Goal: Communication & Community: Answer question/provide support

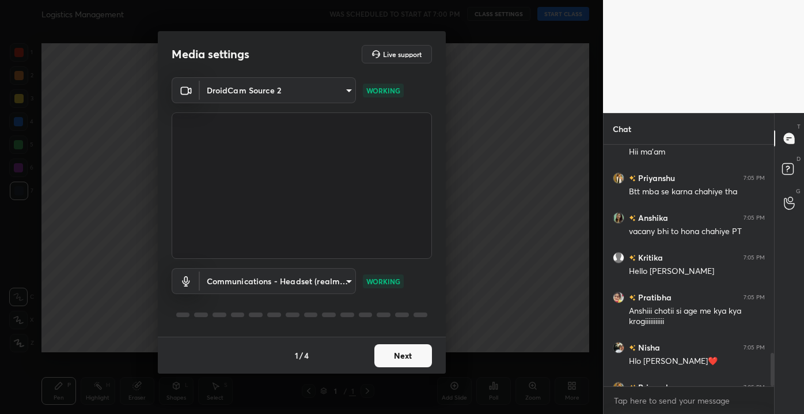
scroll to position [1738, 0]
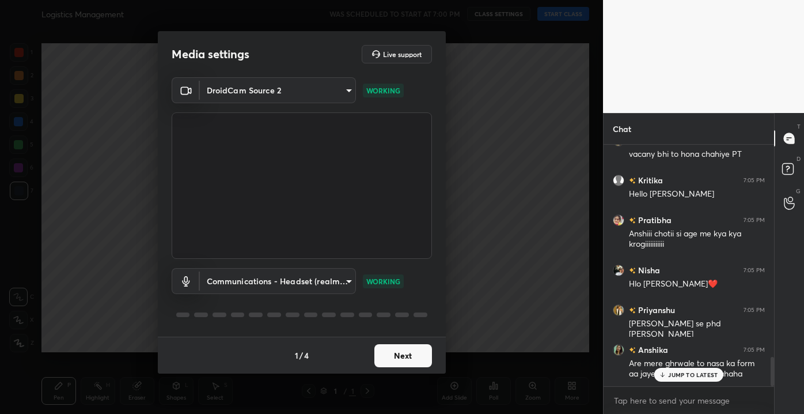
click at [671, 375] on p "JUMP TO LATEST" at bounding box center [693, 374] width 50 height 7
click at [696, 412] on div "x" at bounding box center [689, 400] width 171 height 27
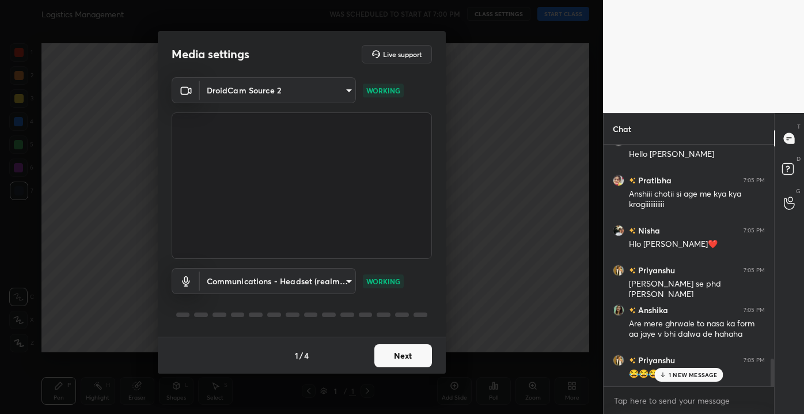
drag, startPoint x: 773, startPoint y: 375, endPoint x: 785, endPoint y: 393, distance: 22.1
click at [785, 393] on div "Chat Anshika 7:05 PM vacany bhi to hona chahiye PT Kritika 7:05 PM Hello nishu …" at bounding box center [703, 263] width 201 height 301
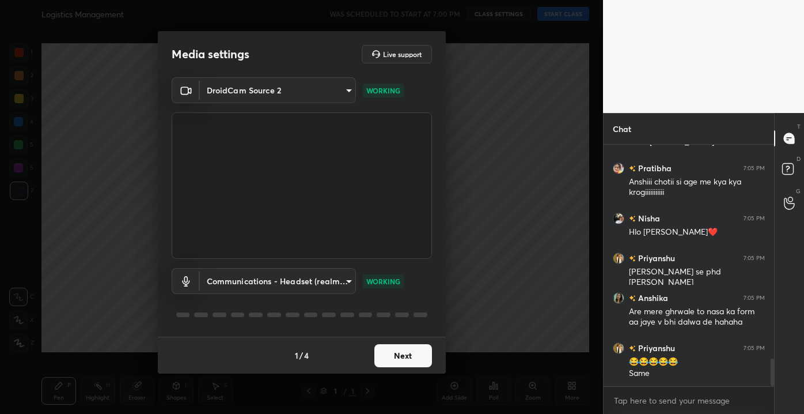
click at [706, 372] on div "Same" at bounding box center [697, 374] width 136 height 12
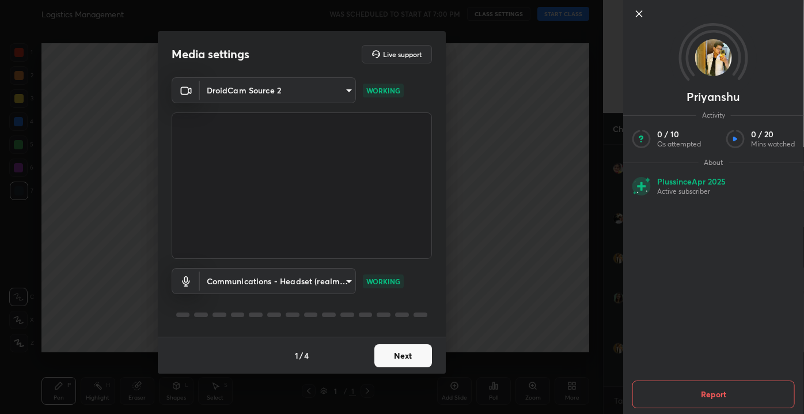
click at [636, 17] on icon at bounding box center [640, 14] width 14 height 14
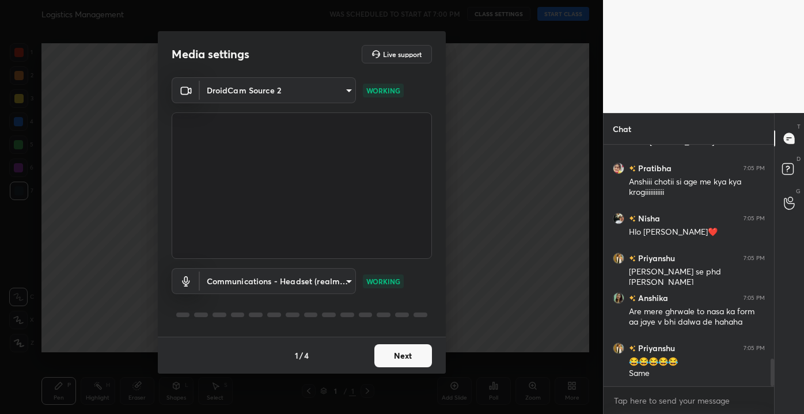
scroll to position [1917, 0]
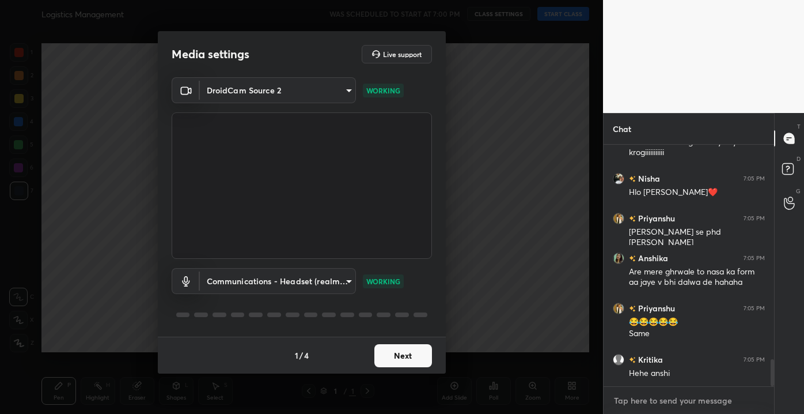
type textarea "x"
click at [675, 402] on textarea at bounding box center [689, 400] width 152 height 18
type textarea "u"
type textarea "x"
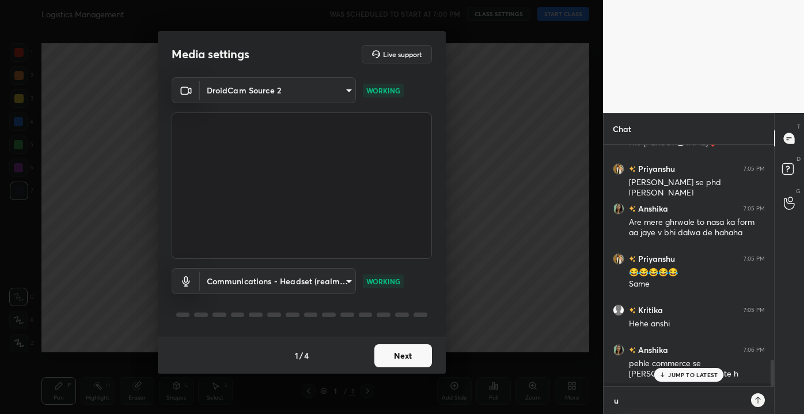
type textarea "un"
type textarea "x"
type textarea "una"
type textarea "x"
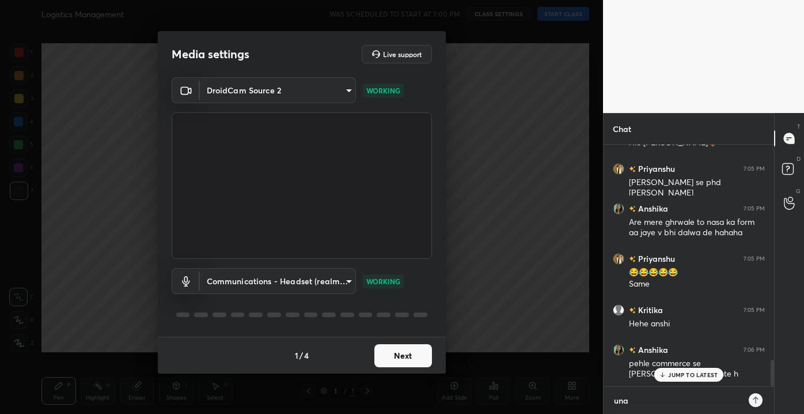
type textarea "unab"
type textarea "x"
type textarea "unabl"
type textarea "x"
type textarea "unable"
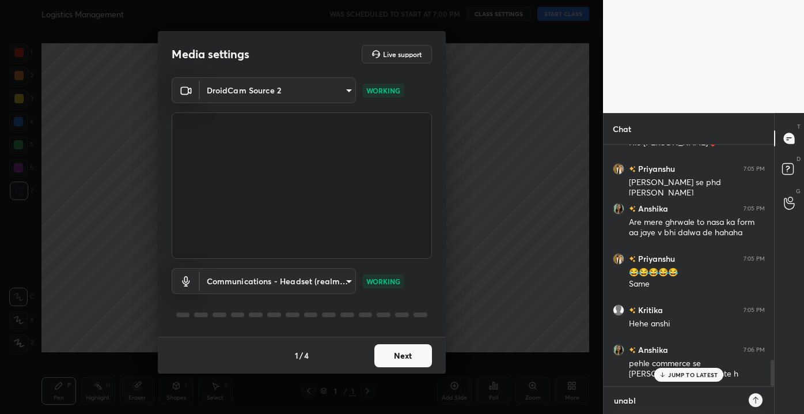
type textarea "x"
type textarea "unable"
type textarea "x"
type textarea "unable t"
type textarea "x"
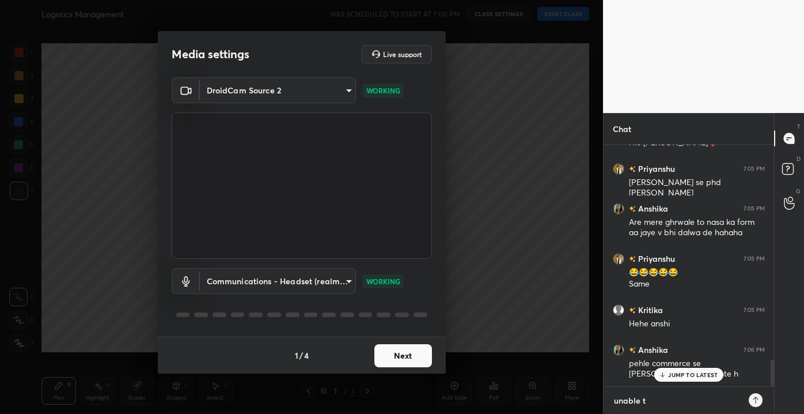
type textarea "unable to"
type textarea "x"
type textarea "unable to"
type textarea "x"
type textarea "unable to c"
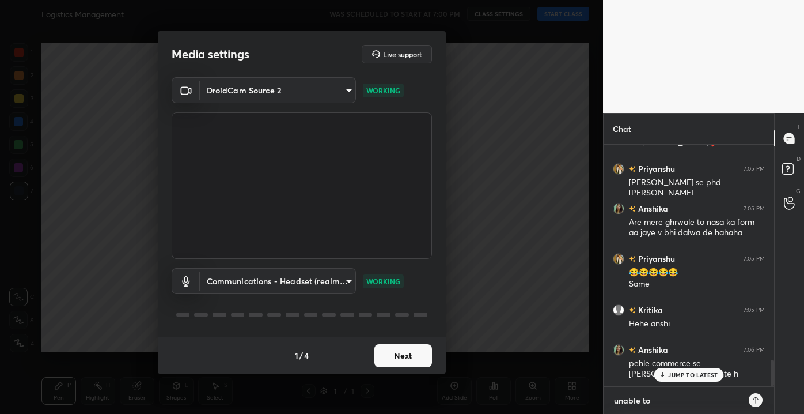
type textarea "x"
type textarea "unable to co"
type textarea "x"
type textarea "unable to con"
type textarea "x"
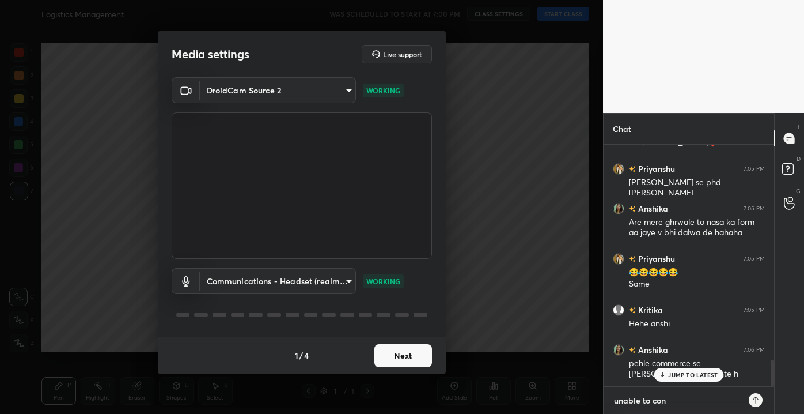
type textarea "unable to cone"
type textarea "x"
type textarea "unable to conen"
type textarea "x"
type textarea "unable to cone"
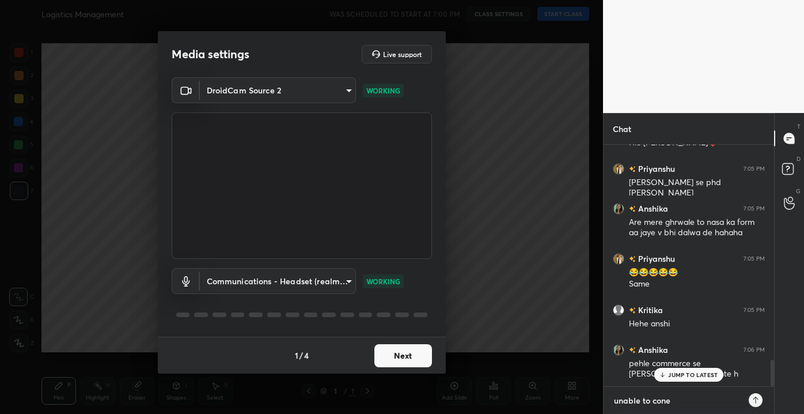
type textarea "x"
type textarea "unable to con"
type textarea "x"
type textarea "unable to conn"
type textarea "x"
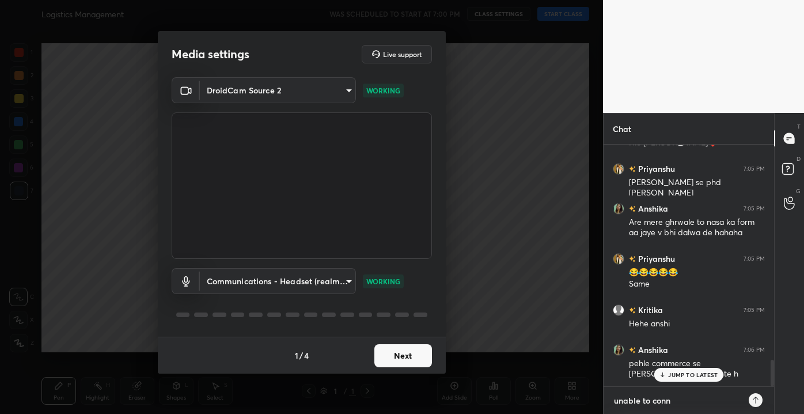
type textarea "unable to conne"
type textarea "x"
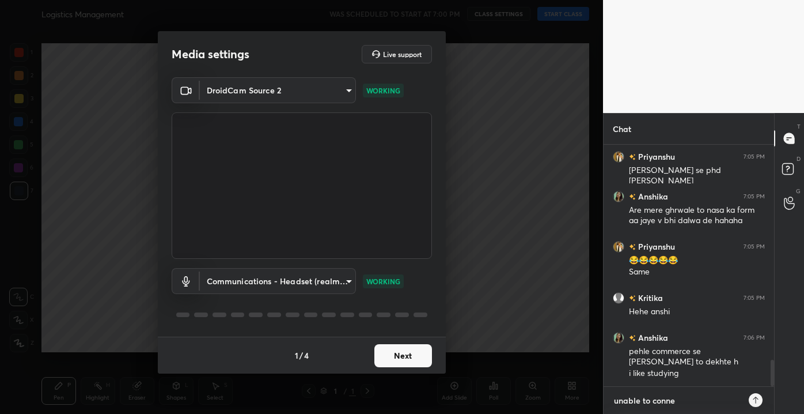
type textarea "unable to connec"
type textarea "x"
type textarea "unable to connect"
type textarea "x"
type textarea "unable to connect"
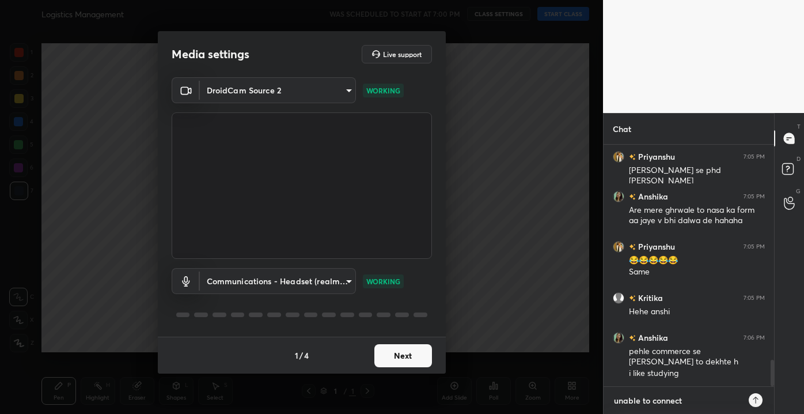
type textarea "x"
type textarea "unable to connect p"
type textarea "x"
type textarea "unable to connect pl"
type textarea "x"
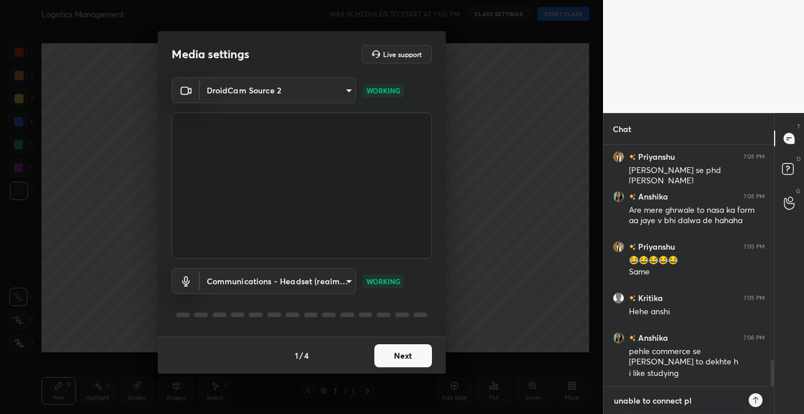
type textarea "unable to connect pls"
type textarea "x"
type textarea "unable to connect pls"
type textarea "x"
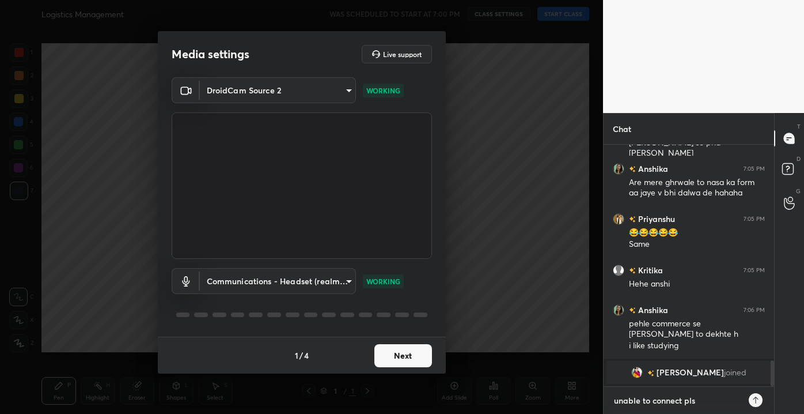
type textarea "unable to connect pls w"
type textarea "x"
type textarea "unable to connect pls wa"
type textarea "x"
type textarea "unable to connect pls wai"
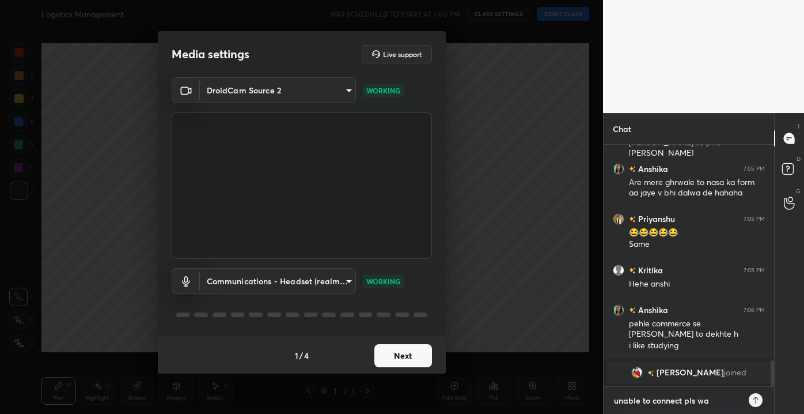
type textarea "x"
type textarea "unable to connect pls wait"
type textarea "x"
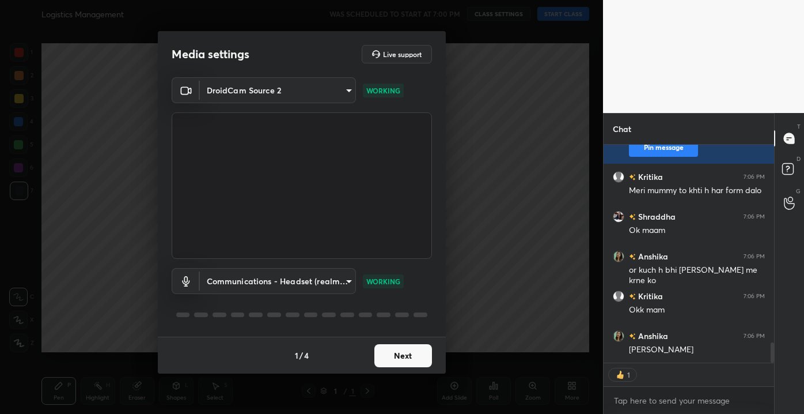
scroll to position [0, 0]
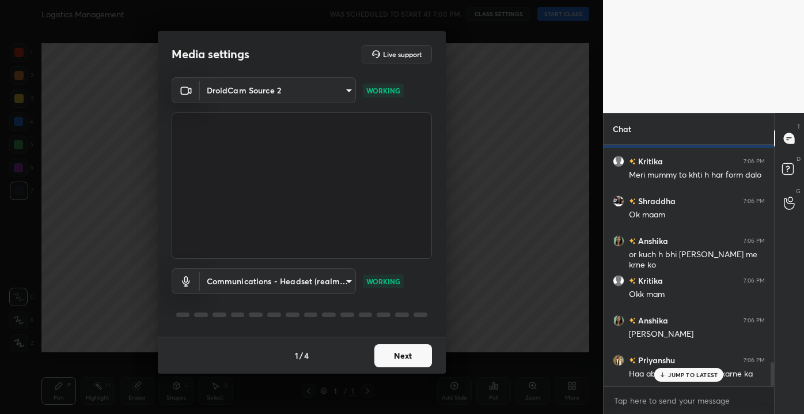
type textarea "x"
click at [705, 374] on p "JUMP TO LATEST" at bounding box center [693, 374] width 50 height 7
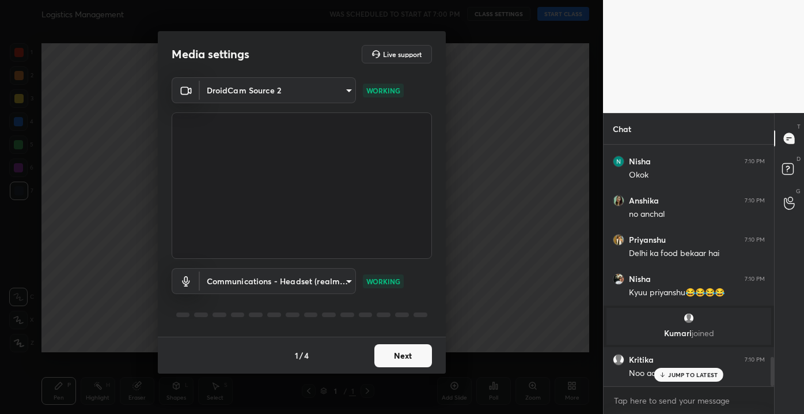
scroll to position [1748, 0]
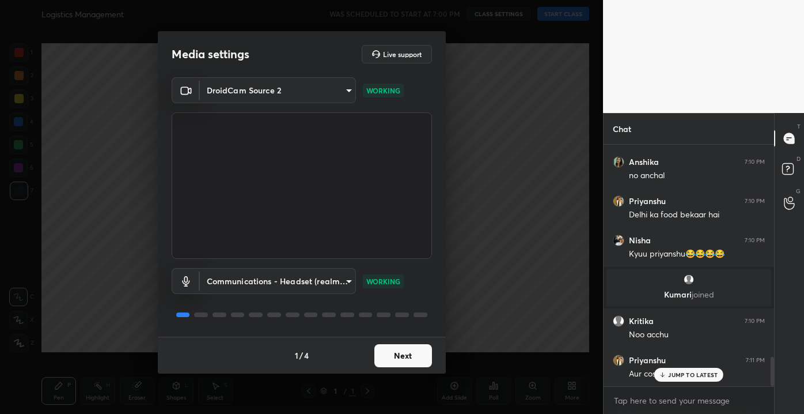
drag, startPoint x: 384, startPoint y: 369, endPoint x: 411, endPoint y: 361, distance: 28.1
click at [411, 361] on button "Next" at bounding box center [403, 355] width 58 height 23
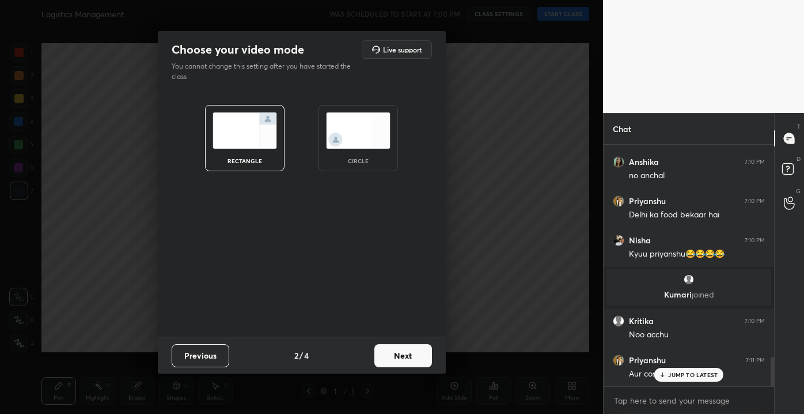
click at [411, 361] on button "Next" at bounding box center [403, 355] width 58 height 23
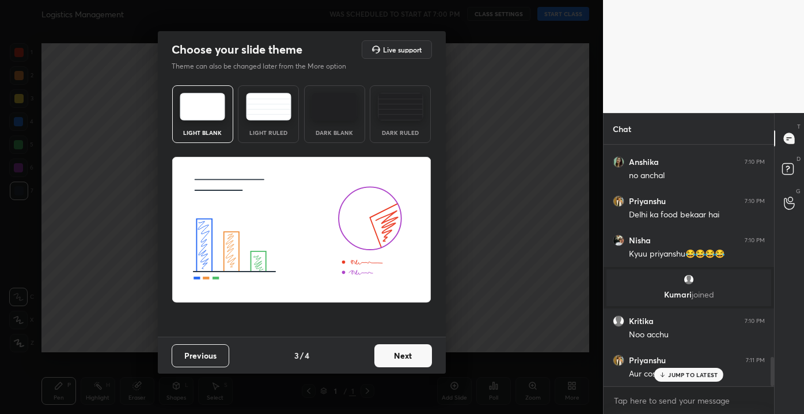
click at [411, 361] on button "Next" at bounding box center [403, 355] width 58 height 23
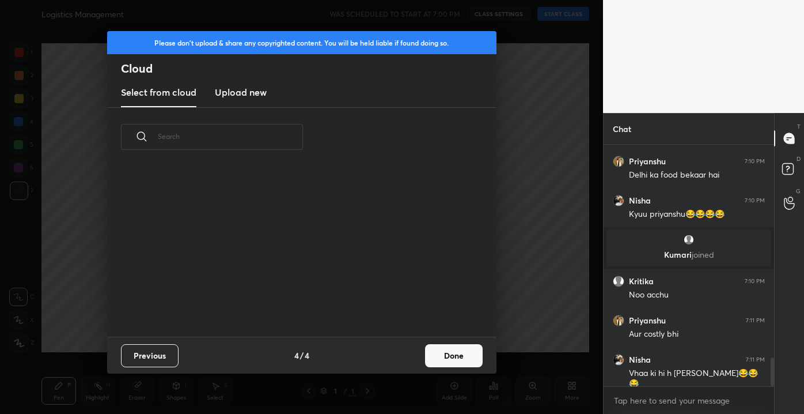
scroll to position [170, 370]
click at [460, 350] on button "Done" at bounding box center [454, 355] width 58 height 23
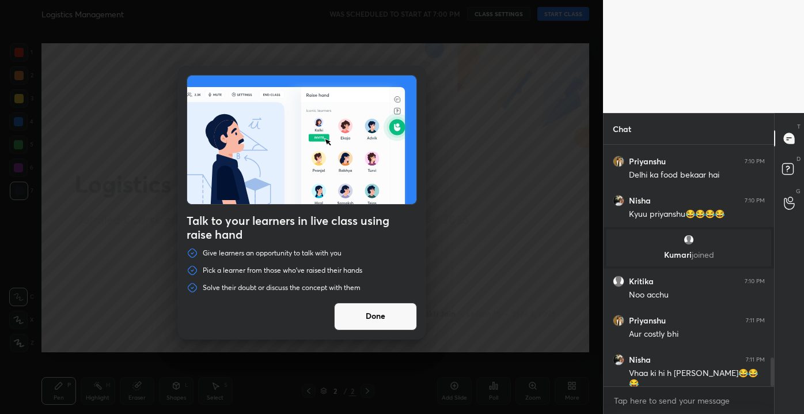
click at [387, 325] on button "Done" at bounding box center [375, 316] width 83 height 28
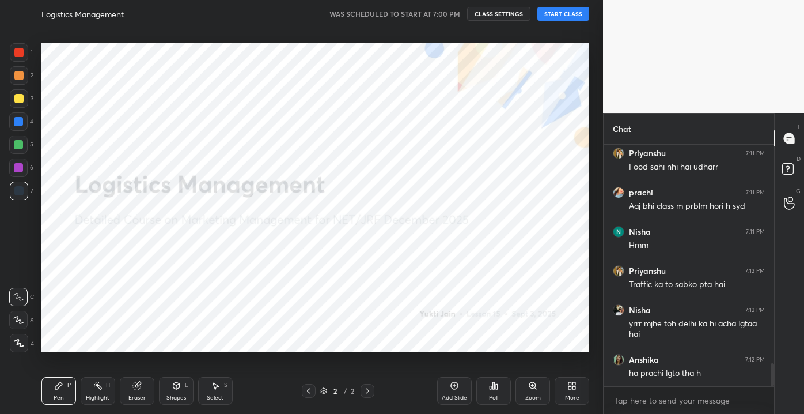
scroll to position [2318, 0]
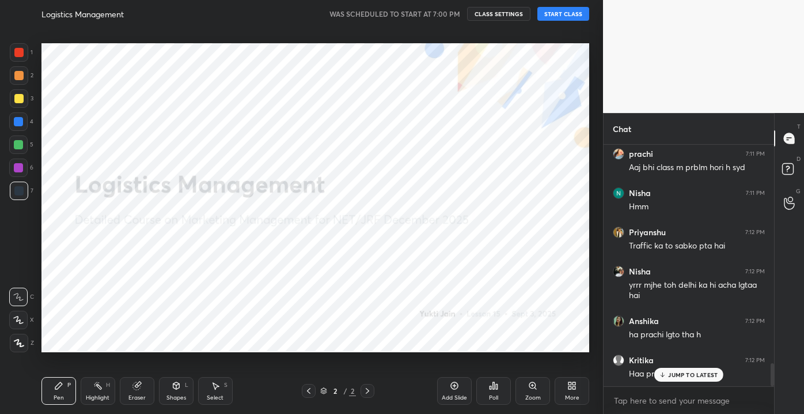
click at [552, 11] on button "START CLASS" at bounding box center [563, 14] width 52 height 14
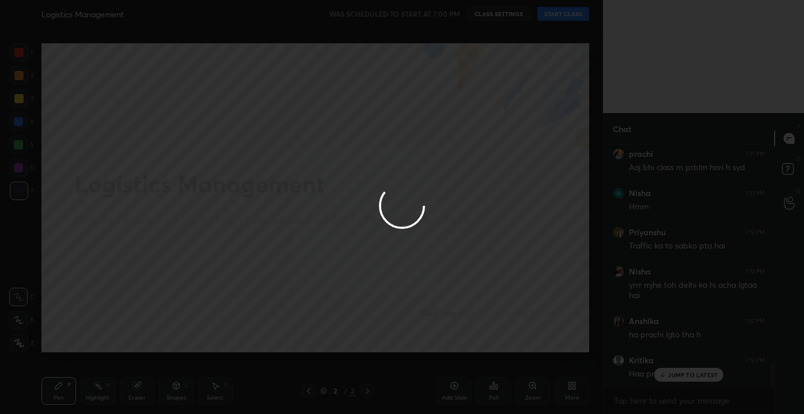
click at [552, 11] on div at bounding box center [402, 207] width 804 height 414
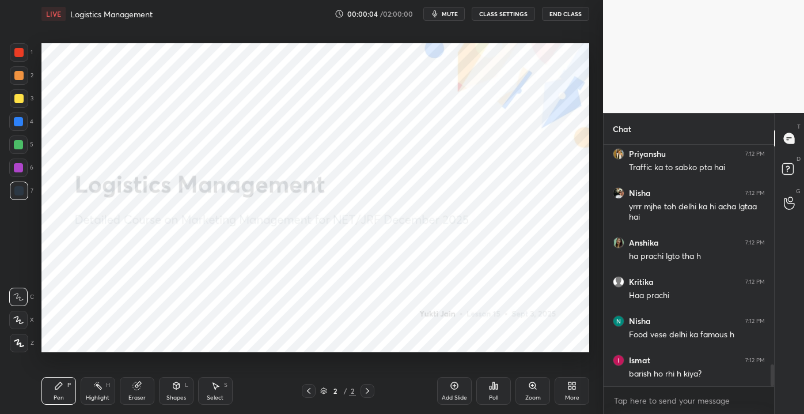
scroll to position [2436, 0]
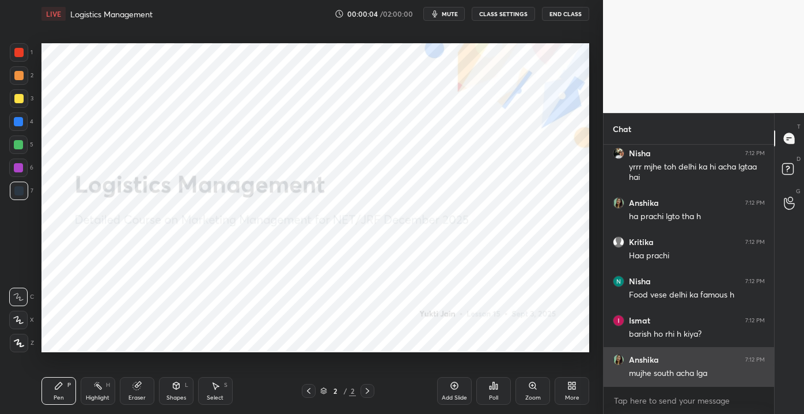
click at [682, 378] on div "Anshika 7:12 PM mujhe south acha lga" at bounding box center [689, 366] width 171 height 39
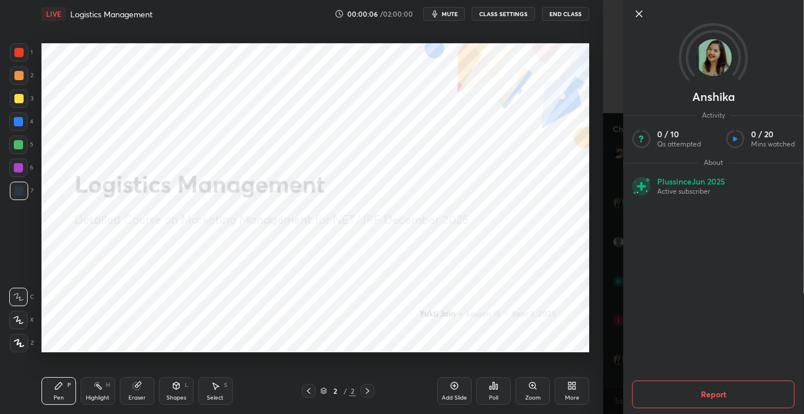
click at [635, 16] on icon at bounding box center [640, 14] width 14 height 14
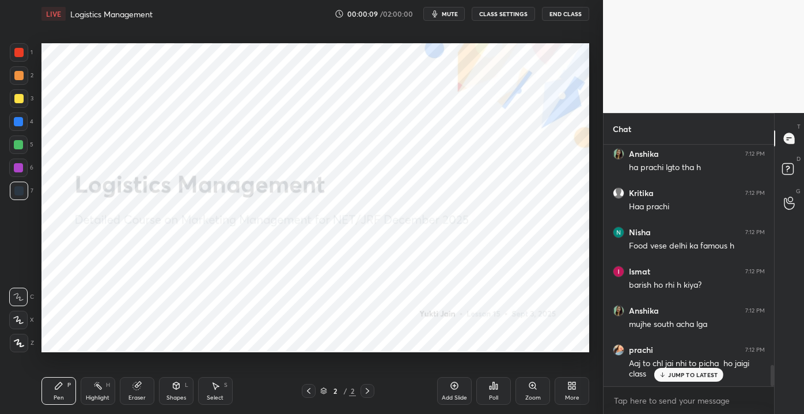
scroll to position [2564, 0]
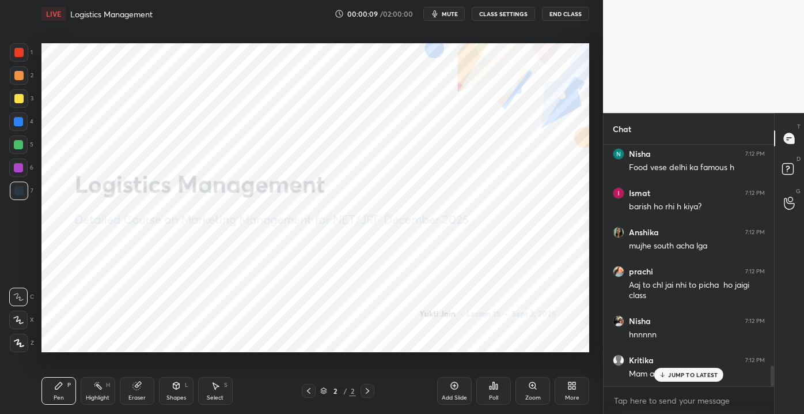
click at [687, 378] on div "JUMP TO LATEST" at bounding box center [688, 375] width 69 height 14
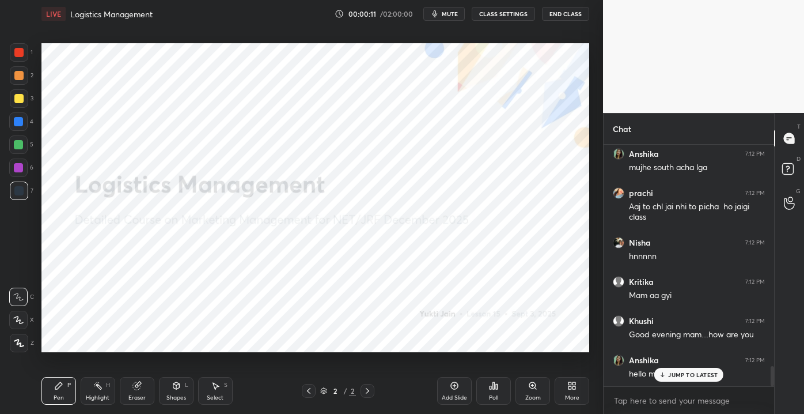
scroll to position [2692, 0]
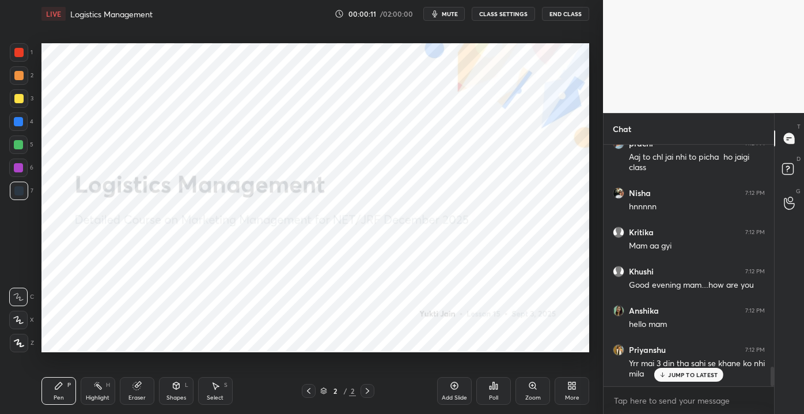
click at [683, 377] on p "JUMP TO LATEST" at bounding box center [693, 374] width 50 height 7
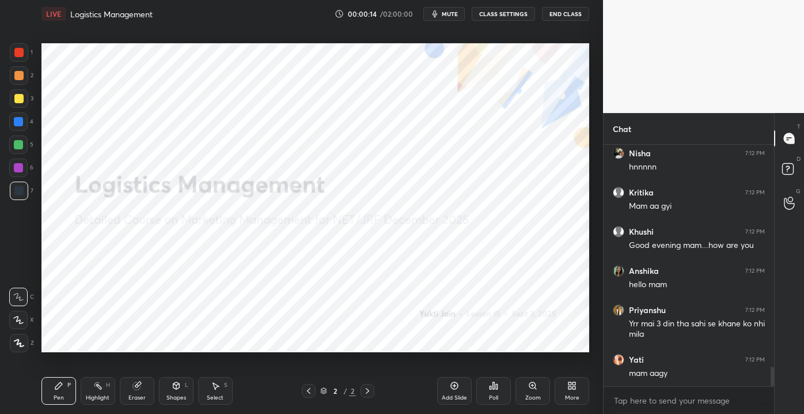
scroll to position [2770, 0]
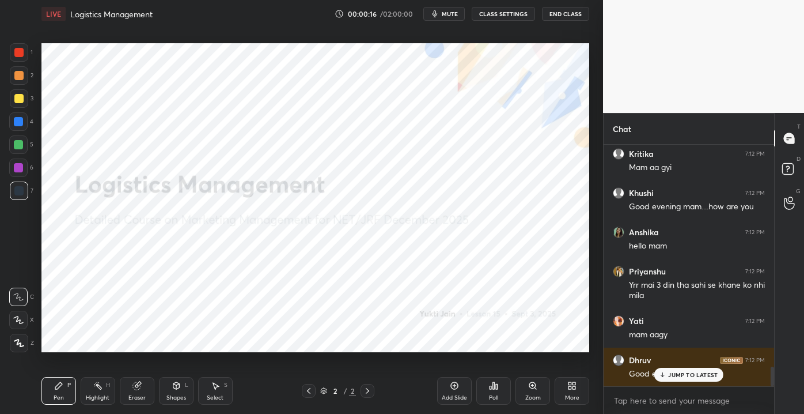
click at [675, 374] on p "JUMP TO LATEST" at bounding box center [693, 374] width 50 height 7
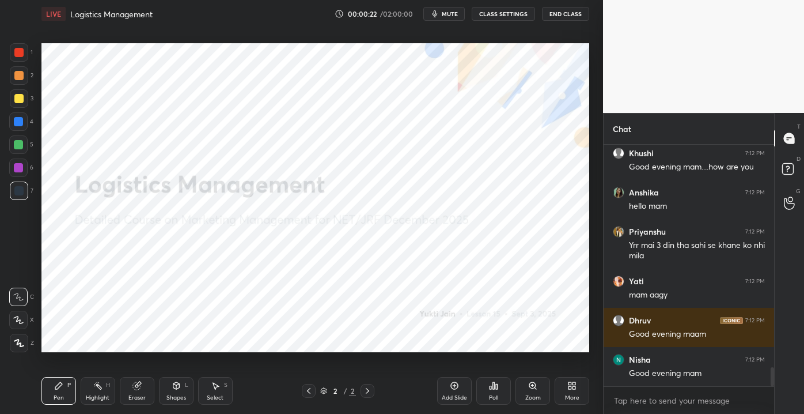
click at [567, 392] on div "More" at bounding box center [572, 391] width 35 height 28
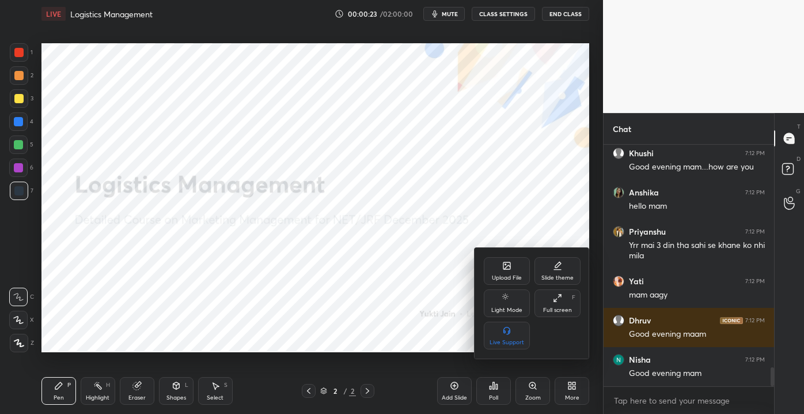
click at [505, 272] on div "Upload File" at bounding box center [507, 271] width 46 height 28
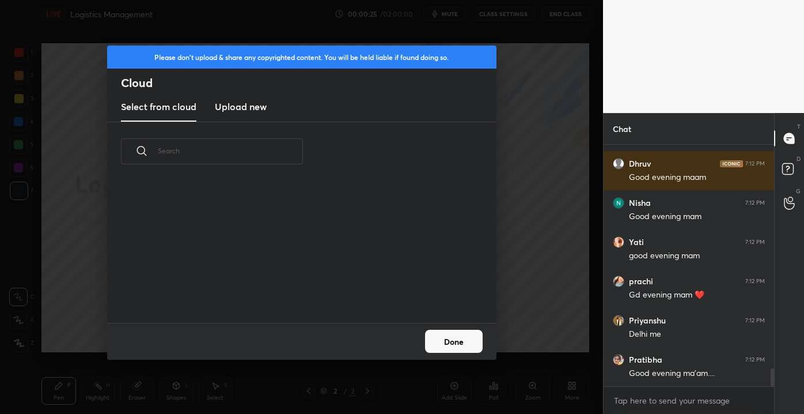
scroll to position [3123, 0]
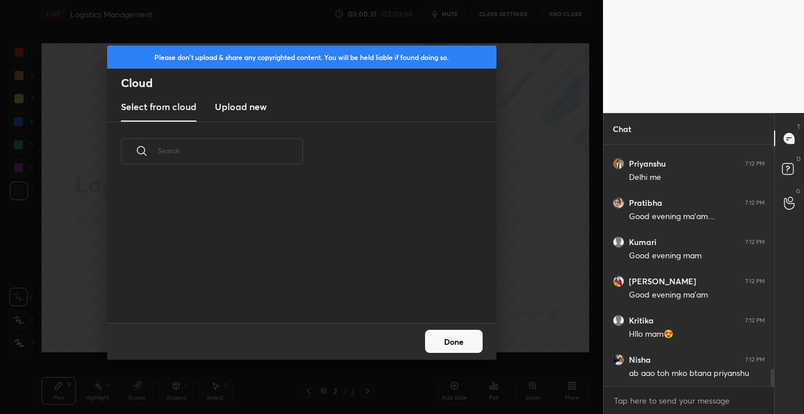
click at [248, 108] on h3 "Upload new" at bounding box center [241, 107] width 52 height 14
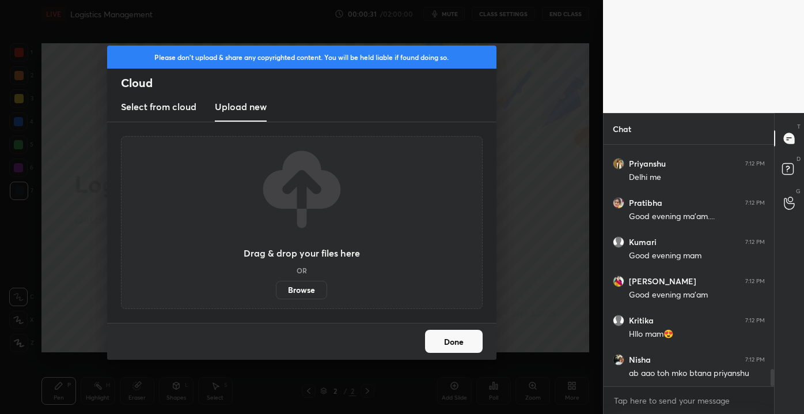
click at [293, 290] on label "Browse" at bounding box center [301, 290] width 51 height 18
click at [276, 290] on input "Browse" at bounding box center [276, 290] width 0 height 18
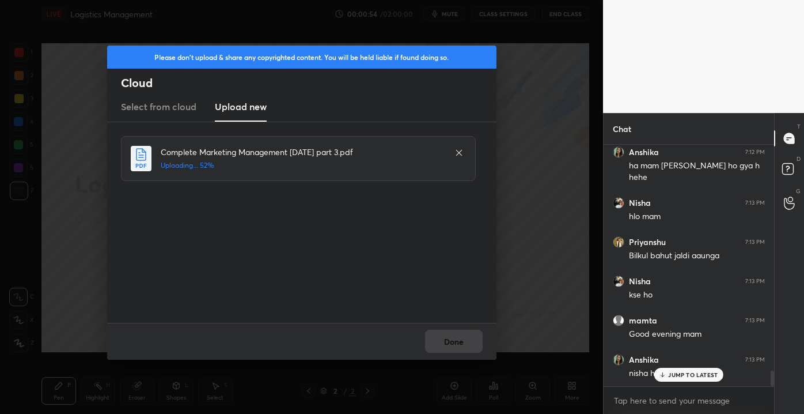
scroll to position [3447, 0]
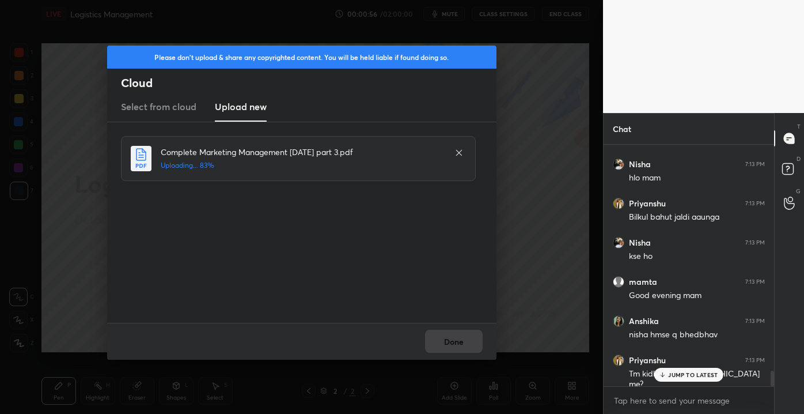
click at [663, 372] on icon at bounding box center [662, 374] width 7 height 7
click at [457, 349] on button "Done" at bounding box center [454, 341] width 58 height 23
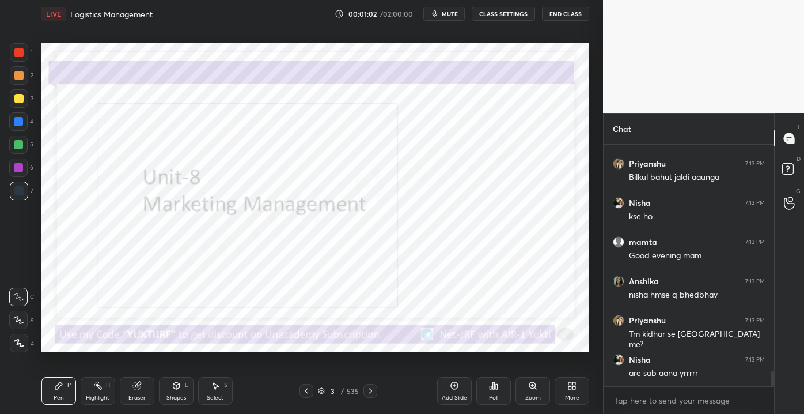
scroll to position [3526, 0]
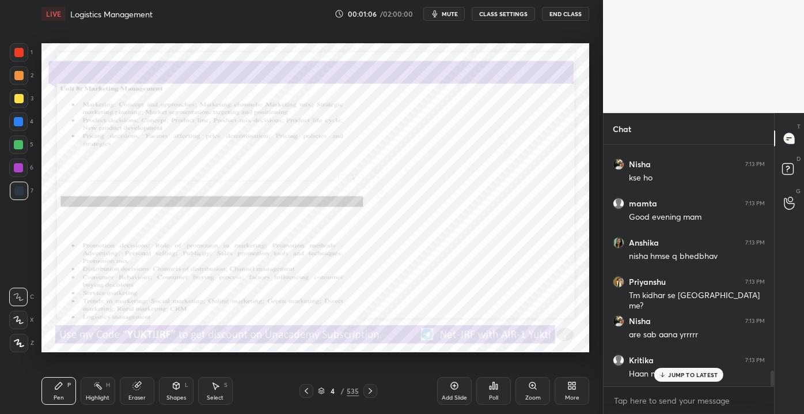
click at [19, 52] on div at bounding box center [18, 52] width 9 height 9
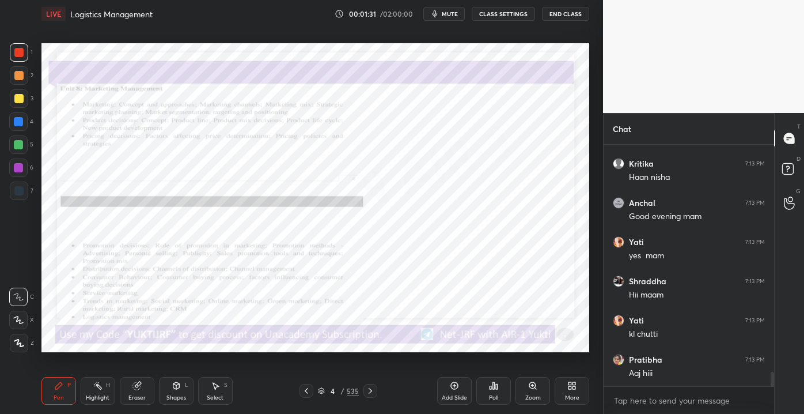
scroll to position [3761, 0]
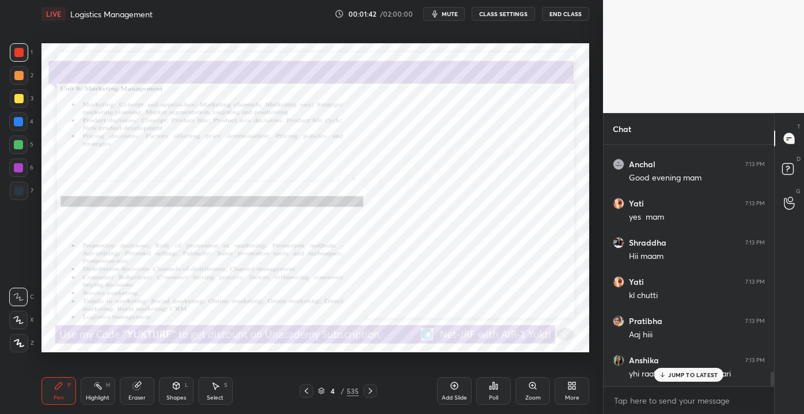
drag, startPoint x: 667, startPoint y: 376, endPoint x: 658, endPoint y: 372, distance: 8.8
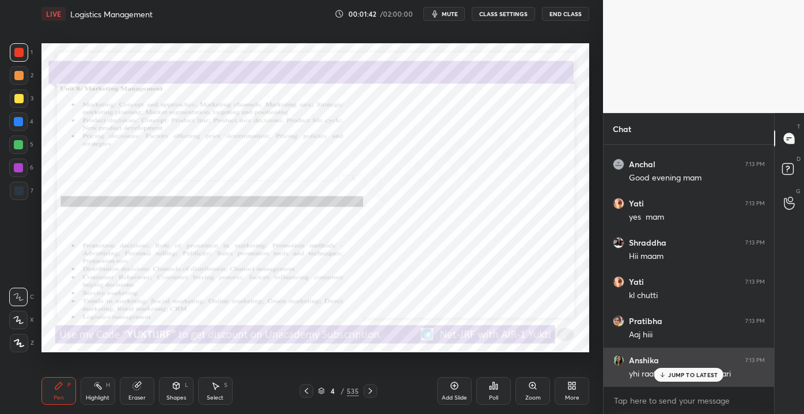
click at [667, 377] on div "JUMP TO LATEST" at bounding box center [688, 375] width 69 height 14
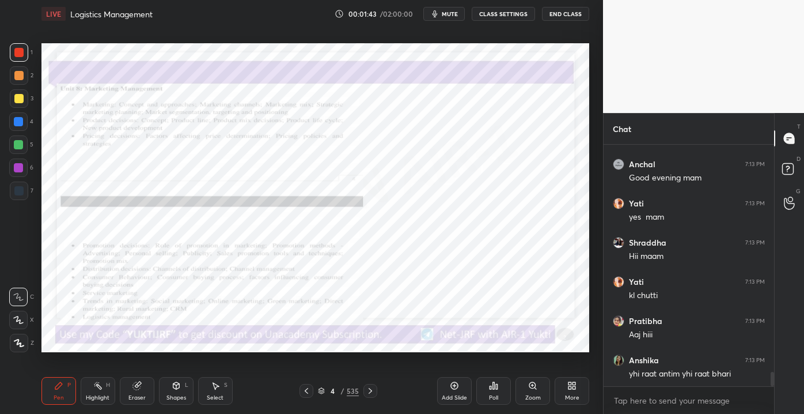
scroll to position [3801, 0]
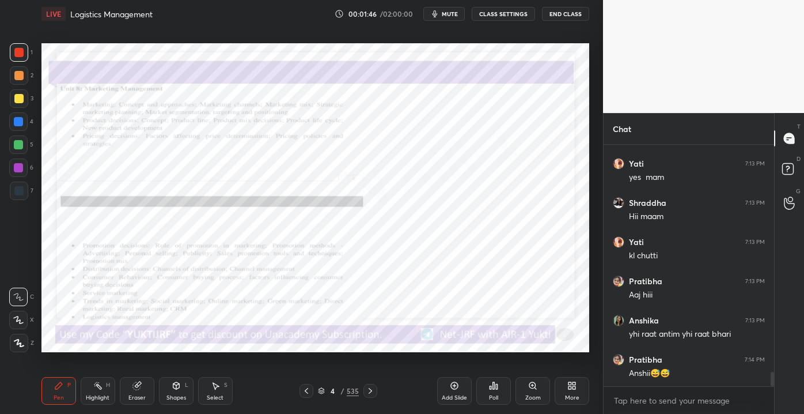
click at [452, 389] on icon at bounding box center [454, 385] width 9 height 9
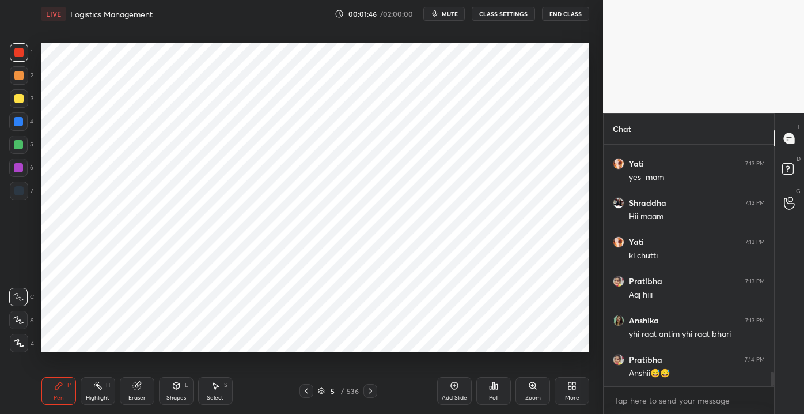
scroll to position [3839, 0]
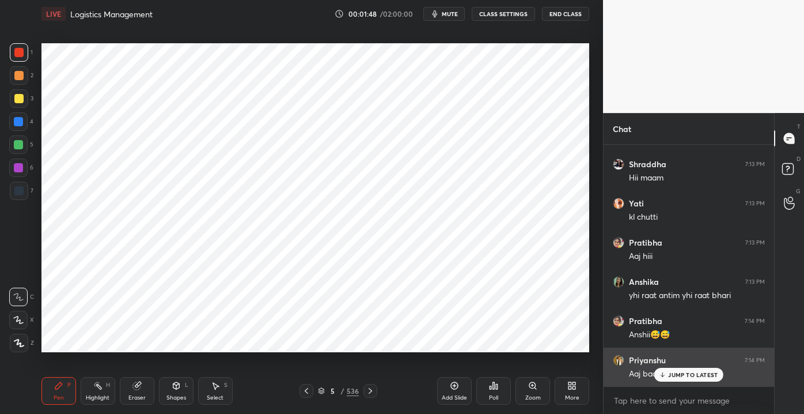
click at [668, 376] on div "JUMP TO LATEST" at bounding box center [688, 375] width 69 height 14
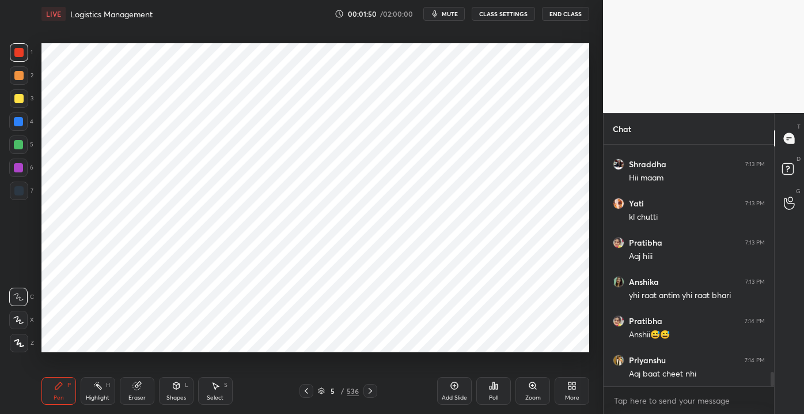
scroll to position [3879, 0]
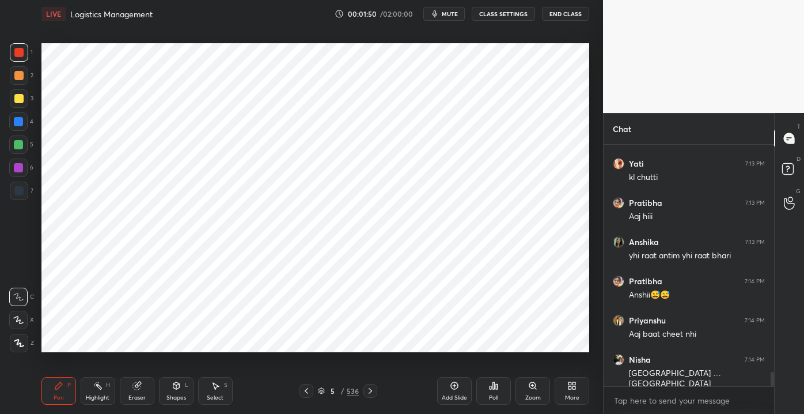
click at [18, 123] on div at bounding box center [18, 121] width 9 height 9
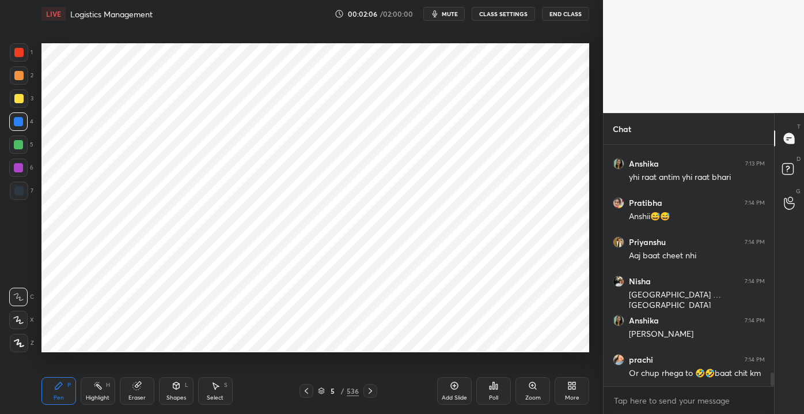
scroll to position [3996, 0]
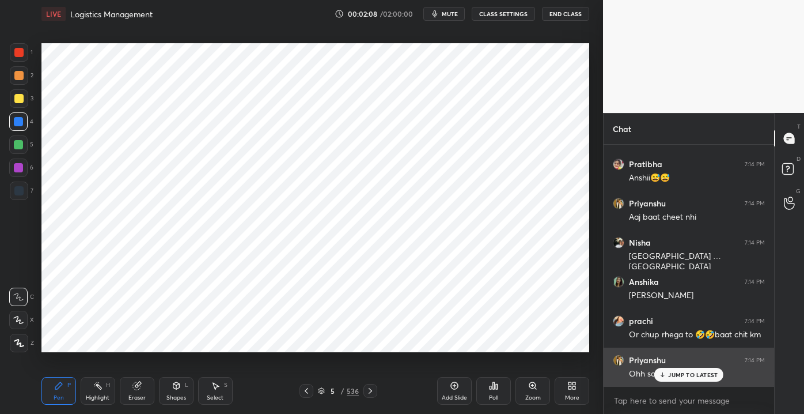
click at [667, 377] on div "JUMP TO LATEST" at bounding box center [688, 375] width 69 height 14
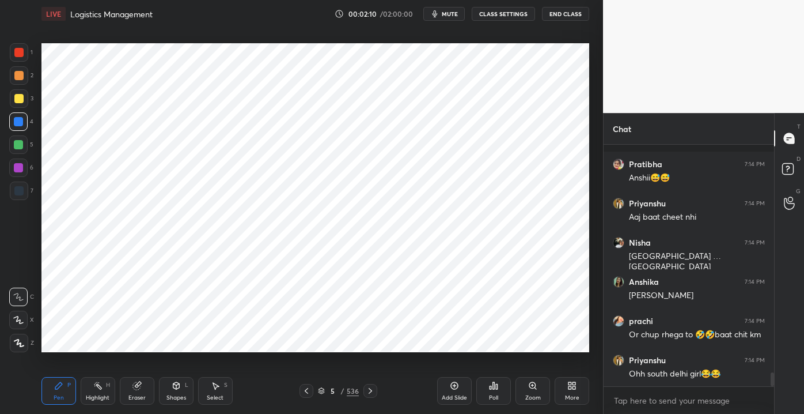
scroll to position [4046, 0]
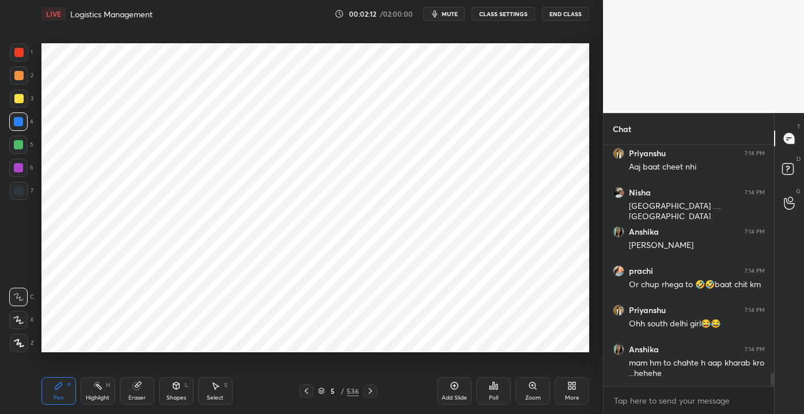
click at [176, 389] on icon at bounding box center [176, 385] width 9 height 9
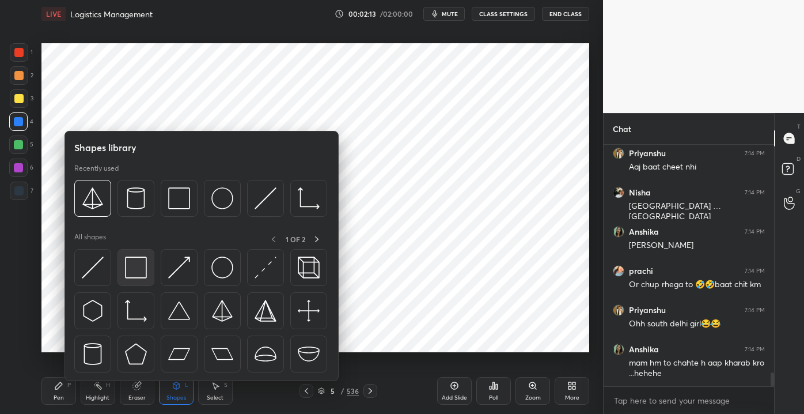
click at [145, 273] on img at bounding box center [136, 267] width 22 height 22
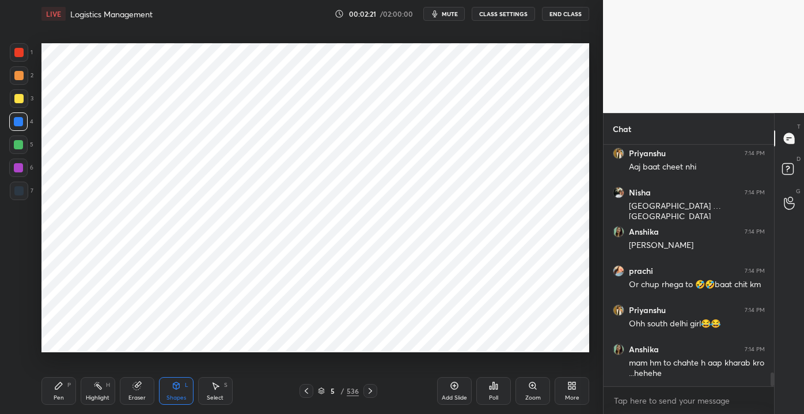
click at [340, 390] on div "5 / 536" at bounding box center [338, 390] width 41 height 10
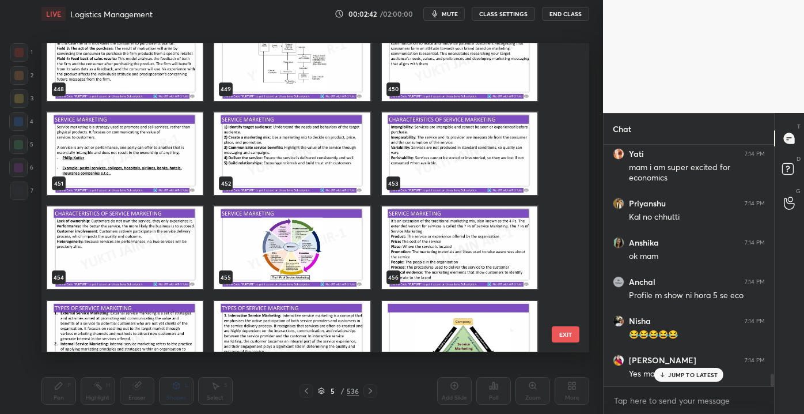
scroll to position [14106, 0]
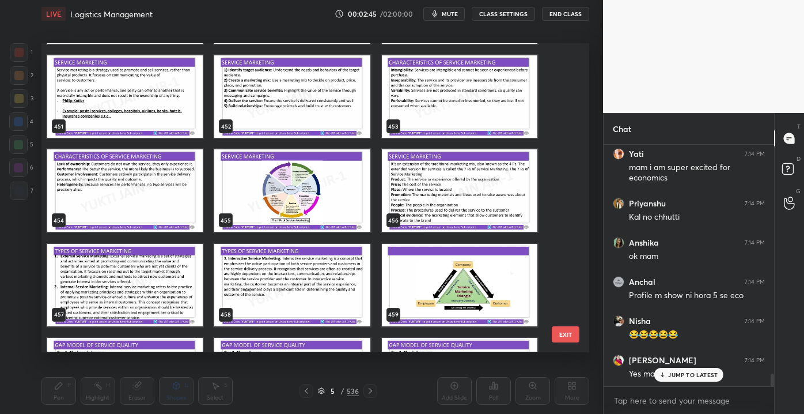
click at [422, 199] on img "grid" at bounding box center [460, 191] width 156 height 82
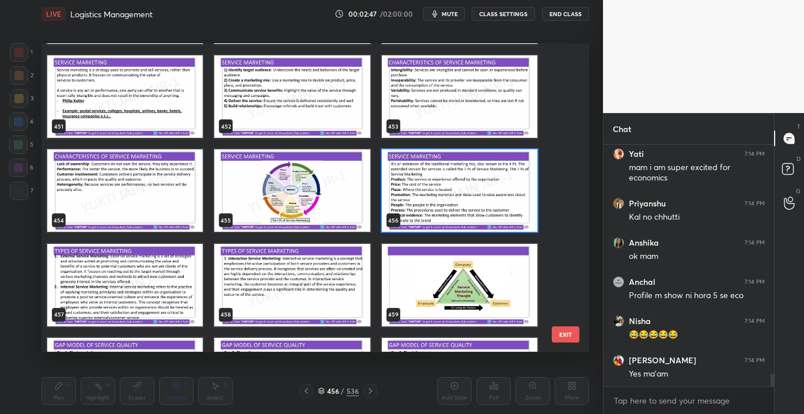
scroll to position [4331, 0]
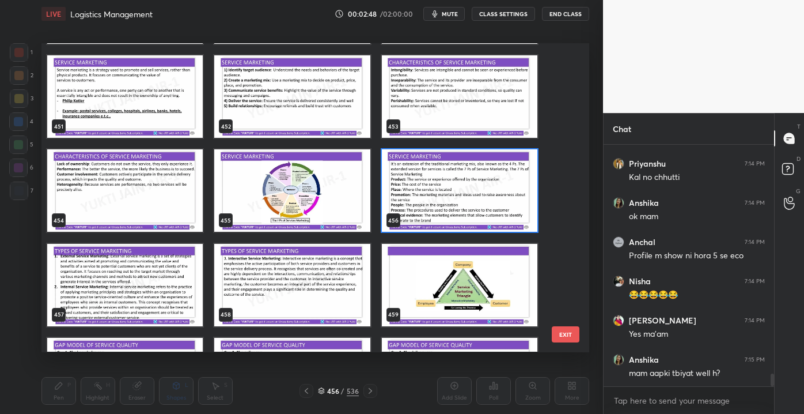
click at [418, 208] on img "grid" at bounding box center [460, 191] width 156 height 82
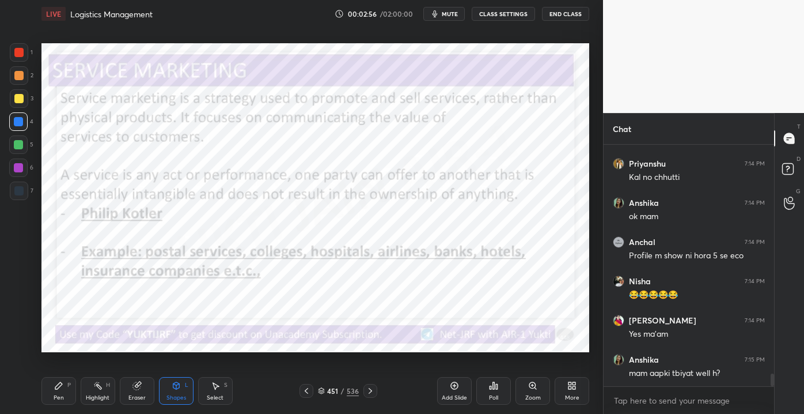
click at [19, 50] on div at bounding box center [18, 52] width 9 height 9
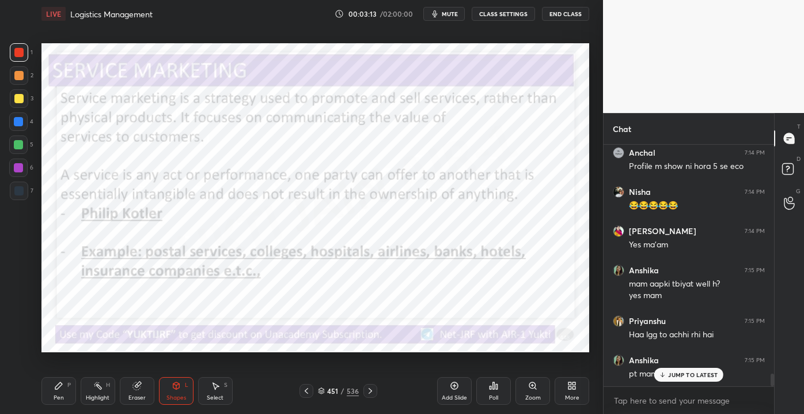
scroll to position [4480, 0]
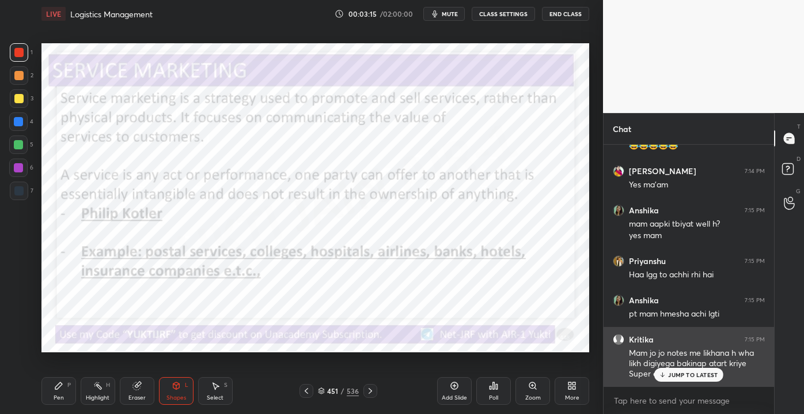
click at [692, 373] on p "JUMP TO LATEST" at bounding box center [693, 374] width 50 height 7
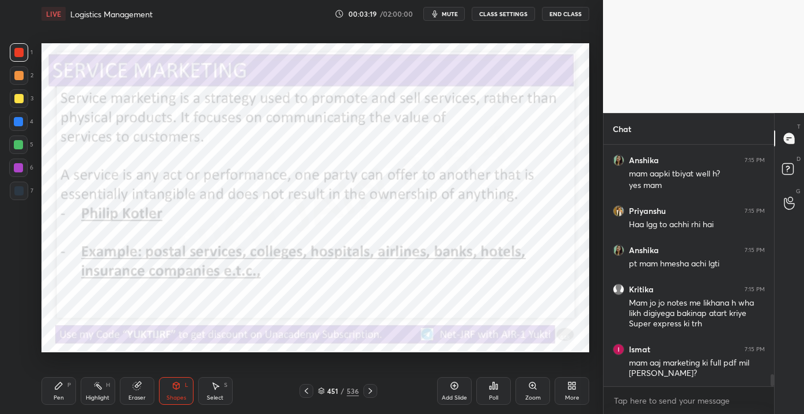
scroll to position [4568, 0]
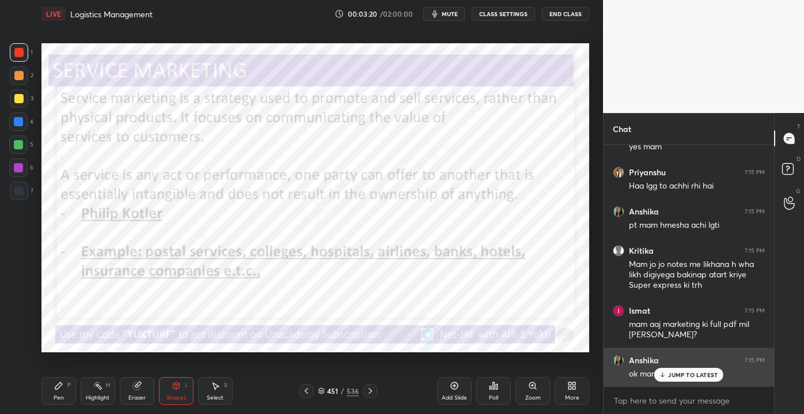
click at [690, 374] on p "JUMP TO LATEST" at bounding box center [693, 374] width 50 height 7
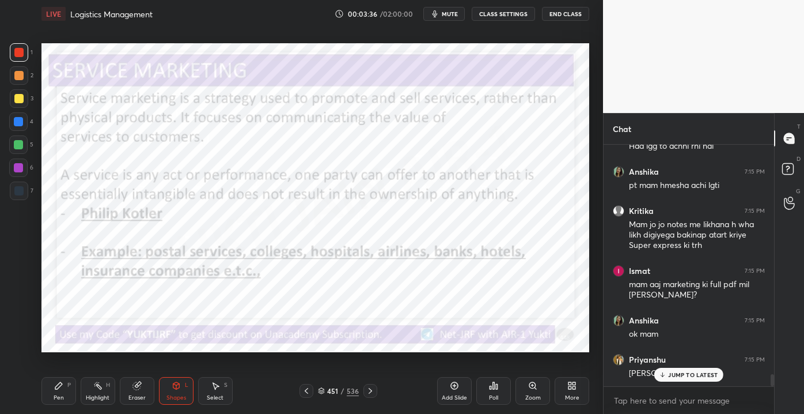
scroll to position [4647, 0]
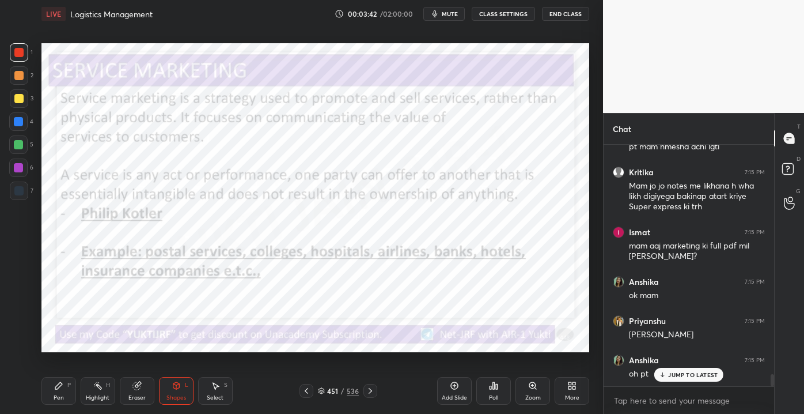
click at [685, 377] on p "JUMP TO LATEST" at bounding box center [693, 374] width 50 height 7
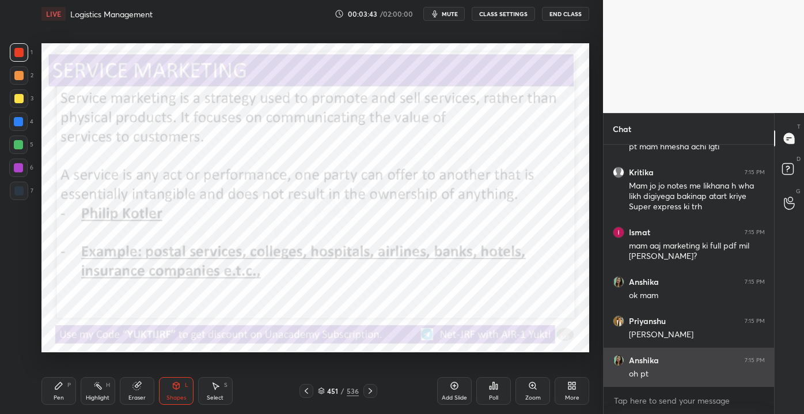
scroll to position [4696, 0]
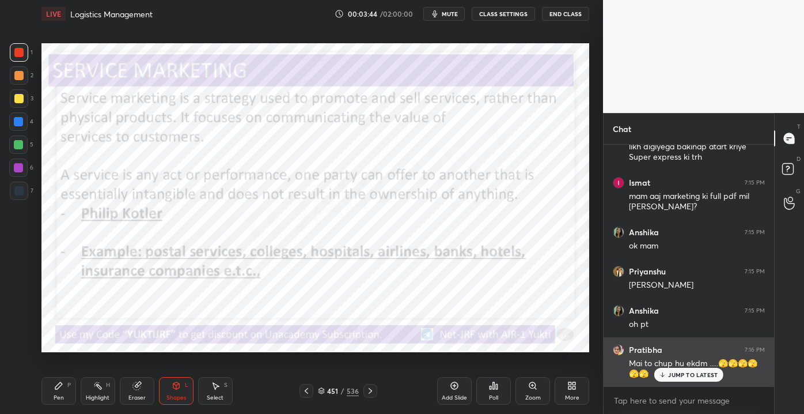
click at [683, 380] on div "JUMP TO LATEST" at bounding box center [688, 375] width 69 height 14
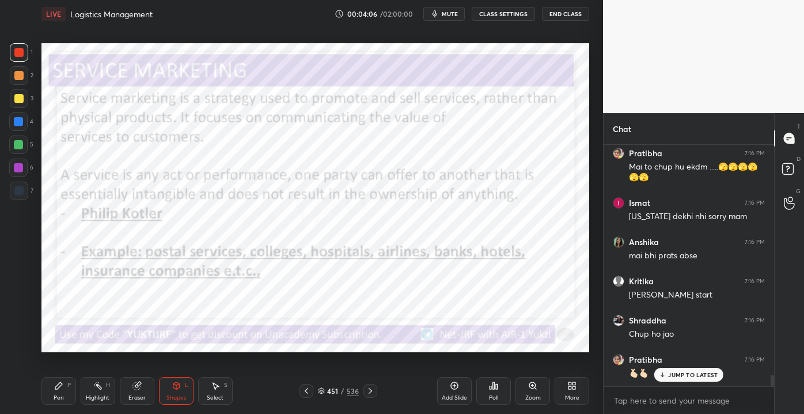
scroll to position [4942, 0]
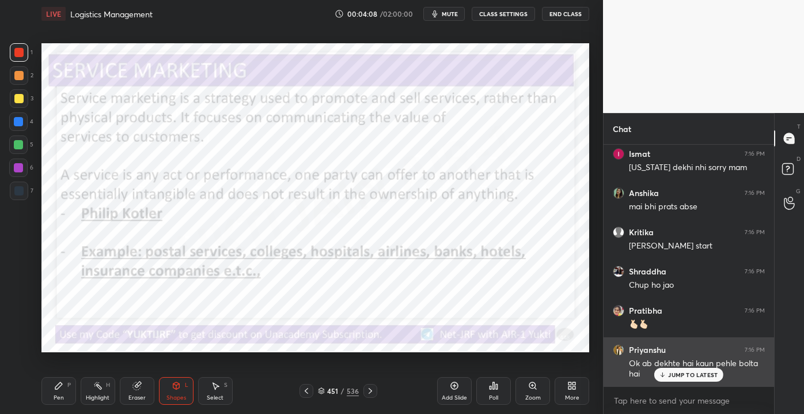
click at [679, 376] on p "JUMP TO LATEST" at bounding box center [693, 374] width 50 height 7
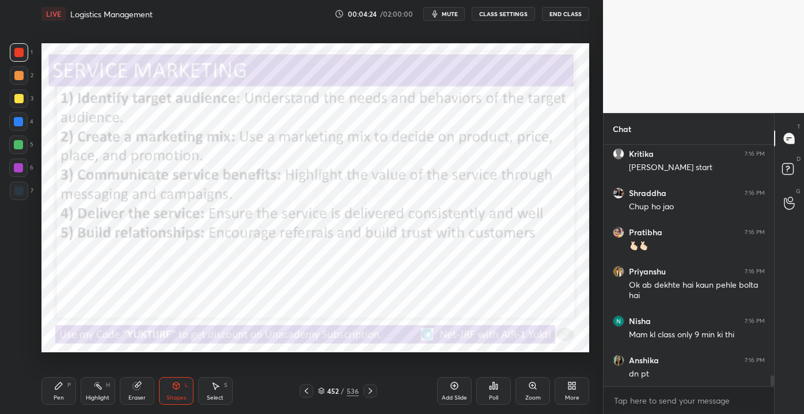
scroll to position [5060, 0]
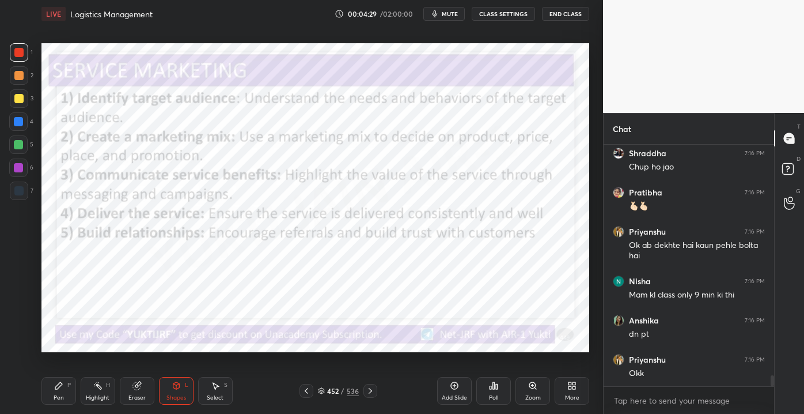
click at [56, 395] on div "Pen" at bounding box center [59, 398] width 10 height 6
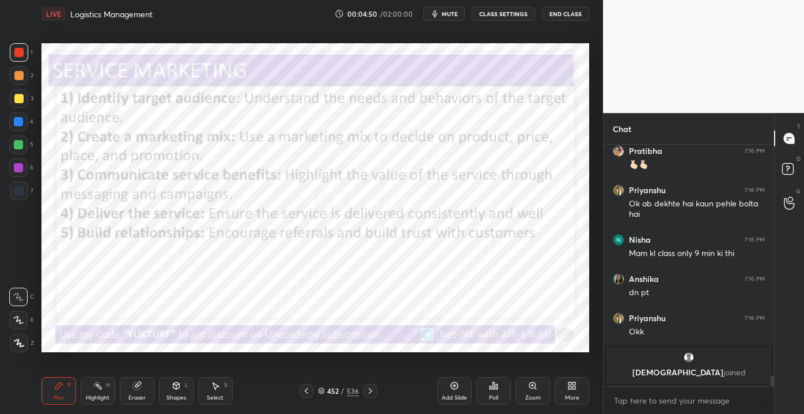
scroll to position [3840, 0]
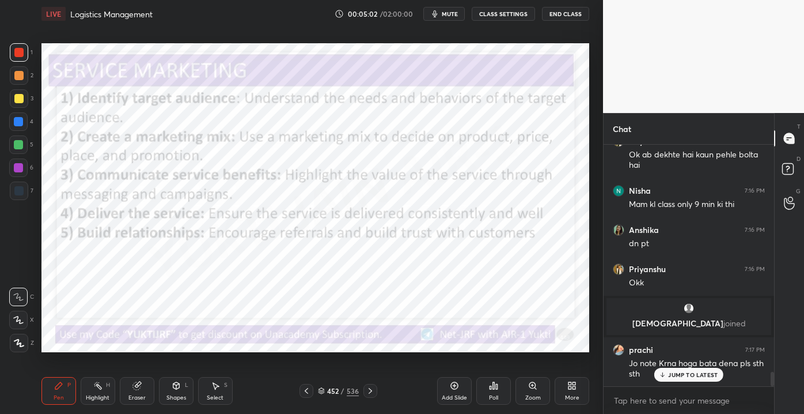
click at [139, 395] on div "Eraser" at bounding box center [136, 398] width 17 height 6
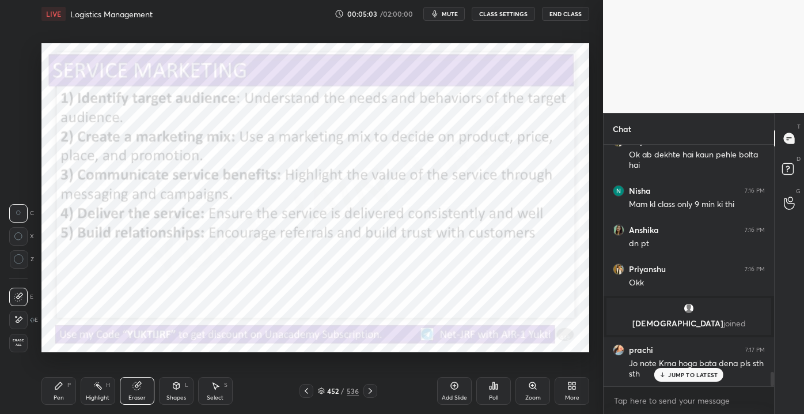
click at [20, 325] on div at bounding box center [18, 320] width 18 height 18
drag, startPoint x: 31, startPoint y: 349, endPoint x: 61, endPoint y: 355, distance: 30.6
click at [31, 348] on div "E E Erase all" at bounding box center [23, 317] width 29 height 69
click at [19, 339] on div "Erase all" at bounding box center [18, 343] width 18 height 18
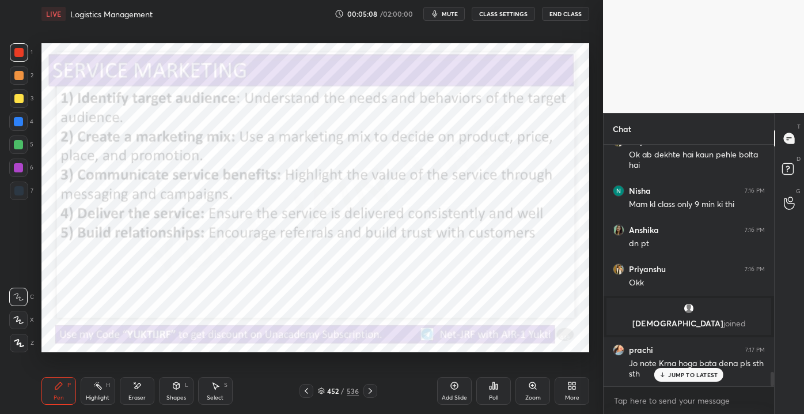
click at [176, 398] on div "Shapes" at bounding box center [176, 398] width 20 height 6
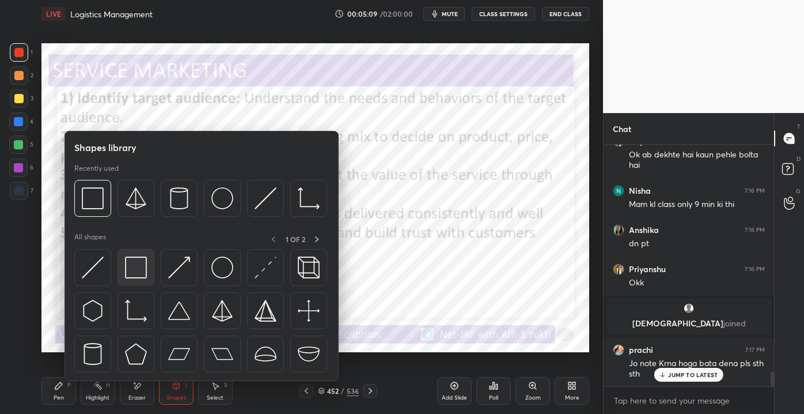
click at [141, 274] on img at bounding box center [136, 267] width 22 height 22
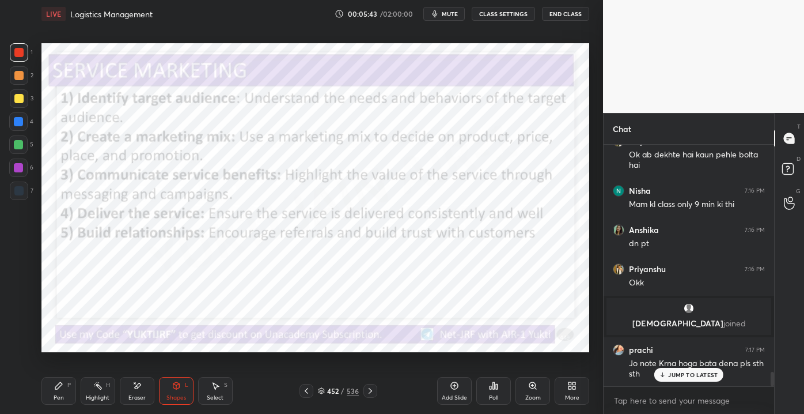
scroll to position [3, 3]
click at [680, 352] on p "JUMP TO LATEST" at bounding box center [693, 350] width 50 height 7
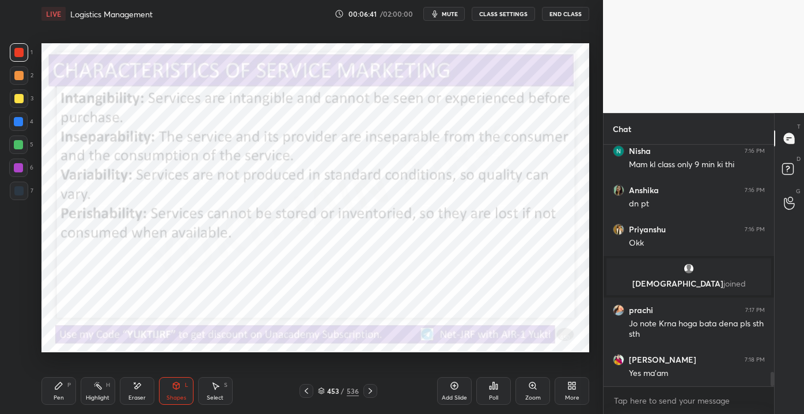
scroll to position [3919, 0]
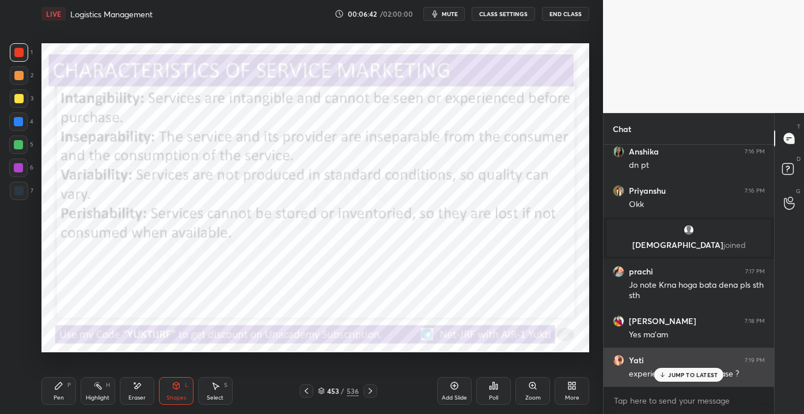
click at [685, 374] on p "JUMP TO LATEST" at bounding box center [693, 374] width 50 height 7
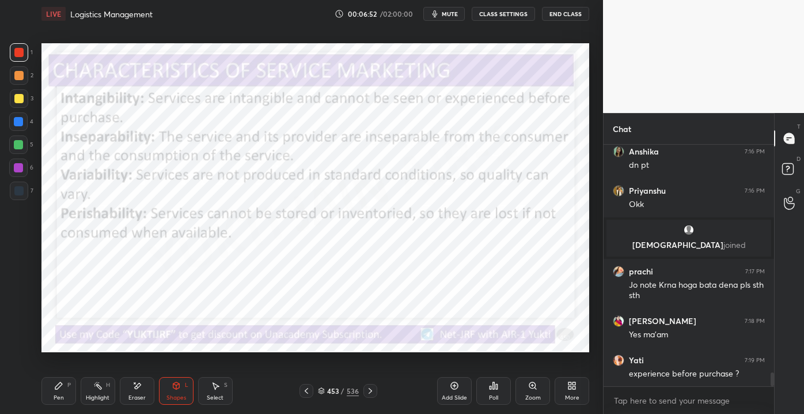
scroll to position [3968, 0]
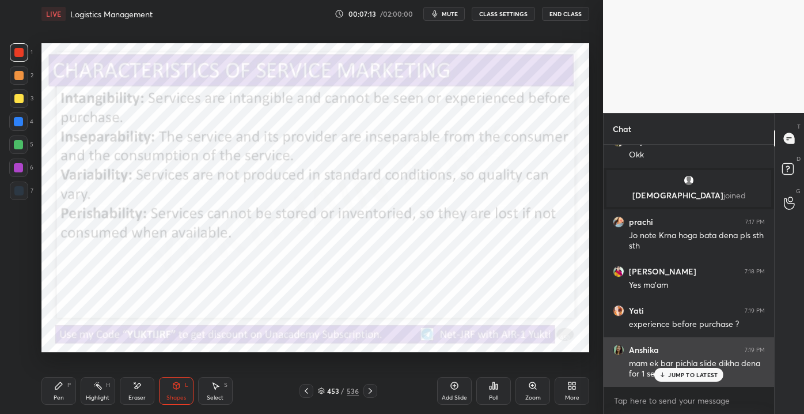
click at [687, 371] on p "JUMP TO LATEST" at bounding box center [693, 374] width 50 height 7
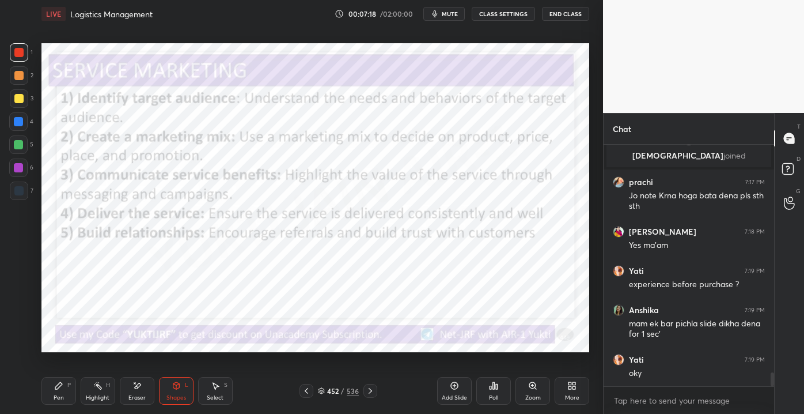
scroll to position [4047, 0]
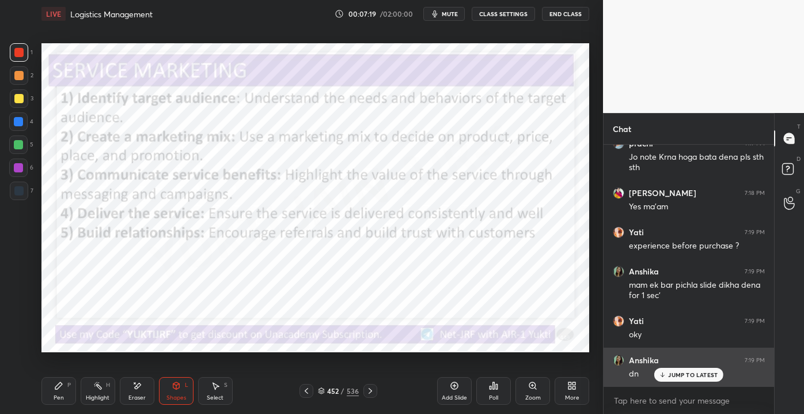
click at [669, 374] on p "JUMP TO LATEST" at bounding box center [693, 374] width 50 height 7
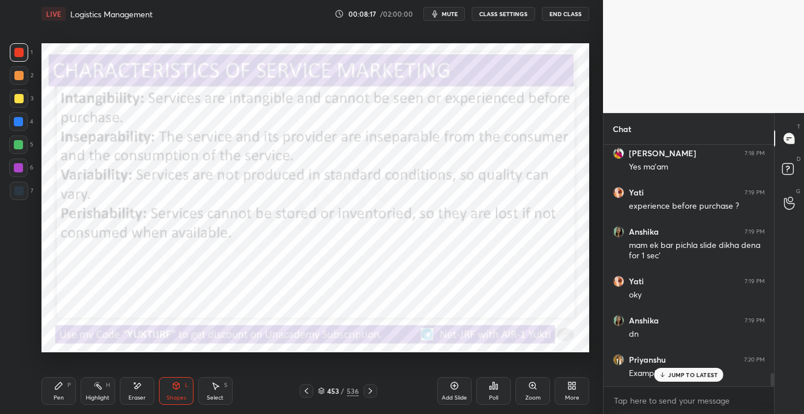
scroll to position [4125, 0]
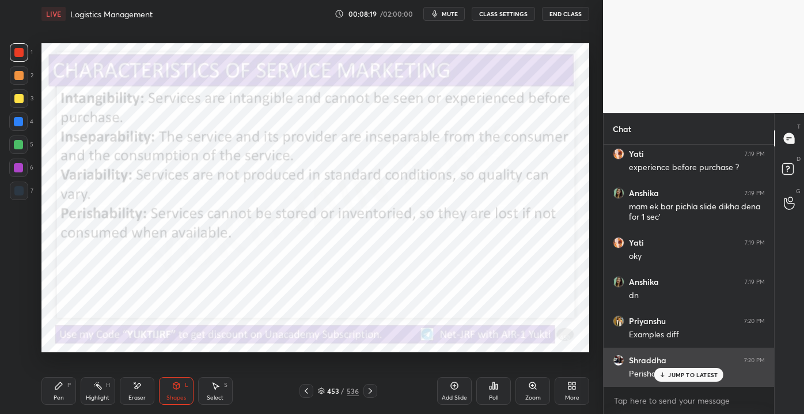
click at [676, 380] on div "JUMP TO LATEST" at bounding box center [688, 375] width 69 height 14
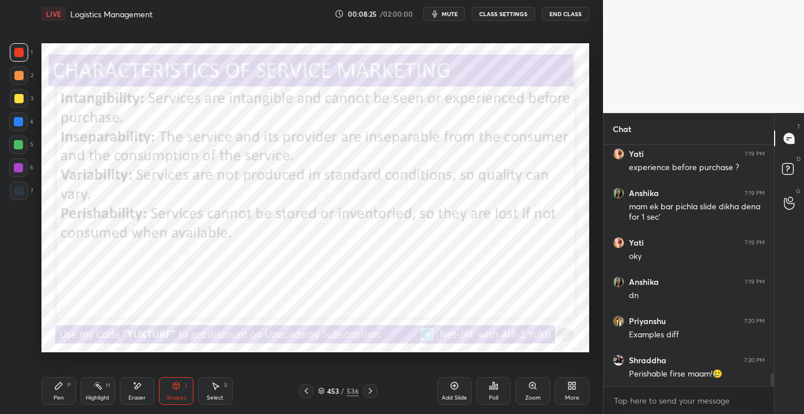
click at [61, 392] on div "Pen P" at bounding box center [58, 391] width 35 height 28
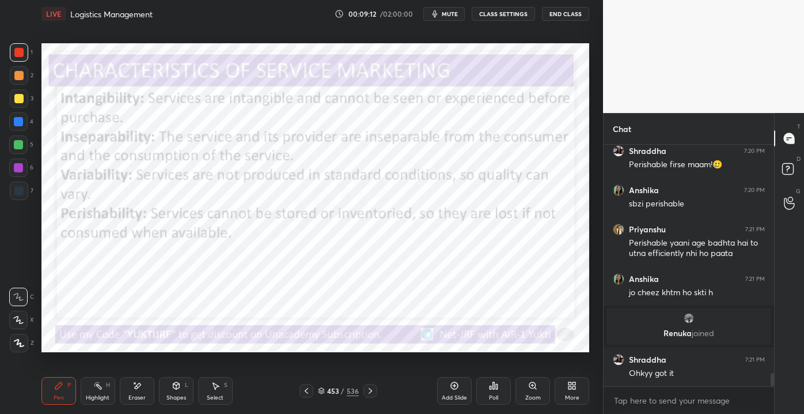
scroll to position [4238, 0]
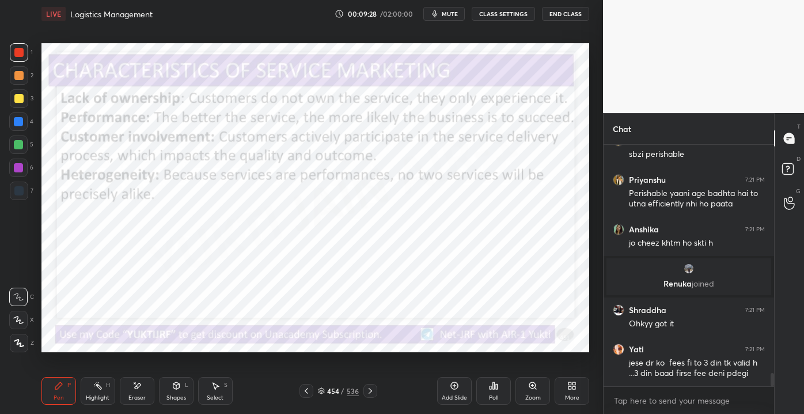
click at [38, 109] on div "Setting up your live class Poll for secs No correct answer Start poll" at bounding box center [315, 198] width 557 height 340
click at [35, 108] on div "1 2 3 4 5 6 7 C X Z E E Erase all H H LIVE Logistics Management 00:09:31 / 02:0…" at bounding box center [297, 207] width 594 height 414
click at [140, 399] on div "Eraser" at bounding box center [136, 398] width 17 height 6
click at [17, 340] on span "Erase all" at bounding box center [18, 342] width 17 height 8
click at [169, 392] on div "Shapes L" at bounding box center [176, 391] width 35 height 28
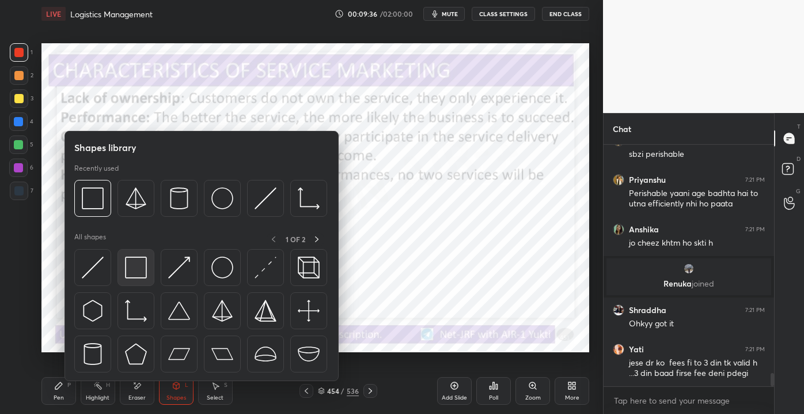
click at [139, 270] on img at bounding box center [136, 267] width 22 height 22
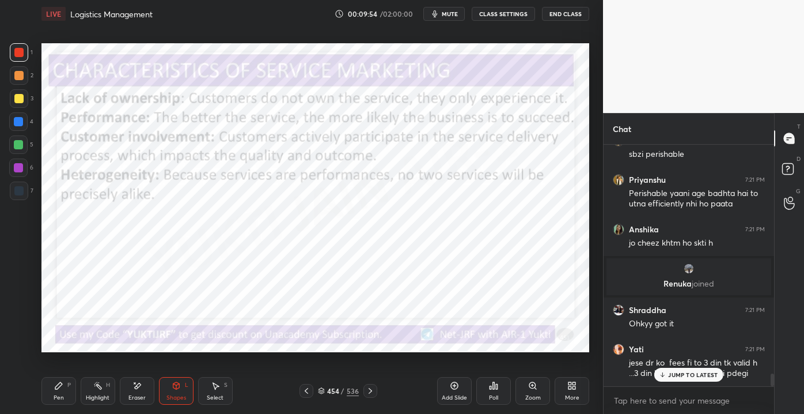
scroll to position [4277, 0]
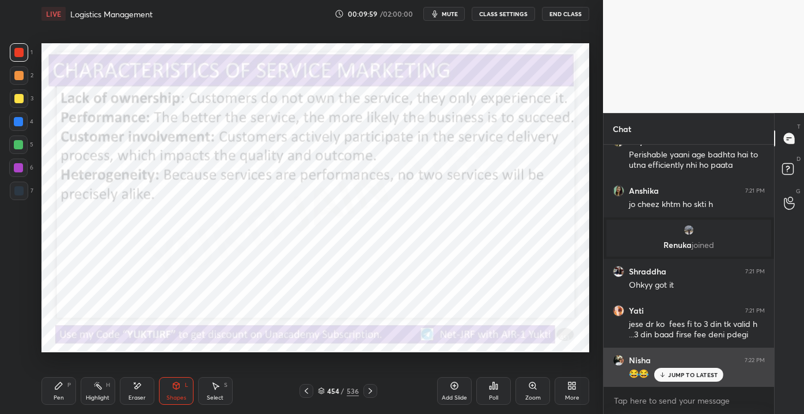
drag, startPoint x: 676, startPoint y: 376, endPoint x: 671, endPoint y: 373, distance: 6.4
click at [676, 378] on p "JUMP TO LATEST" at bounding box center [693, 374] width 50 height 7
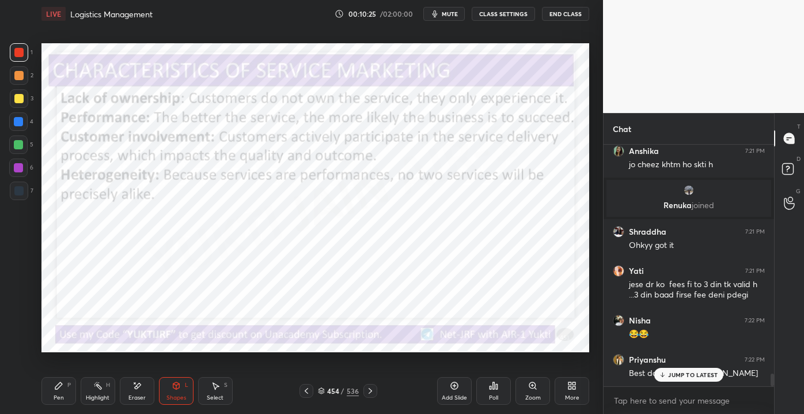
scroll to position [4355, 0]
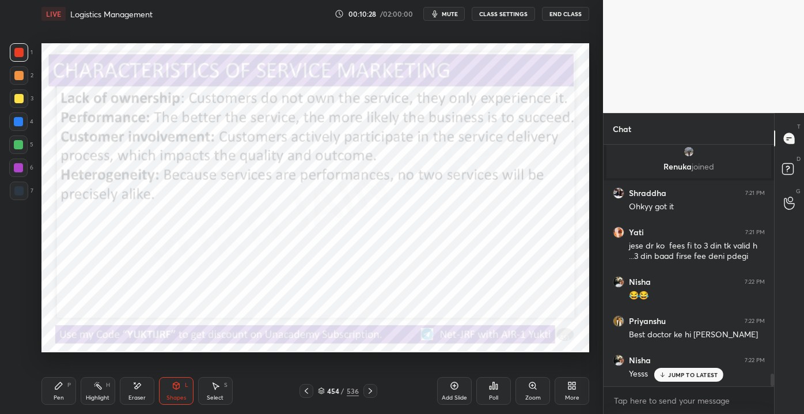
click at [673, 372] on p "JUMP TO LATEST" at bounding box center [693, 374] width 50 height 7
click at [67, 388] on div "Pen P" at bounding box center [58, 391] width 35 height 28
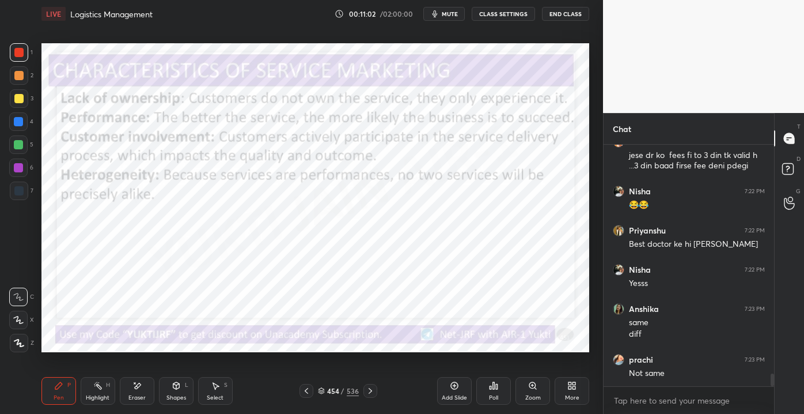
scroll to position [4484, 0]
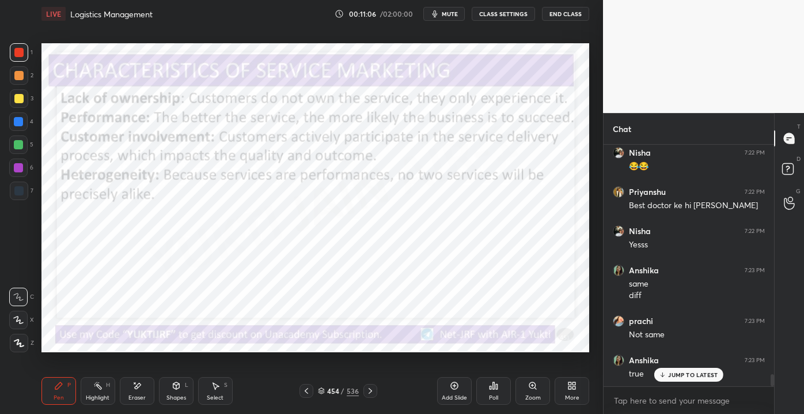
click at [585, 107] on div "1 2 3 4 5 6 7 C X Z E E Erase all H H LIVE Logistics Management 00:11:06 / 02:0…" at bounding box center [301, 207] width 603 height 414
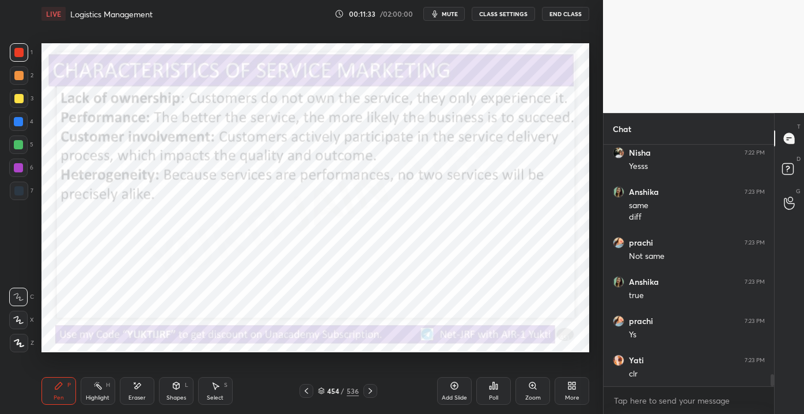
scroll to position [4602, 0]
drag, startPoint x: 454, startPoint y: 392, endPoint x: 469, endPoint y: 396, distance: 15.5
click at [454, 391] on div "Add Slide" at bounding box center [454, 391] width 35 height 28
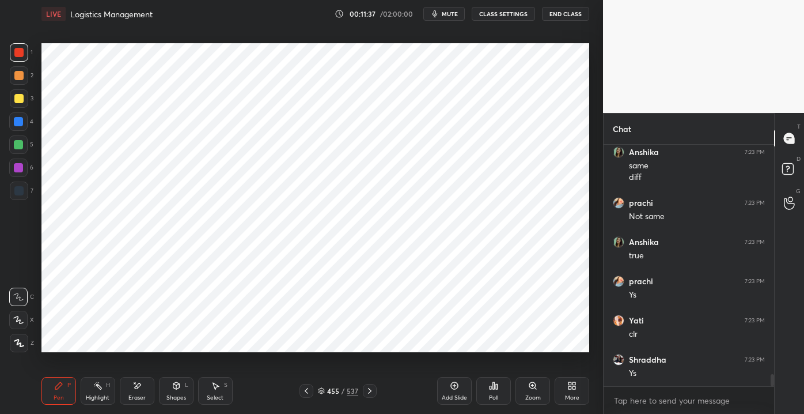
click at [17, 187] on div at bounding box center [18, 190] width 9 height 9
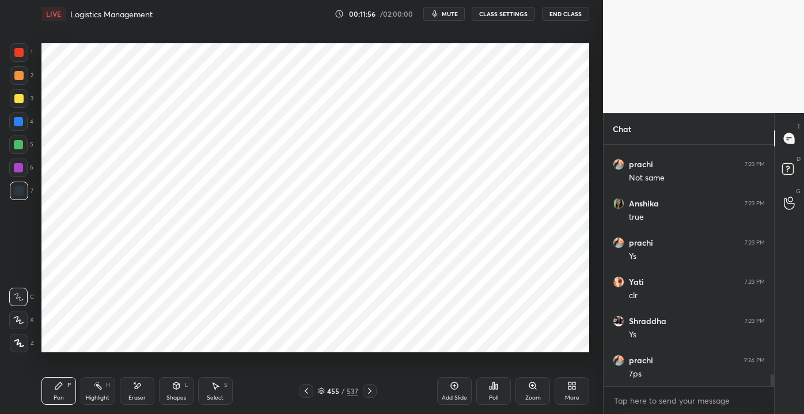
click at [20, 53] on div at bounding box center [18, 52] width 9 height 9
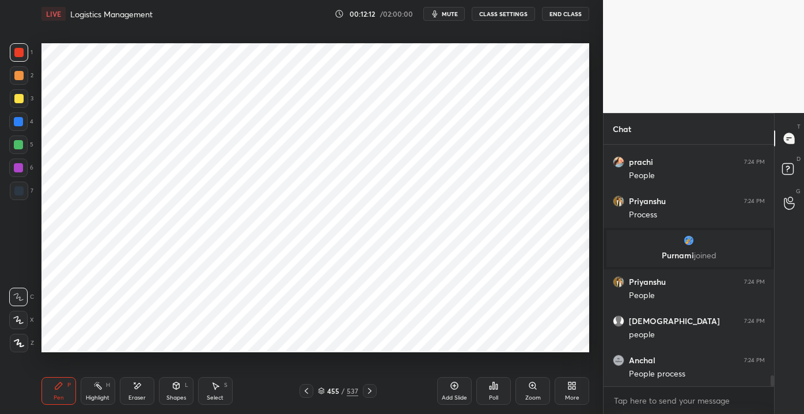
scroll to position [4957, 0]
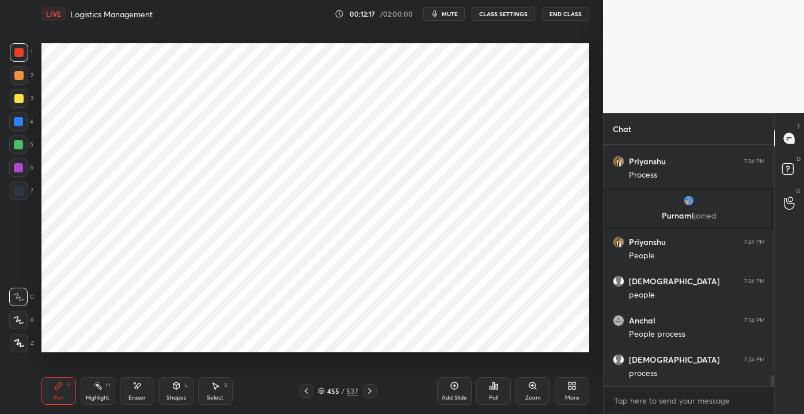
click at [18, 185] on div at bounding box center [19, 190] width 18 height 18
drag, startPoint x: 17, startPoint y: 51, endPoint x: 11, endPoint y: 52, distance: 5.9
click at [17, 51] on div at bounding box center [18, 52] width 9 height 9
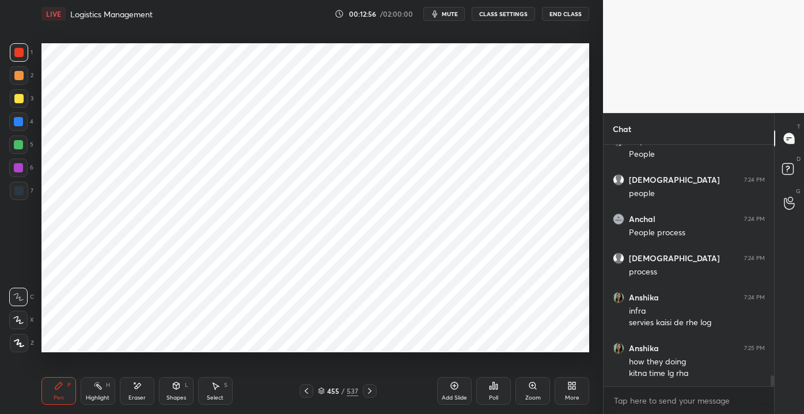
scroll to position [5100, 0]
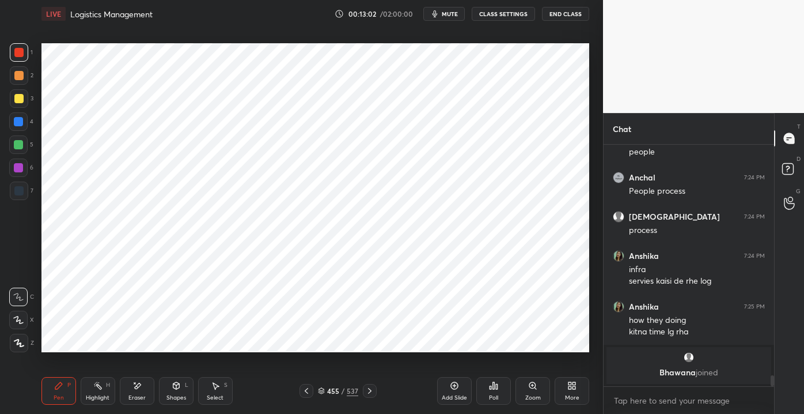
click at [141, 400] on div "Eraser" at bounding box center [136, 398] width 17 height 6
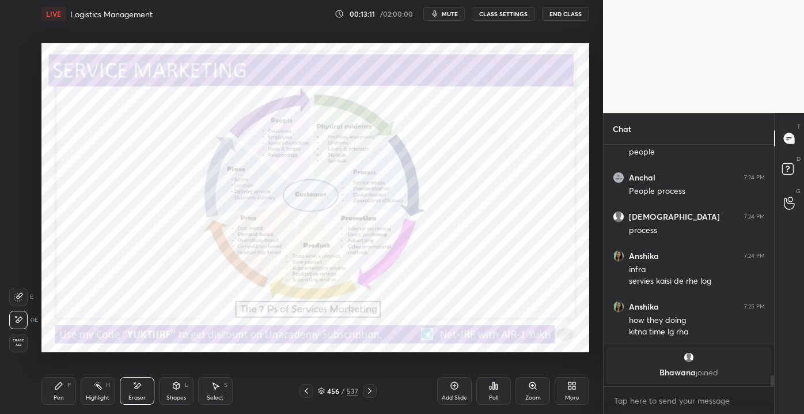
click at [65, 395] on div "Pen P" at bounding box center [58, 391] width 35 height 28
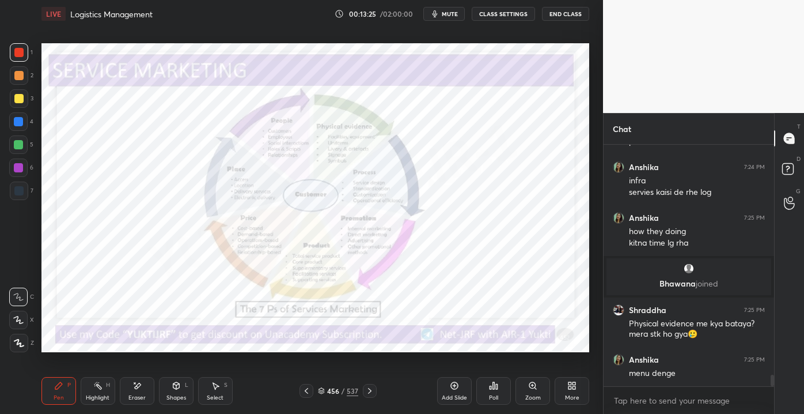
scroll to position [4862, 0]
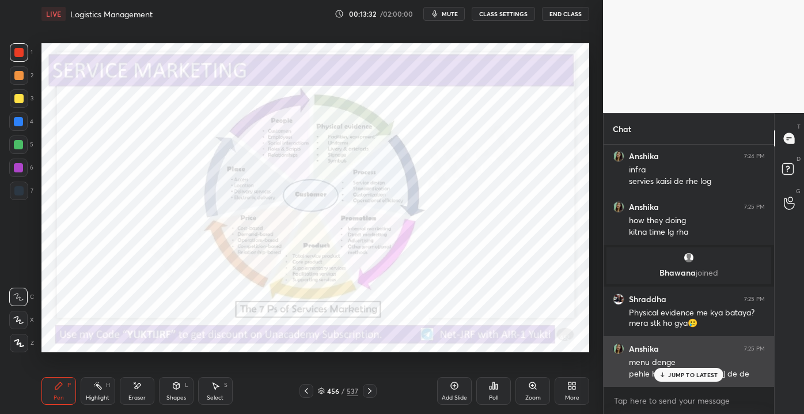
click at [664, 374] on icon at bounding box center [662, 374] width 7 height 7
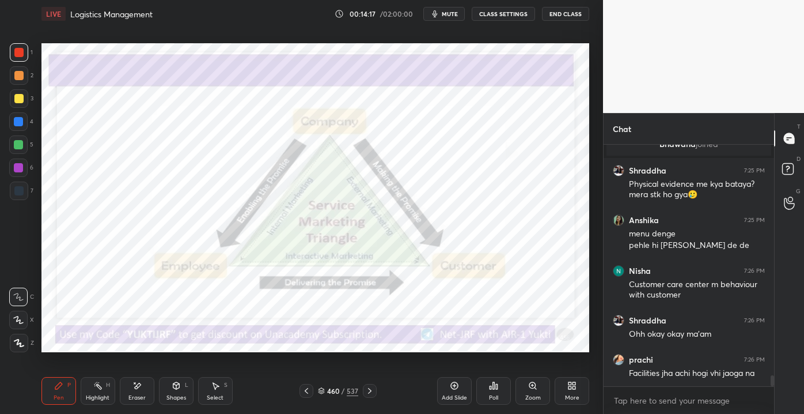
scroll to position [5029, 0]
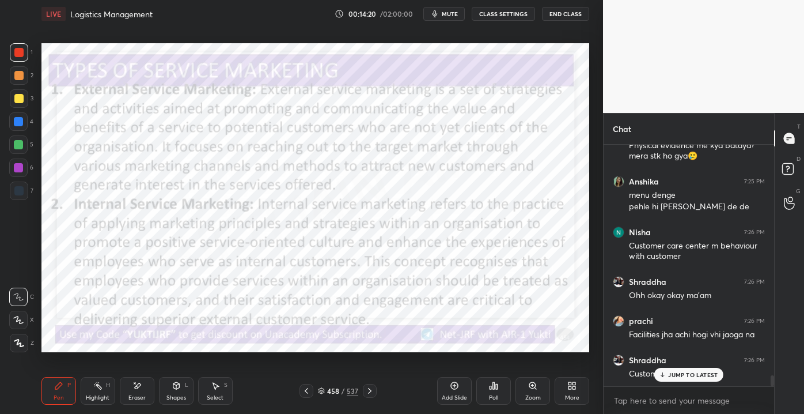
click at [684, 377] on p "JUMP TO LATEST" at bounding box center [693, 374] width 50 height 7
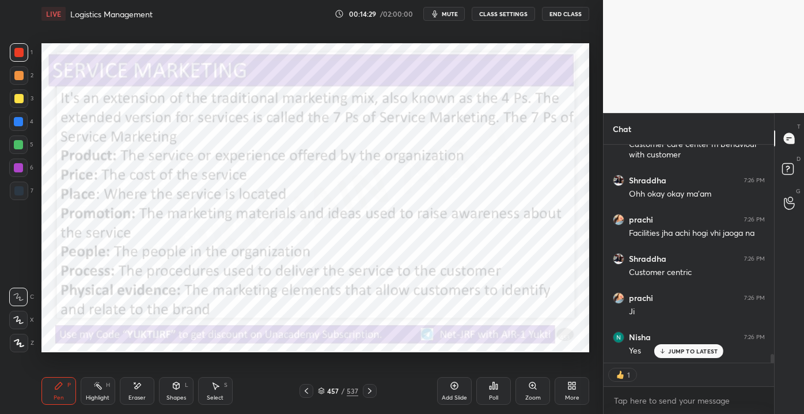
scroll to position [5209, 0]
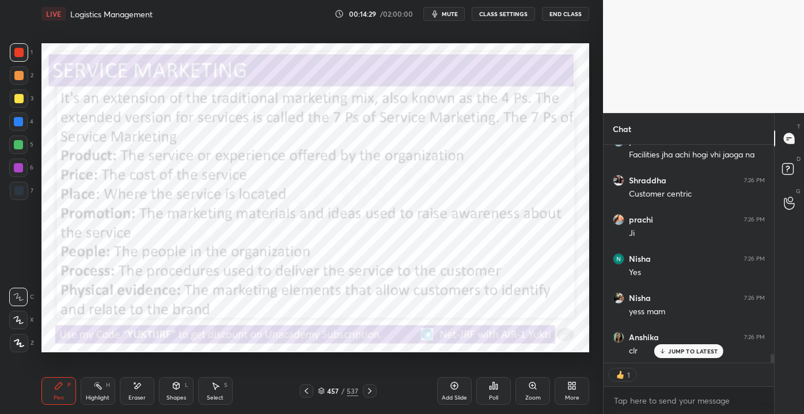
click at [449, 400] on div "Add Slide" at bounding box center [454, 398] width 25 height 6
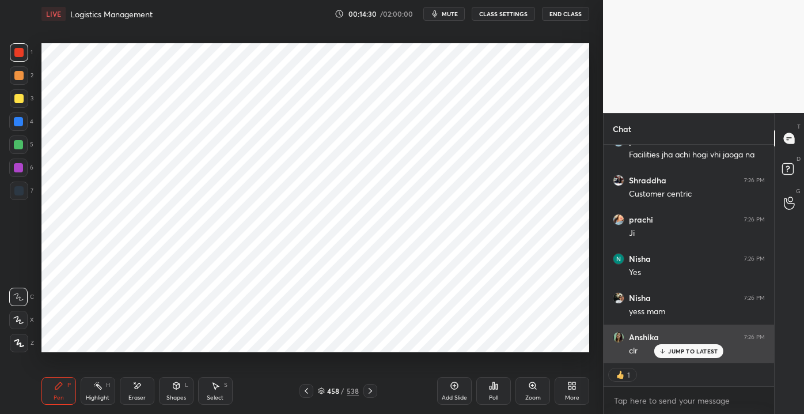
click at [690, 347] on p "JUMP TO LATEST" at bounding box center [693, 350] width 50 height 7
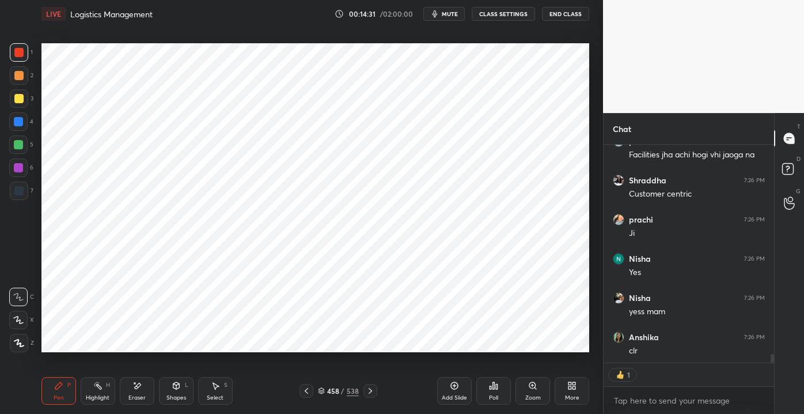
click at [16, 191] on div at bounding box center [18, 190] width 9 height 9
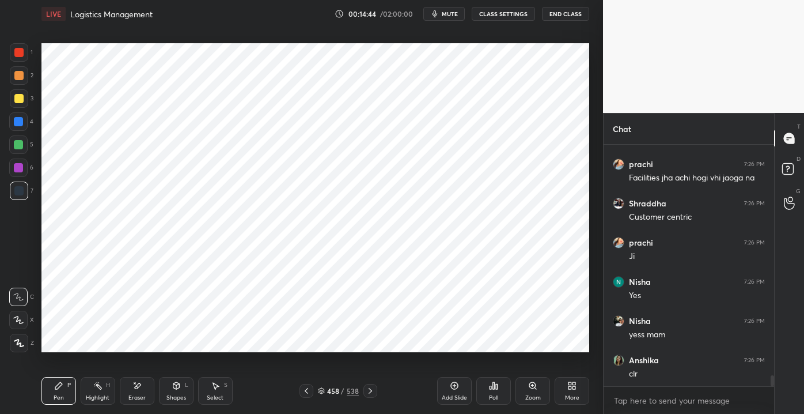
click at [16, 125] on div at bounding box center [18, 121] width 9 height 9
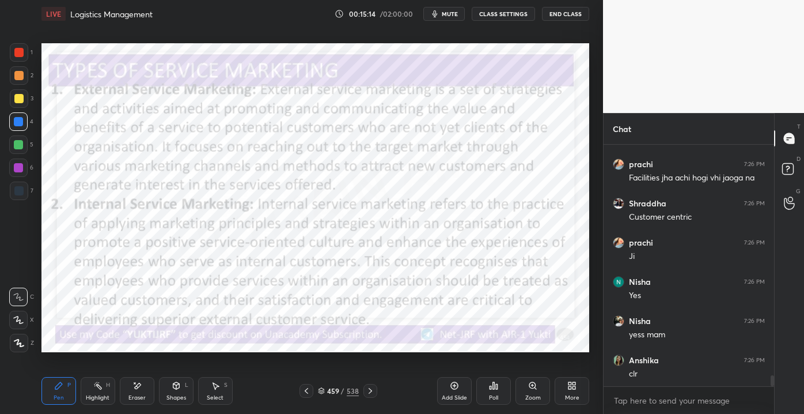
click at [178, 395] on div "Shapes" at bounding box center [176, 398] width 20 height 6
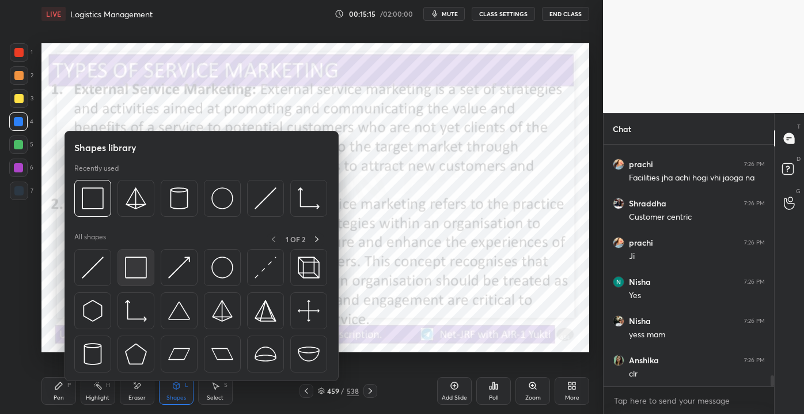
click at [123, 279] on div at bounding box center [136, 267] width 37 height 37
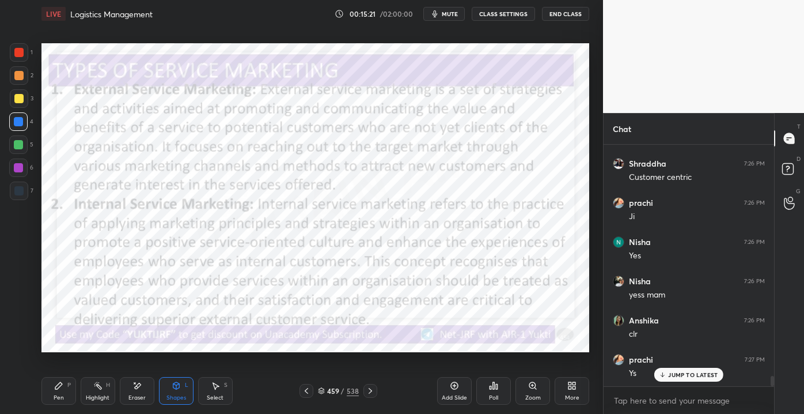
scroll to position [5264, 0]
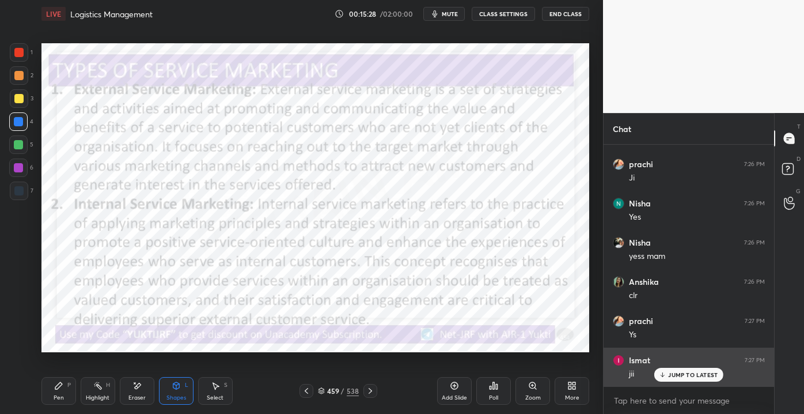
click at [688, 383] on div "Ismat 7:27 PM jii" at bounding box center [689, 366] width 171 height 39
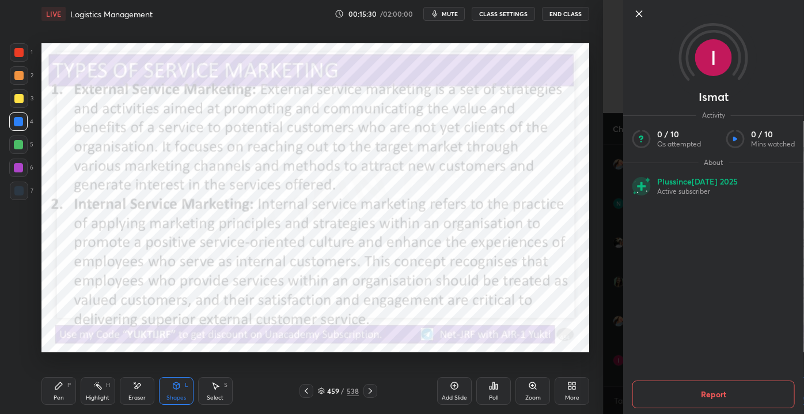
click at [638, 14] on icon at bounding box center [640, 14] width 14 height 14
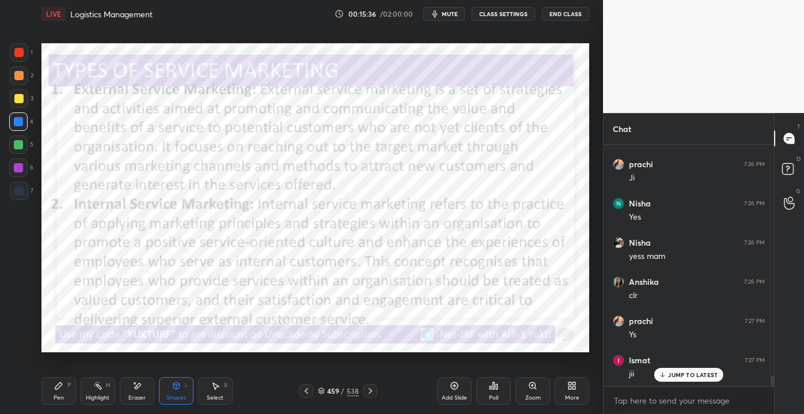
click at [669, 372] on p "JUMP TO LATEST" at bounding box center [693, 374] width 50 height 7
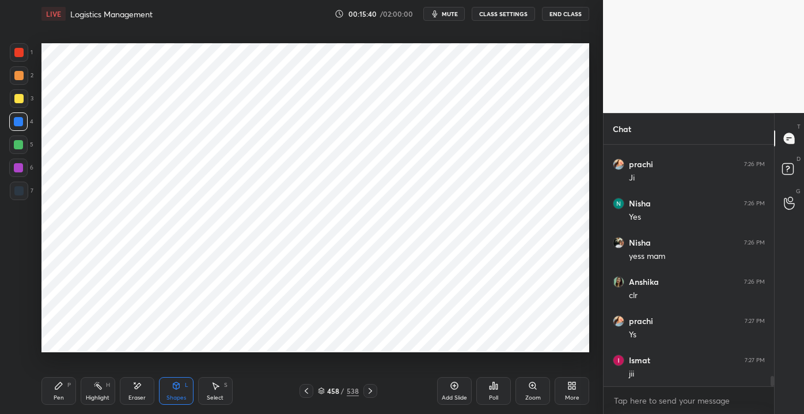
click at [54, 392] on div "Pen P" at bounding box center [58, 391] width 35 height 28
click at [12, 53] on div at bounding box center [19, 52] width 18 height 18
click at [15, 124] on div at bounding box center [18, 121] width 9 height 9
click at [33, 144] on div "1 2 3 4 5 6 7 C X Z E E Erase all H H" at bounding box center [18, 197] width 37 height 308
click at [21, 143] on div at bounding box center [18, 144] width 9 height 9
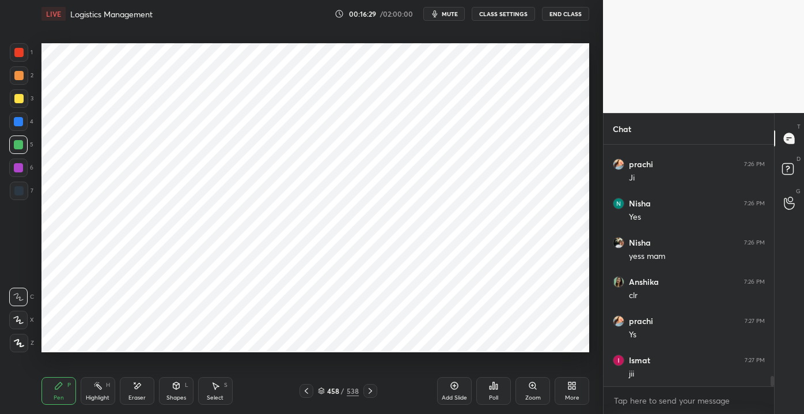
click at [22, 55] on div at bounding box center [18, 52] width 9 height 9
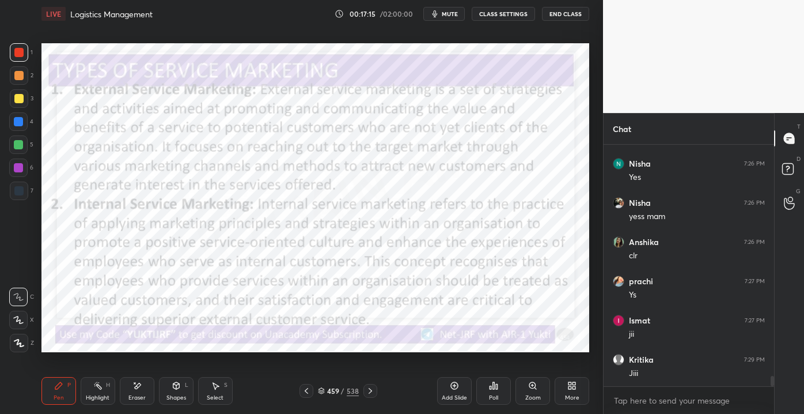
click at [179, 381] on icon at bounding box center [176, 385] width 9 height 9
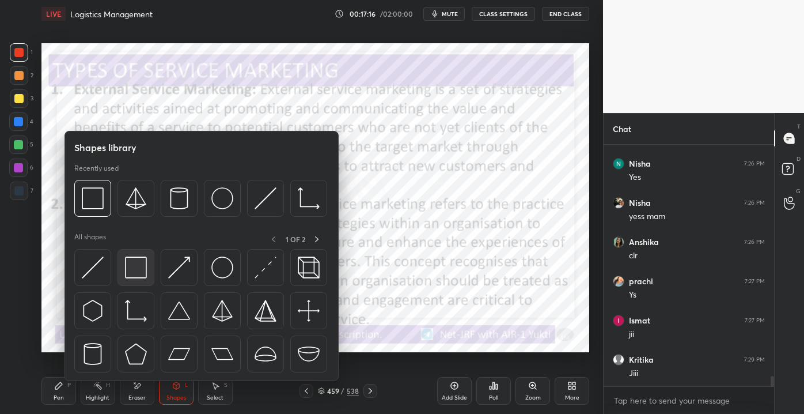
click at [137, 279] on div at bounding box center [136, 267] width 37 height 37
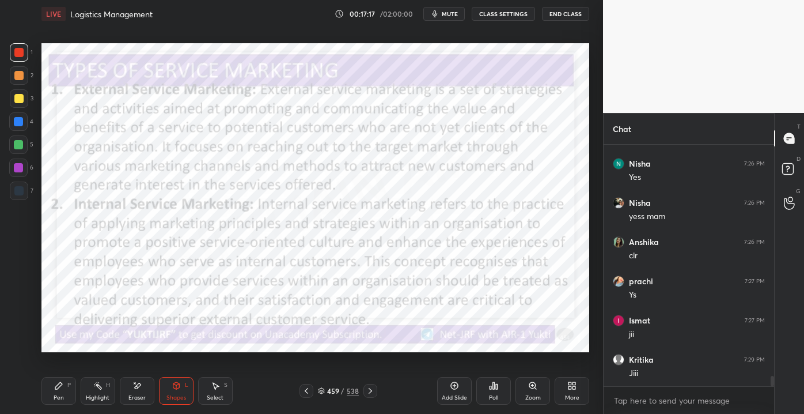
click at [15, 125] on div at bounding box center [18, 121] width 9 height 9
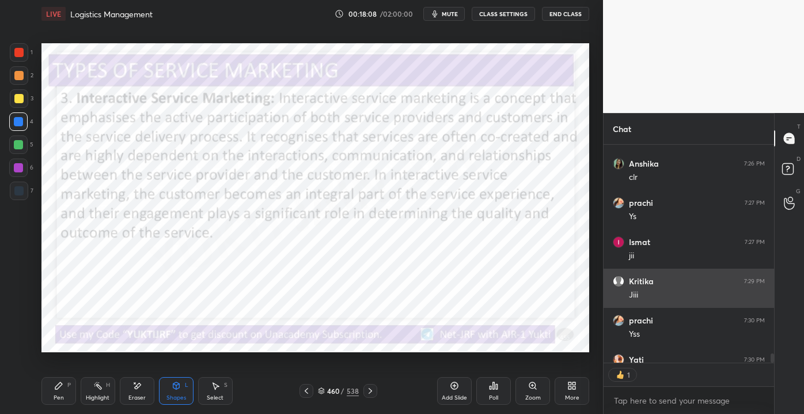
scroll to position [3, 3]
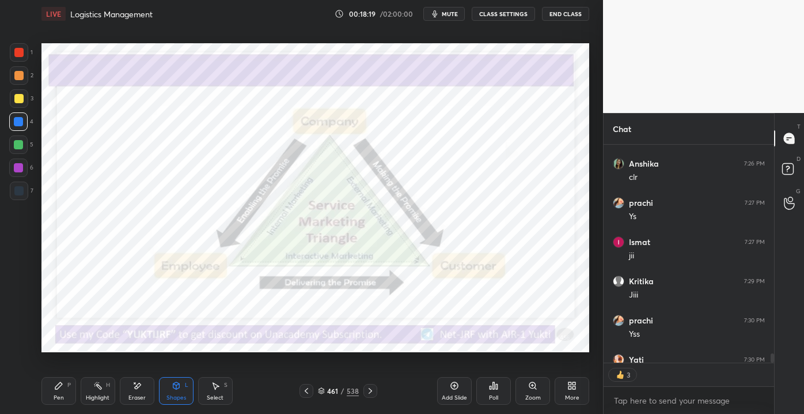
click at [139, 395] on div "Eraser" at bounding box center [136, 398] width 17 height 6
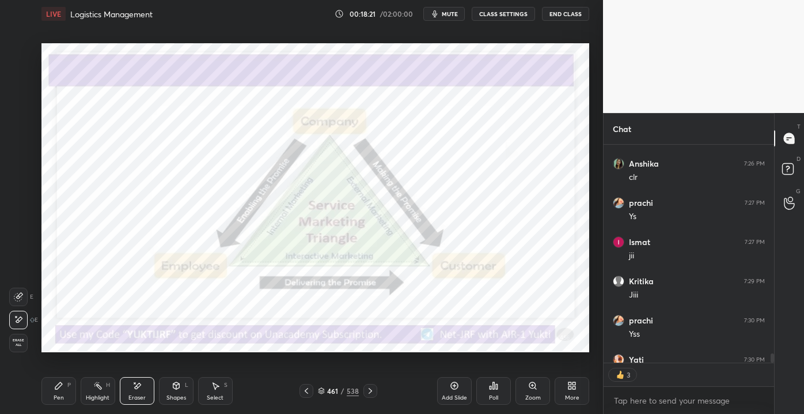
click at [52, 391] on div "Pen P" at bounding box center [58, 391] width 35 height 28
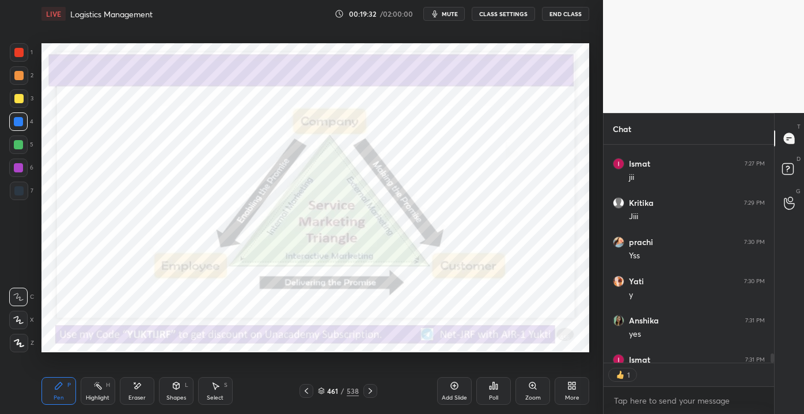
scroll to position [238, 167]
click at [105, 402] on div "Highlight H" at bounding box center [98, 391] width 35 height 28
click at [138, 399] on div "Eraser" at bounding box center [136, 398] width 17 height 6
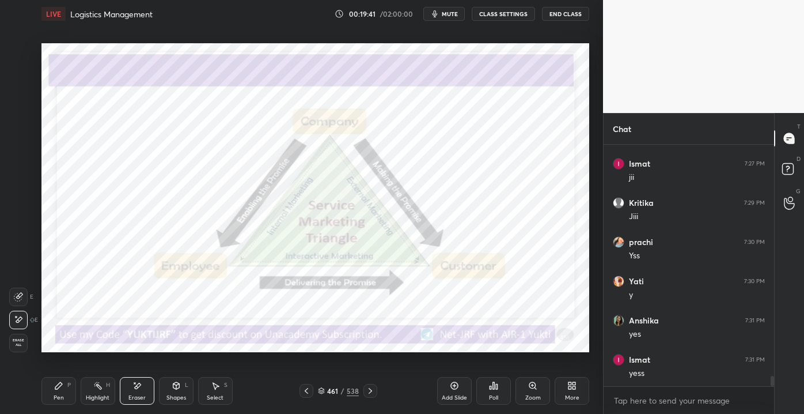
click at [24, 345] on span "Erase all" at bounding box center [18, 342] width 17 height 8
click at [129, 391] on div "Eraser" at bounding box center [137, 391] width 35 height 28
drag, startPoint x: 22, startPoint y: 340, endPoint x: 19, endPoint y: 331, distance: 9.7
click at [22, 339] on span "Erase all" at bounding box center [18, 342] width 17 height 8
drag, startPoint x: 141, startPoint y: 396, endPoint x: 89, endPoint y: 387, distance: 52.2
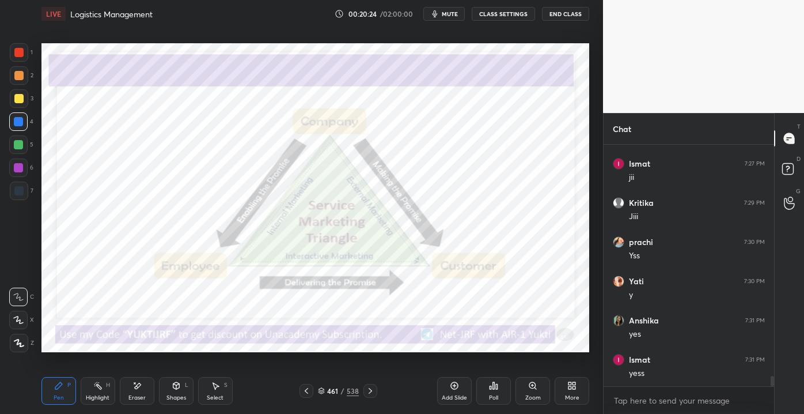
click at [139, 395] on div "Eraser" at bounding box center [136, 398] width 17 height 6
click at [35, 345] on div "E E Erase all" at bounding box center [23, 317] width 29 height 69
click at [20, 348] on div "Erase all" at bounding box center [18, 343] width 18 height 18
click at [677, 376] on p "JUMP TO LATEST" at bounding box center [693, 374] width 50 height 7
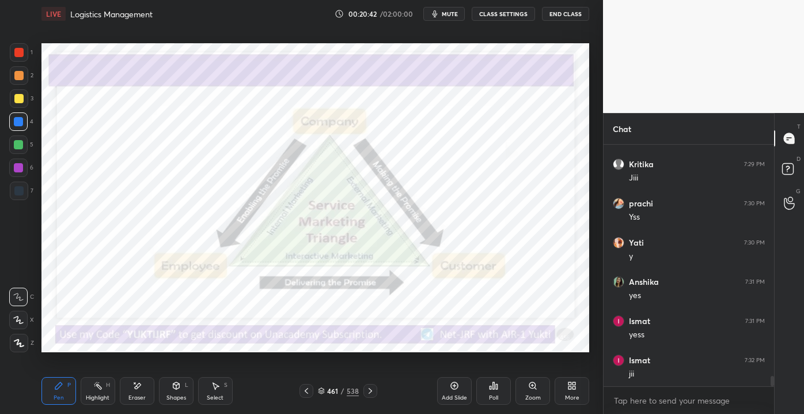
drag, startPoint x: 139, startPoint y: 384, endPoint x: 156, endPoint y: 374, distance: 20.2
click at [139, 382] on div "Eraser" at bounding box center [137, 391] width 35 height 28
click at [15, 354] on div "1 2 3 4 5 6 7 C X Z E E Erase all H H LIVE Logistics Management 00:20:44 / 02:0…" at bounding box center [297, 207] width 594 height 414
click at [17, 346] on div "Erase all" at bounding box center [18, 343] width 18 height 18
click at [340, 388] on div "461 / 538" at bounding box center [338, 390] width 41 height 10
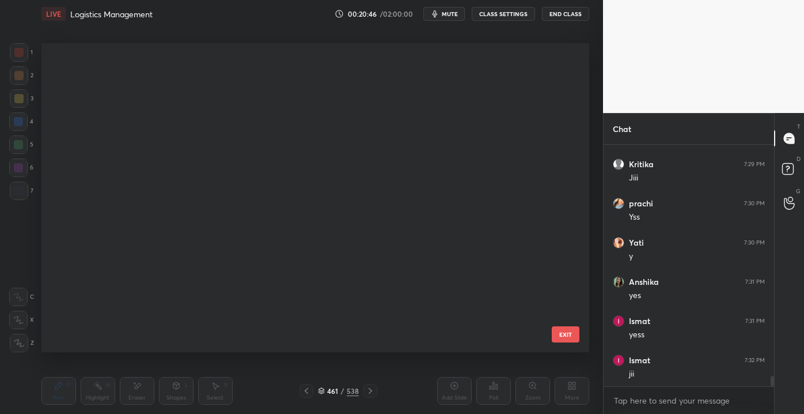
scroll to position [305, 542]
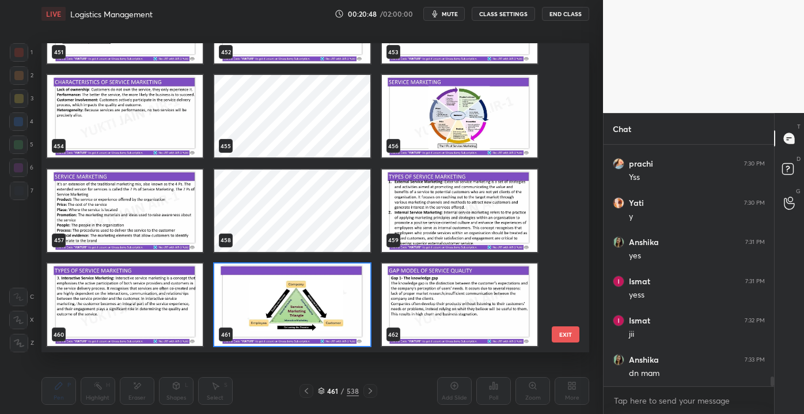
click at [571, 334] on button "EXIT" at bounding box center [566, 334] width 28 height 16
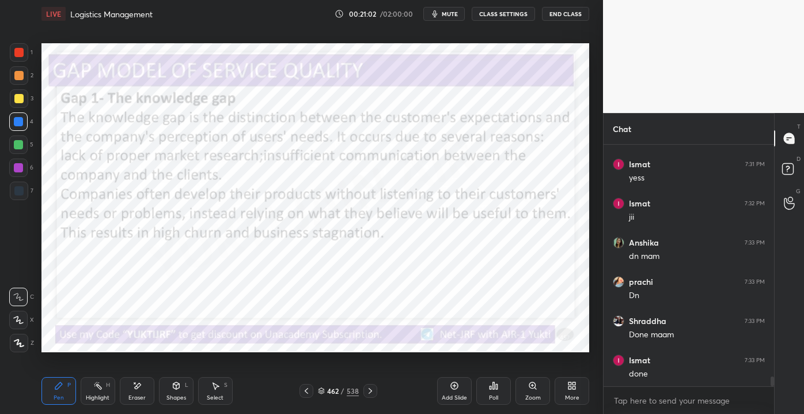
scroll to position [5696, 0]
click at [144, 396] on div "Eraser" at bounding box center [136, 398] width 17 height 6
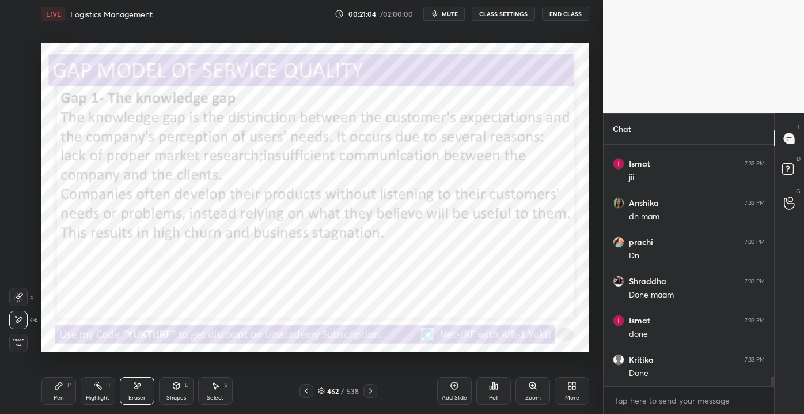
click at [17, 348] on div "Erase all" at bounding box center [18, 343] width 18 height 18
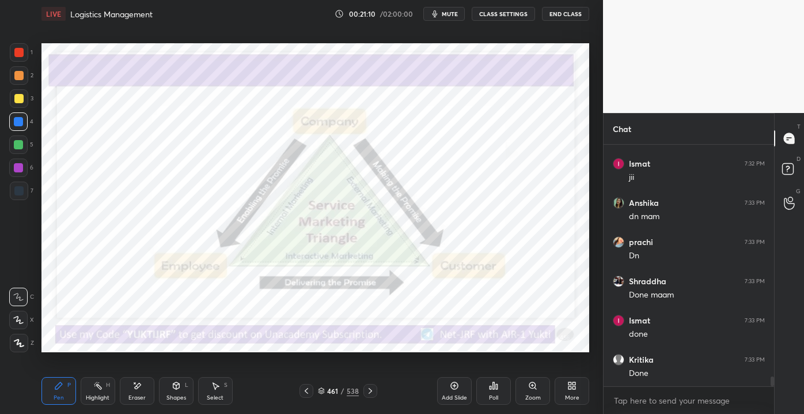
click at [455, 392] on div "Add Slide" at bounding box center [454, 391] width 35 height 28
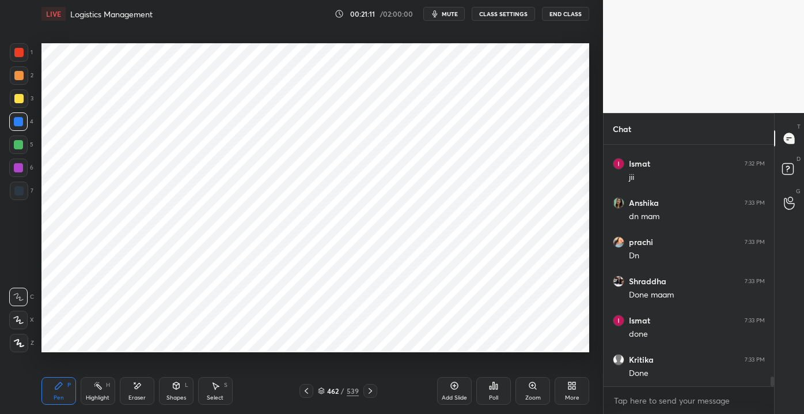
click at [167, 387] on div "Shapes L" at bounding box center [176, 391] width 35 height 28
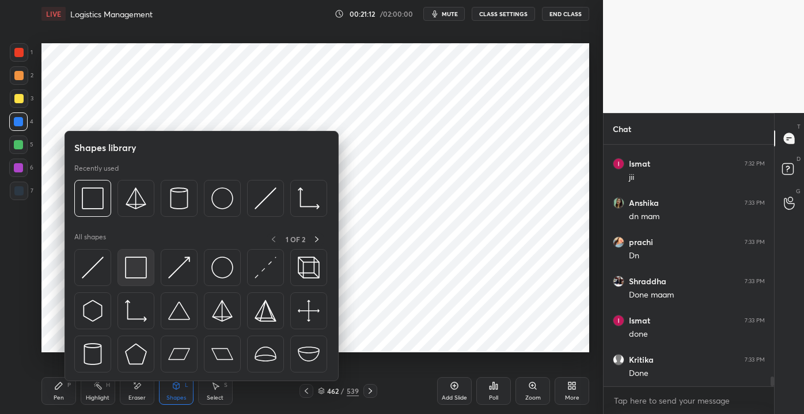
click at [140, 274] on img at bounding box center [136, 267] width 22 height 22
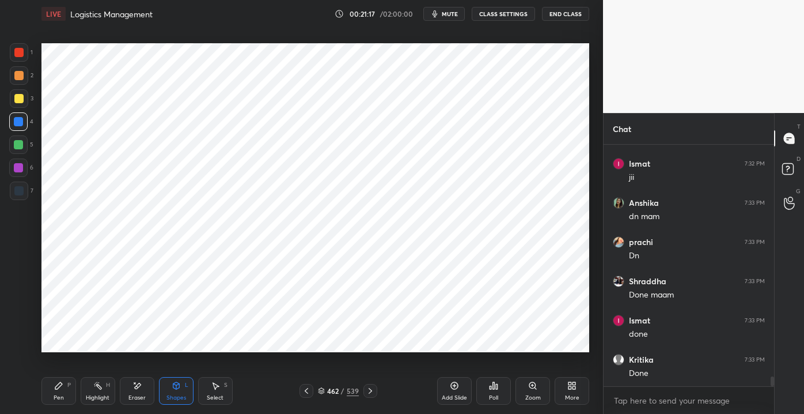
click at [68, 393] on div "Pen P" at bounding box center [58, 391] width 35 height 28
click at [169, 391] on div "Shapes L" at bounding box center [176, 391] width 35 height 28
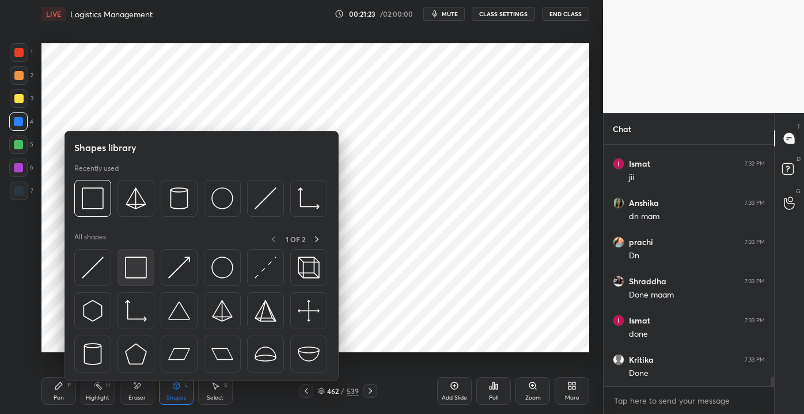
click at [135, 269] on img at bounding box center [136, 267] width 22 height 22
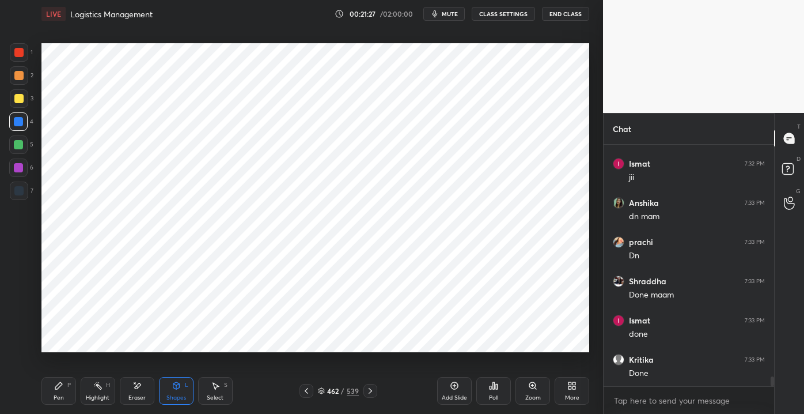
click at [51, 398] on div "Pen P" at bounding box center [58, 391] width 35 height 28
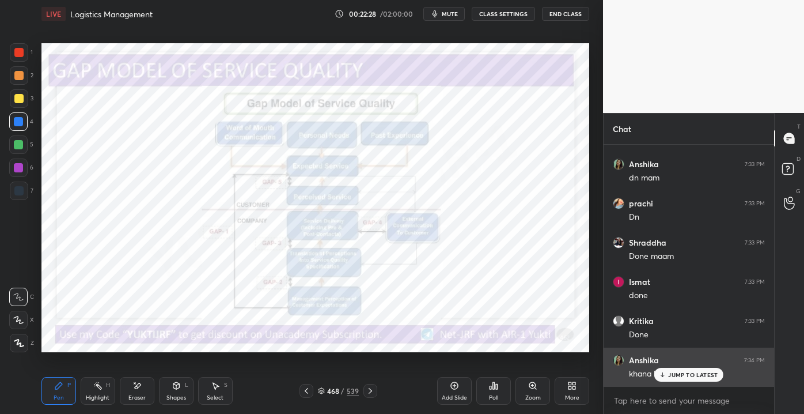
click at [665, 377] on icon at bounding box center [662, 374] width 7 height 7
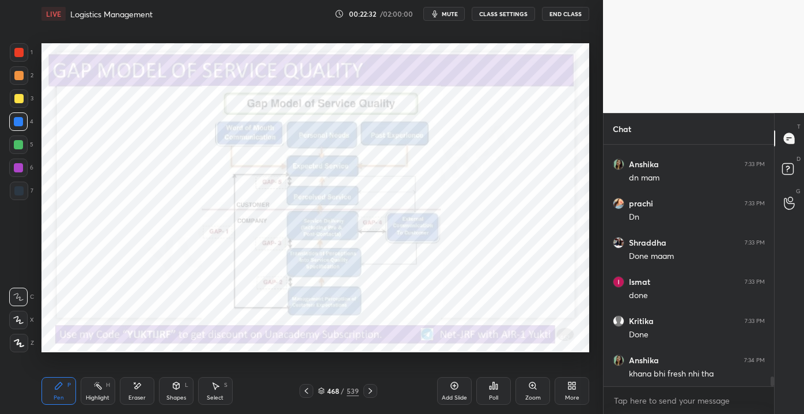
scroll to position [3, 3]
click at [534, 398] on div "Zoom" at bounding box center [533, 398] width 16 height 6
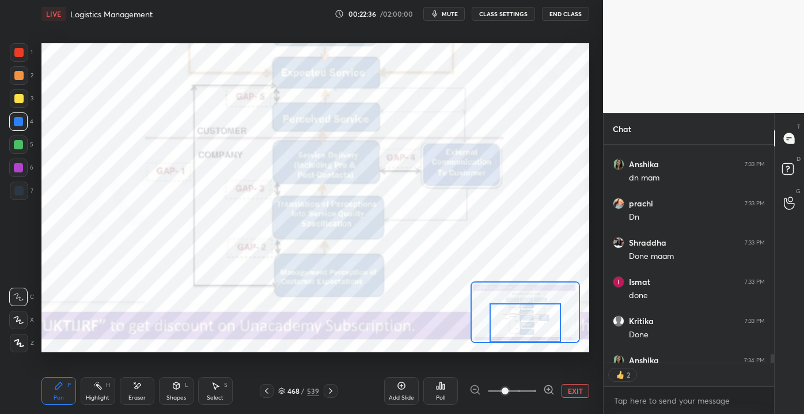
click at [533, 343] on div "Setting up your live class Poll for secs No correct answer Start poll" at bounding box center [315, 197] width 548 height 308
click at [584, 395] on button "EXIT" at bounding box center [576, 391] width 28 height 14
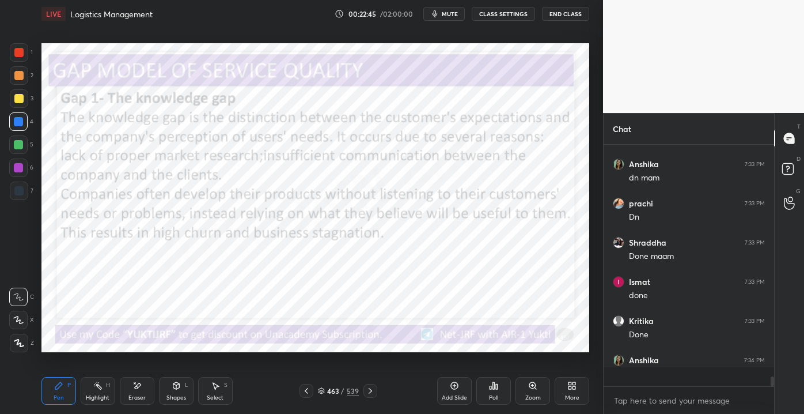
scroll to position [5734, 0]
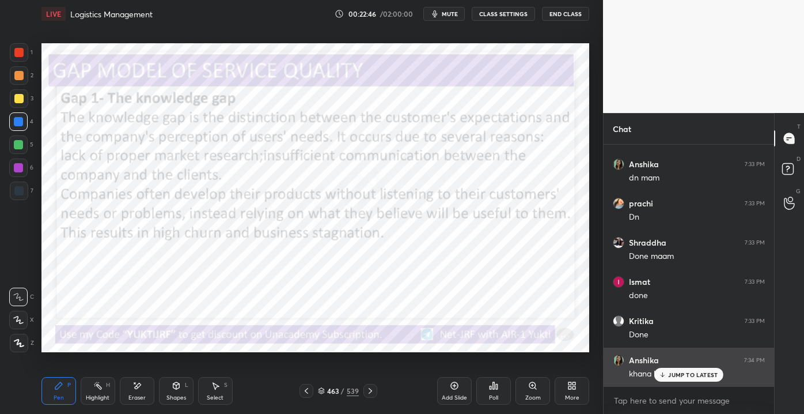
click at [667, 373] on icon at bounding box center [662, 374] width 7 height 7
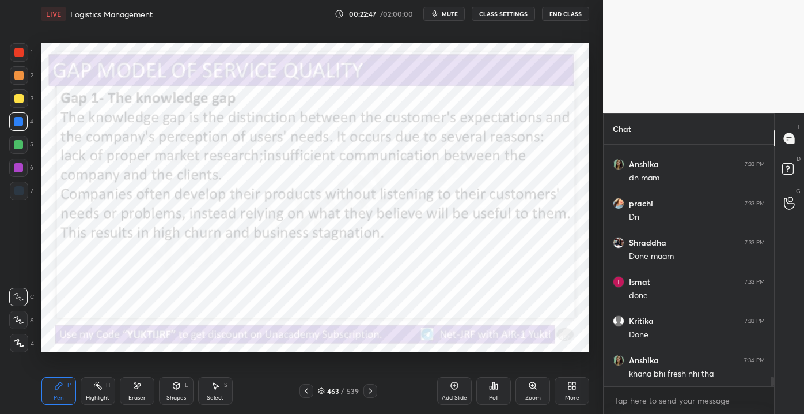
click at [455, 396] on div "Add Slide" at bounding box center [454, 398] width 25 height 6
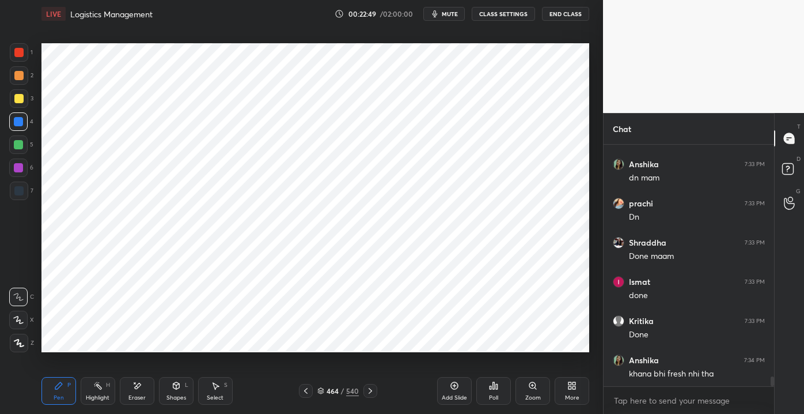
click at [20, 141] on div at bounding box center [18, 144] width 9 height 9
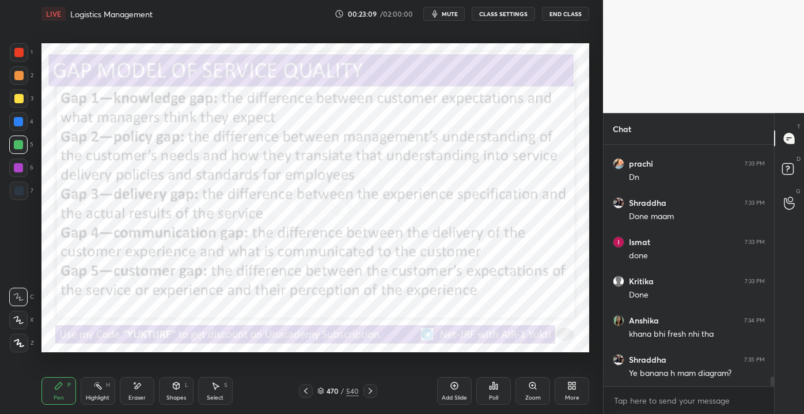
scroll to position [5785, 0]
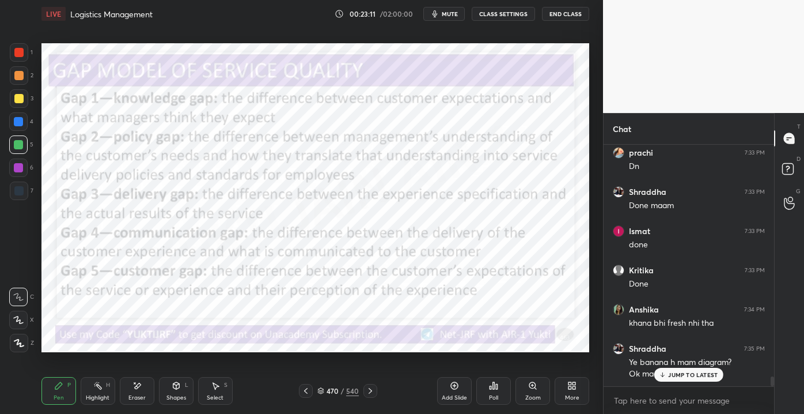
drag, startPoint x: 666, startPoint y: 377, endPoint x: 659, endPoint y: 380, distance: 7.7
click at [665, 377] on icon at bounding box center [662, 374] width 7 height 7
click at [135, 388] on icon at bounding box center [137, 386] width 9 height 10
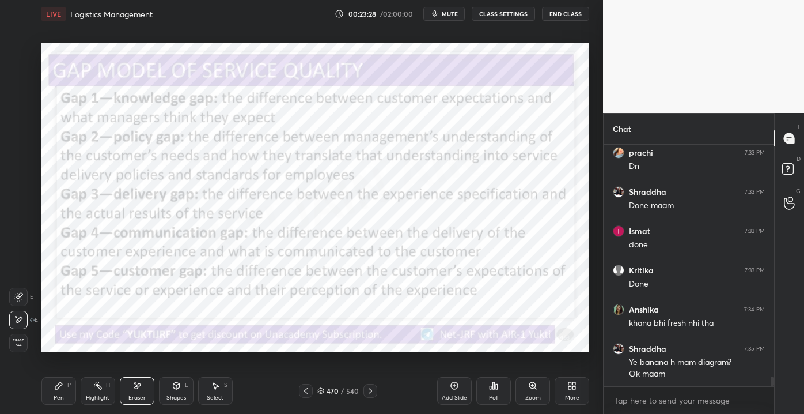
click at [24, 343] on span "Erase all" at bounding box center [18, 342] width 17 height 8
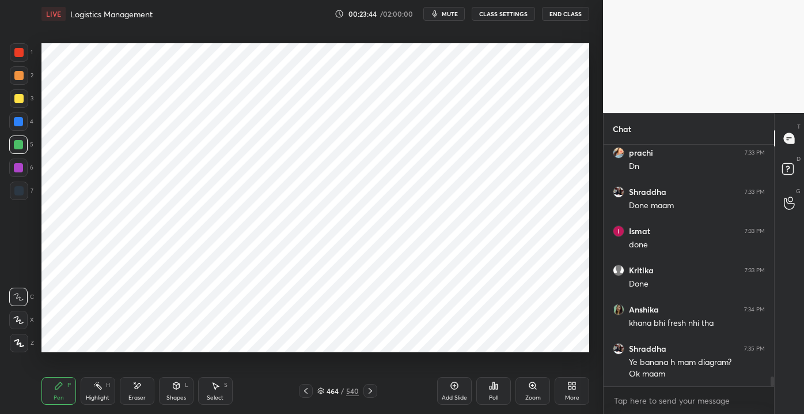
click at [18, 58] on div at bounding box center [19, 52] width 18 height 18
drag, startPoint x: 15, startPoint y: 145, endPoint x: 12, endPoint y: 152, distance: 8.0
click at [15, 145] on div at bounding box center [18, 144] width 9 height 9
click at [22, 169] on div at bounding box center [18, 167] width 9 height 9
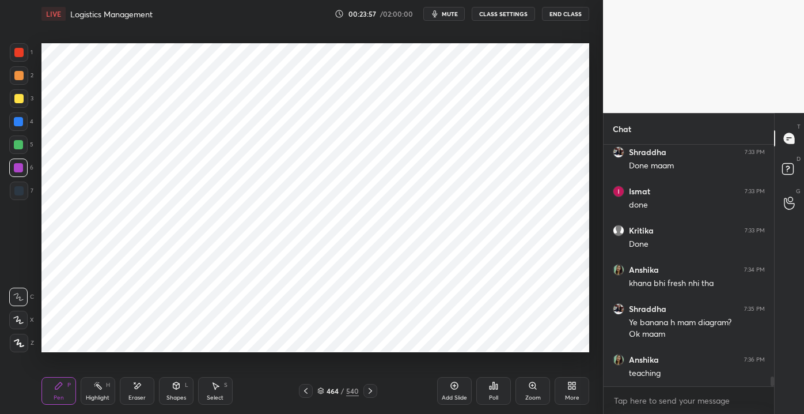
click at [143, 381] on div "Eraser" at bounding box center [137, 391] width 35 height 28
click at [55, 389] on icon at bounding box center [58, 385] width 7 height 7
click at [18, 196] on div at bounding box center [19, 190] width 18 height 18
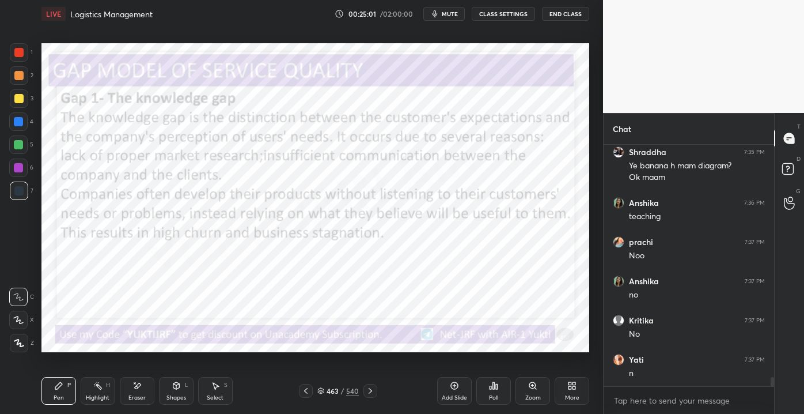
scroll to position [6020, 0]
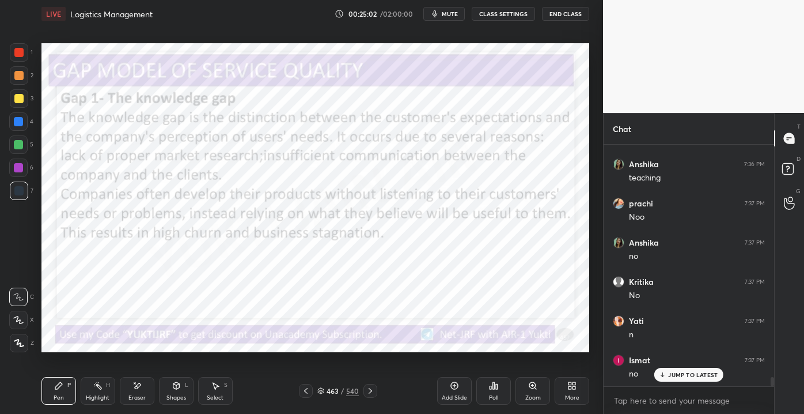
click at [332, 390] on div "463" at bounding box center [333, 390] width 12 height 7
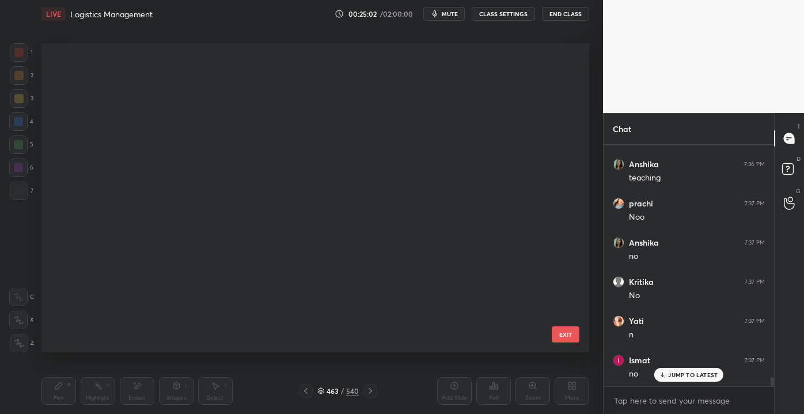
scroll to position [305, 542]
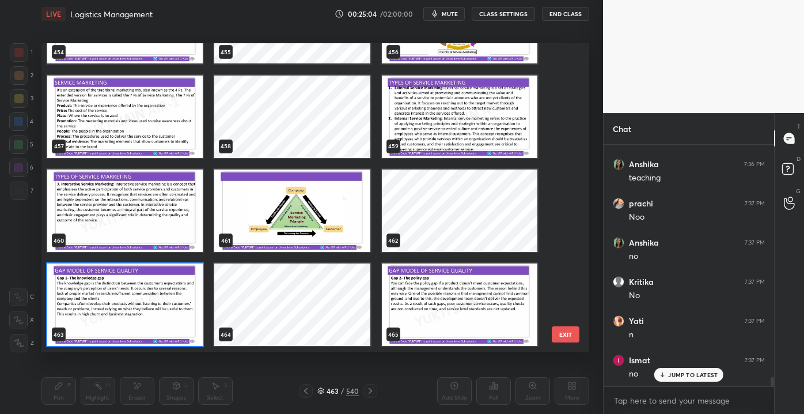
drag, startPoint x: 569, startPoint y: 272, endPoint x: 570, endPoint y: 281, distance: 8.1
click at [570, 281] on div "451 452 453 454 455 456 457 458 459 460 461 462 463 464 465 EXIT" at bounding box center [315, 197] width 548 height 308
click at [571, 278] on div "451 452 453 454 455 456 457 458 459 460 461 462 463 464 465 EXIT" at bounding box center [315, 197] width 548 height 308
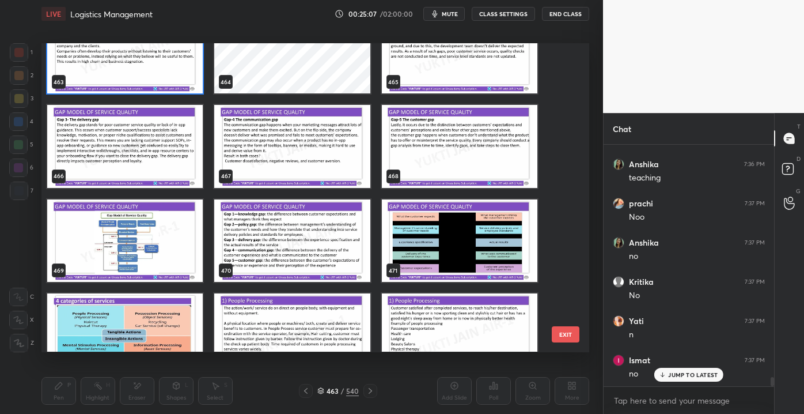
scroll to position [14527, 0]
click at [331, 226] on img "grid" at bounding box center [292, 240] width 156 height 82
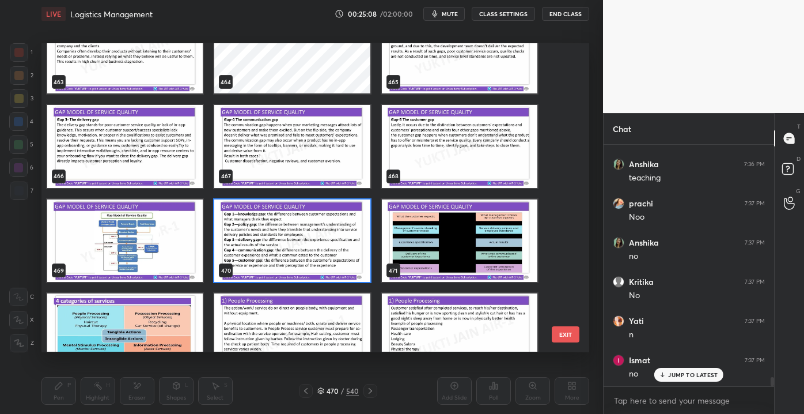
click at [312, 218] on img "grid" at bounding box center [292, 240] width 156 height 82
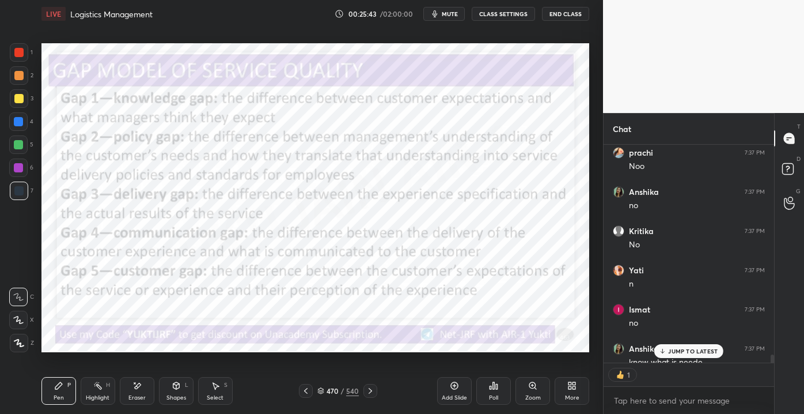
scroll to position [3, 3]
click at [341, 385] on div "470 / 540" at bounding box center [338, 391] width 78 height 14
click at [338, 387] on div "470" at bounding box center [333, 390] width 12 height 7
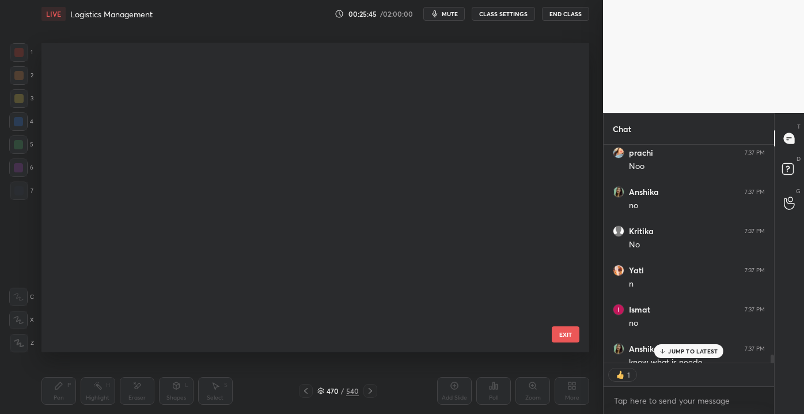
scroll to position [305, 542]
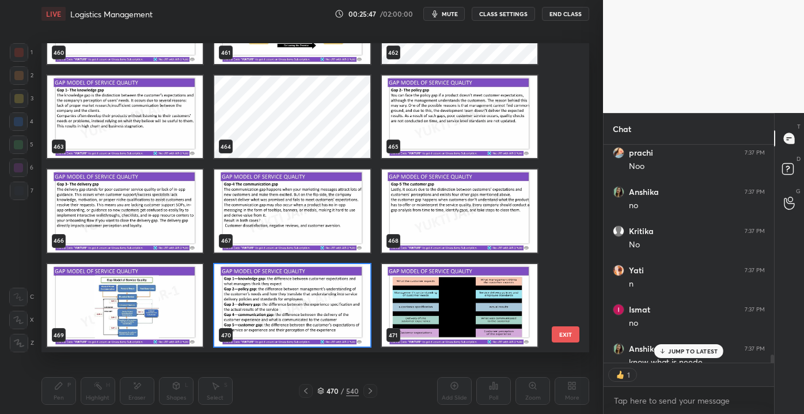
click at [571, 274] on div "457 458 459 460 461 462 463 464 465 466 467 468 469 470 471 EXIT" at bounding box center [315, 197] width 548 height 308
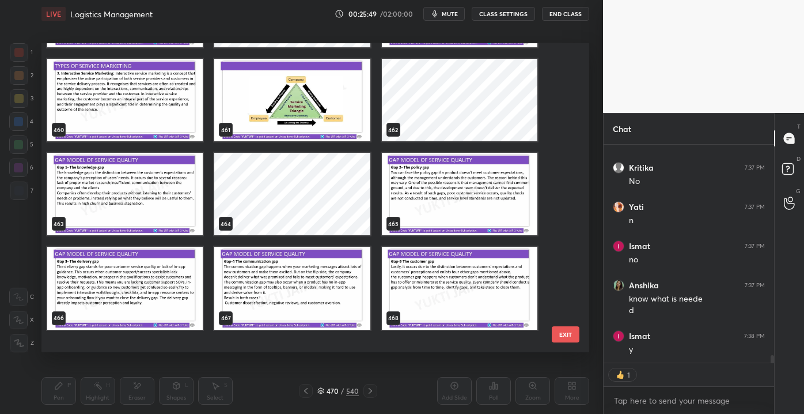
scroll to position [14300, 0]
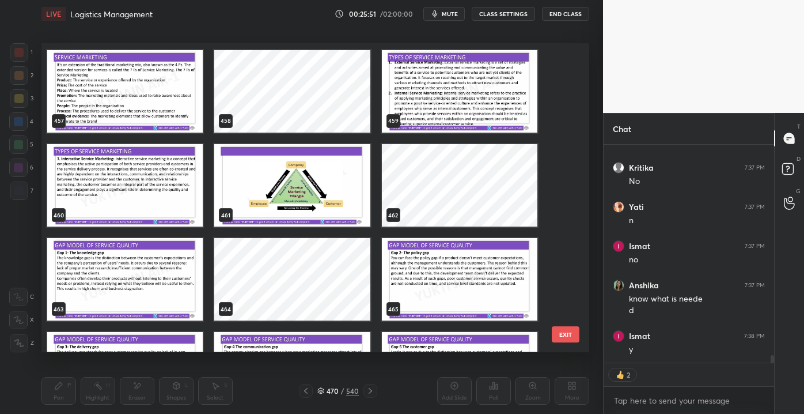
click at [122, 281] on img "grid" at bounding box center [125, 280] width 156 height 82
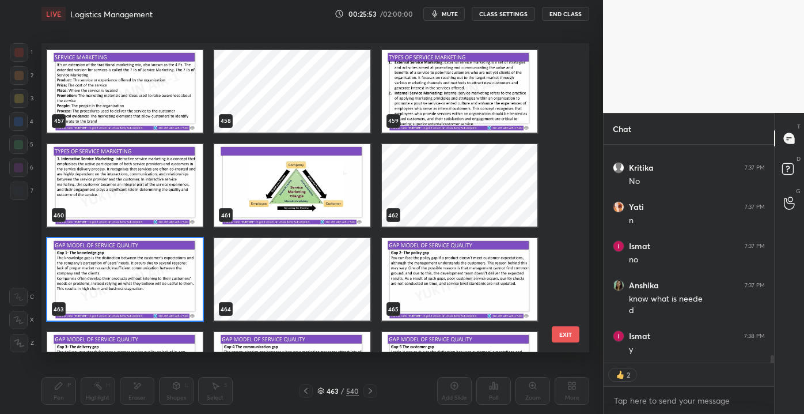
click at [143, 276] on img "grid" at bounding box center [125, 280] width 156 height 82
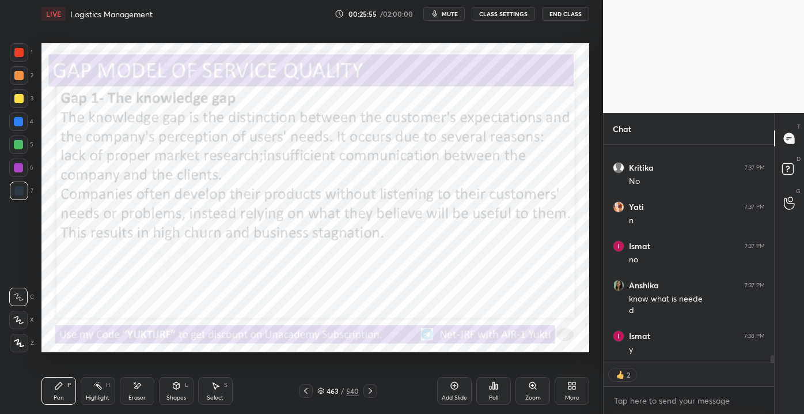
click at [109, 398] on div "Highlight" at bounding box center [98, 398] width 24 height 6
click at [22, 117] on div at bounding box center [18, 121] width 18 height 18
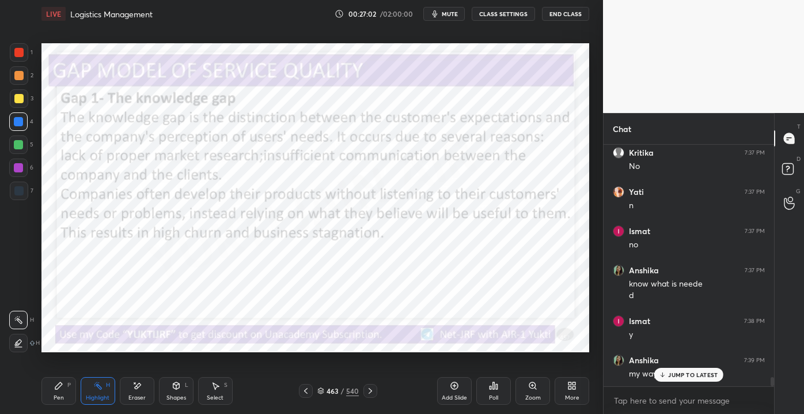
scroll to position [6199, 0]
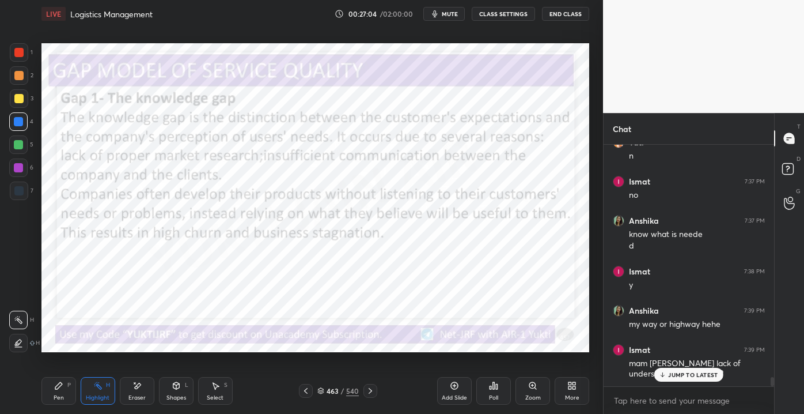
click at [683, 372] on p "JUMP TO LATEST" at bounding box center [693, 374] width 50 height 7
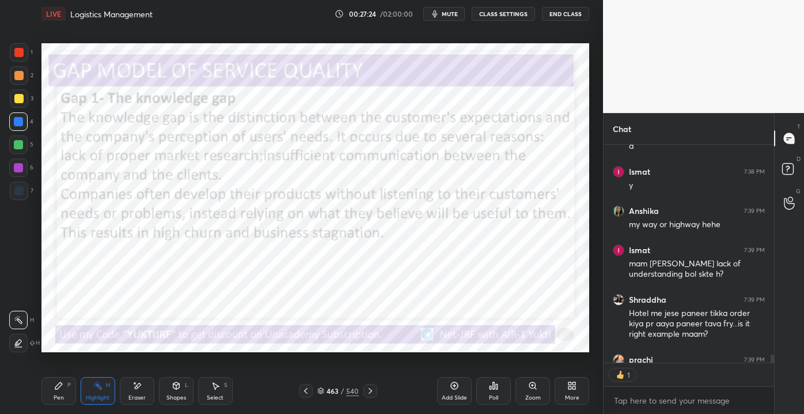
scroll to position [3, 3]
click at [57, 386] on icon at bounding box center [58, 385] width 7 height 7
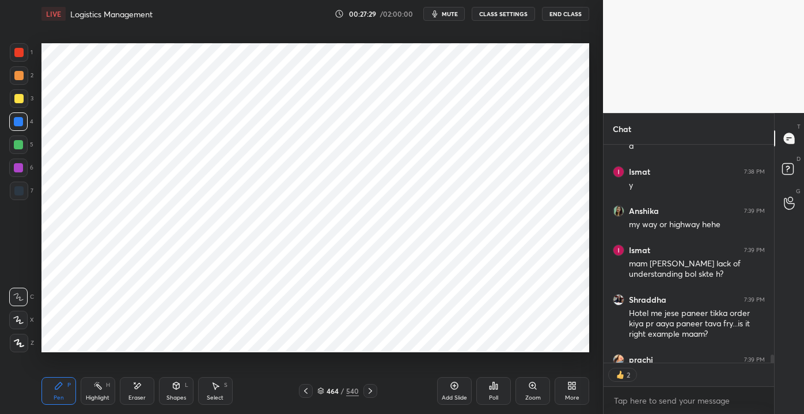
click at [449, 396] on div "Add Slide" at bounding box center [454, 398] width 25 height 6
click at [16, 147] on div at bounding box center [18, 144] width 9 height 9
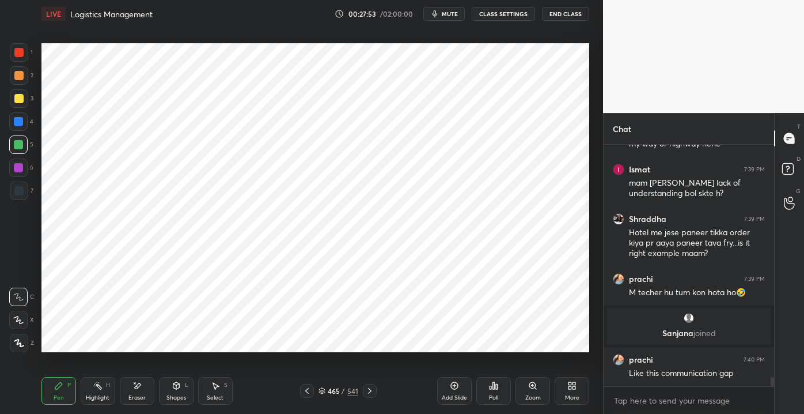
scroll to position [5936, 0]
click at [18, 167] on div at bounding box center [18, 167] width 9 height 9
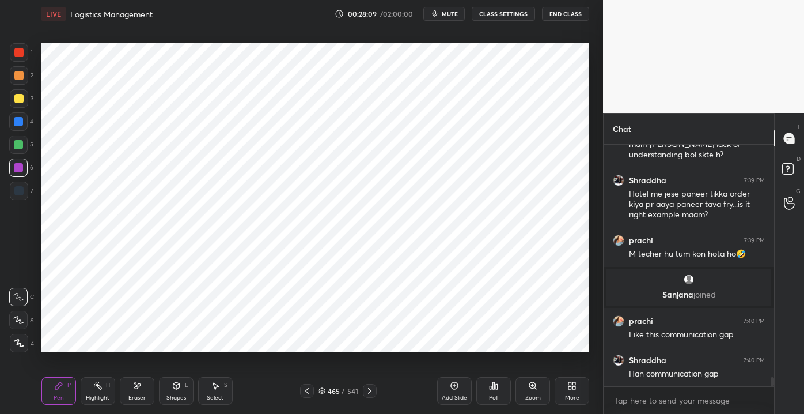
scroll to position [6014, 0]
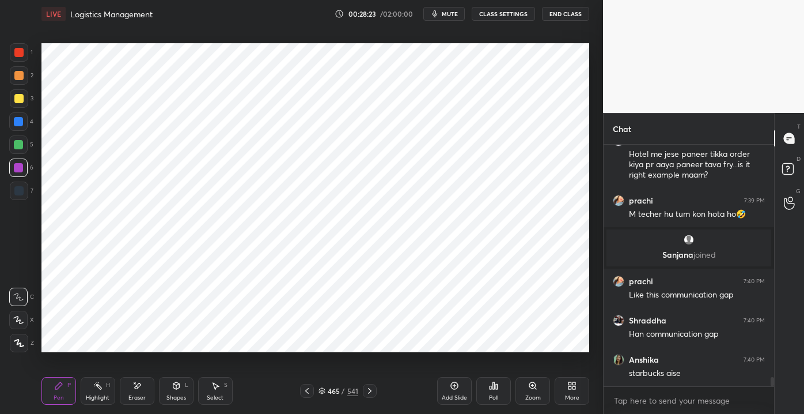
click at [17, 119] on div at bounding box center [18, 121] width 9 height 9
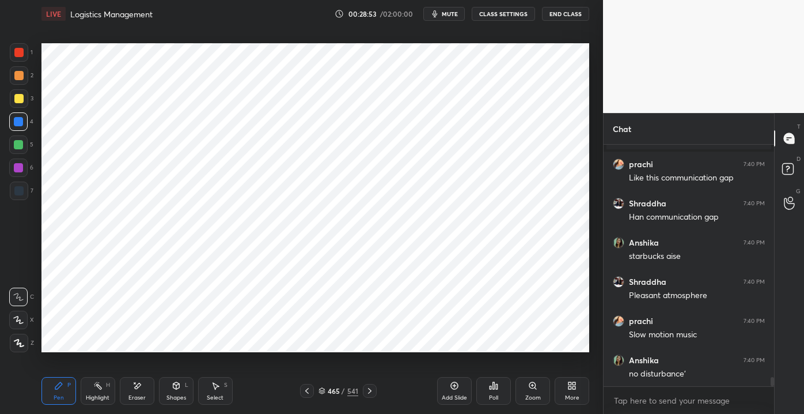
scroll to position [6171, 0]
click at [144, 400] on div "Eraser" at bounding box center [136, 398] width 17 height 6
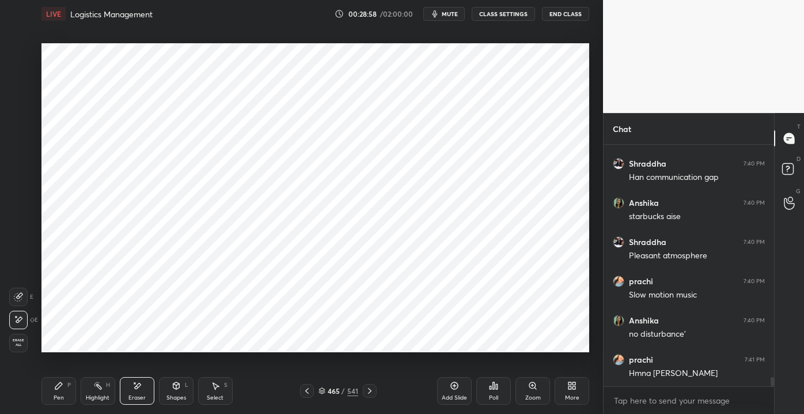
click at [16, 349] on div "Erase all" at bounding box center [18, 343] width 18 height 18
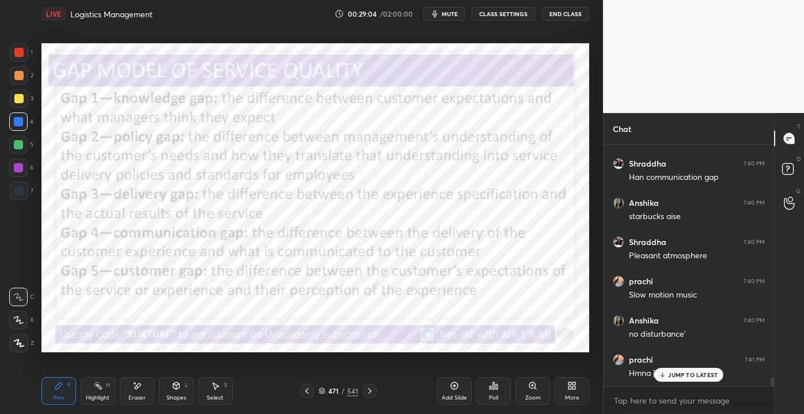
scroll to position [6209, 0]
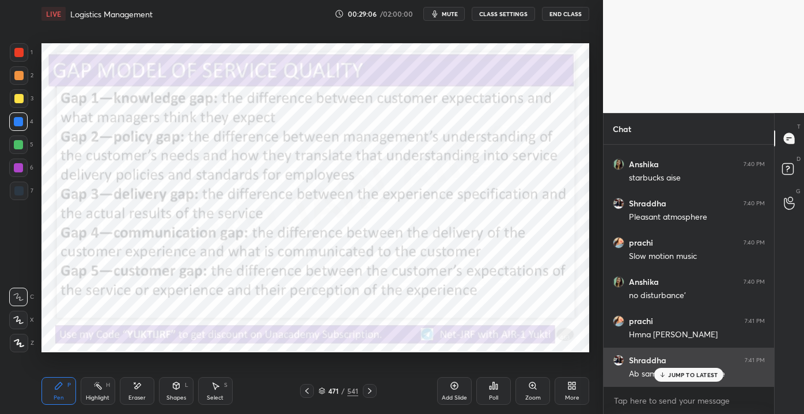
click at [671, 373] on p "JUMP TO LATEST" at bounding box center [693, 374] width 50 height 7
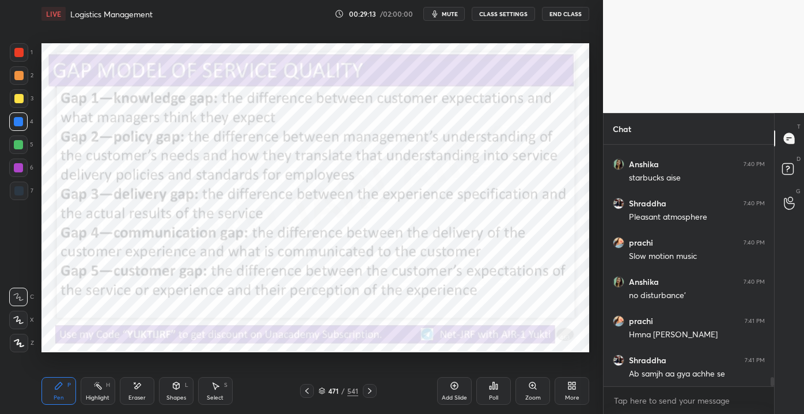
drag, startPoint x: 133, startPoint y: 395, endPoint x: 74, endPoint y: 380, distance: 60.5
click at [131, 395] on div "Eraser" at bounding box center [136, 398] width 17 height 6
drag, startPoint x: 14, startPoint y: 346, endPoint x: 20, endPoint y: 343, distance: 5.9
click at [15, 346] on span "Erase all" at bounding box center [18, 342] width 17 height 8
click at [598, 141] on div "1 2 3 4 5 6 7 C X Z E E Erase all H H LIVE Logistics Management 00:30:01 / 02:0…" at bounding box center [301, 207] width 603 height 414
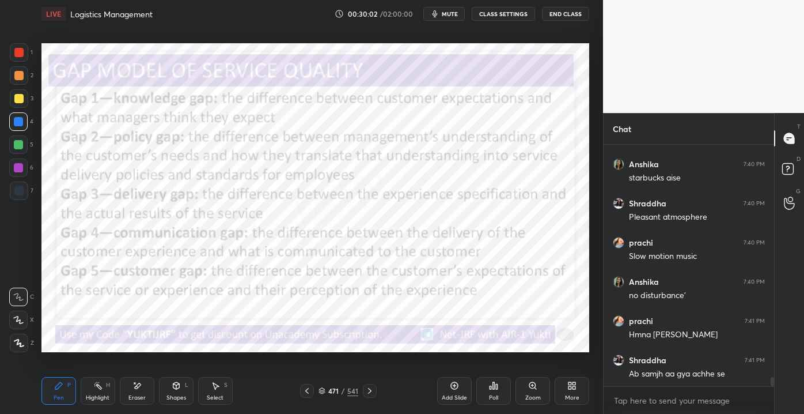
scroll to position [6269, 0]
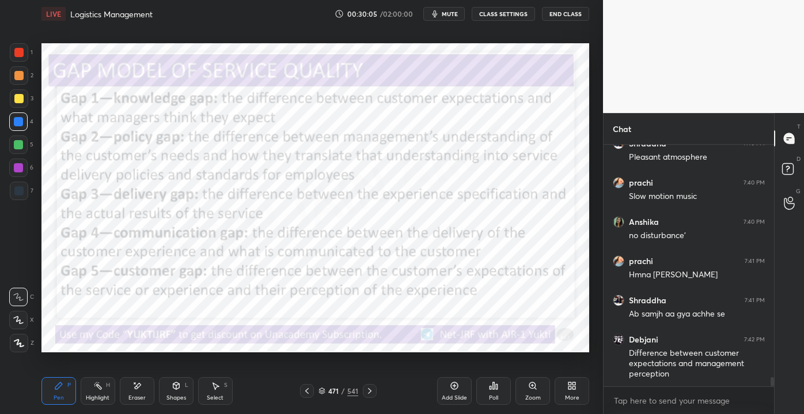
drag, startPoint x: 127, startPoint y: 388, endPoint x: 117, endPoint y: 389, distance: 10.4
click at [127, 391] on div "Eraser" at bounding box center [137, 391] width 35 height 28
click at [21, 358] on div "1 2 3 4 5 6 7 C X Z E E Erase all H H LIVE Logistics Management 00:30:06 / 02:0…" at bounding box center [297, 207] width 594 height 414
click at [19, 353] on div "1 2 3 4 5 6 7 C X Z E E Erase all H H LIVE Logistics Management 00:30:06 / 02:0…" at bounding box center [297, 207] width 594 height 414
click at [32, 338] on div "E E Erase all" at bounding box center [23, 317] width 29 height 69
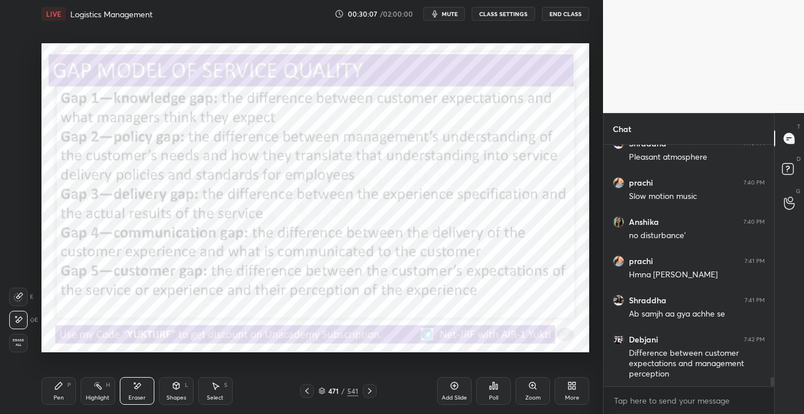
click at [20, 345] on span "Erase all" at bounding box center [18, 342] width 17 height 8
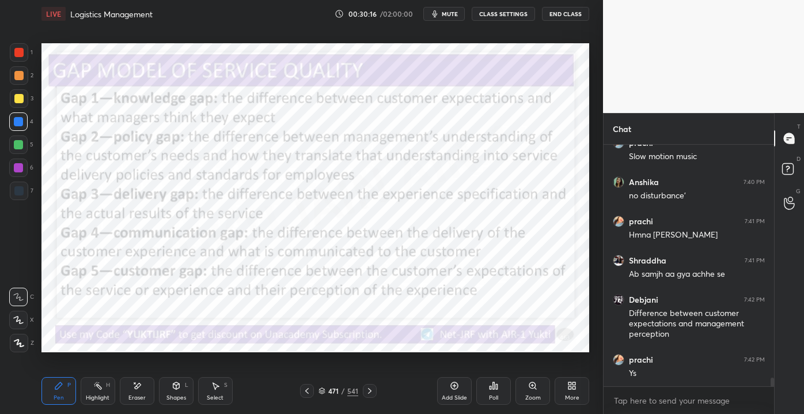
scroll to position [6347, 0]
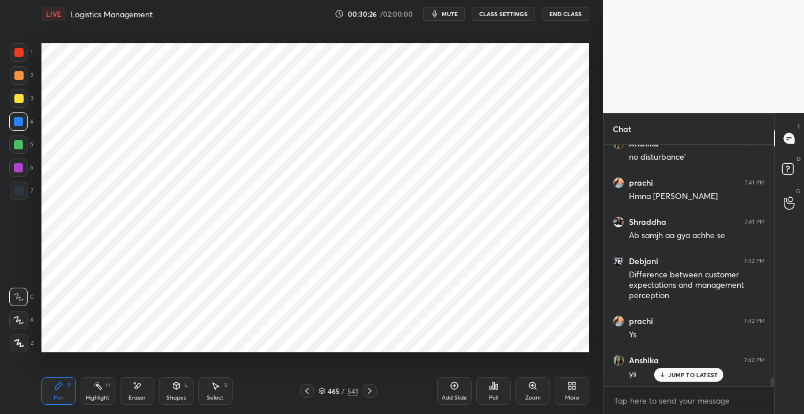
click at [21, 57] on div at bounding box center [19, 52] width 18 height 18
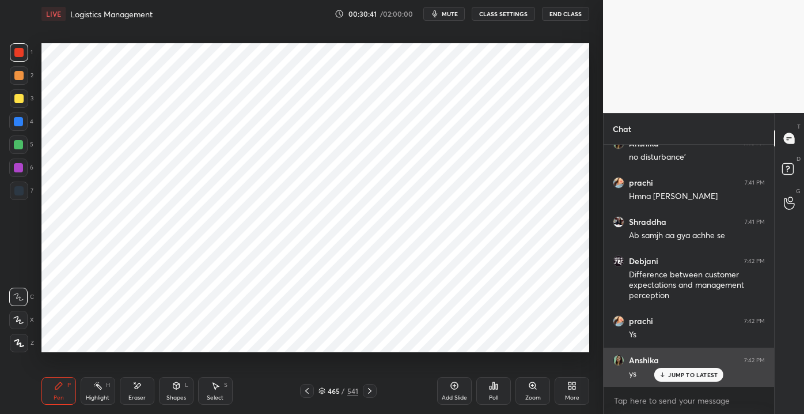
click at [702, 380] on div "JUMP TO LATEST" at bounding box center [688, 375] width 69 height 14
click at [701, 380] on div "Anshika 7:42 PM ys" at bounding box center [689, 366] width 171 height 39
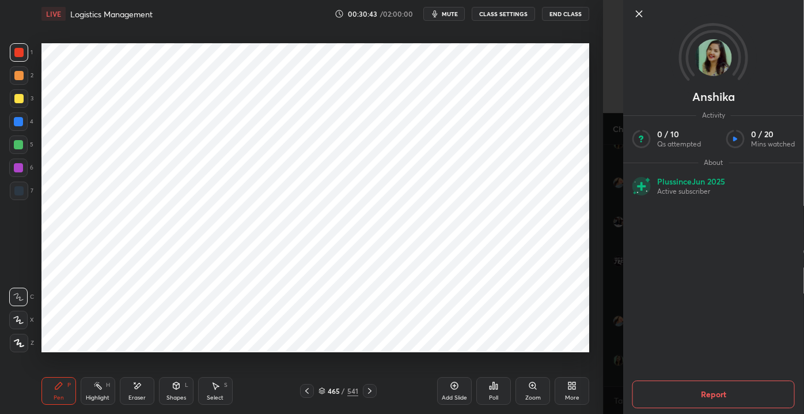
click at [633, 12] on icon at bounding box center [640, 14] width 14 height 14
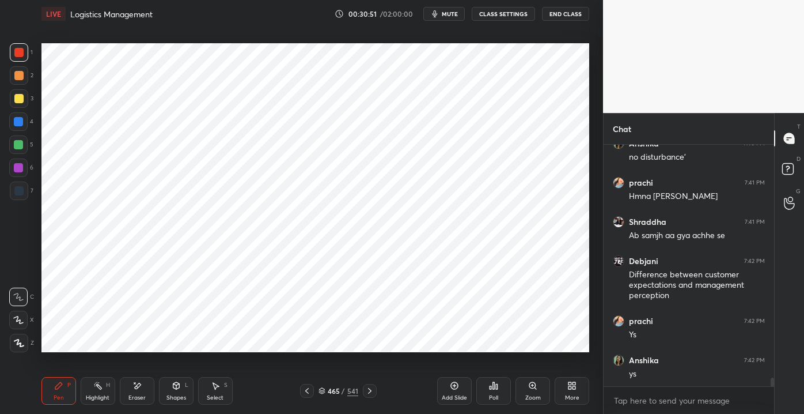
scroll to position [6389, 0]
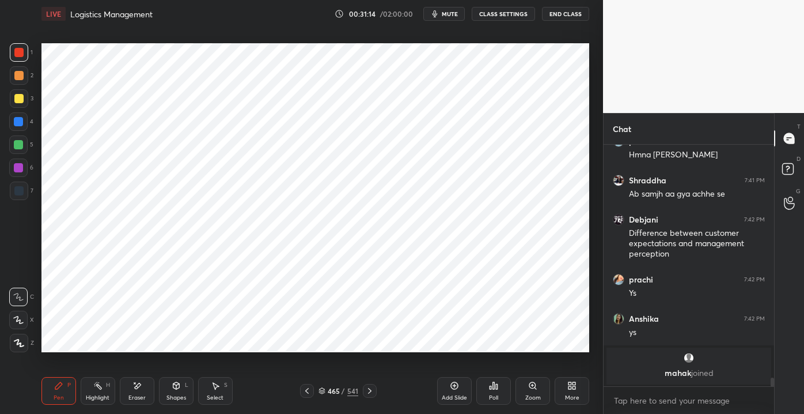
click at [127, 394] on div "Eraser" at bounding box center [137, 391] width 35 height 28
drag, startPoint x: 68, startPoint y: 388, endPoint x: 83, endPoint y: 366, distance: 26.5
click at [66, 386] on div "Pen P" at bounding box center [58, 391] width 35 height 28
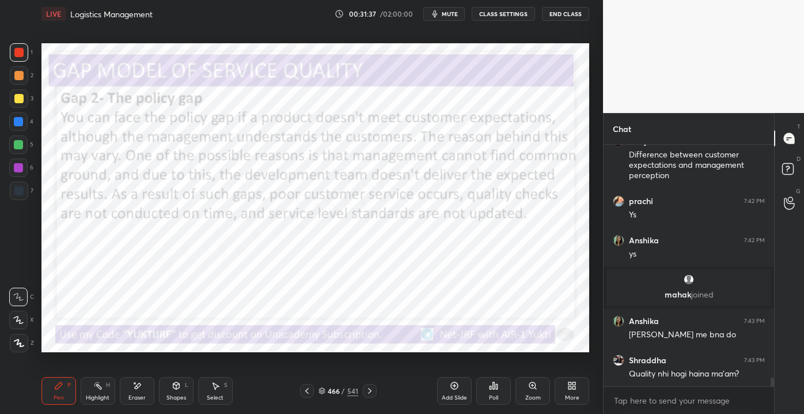
scroll to position [6349, 0]
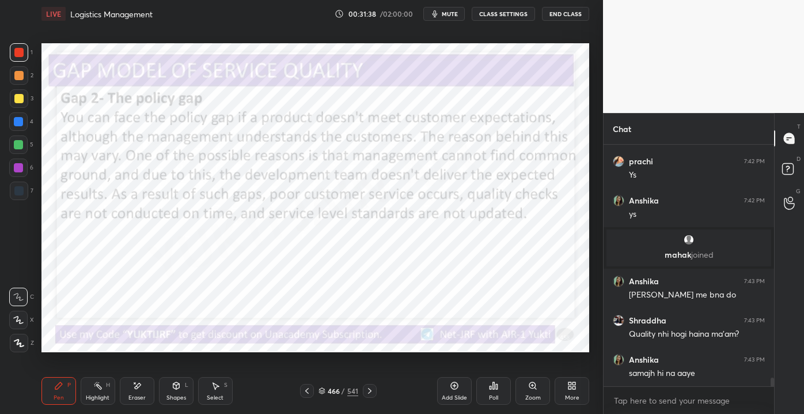
click at [90, 393] on div "Highlight H" at bounding box center [98, 391] width 35 height 28
click at [607, 141] on div "1 2 3 4 5 6 7 C X Z E E Erase all H H LIVE Logistics Management 00:31:47 / 02:0…" at bounding box center [402, 207] width 804 height 414
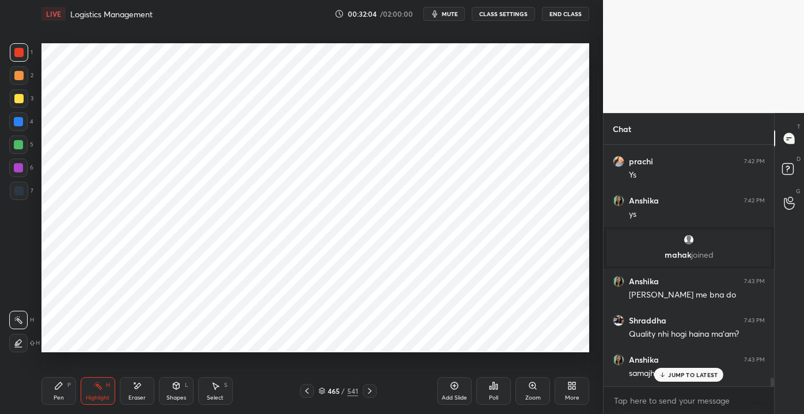
scroll to position [6388, 0]
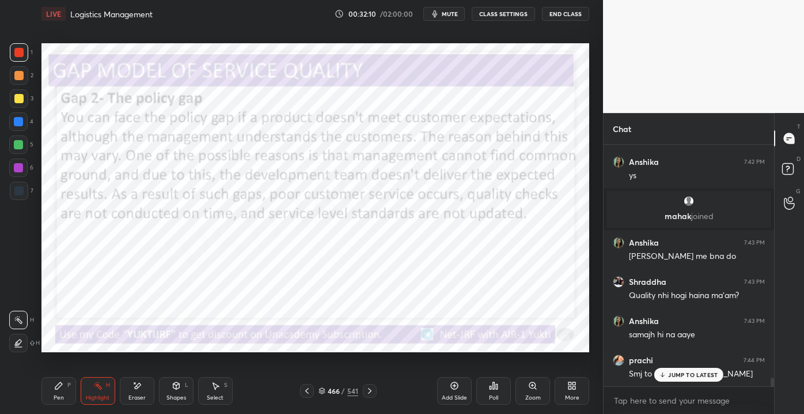
click at [81, 396] on div "Highlight H" at bounding box center [98, 391] width 35 height 28
click at [55, 389] on div "Pen P" at bounding box center [58, 391] width 35 height 28
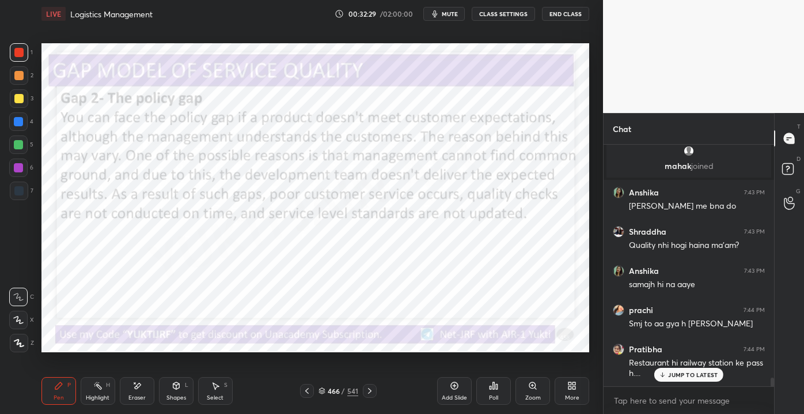
scroll to position [6476, 0]
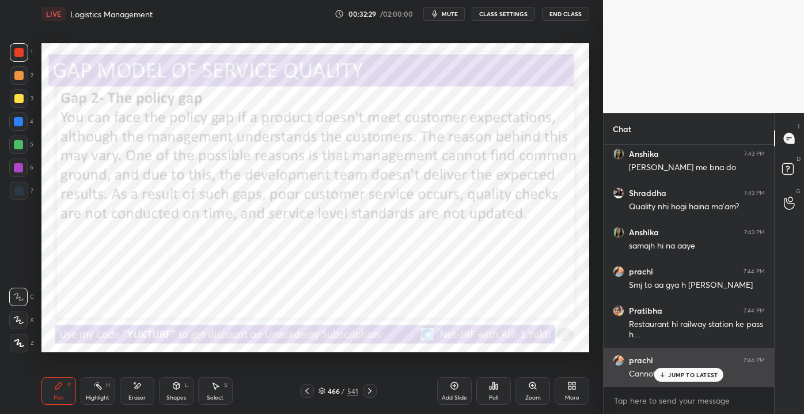
click at [676, 371] on p "JUMP TO LATEST" at bounding box center [693, 374] width 50 height 7
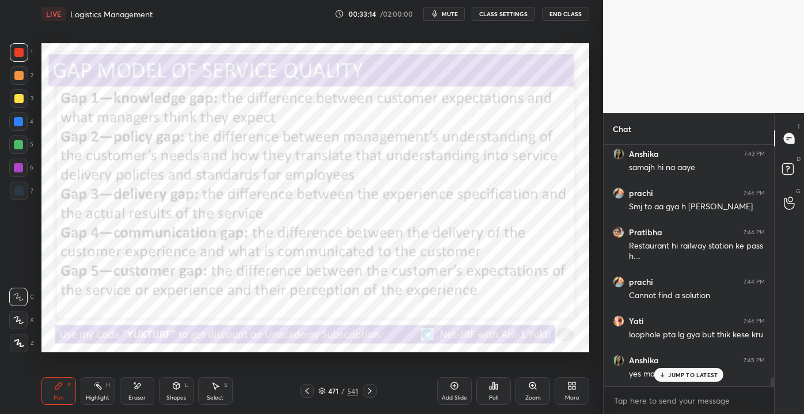
scroll to position [6615, 0]
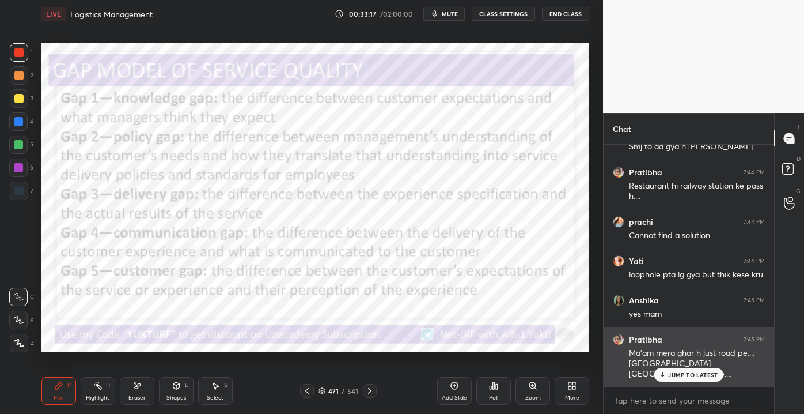
click at [666, 376] on icon at bounding box center [662, 374] width 7 height 7
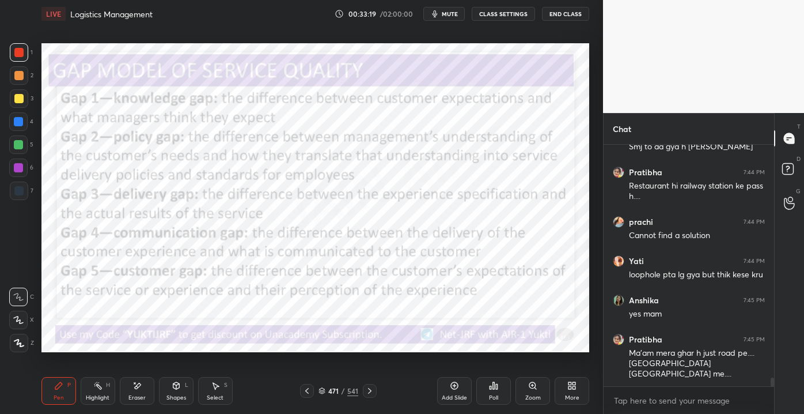
click at [456, 392] on div "Add Slide" at bounding box center [454, 391] width 35 height 28
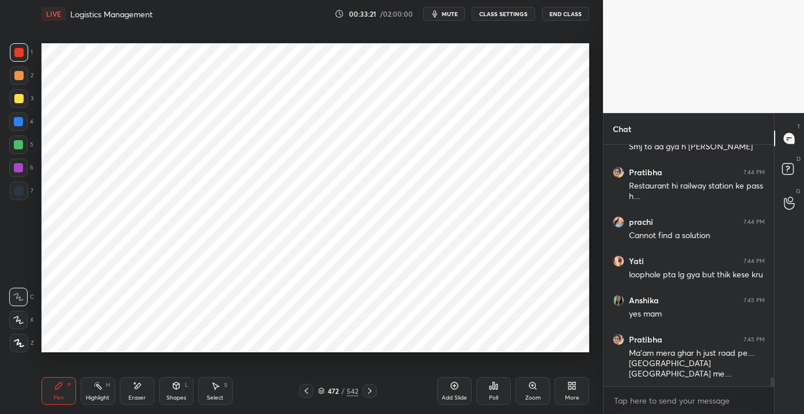
drag, startPoint x: 18, startPoint y: 143, endPoint x: 26, endPoint y: 153, distance: 12.7
click at [20, 143] on div at bounding box center [18, 144] width 9 height 9
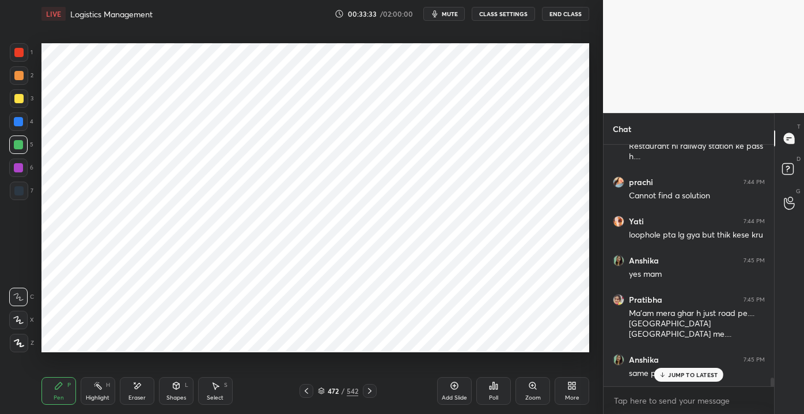
scroll to position [6693, 0]
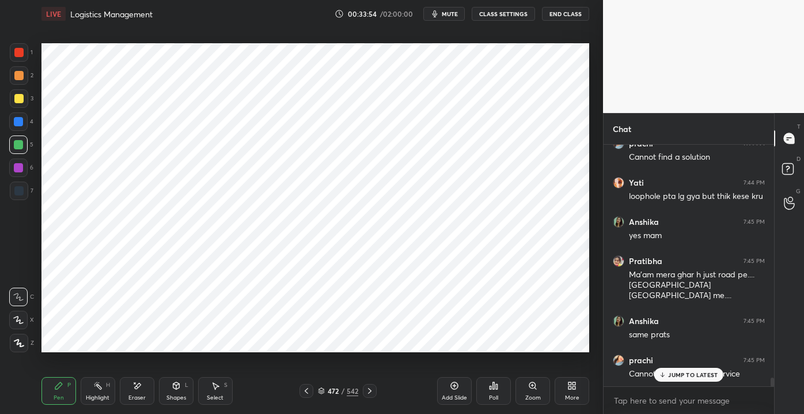
drag, startPoint x: 131, startPoint y: 391, endPoint x: 138, endPoint y: 389, distance: 7.3
click at [134, 391] on div "Eraser" at bounding box center [137, 391] width 35 height 28
click at [67, 378] on div "Pen P" at bounding box center [58, 391] width 35 height 28
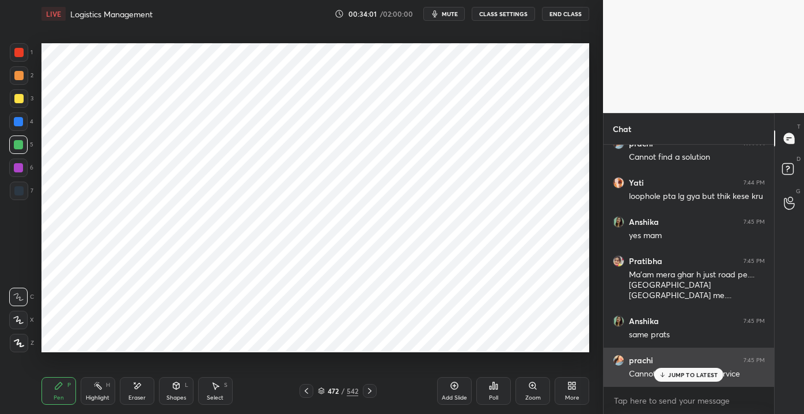
click at [679, 371] on p "JUMP TO LATEST" at bounding box center [693, 374] width 50 height 7
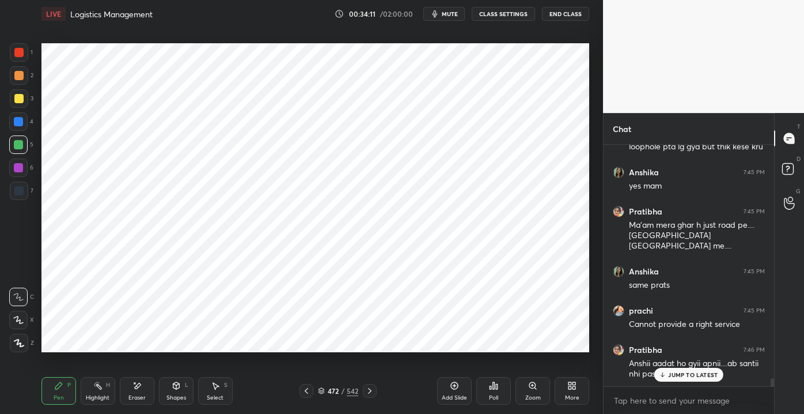
scroll to position [238, 167]
click at [687, 381] on div "Debjani 7:42 PM Difference between customer expectations and management percept…" at bounding box center [689, 265] width 171 height 241
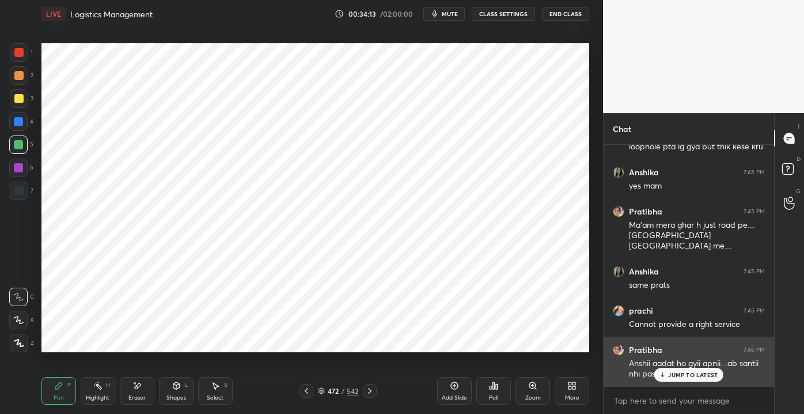
click at [689, 375] on p "JUMP TO LATEST" at bounding box center [693, 374] width 50 height 7
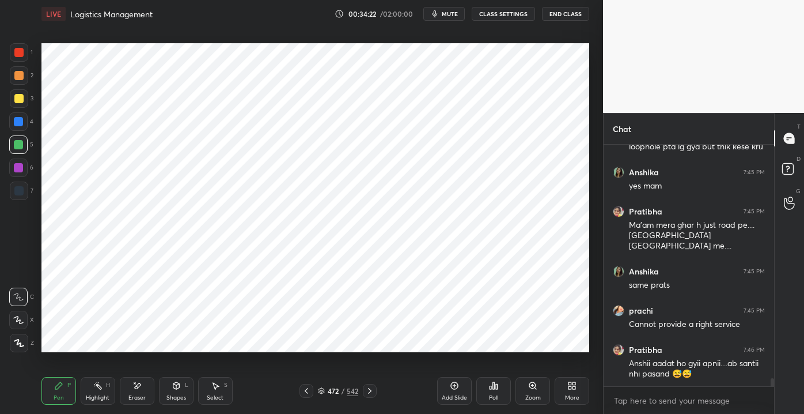
click at [19, 173] on div at bounding box center [18, 167] width 18 height 18
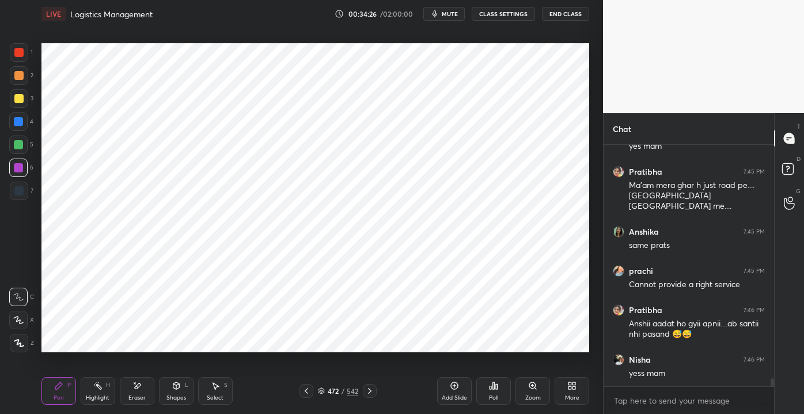
drag, startPoint x: 145, startPoint y: 393, endPoint x: 149, endPoint y: 367, distance: 26.2
click at [146, 388] on div "Eraser" at bounding box center [137, 391] width 35 height 28
click at [58, 386] on icon at bounding box center [58, 385] width 7 height 7
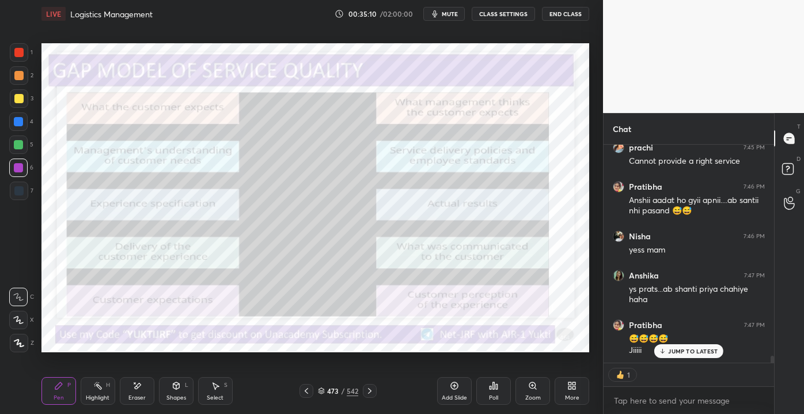
scroll to position [6945, 0]
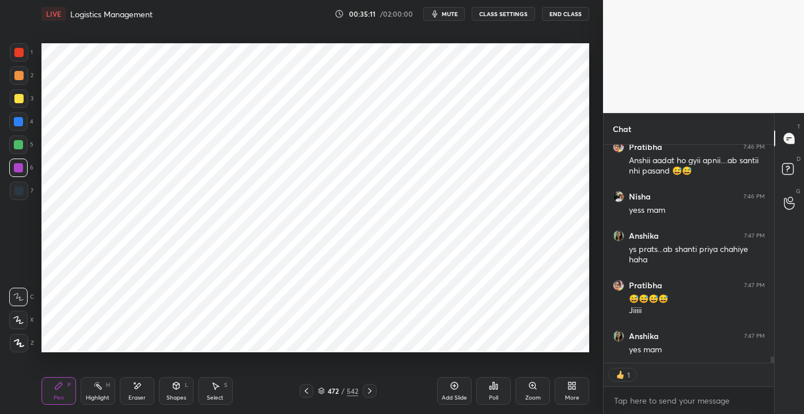
click at [446, 388] on div "Add Slide" at bounding box center [454, 391] width 35 height 28
click at [19, 49] on div at bounding box center [18, 52] width 9 height 9
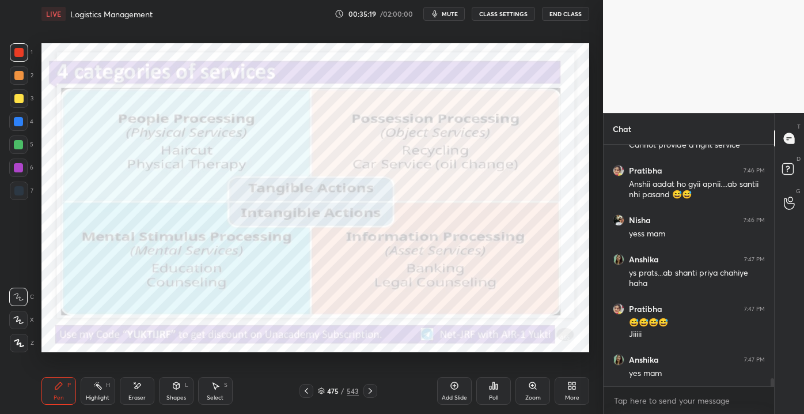
scroll to position [6960, 0]
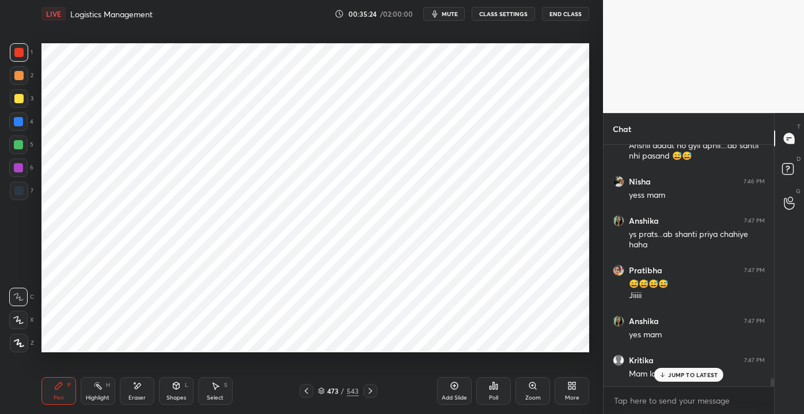
click at [145, 390] on div "Eraser" at bounding box center [137, 391] width 35 height 28
click at [56, 398] on div "Pen" at bounding box center [59, 398] width 10 height 6
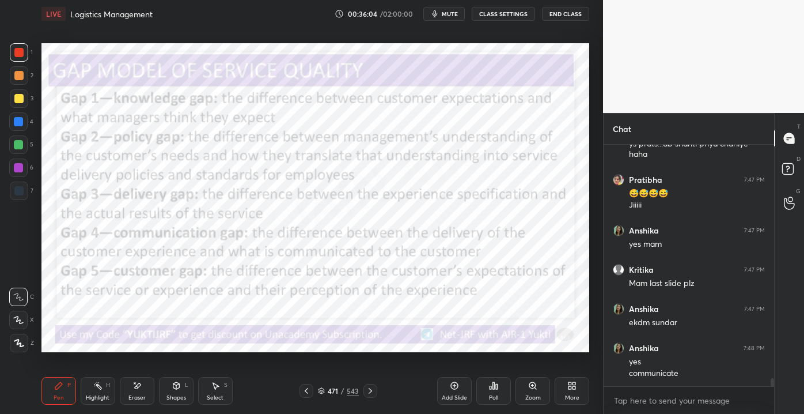
scroll to position [7089, 0]
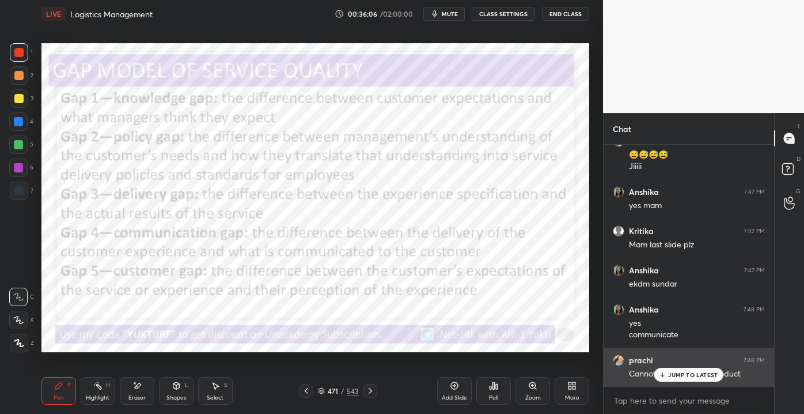
click at [667, 372] on icon at bounding box center [662, 374] width 7 height 7
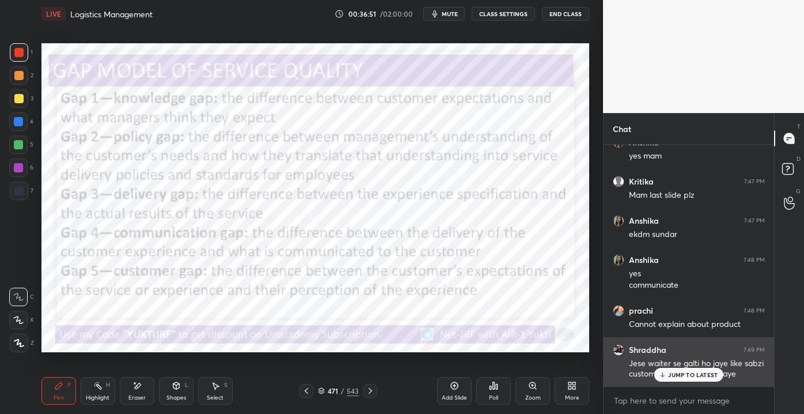
click at [682, 377] on p "JUMP TO LATEST" at bounding box center [693, 374] width 50 height 7
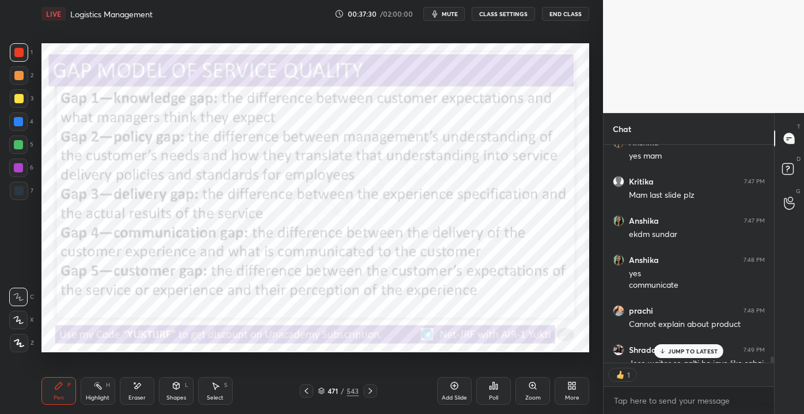
scroll to position [7202, 0]
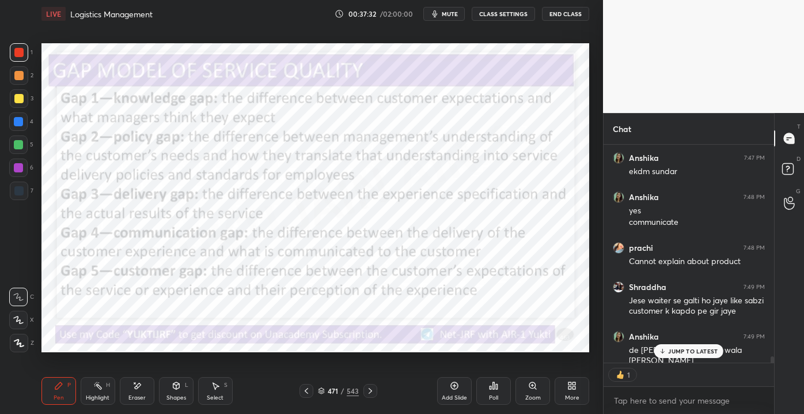
click at [674, 346] on div "JUMP TO LATEST" at bounding box center [688, 351] width 69 height 14
click at [449, 397] on div "Add Slide" at bounding box center [454, 398] width 25 height 6
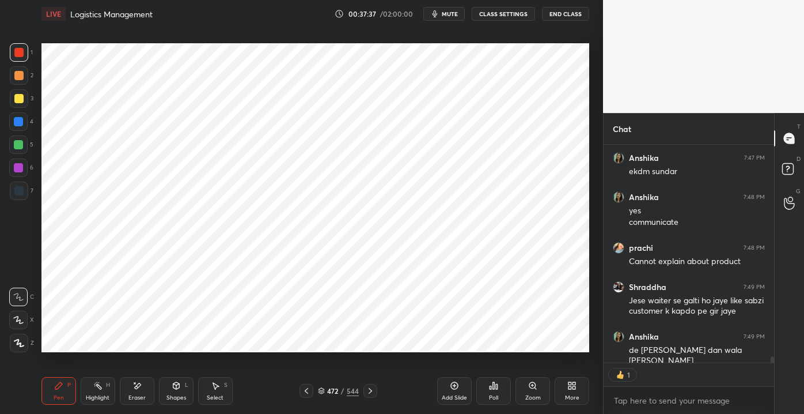
scroll to position [7251, 0]
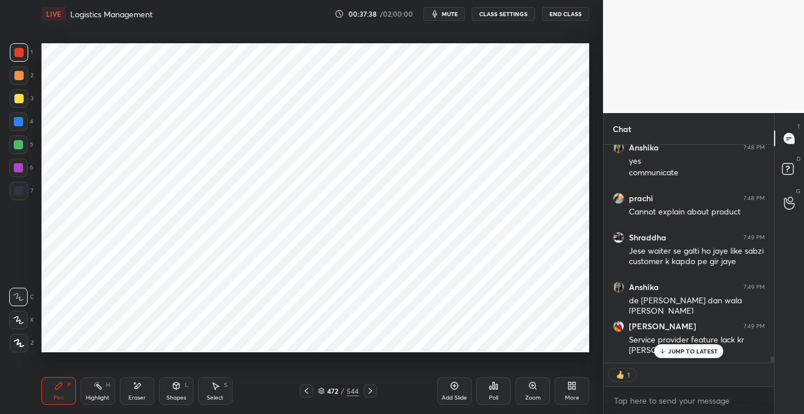
click at [21, 126] on div at bounding box center [18, 121] width 18 height 18
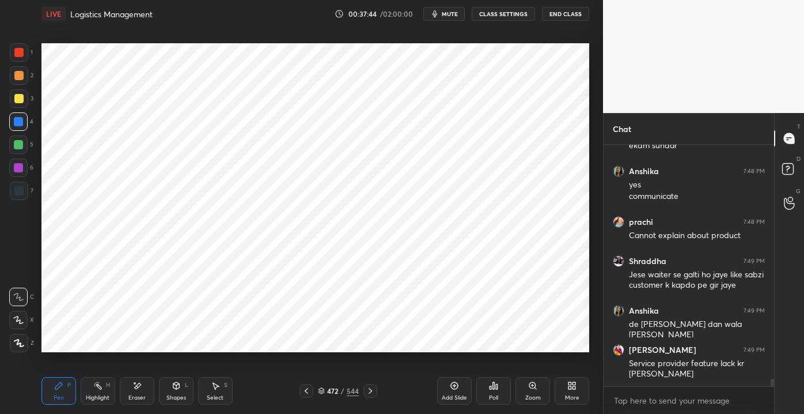
scroll to position [7267, 0]
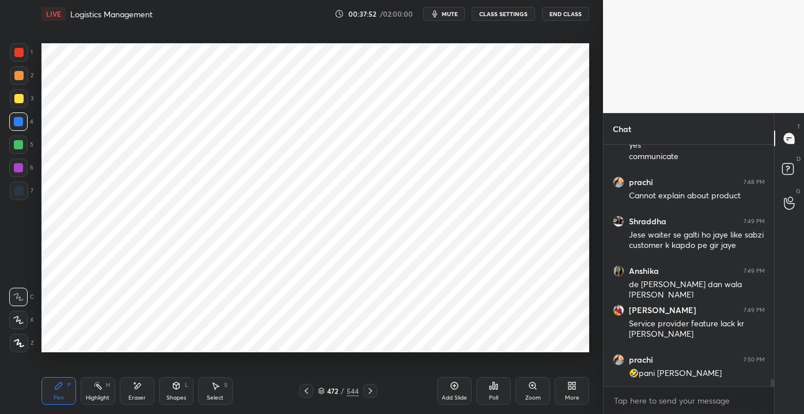
click at [171, 400] on div "Shapes" at bounding box center [176, 398] width 20 height 6
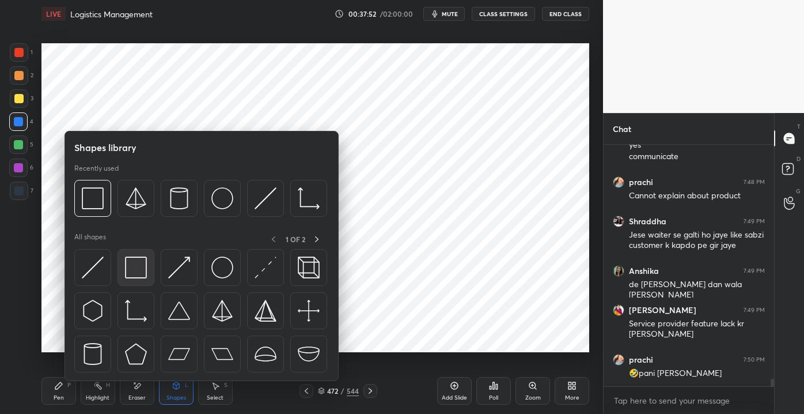
click at [141, 275] on img at bounding box center [136, 267] width 22 height 22
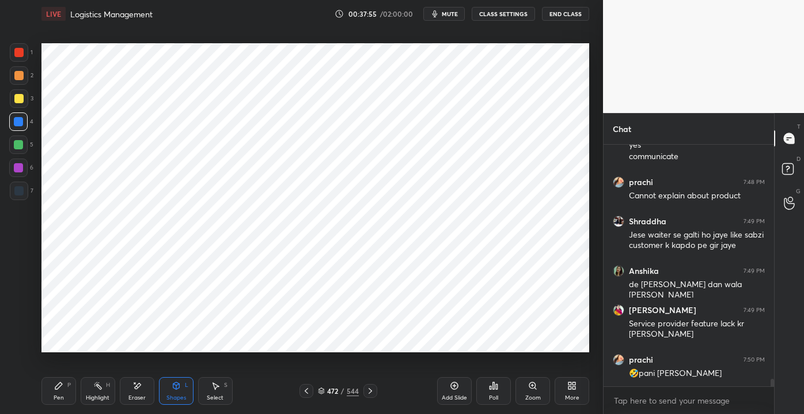
drag, startPoint x: 65, startPoint y: 388, endPoint x: 67, endPoint y: 380, distance: 8.2
click at [67, 388] on div "Pen P" at bounding box center [58, 391] width 35 height 28
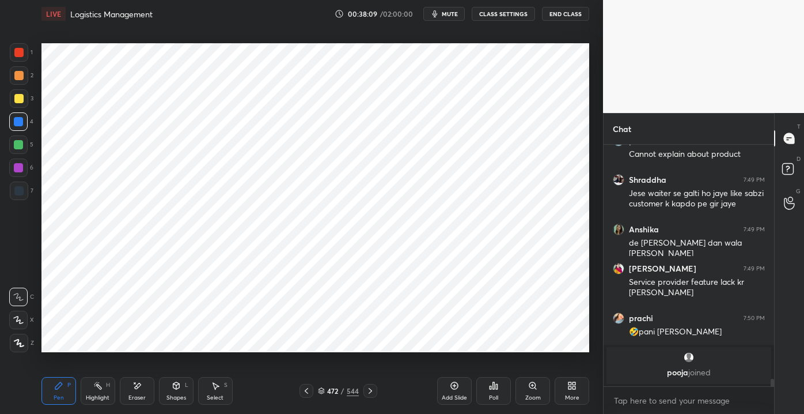
click at [139, 396] on div "Eraser" at bounding box center [136, 398] width 17 height 6
click at [75, 387] on div "Pen P" at bounding box center [58, 391] width 35 height 28
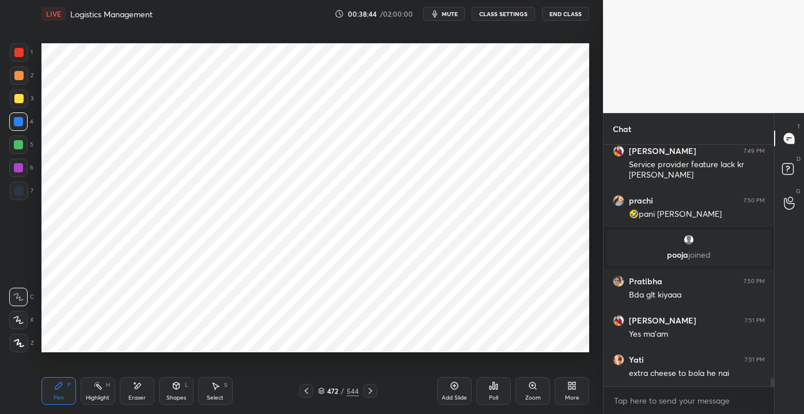
scroll to position [7171, 0]
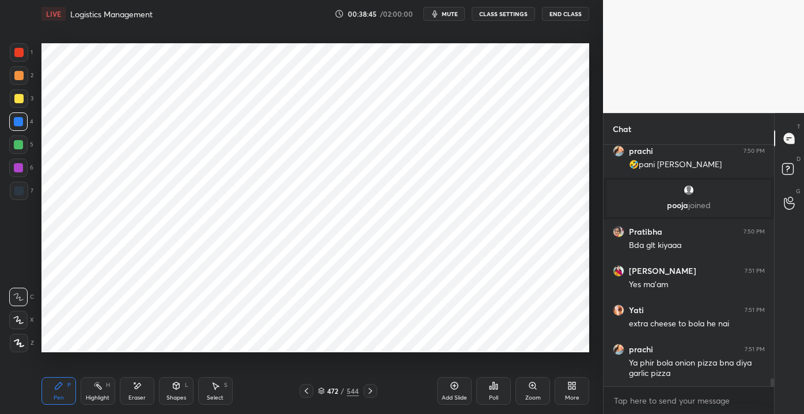
click at [17, 191] on div at bounding box center [18, 190] width 9 height 9
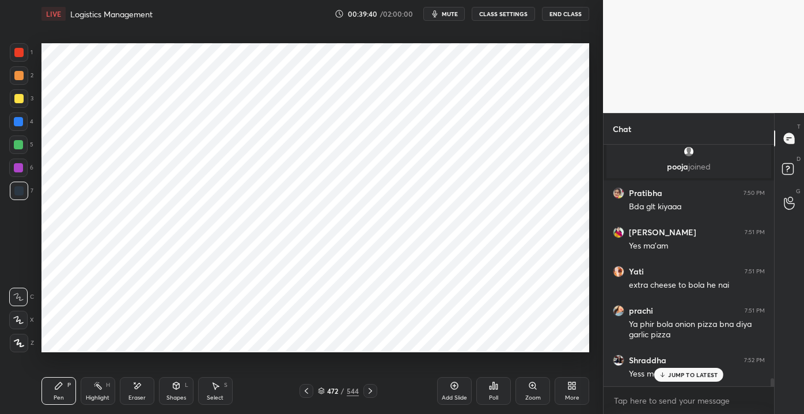
click at [135, 389] on icon at bounding box center [137, 386] width 9 height 10
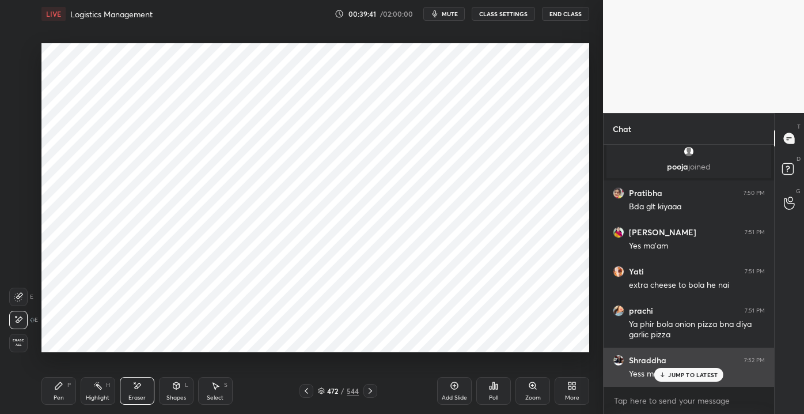
click at [664, 380] on div "JUMP TO LATEST" at bounding box center [688, 375] width 69 height 14
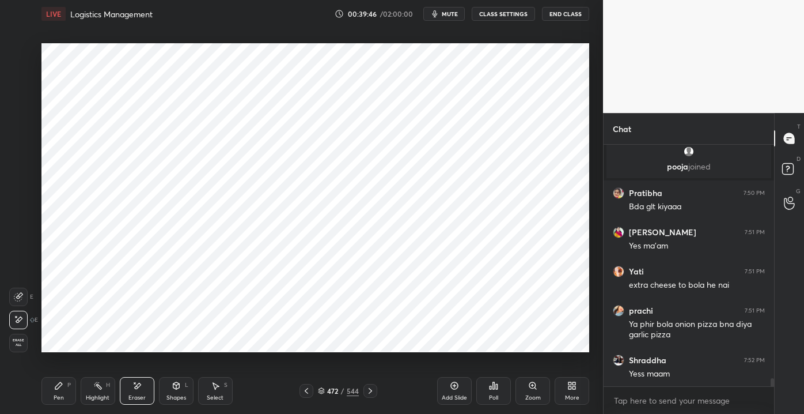
drag, startPoint x: 58, startPoint y: 395, endPoint x: 66, endPoint y: 397, distance: 7.7
click at [57, 395] on div "Pen" at bounding box center [59, 398] width 10 height 6
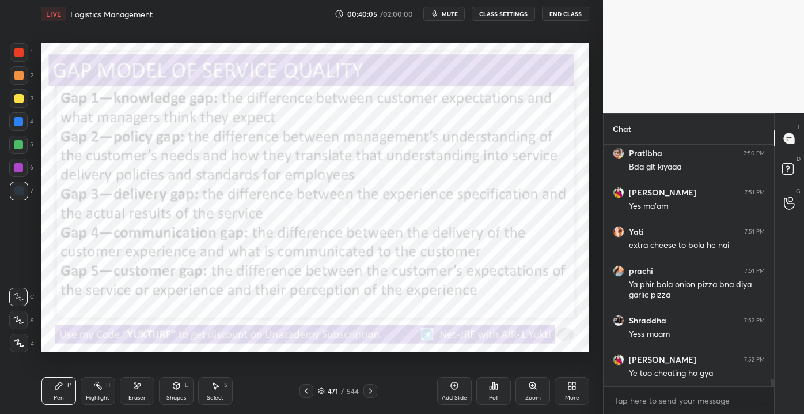
scroll to position [7299, 0]
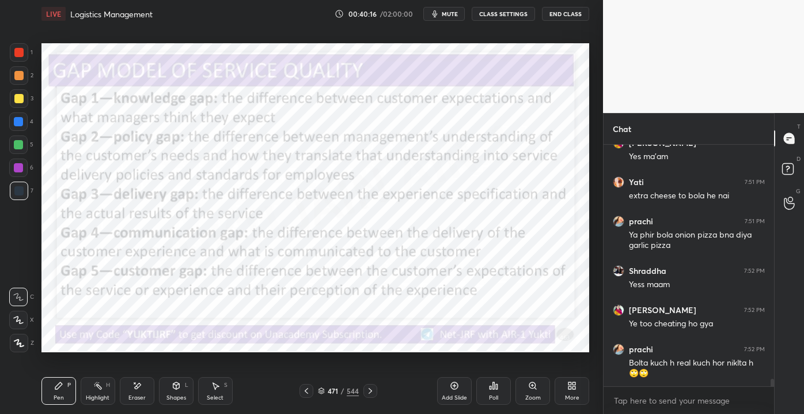
drag, startPoint x: 137, startPoint y: 389, endPoint x: 120, endPoint y: 385, distance: 17.2
click at [134, 388] on icon at bounding box center [137, 386] width 9 height 10
drag, startPoint x: 20, startPoint y: 337, endPoint x: 39, endPoint y: 334, distance: 19.9
click at [21, 337] on div "Erase all" at bounding box center [18, 343] width 18 height 18
click at [130, 396] on div "Eraser" at bounding box center [137, 391] width 35 height 28
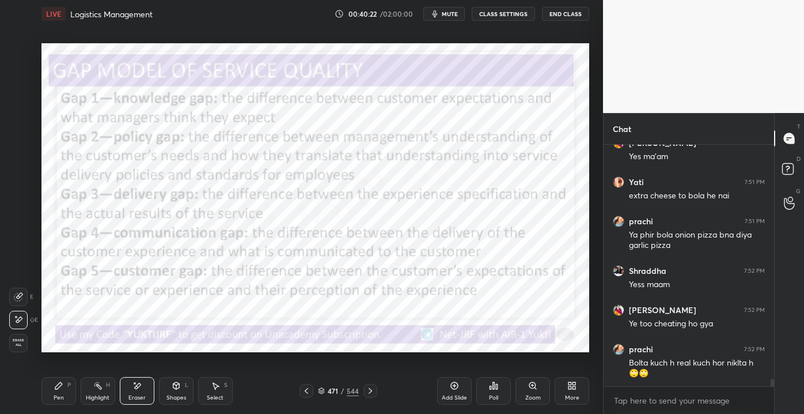
click at [22, 349] on div "Erase all" at bounding box center [18, 343] width 18 height 18
click at [181, 400] on div "Shapes" at bounding box center [176, 398] width 20 height 6
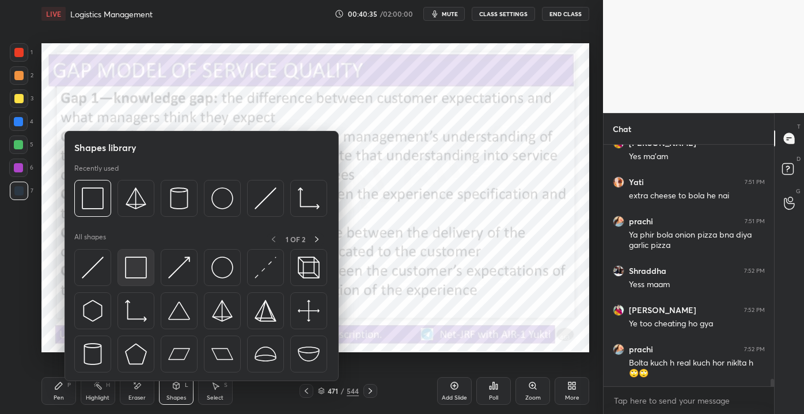
click at [132, 281] on div at bounding box center [136, 267] width 37 height 37
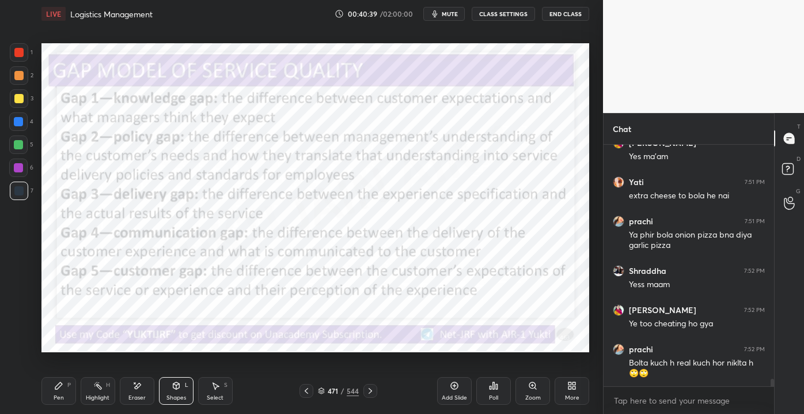
scroll to position [7337, 0]
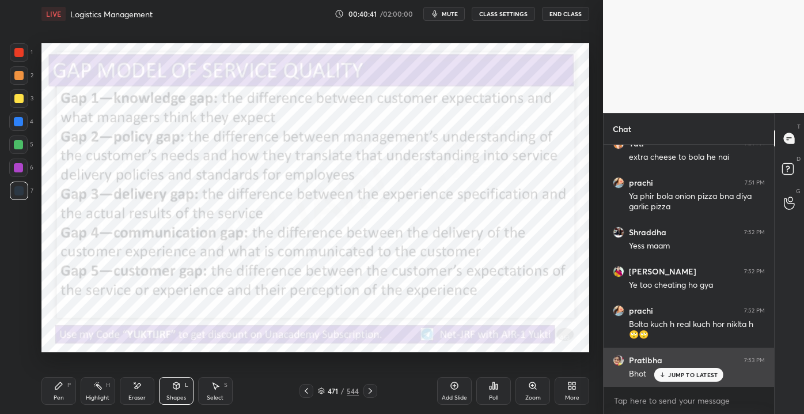
click at [664, 374] on icon at bounding box center [662, 374] width 7 height 7
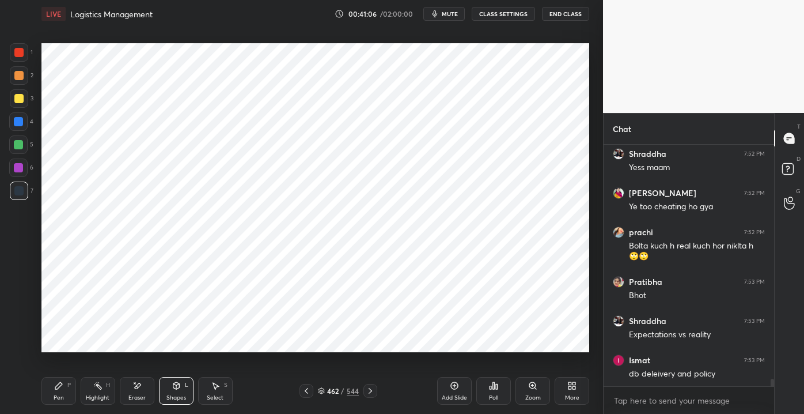
scroll to position [7416, 0]
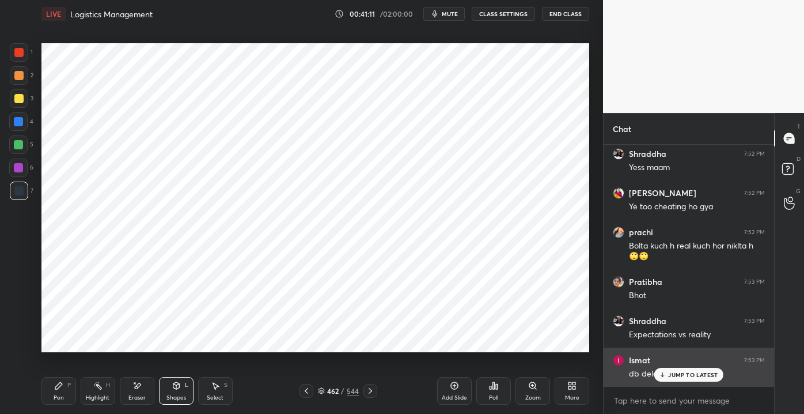
click at [677, 372] on p "JUMP TO LATEST" at bounding box center [693, 374] width 50 height 7
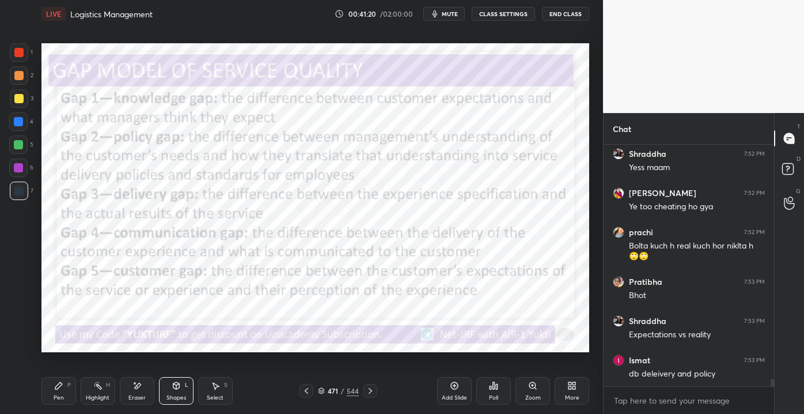
click at [138, 402] on div "Eraser" at bounding box center [137, 391] width 35 height 28
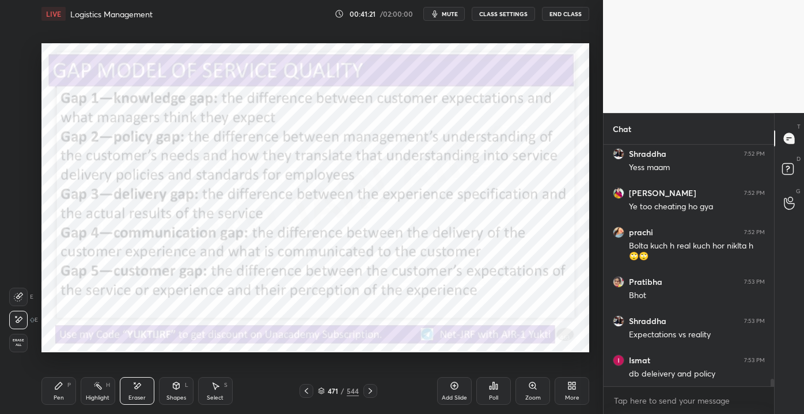
drag, startPoint x: 28, startPoint y: 345, endPoint x: 36, endPoint y: 345, distance: 8.1
click at [29, 345] on div "Erase all" at bounding box center [19, 343] width 21 height 18
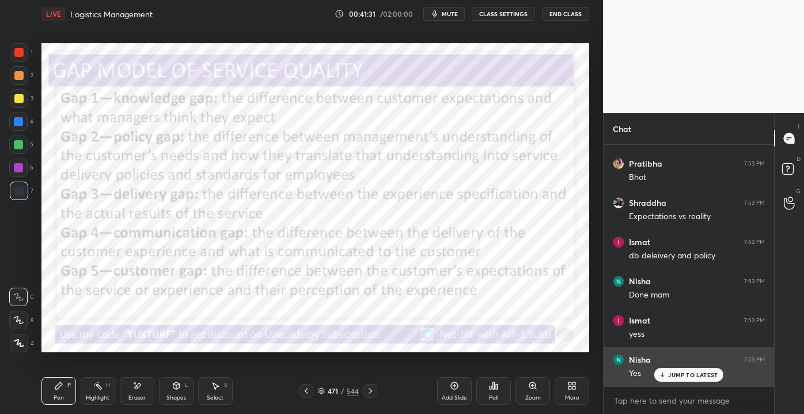
scroll to position [7572, 0]
click at [687, 378] on div "JUMP TO LATEST" at bounding box center [688, 375] width 69 height 14
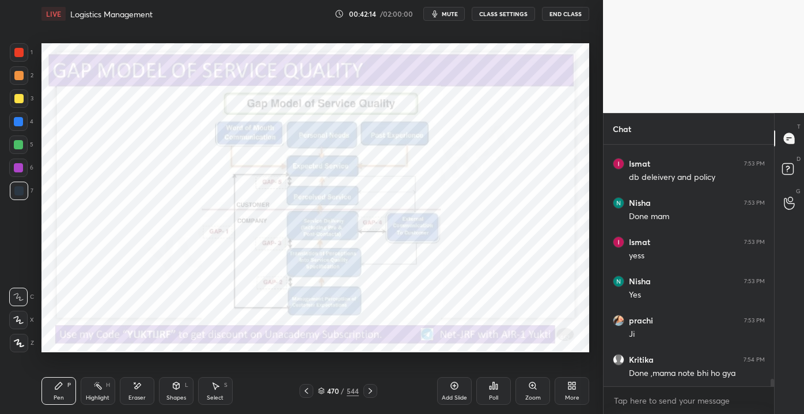
scroll to position [7651, 0]
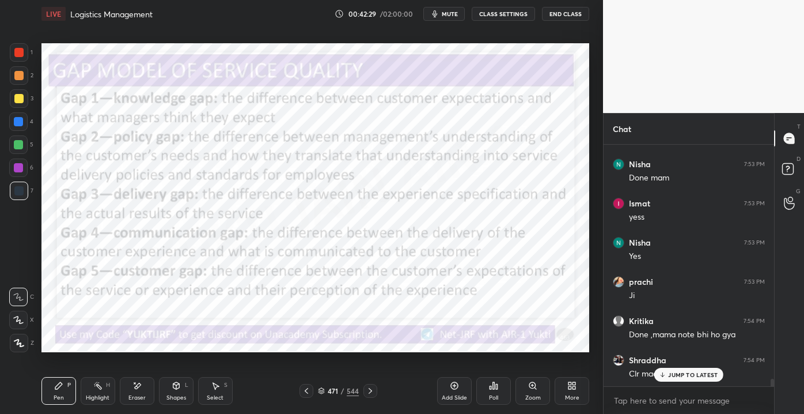
click at [679, 373] on p "JUMP TO LATEST" at bounding box center [693, 374] width 50 height 7
click at [40, 280] on div "Setting up your live class Poll for secs No correct answer Start poll" at bounding box center [315, 198] width 557 height 340
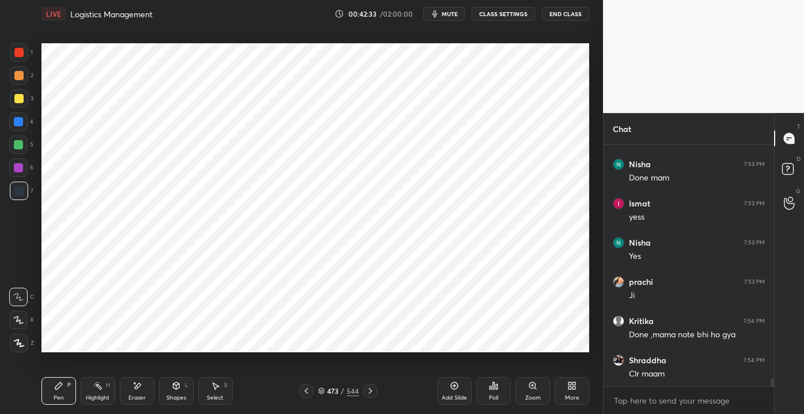
scroll to position [7690, 0]
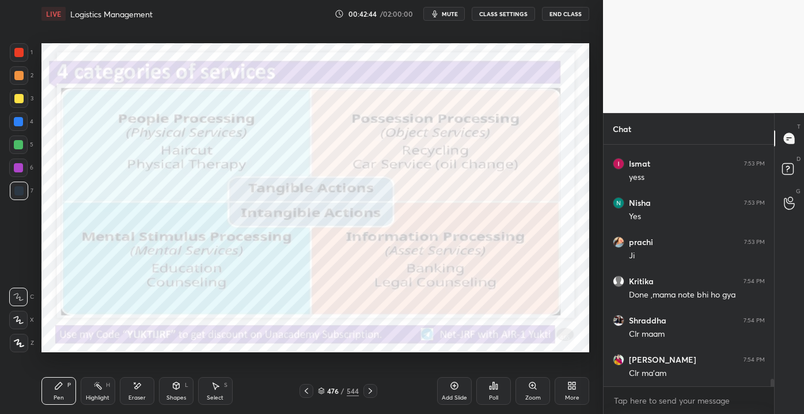
click at [335, 393] on div "476" at bounding box center [333, 390] width 12 height 7
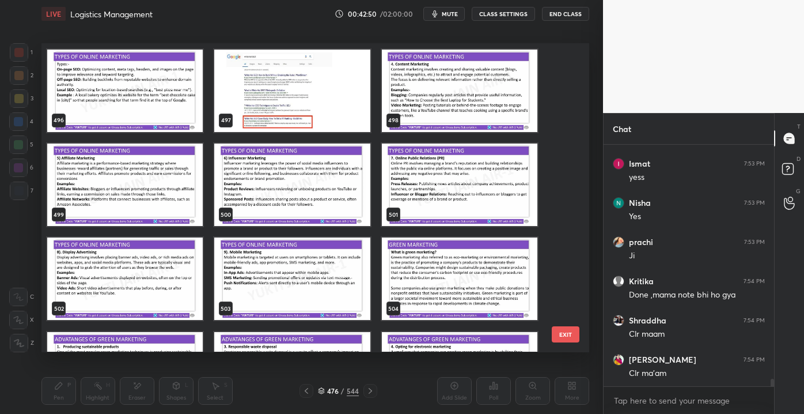
scroll to position [15581, 0]
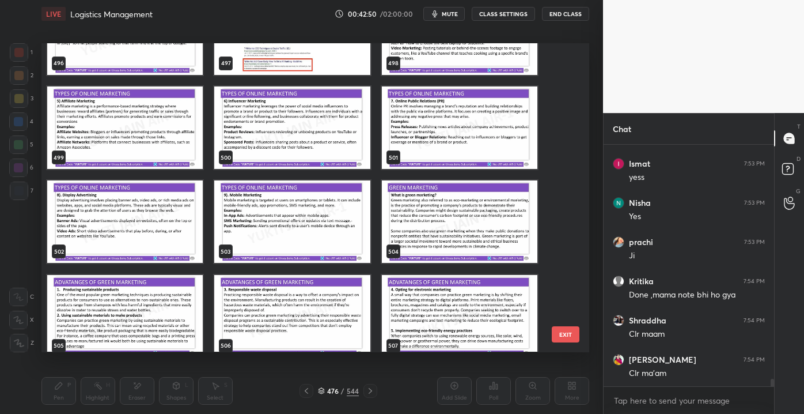
click at [570, 337] on button "EXIT" at bounding box center [566, 334] width 28 height 16
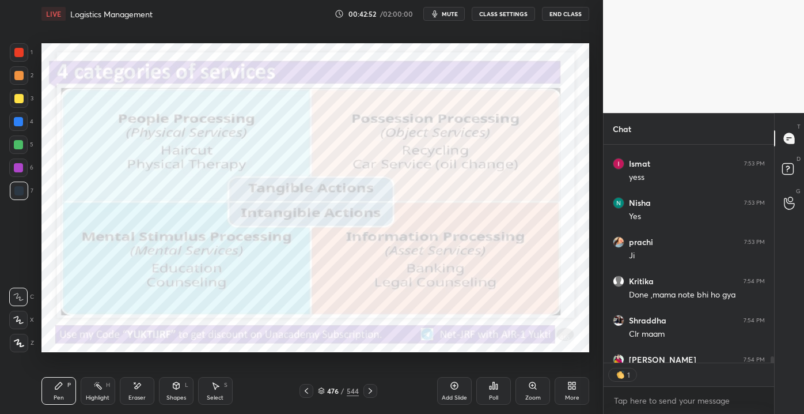
scroll to position [5, 3]
drag, startPoint x: 145, startPoint y: 387, endPoint x: 201, endPoint y: 368, distance: 59.2
click at [143, 387] on div "Eraser" at bounding box center [137, 391] width 35 height 28
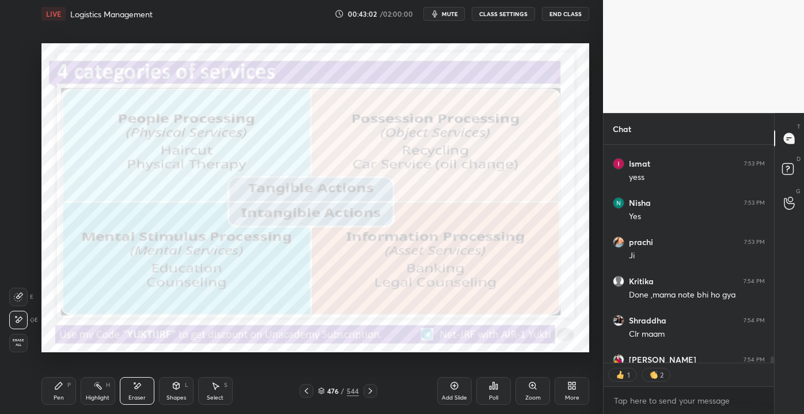
click at [51, 396] on div "Pen P" at bounding box center [58, 391] width 35 height 28
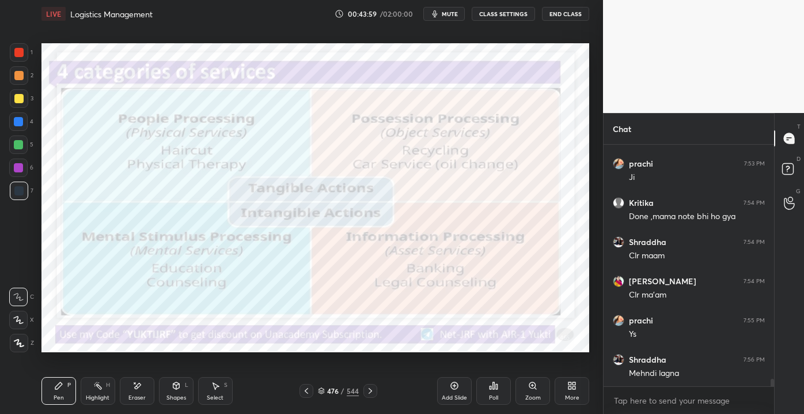
scroll to position [7807, 0]
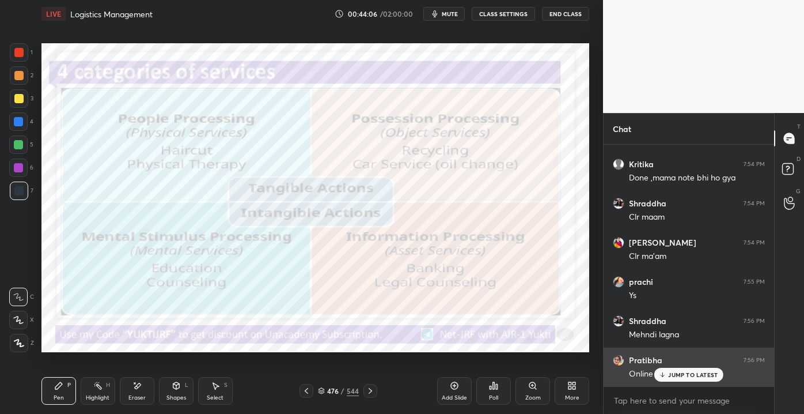
click at [669, 369] on div "JUMP TO LATEST" at bounding box center [688, 375] width 69 height 14
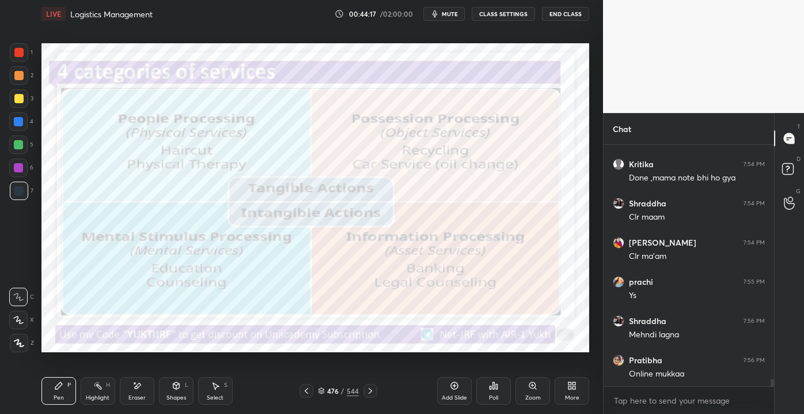
click at [146, 394] on div "Eraser" at bounding box center [137, 391] width 35 height 28
click at [10, 347] on div "Erase all" at bounding box center [18, 343] width 18 height 18
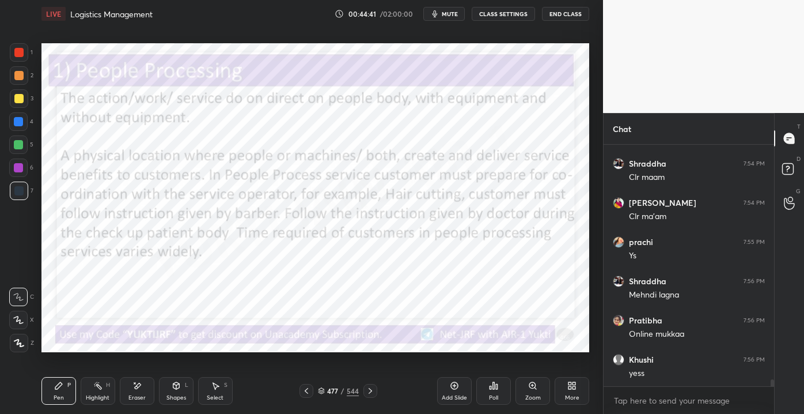
scroll to position [7886, 0]
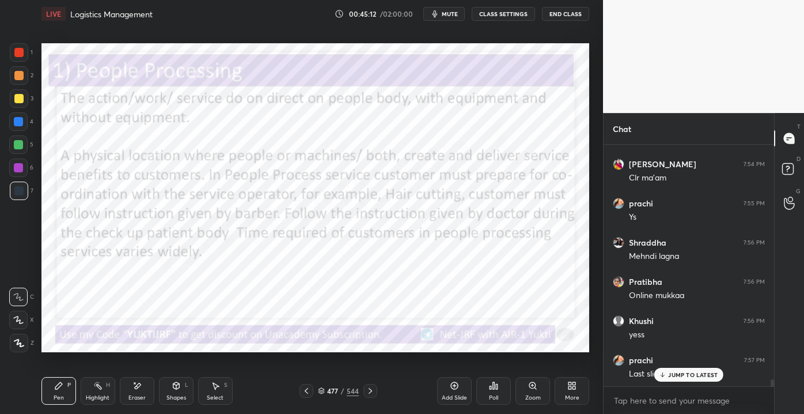
click at [156, 389] on div "Pen P Highlight H Eraser Shapes L Select S" at bounding box center [140, 391] width 198 height 28
click at [176, 391] on div "Shapes L" at bounding box center [176, 391] width 35 height 28
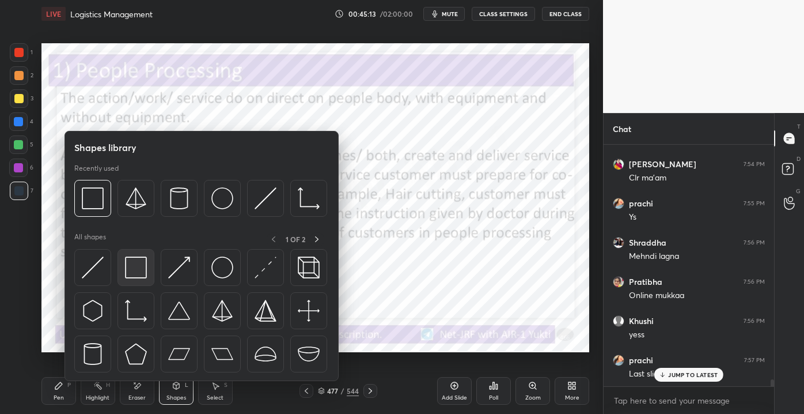
click at [140, 280] on div at bounding box center [136, 267] width 37 height 37
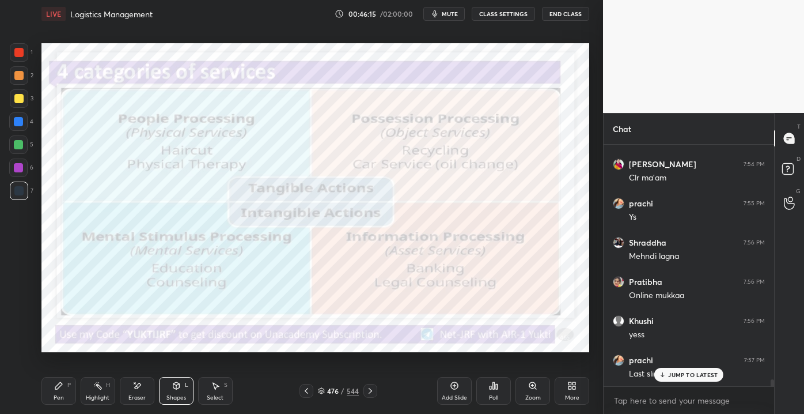
scroll to position [238, 167]
click at [152, 389] on div "Eraser" at bounding box center [137, 391] width 35 height 28
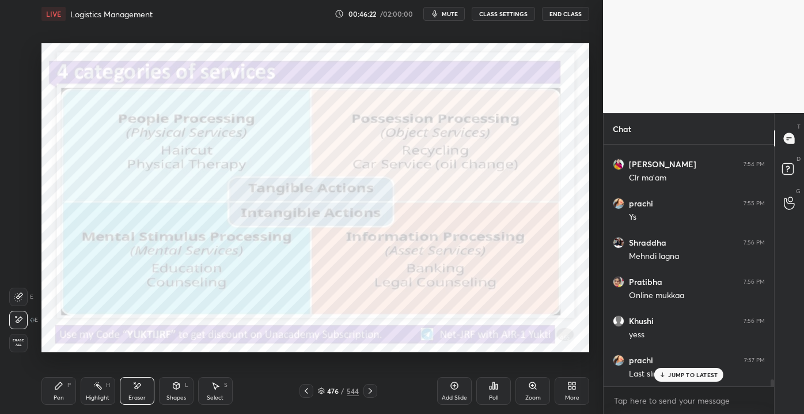
drag, startPoint x: 17, startPoint y: 350, endPoint x: 24, endPoint y: 364, distance: 15.2
click at [20, 351] on div "Erase all" at bounding box center [18, 343] width 18 height 18
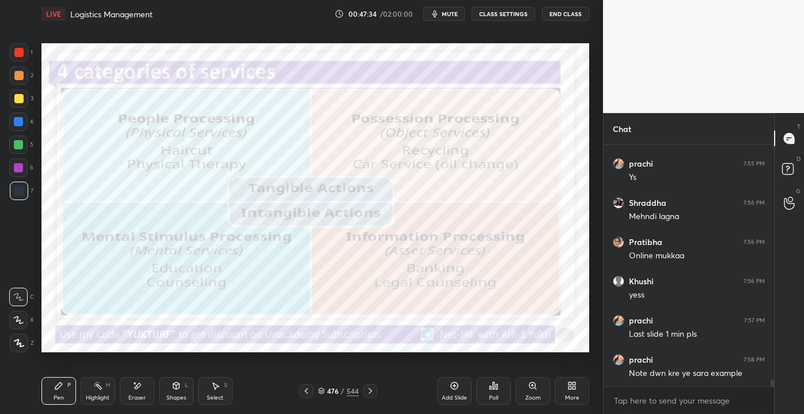
click at [135, 402] on div "Eraser" at bounding box center [137, 391] width 35 height 28
click at [18, 339] on span "Erase all" at bounding box center [18, 342] width 17 height 8
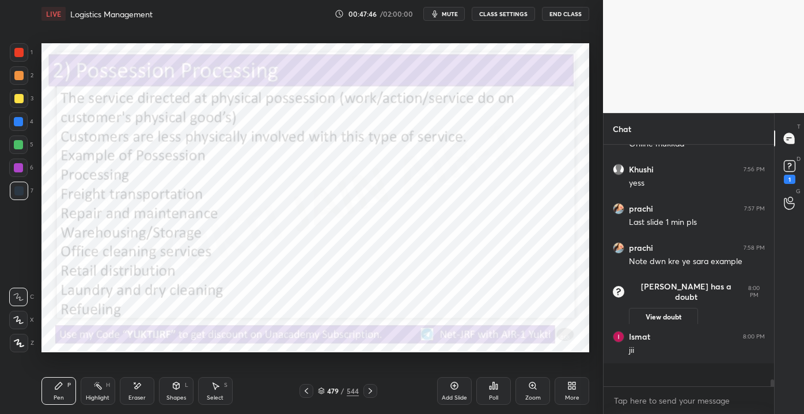
scroll to position [7636, 0]
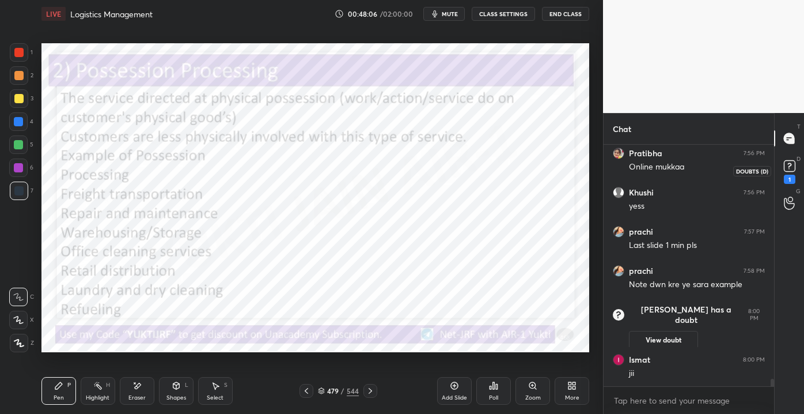
click at [795, 168] on rect at bounding box center [789, 166] width 11 height 11
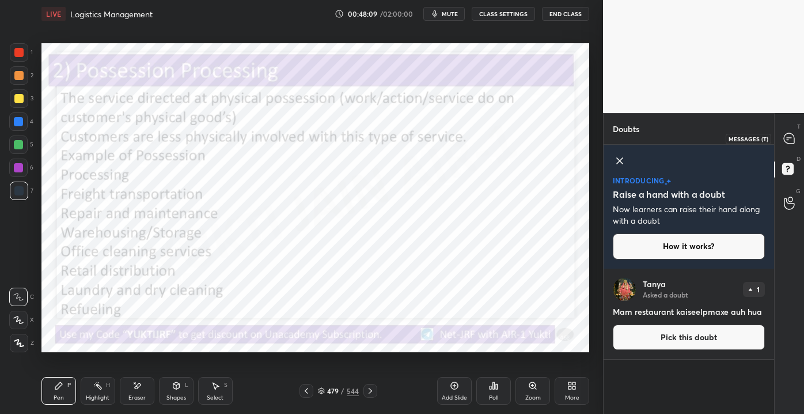
click at [790, 135] on icon at bounding box center [789, 138] width 10 height 10
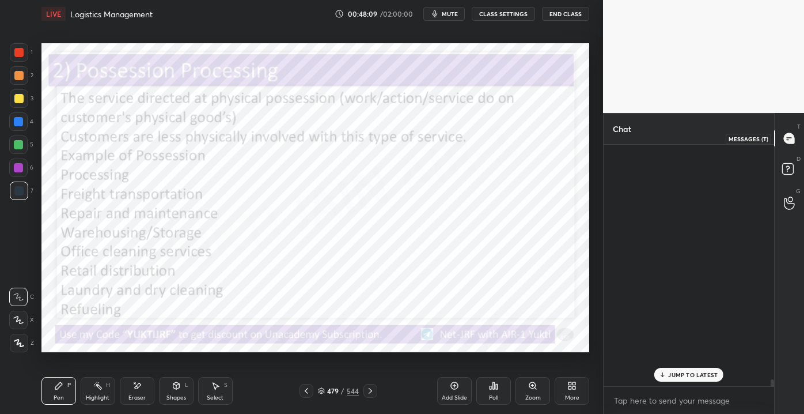
scroll to position [238, 167]
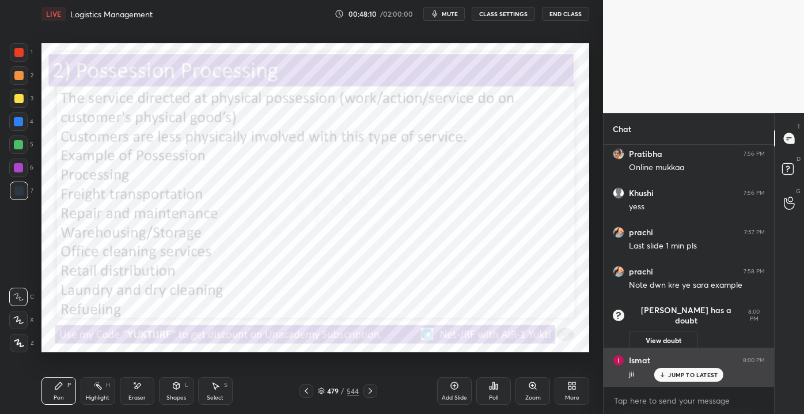
click at [693, 381] on div "JUMP TO LATEST" at bounding box center [688, 375] width 69 height 14
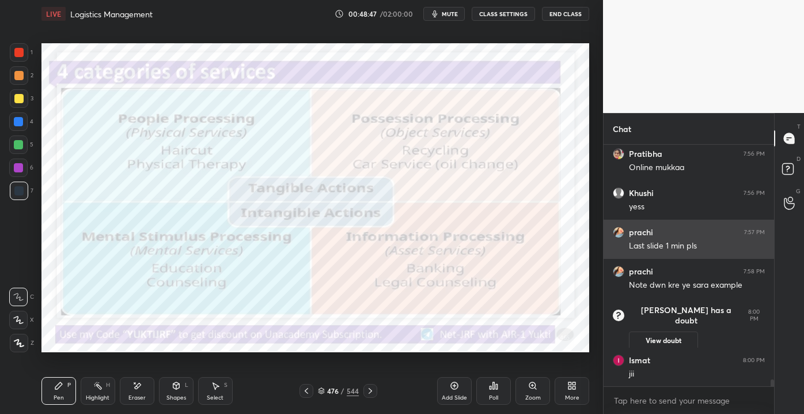
scroll to position [7916, 0]
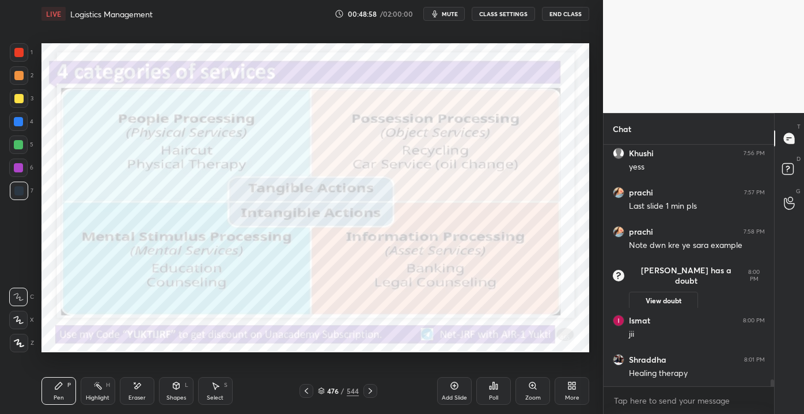
drag, startPoint x: 133, startPoint y: 398, endPoint x: 104, endPoint y: 373, distance: 37.6
click at [133, 396] on div "Eraser" at bounding box center [136, 398] width 17 height 6
click at [24, 339] on span "Erase all" at bounding box center [18, 342] width 17 height 8
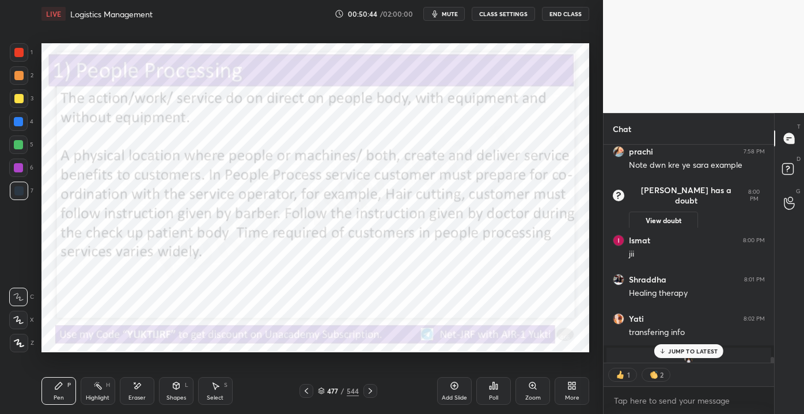
scroll to position [8059, 0]
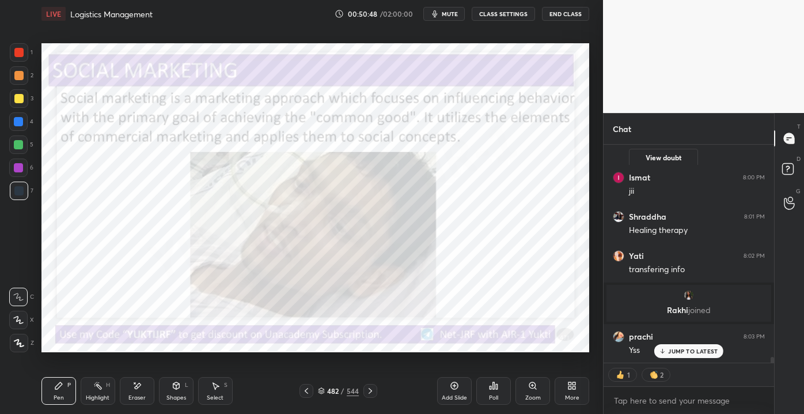
click at [671, 354] on p "JUMP TO LATEST" at bounding box center [693, 350] width 50 height 7
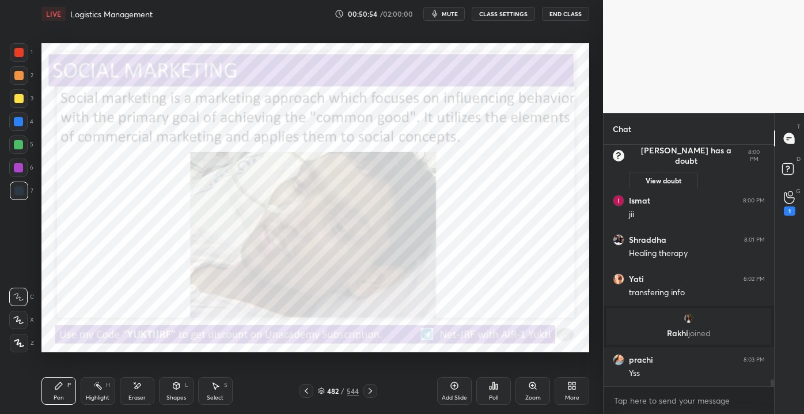
scroll to position [238, 167]
click at [129, 388] on div "Eraser" at bounding box center [137, 391] width 35 height 28
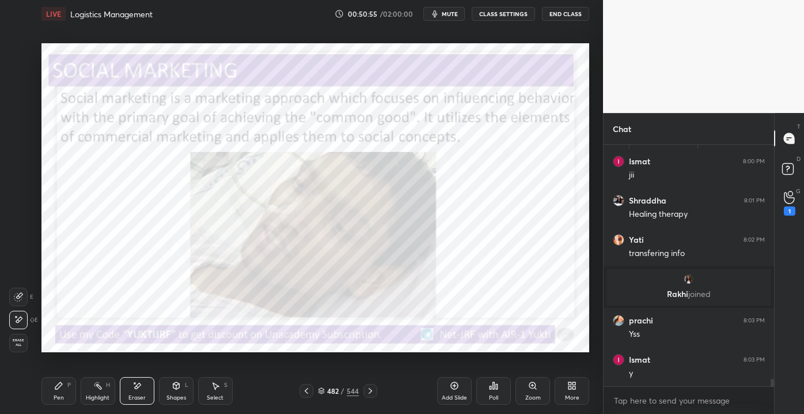
click at [14, 340] on span "Erase all" at bounding box center [18, 342] width 17 height 8
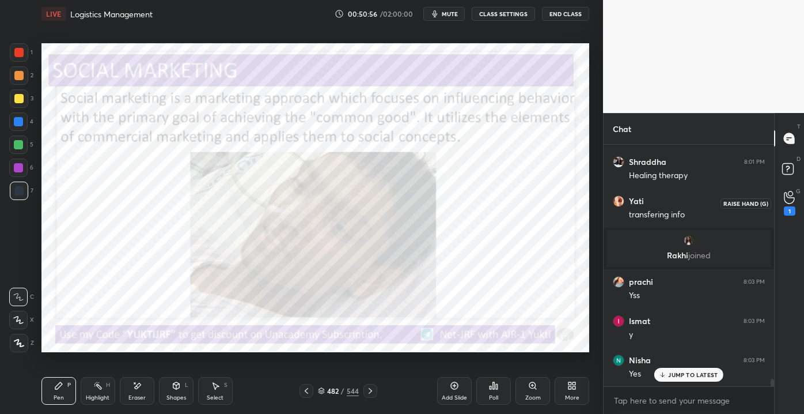
click at [788, 197] on icon at bounding box center [789, 197] width 11 height 13
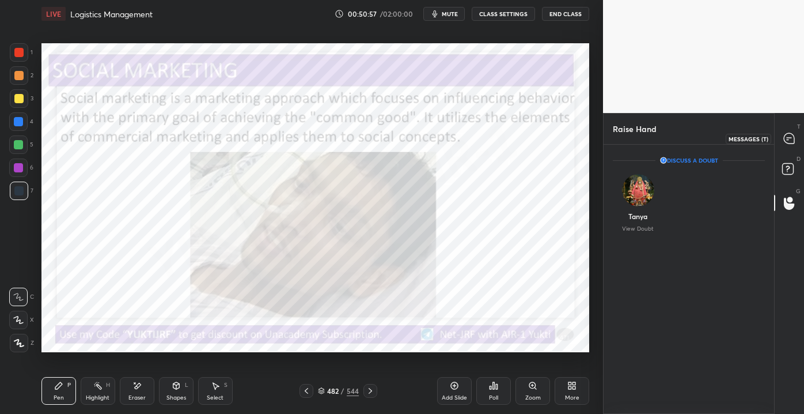
click at [790, 143] on icon at bounding box center [789, 139] width 12 height 12
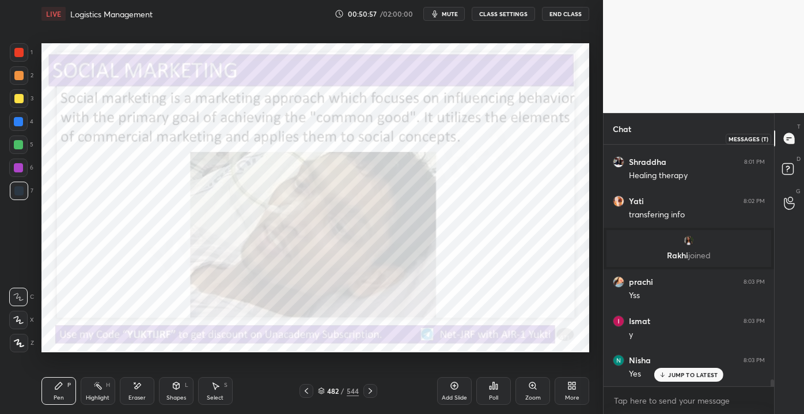
scroll to position [238, 167]
click at [677, 374] on p "JUMP TO LATEST" at bounding box center [693, 374] width 50 height 7
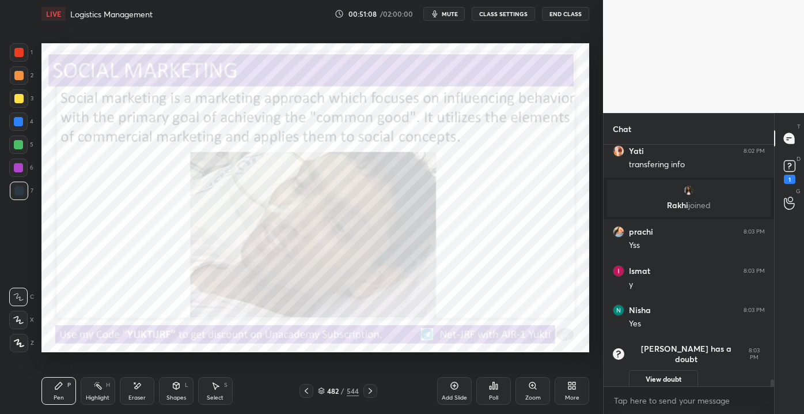
scroll to position [7871, 0]
click at [782, 171] on icon at bounding box center [789, 165] width 17 height 17
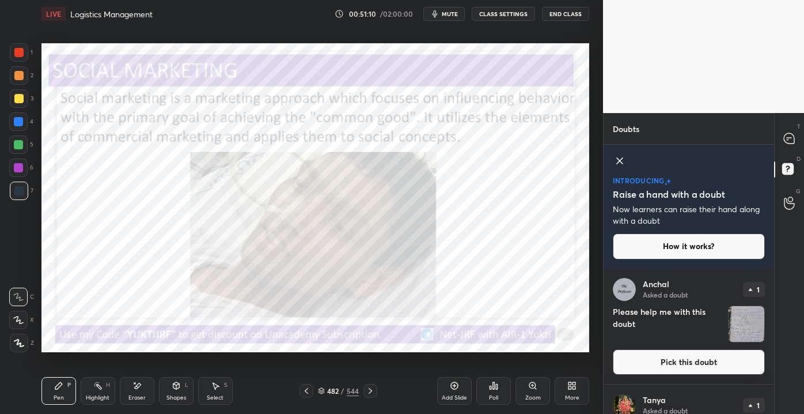
click at [673, 364] on button "Pick this doubt" at bounding box center [689, 361] width 152 height 25
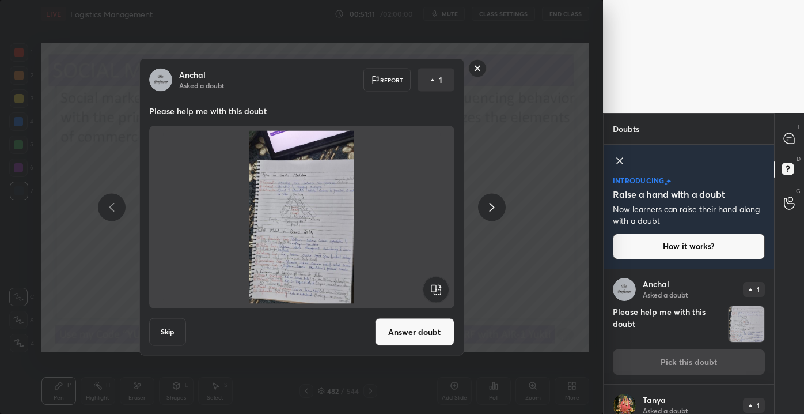
click at [437, 325] on button "Answer doubt" at bounding box center [415, 332] width 80 height 28
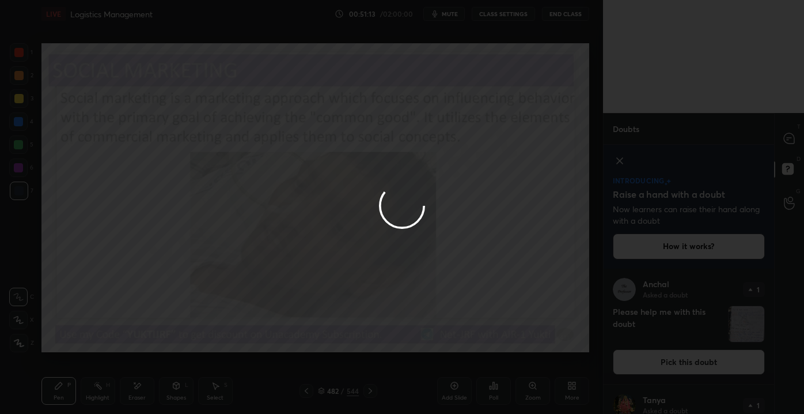
drag, startPoint x: 789, startPoint y: 137, endPoint x: 794, endPoint y: 143, distance: 7.8
click at [788, 137] on div at bounding box center [402, 207] width 804 height 414
click at [796, 139] on div at bounding box center [402, 207] width 804 height 414
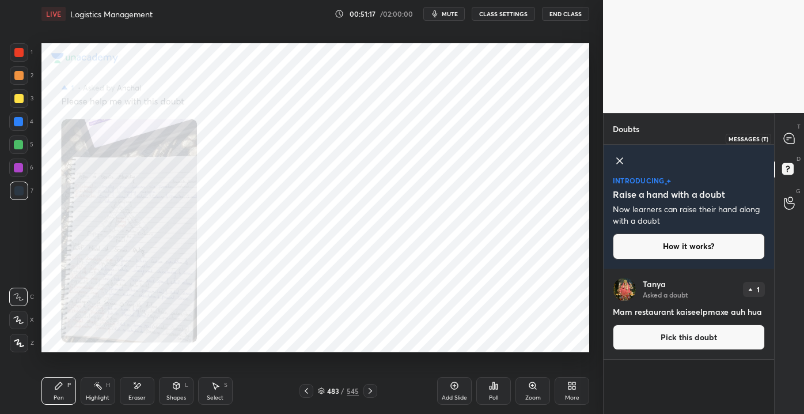
click at [789, 136] on icon at bounding box center [789, 138] width 10 height 10
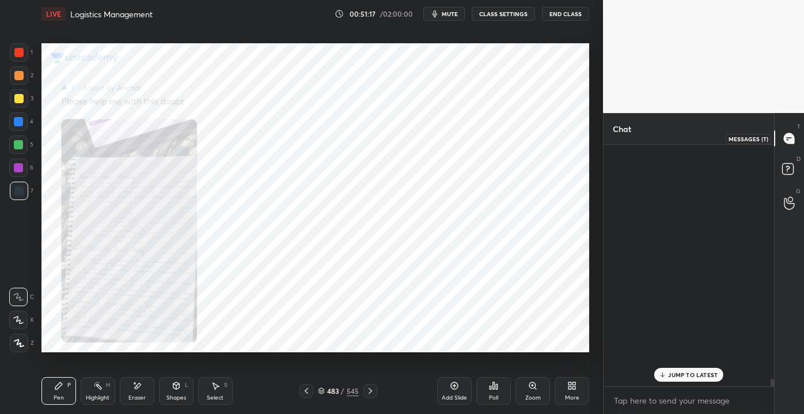
scroll to position [238, 167]
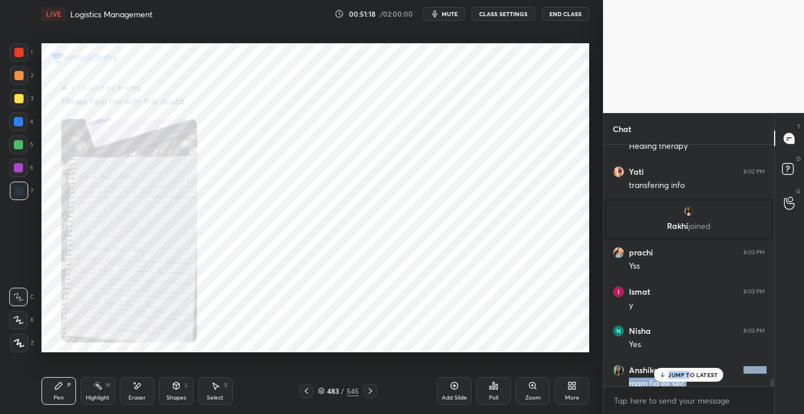
drag, startPoint x: 694, startPoint y: 365, endPoint x: 703, endPoint y: 369, distance: 9.5
click at [692, 372] on div "Ismat 8:00 PM jii Shraddha 8:01 PM Healing therapy Yati 8:02 PM transfering inf…" at bounding box center [689, 265] width 171 height 241
click at [697, 375] on p "JUMP TO LATEST" at bounding box center [693, 374] width 50 height 7
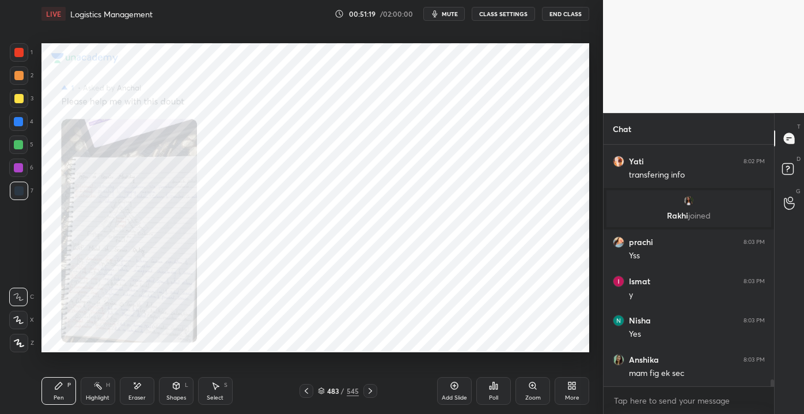
click at [703, 373] on div "mam fig ek sec" at bounding box center [697, 374] width 136 height 12
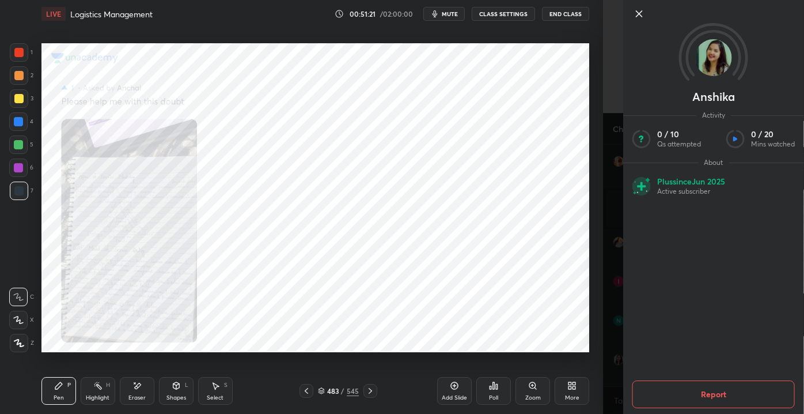
click at [637, 14] on icon at bounding box center [640, 14] width 14 height 14
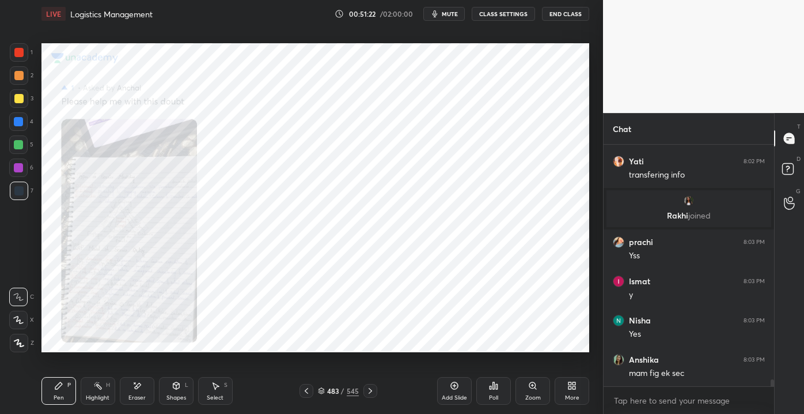
click at [527, 395] on div "Zoom" at bounding box center [533, 398] width 16 height 6
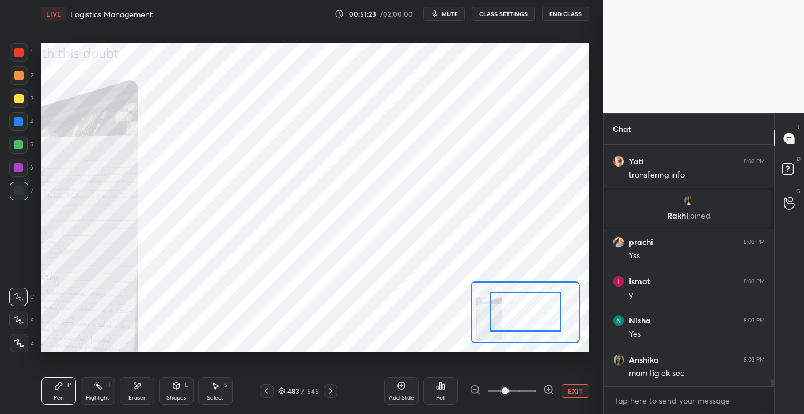
scroll to position [8140, 0]
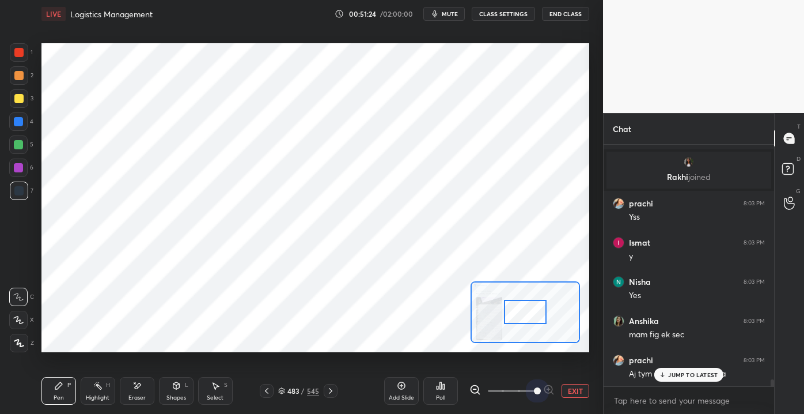
drag, startPoint x: 511, startPoint y: 388, endPoint x: 551, endPoint y: 387, distance: 40.4
click at [554, 389] on div at bounding box center [512, 391] width 85 height 14
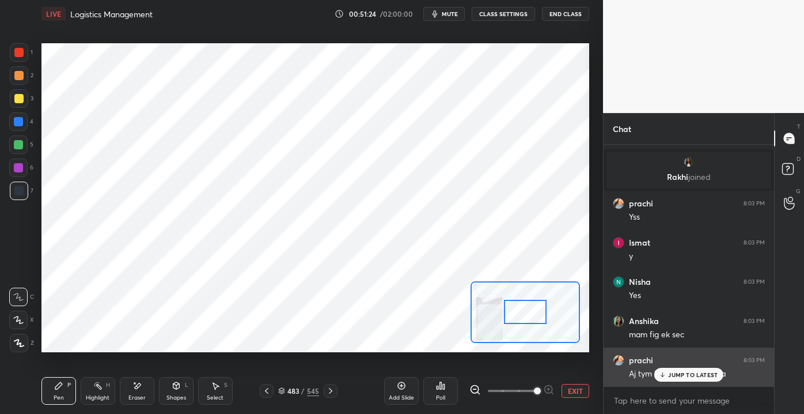
click at [677, 372] on p "JUMP TO LATEST" at bounding box center [693, 374] width 50 height 7
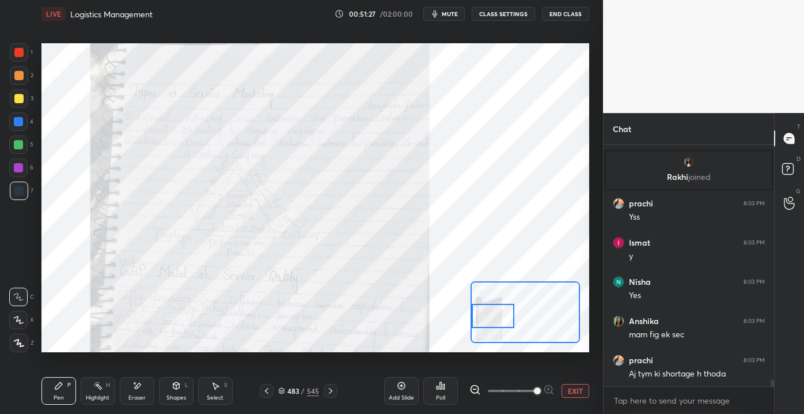
drag, startPoint x: 505, startPoint y: 319, endPoint x: 485, endPoint y: 316, distance: 19.7
click at [482, 312] on div at bounding box center [493, 316] width 43 height 24
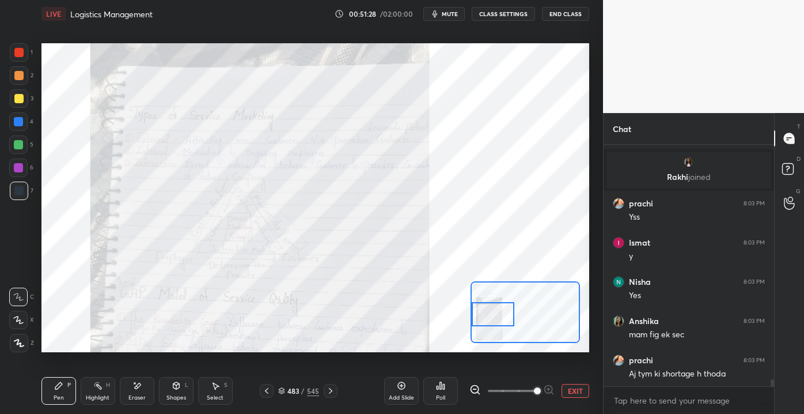
click at [18, 53] on div at bounding box center [18, 52] width 9 height 9
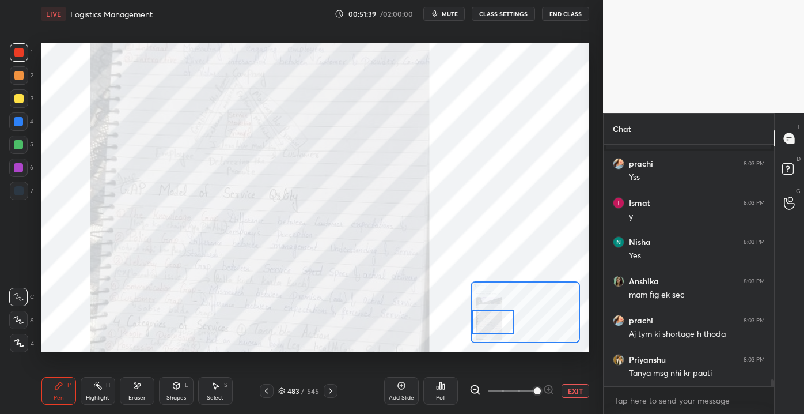
click at [489, 328] on div at bounding box center [493, 322] width 43 height 24
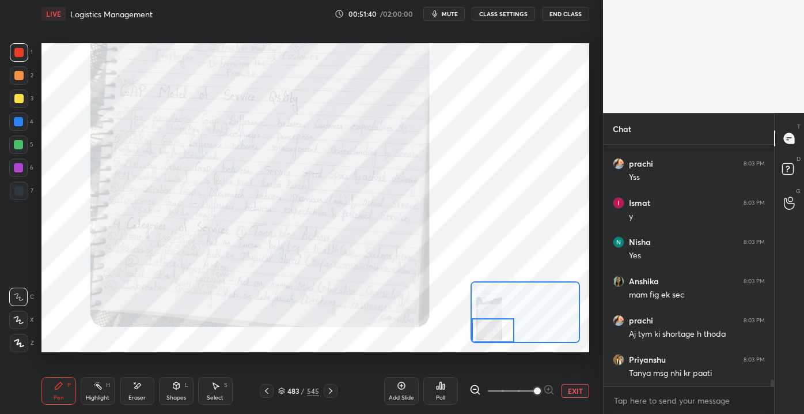
drag, startPoint x: 499, startPoint y: 324, endPoint x: 498, endPoint y: 334, distance: 9.8
click at [498, 334] on div at bounding box center [493, 330] width 43 height 24
click at [583, 386] on button "EXIT" at bounding box center [576, 391] width 28 height 14
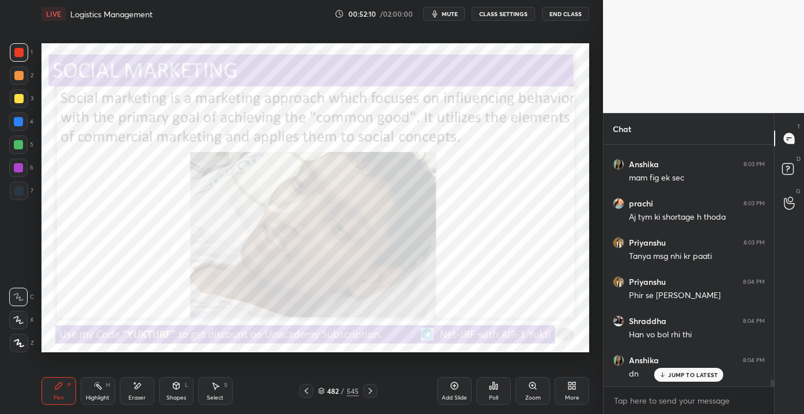
scroll to position [8309, 0]
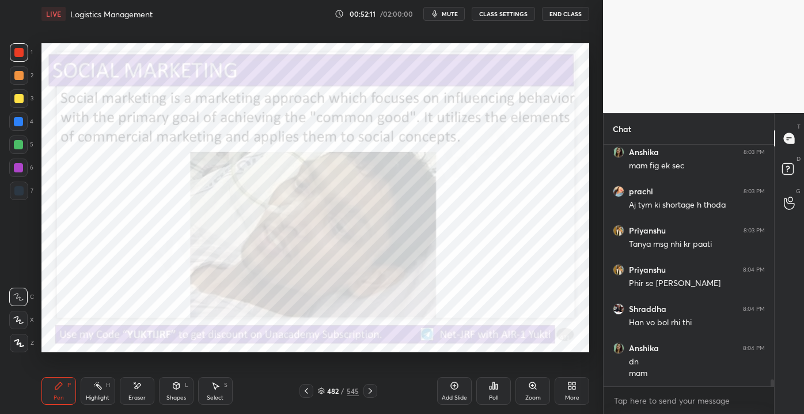
click at [129, 399] on div "Eraser" at bounding box center [136, 398] width 17 height 6
click at [25, 339] on span "Erase all" at bounding box center [18, 342] width 17 height 8
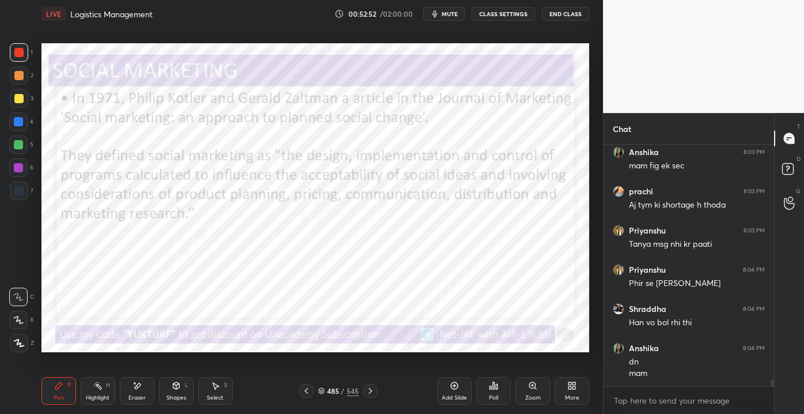
drag, startPoint x: 10, startPoint y: 57, endPoint x: 10, endPoint y: 50, distance: 6.9
click at [9, 54] on div "1 2 3 4 5 6 7" at bounding box center [21, 123] width 24 height 161
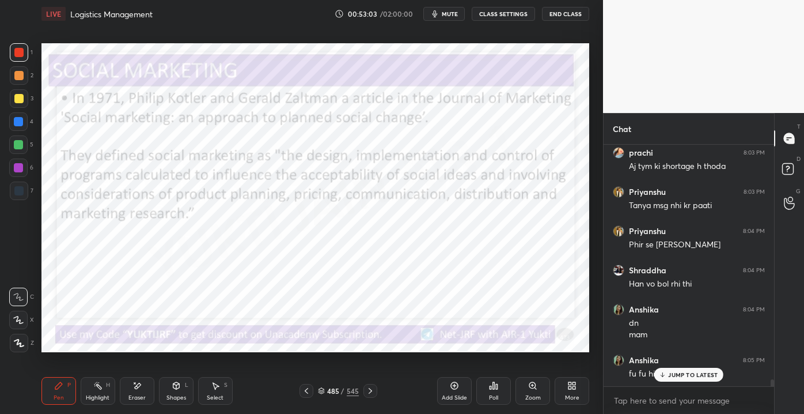
click at [177, 397] on div "Shapes" at bounding box center [176, 398] width 20 height 6
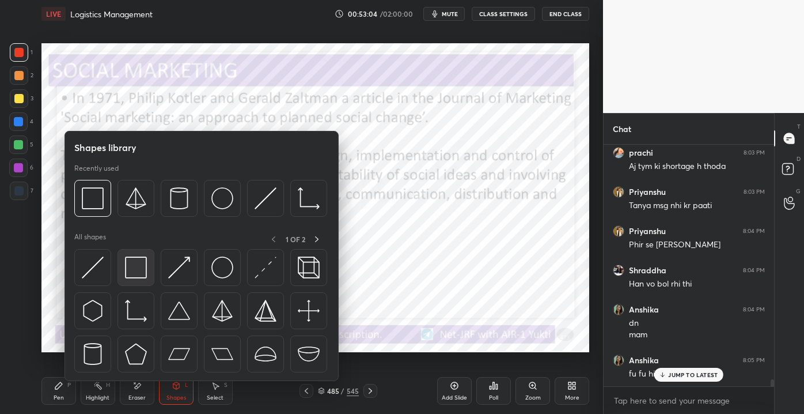
click at [134, 268] on img at bounding box center [136, 267] width 22 height 22
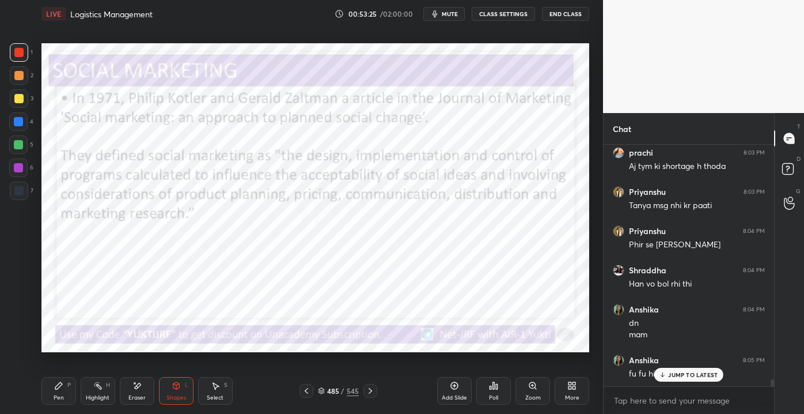
scroll to position [8397, 0]
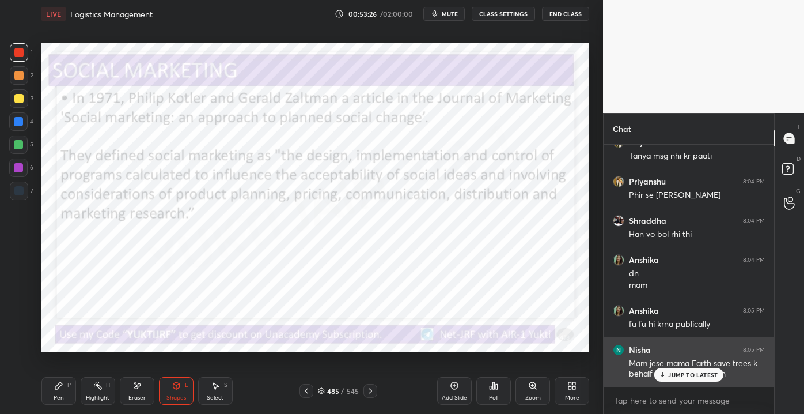
click at [667, 376] on icon at bounding box center [662, 374] width 7 height 7
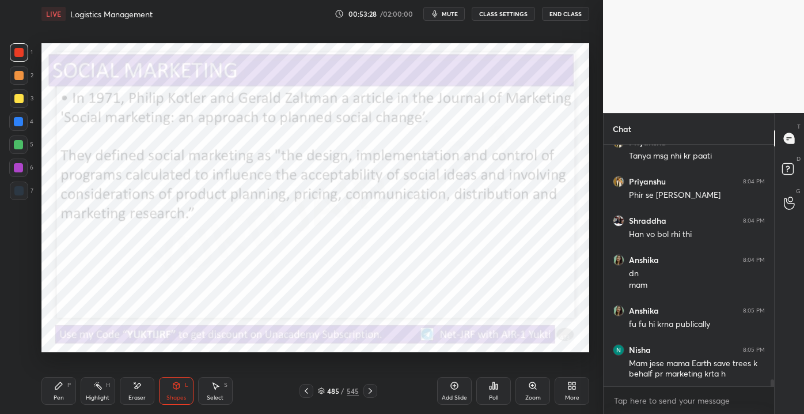
click at [55, 393] on div "Pen P" at bounding box center [58, 391] width 35 height 28
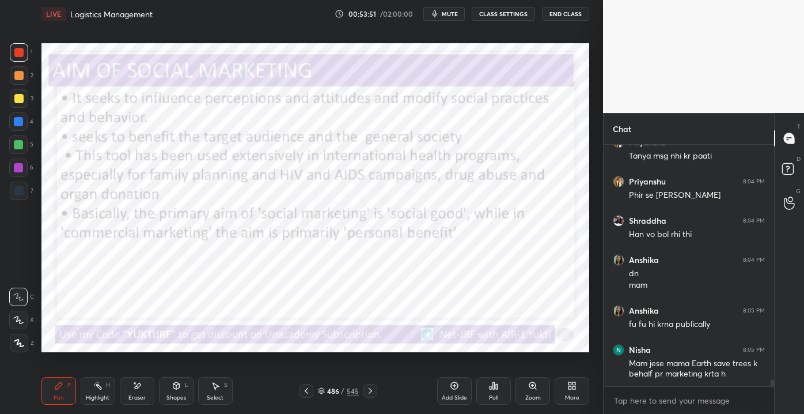
scroll to position [8437, 0]
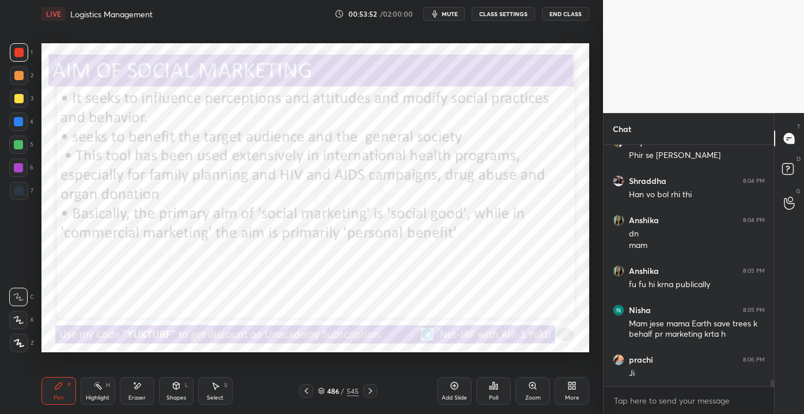
click at [178, 392] on div "Shapes L" at bounding box center [176, 391] width 35 height 28
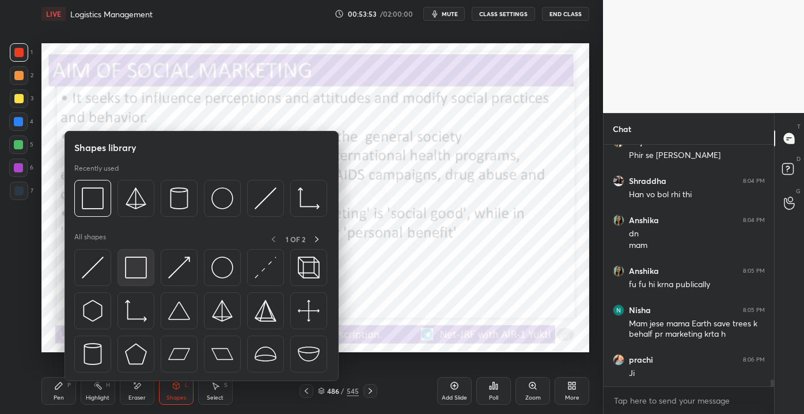
click at [137, 270] on img at bounding box center [136, 267] width 22 height 22
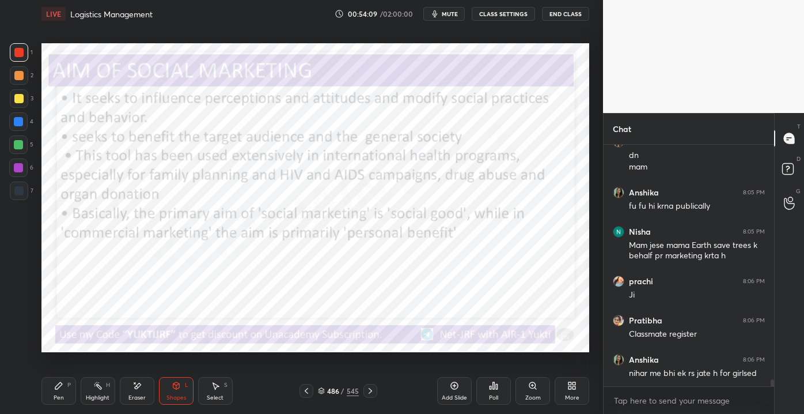
scroll to position [8526, 0]
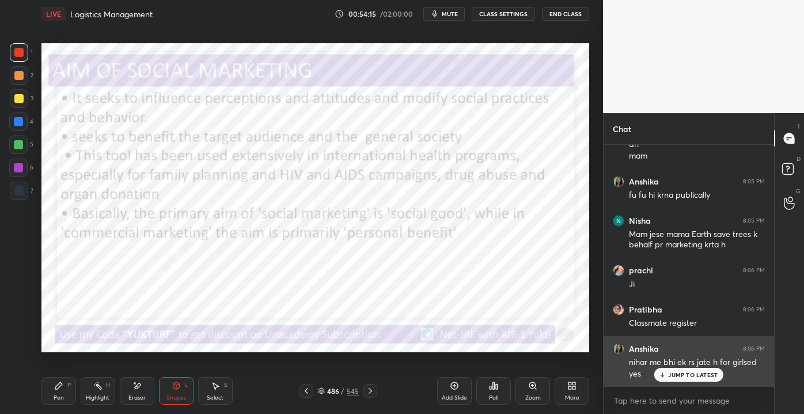
click at [671, 382] on div "Anshika 8:06 PM nihar me bhi ek rs jate h for girlsed yes" at bounding box center [689, 361] width 171 height 51
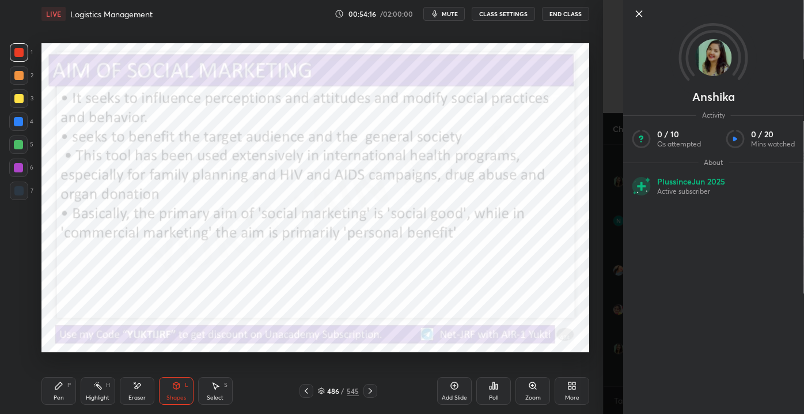
click at [636, 15] on icon at bounding box center [640, 14] width 14 height 14
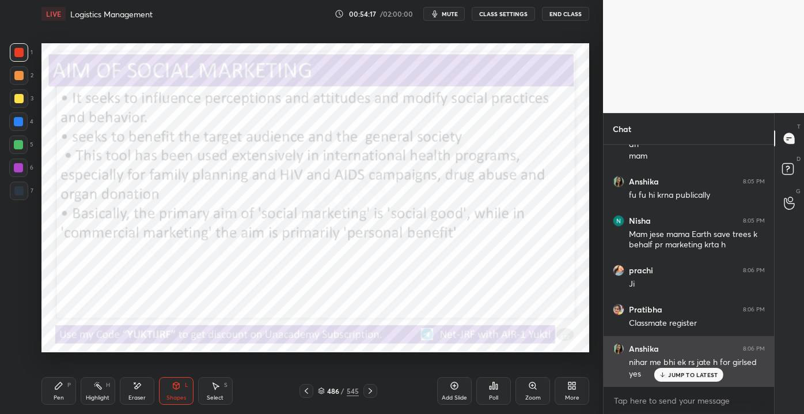
click at [669, 377] on p "JUMP TO LATEST" at bounding box center [693, 374] width 50 height 7
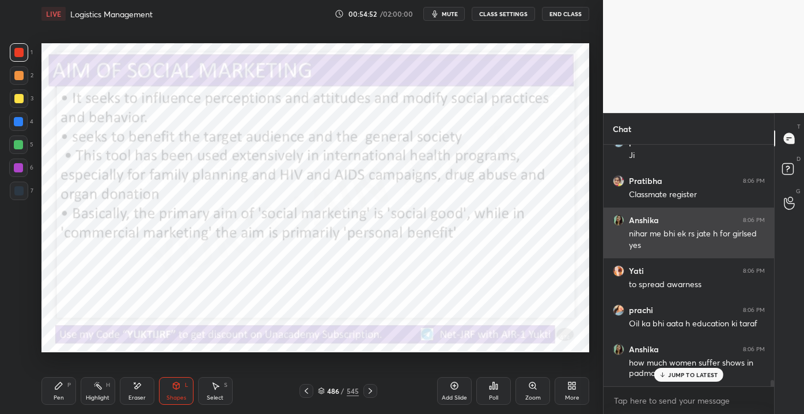
scroll to position [8693, 0]
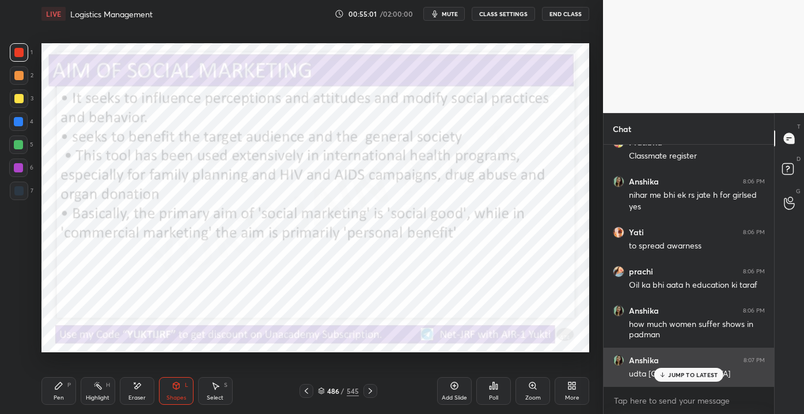
click at [682, 374] on p "JUMP TO LATEST" at bounding box center [693, 374] width 50 height 7
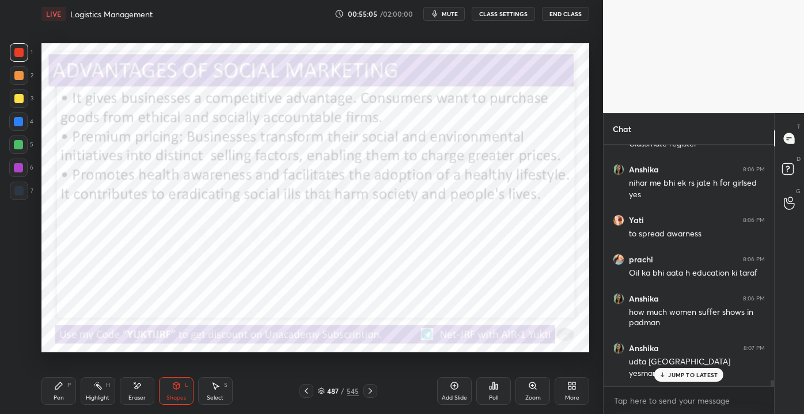
scroll to position [8744, 0]
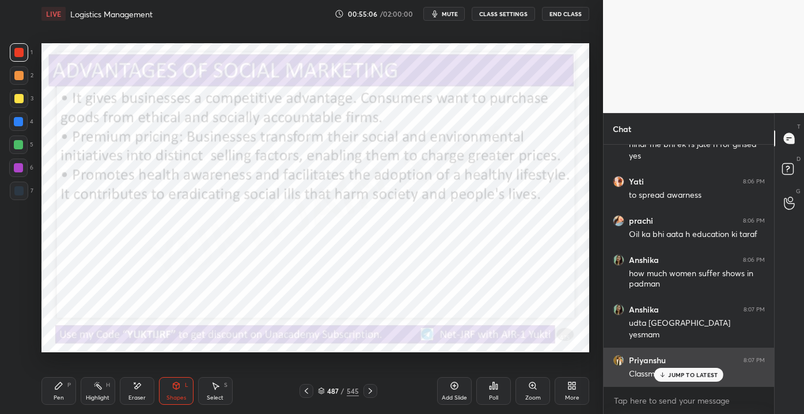
click at [673, 372] on p "JUMP TO LATEST" at bounding box center [693, 374] width 50 height 7
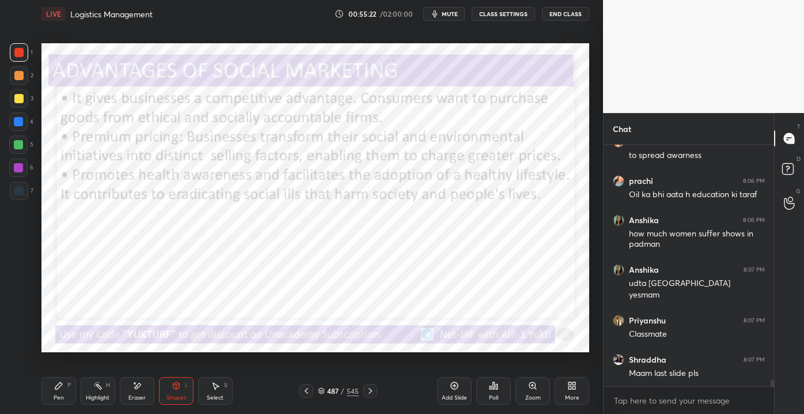
click at [62, 395] on div "Pen" at bounding box center [59, 398] width 10 height 6
click at [177, 402] on div "Shapes L" at bounding box center [176, 391] width 35 height 28
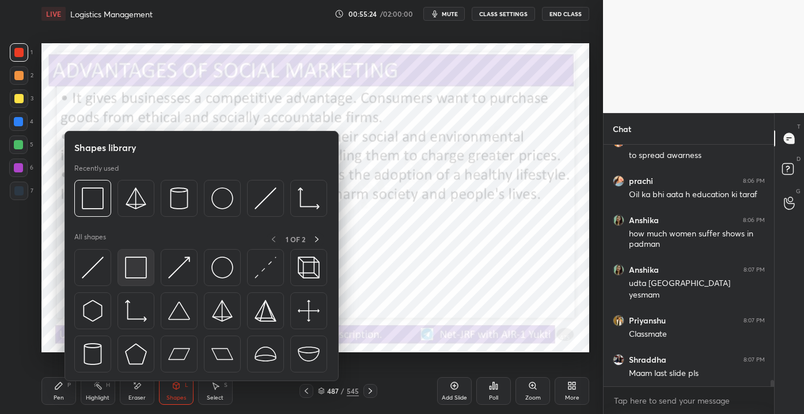
click at [138, 274] on img at bounding box center [136, 267] width 22 height 22
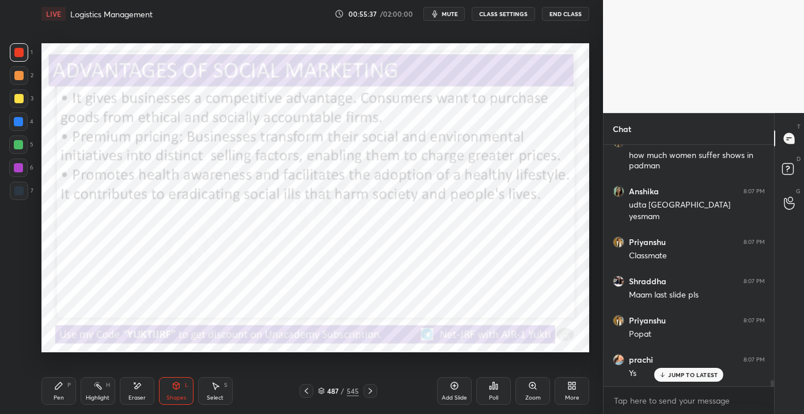
scroll to position [8901, 0]
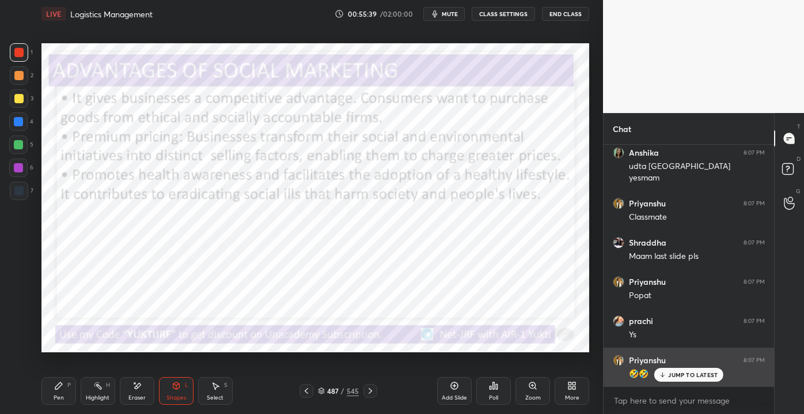
click at [694, 384] on div "Priyanshu 8:07 PM 🤣🤣" at bounding box center [689, 366] width 171 height 39
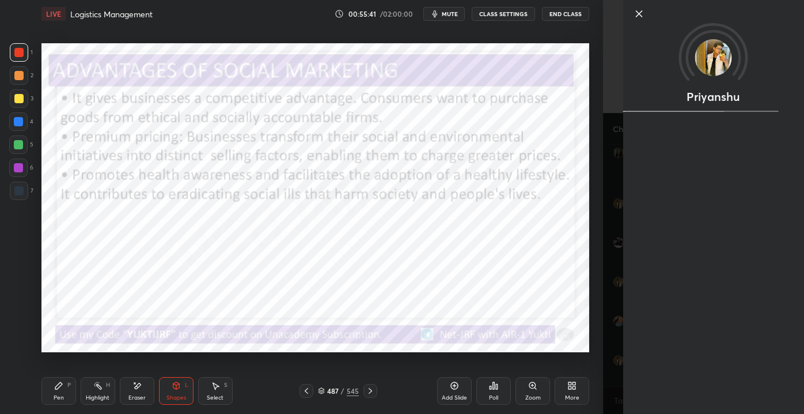
click at [637, 17] on icon at bounding box center [640, 14] width 14 height 14
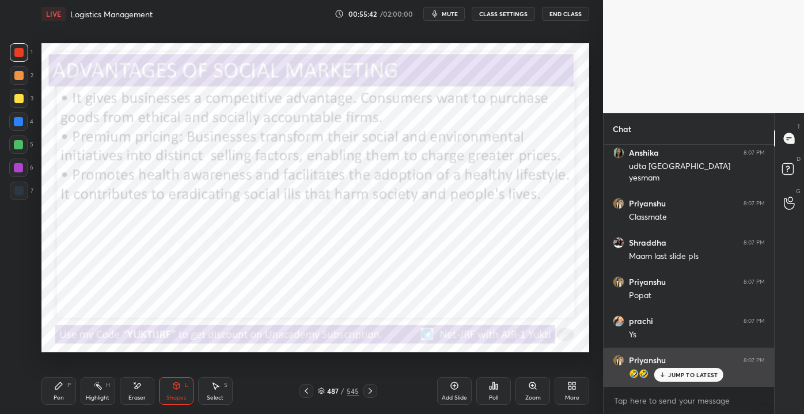
click at [672, 372] on p "JUMP TO LATEST" at bounding box center [693, 374] width 50 height 7
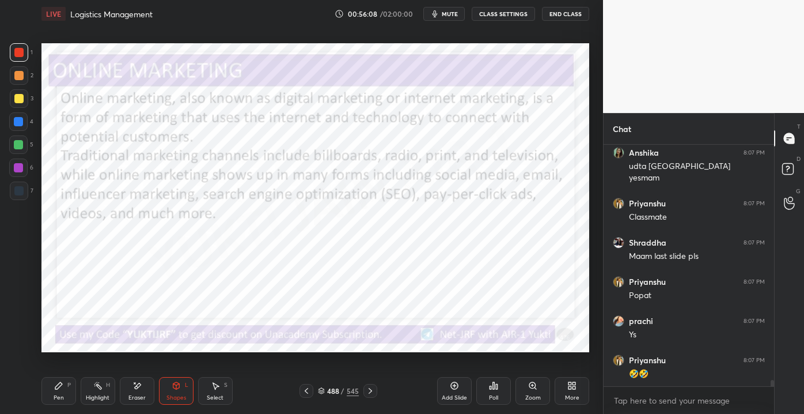
click at [340, 391] on div "488 / 545" at bounding box center [338, 390] width 41 height 10
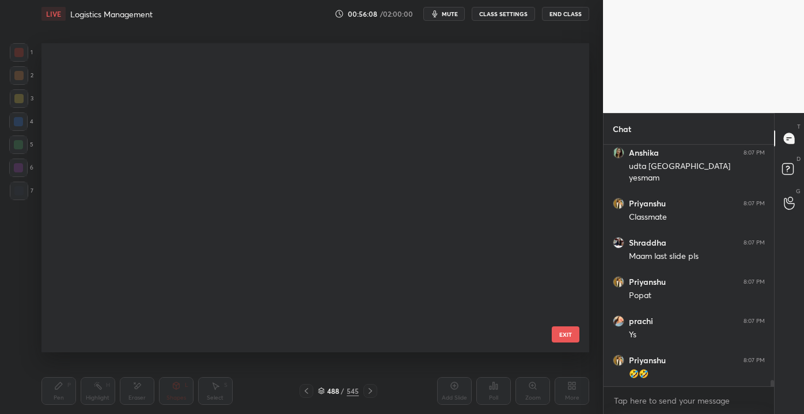
scroll to position [305, 542]
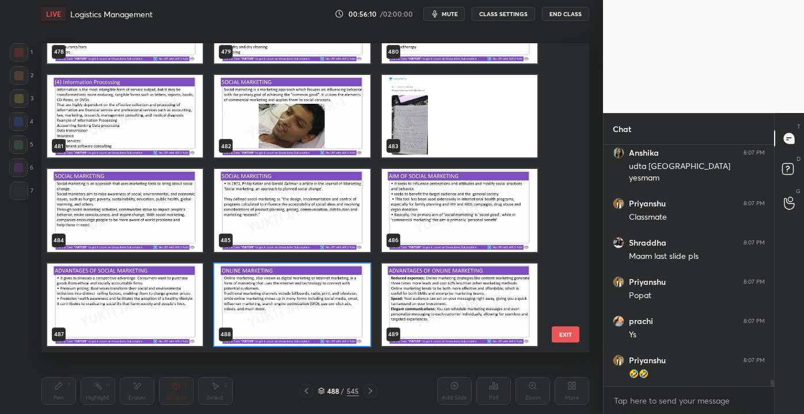
click at [569, 285] on div "478 479 480 481 482 483 484 485 486 487 488 489 490 491 492 493 494 495 EXIT" at bounding box center [315, 197] width 548 height 308
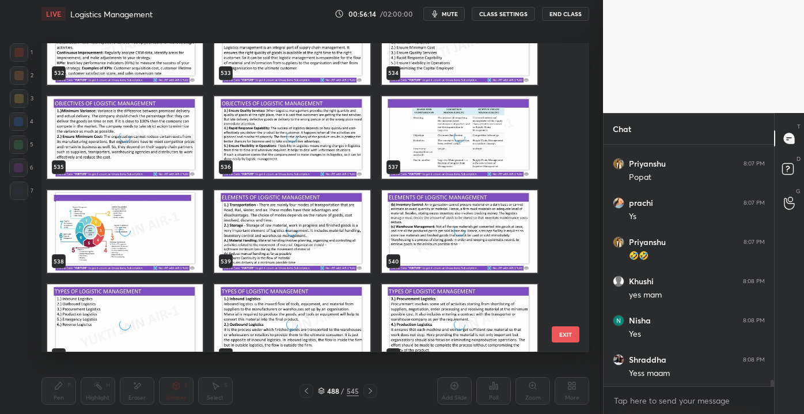
scroll to position [16815, 0]
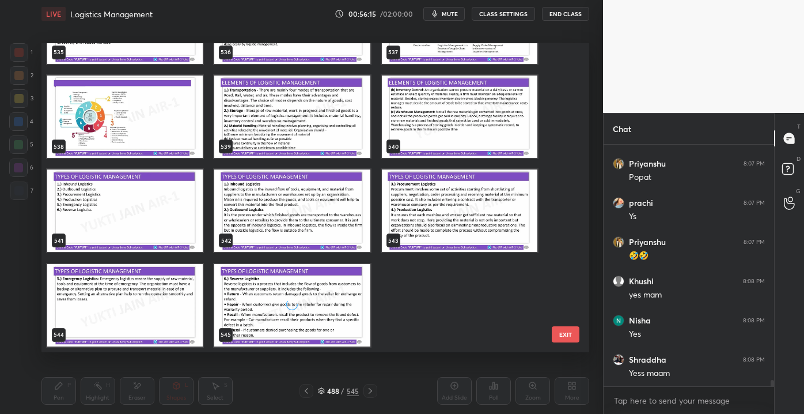
click at [568, 335] on button "EXIT" at bounding box center [566, 334] width 28 height 16
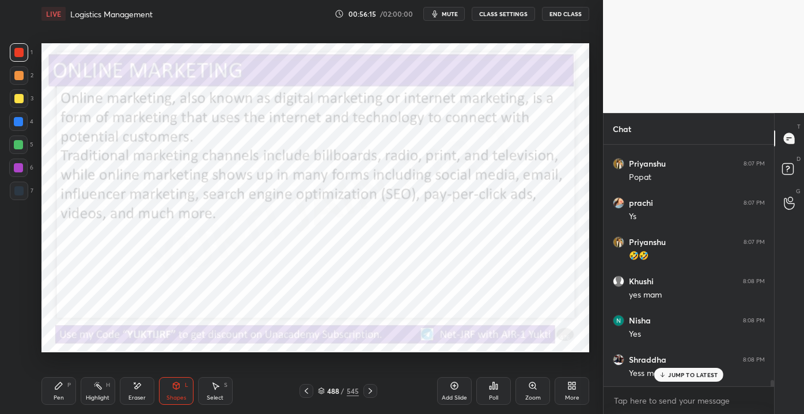
scroll to position [9057, 0]
click at [696, 376] on p "JUMP TO LATEST" at bounding box center [693, 374] width 50 height 7
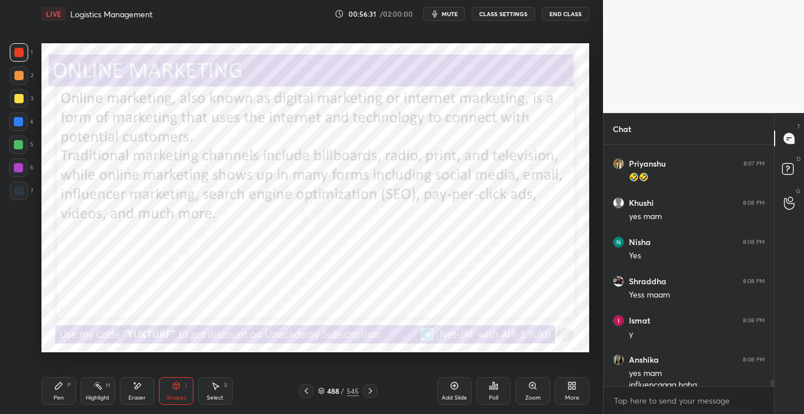
scroll to position [9108, 0]
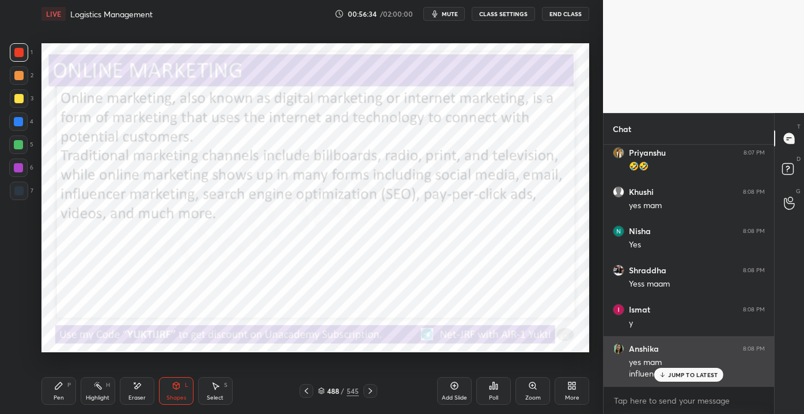
click at [662, 369] on div "JUMP TO LATEST" at bounding box center [688, 375] width 69 height 14
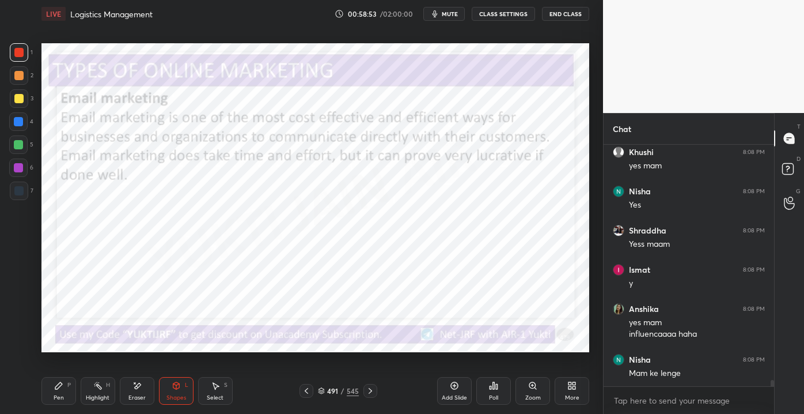
click at [137, 402] on div "Eraser" at bounding box center [137, 391] width 35 height 28
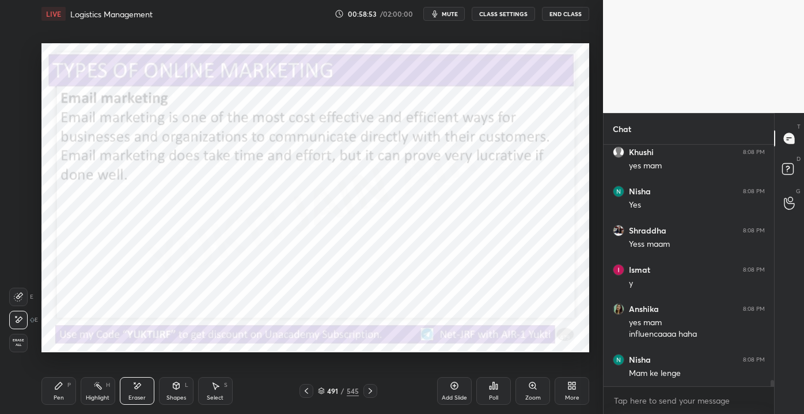
click at [139, 392] on div "Eraser" at bounding box center [137, 391] width 35 height 28
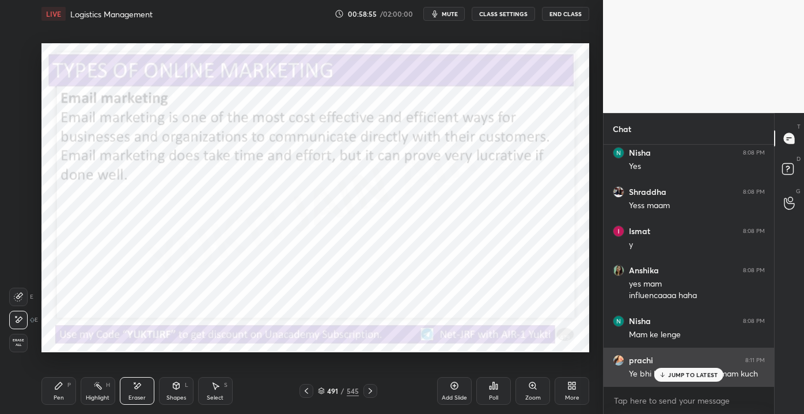
click at [681, 377] on p "JUMP TO LATEST" at bounding box center [693, 374] width 50 height 7
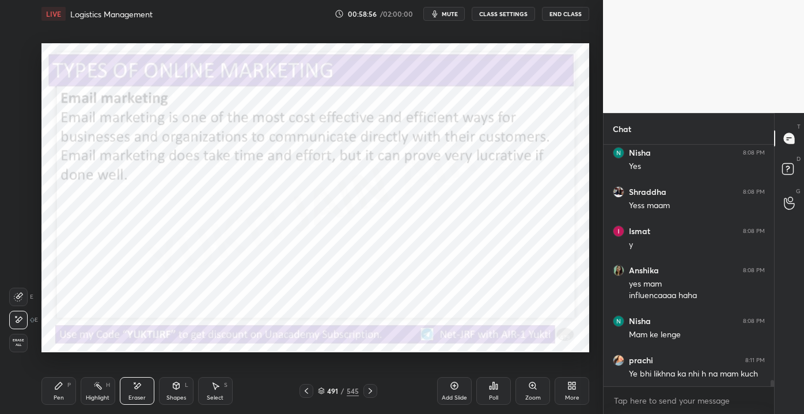
click at [56, 386] on icon at bounding box center [58, 385] width 9 height 9
drag, startPoint x: 138, startPoint y: 404, endPoint x: 143, endPoint y: 396, distance: 9.9
click at [138, 403] on div "Eraser" at bounding box center [137, 391] width 35 height 28
click at [22, 351] on div "Erase all" at bounding box center [18, 343] width 18 height 18
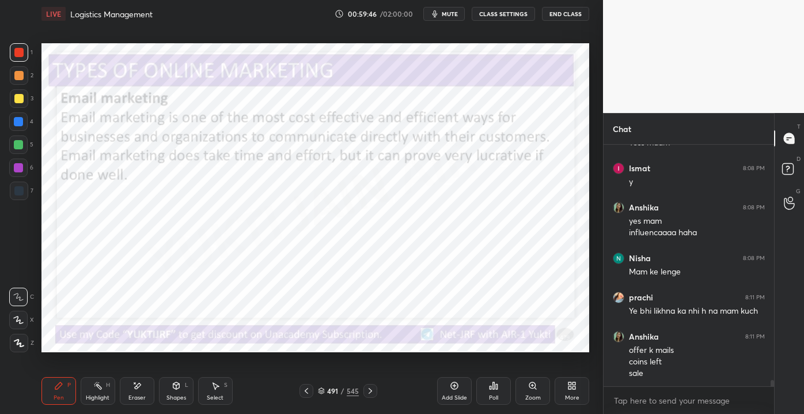
scroll to position [9288, 0]
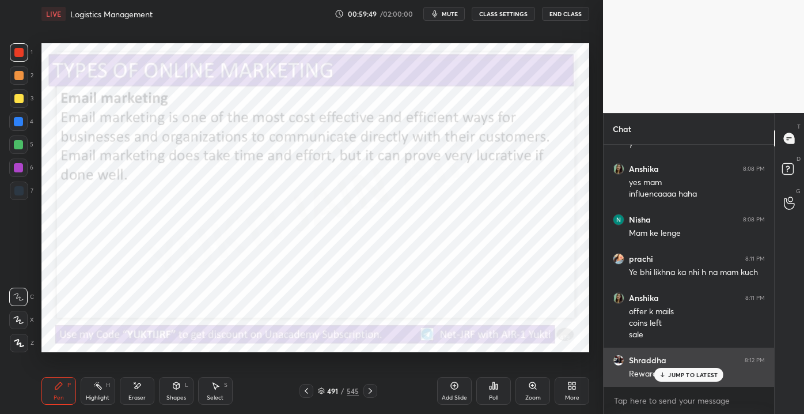
click at [676, 375] on p "JUMP TO LATEST" at bounding box center [693, 374] width 50 height 7
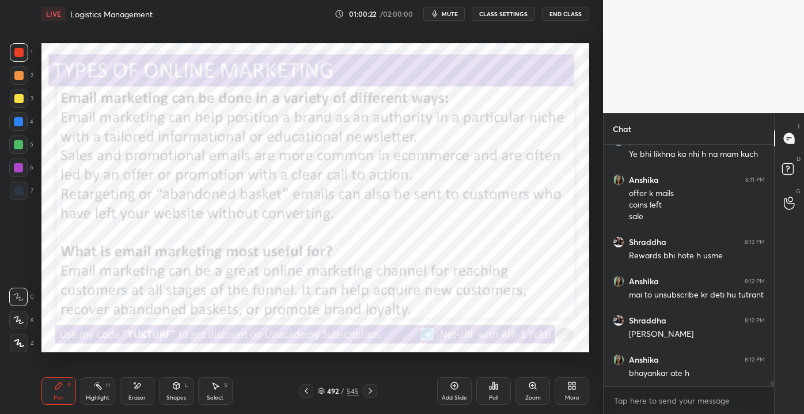
scroll to position [9445, 0]
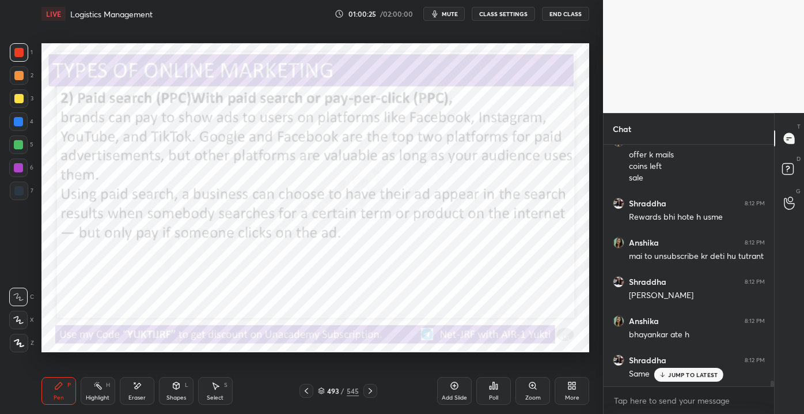
click at [675, 372] on p "JUMP TO LATEST" at bounding box center [693, 374] width 50 height 7
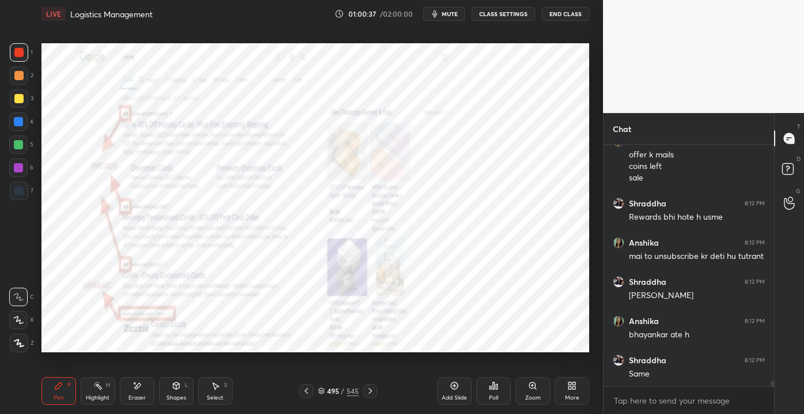
click at [525, 392] on div "Zoom" at bounding box center [533, 391] width 35 height 28
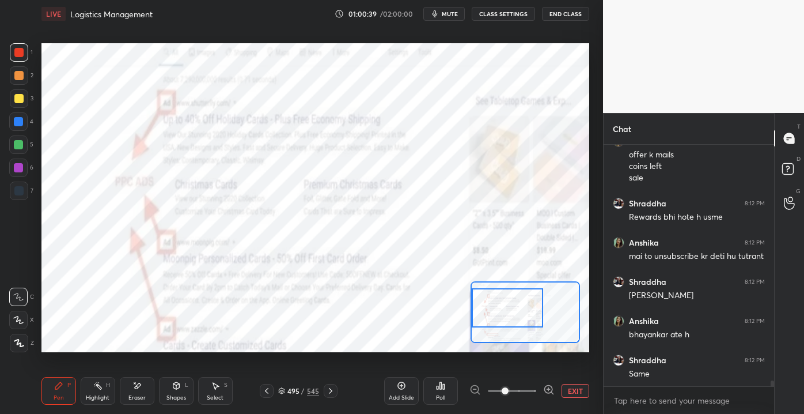
drag, startPoint x: 482, startPoint y: 313, endPoint x: 473, endPoint y: 308, distance: 10.1
click at [472, 310] on div at bounding box center [507, 308] width 71 height 40
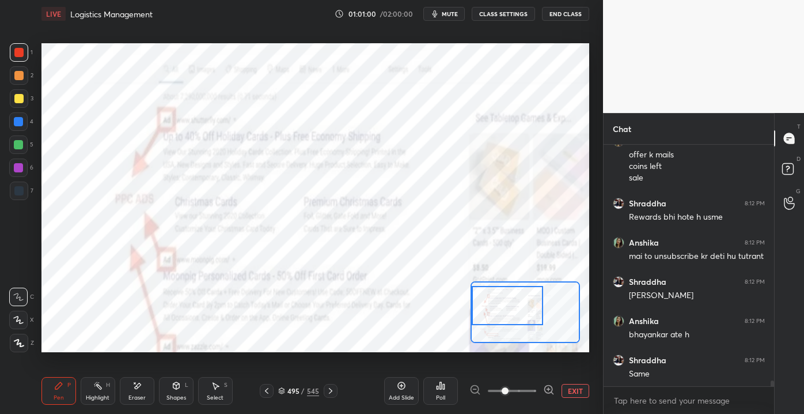
click at [584, 395] on button "EXIT" at bounding box center [576, 391] width 28 height 14
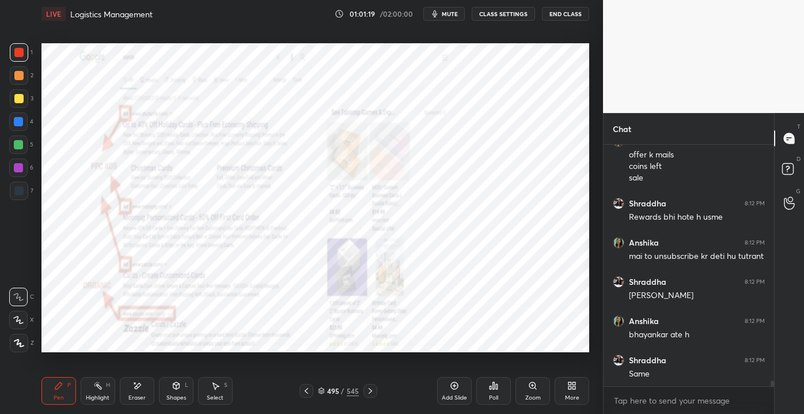
scroll to position [9494, 0]
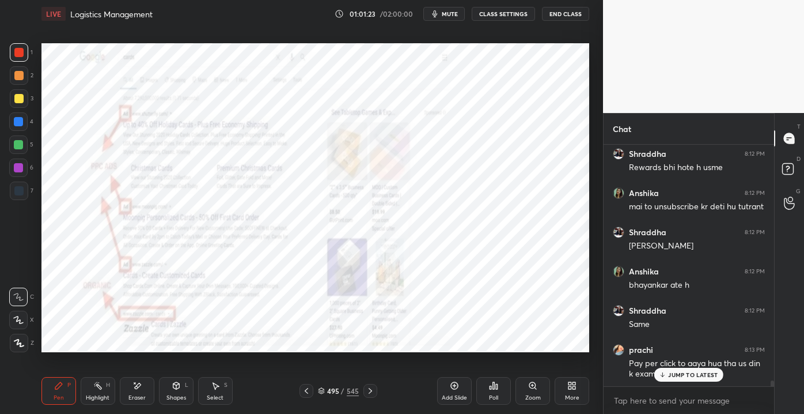
click at [683, 377] on p "JUMP TO LATEST" at bounding box center [693, 374] width 50 height 7
click at [537, 397] on div "Zoom" at bounding box center [533, 398] width 16 height 6
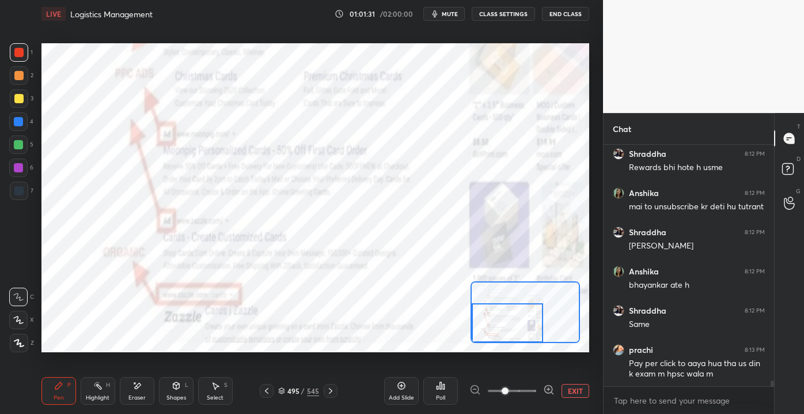
click at [465, 337] on div "Setting up your live class Poll for secs No correct answer Start poll" at bounding box center [315, 197] width 548 height 308
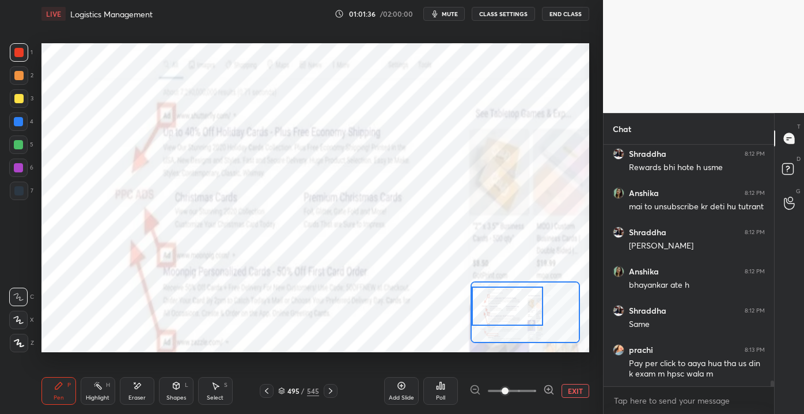
drag, startPoint x: 498, startPoint y: 316, endPoint x: 490, endPoint y: 292, distance: 24.8
click at [490, 295] on div at bounding box center [507, 306] width 71 height 40
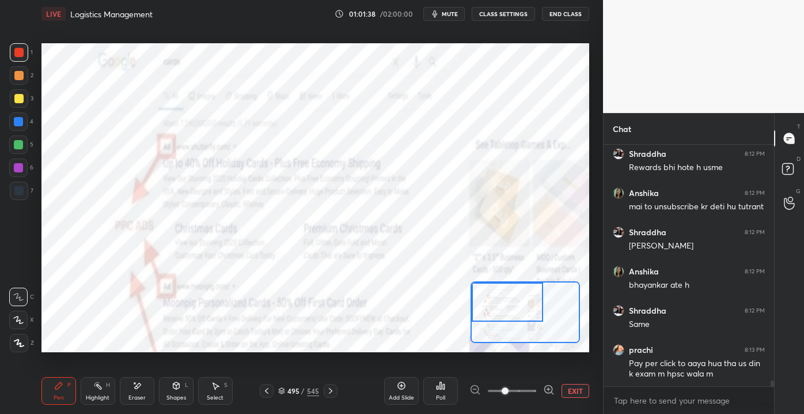
click at [497, 306] on div at bounding box center [507, 302] width 71 height 40
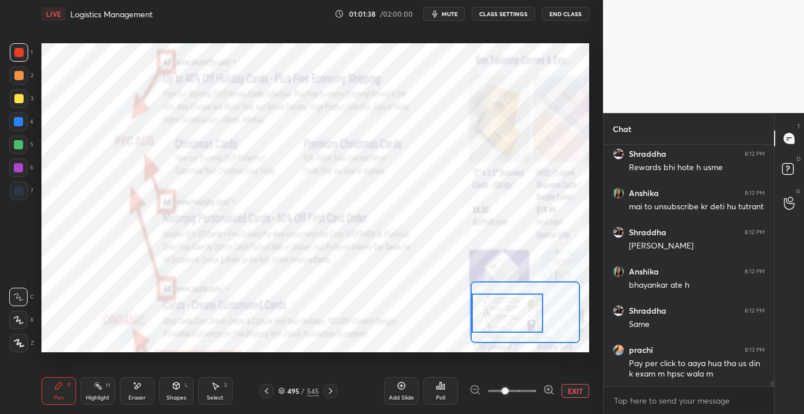
click at [498, 346] on div "Setting up your live class Poll for secs No correct answer Start poll" at bounding box center [315, 197] width 548 height 308
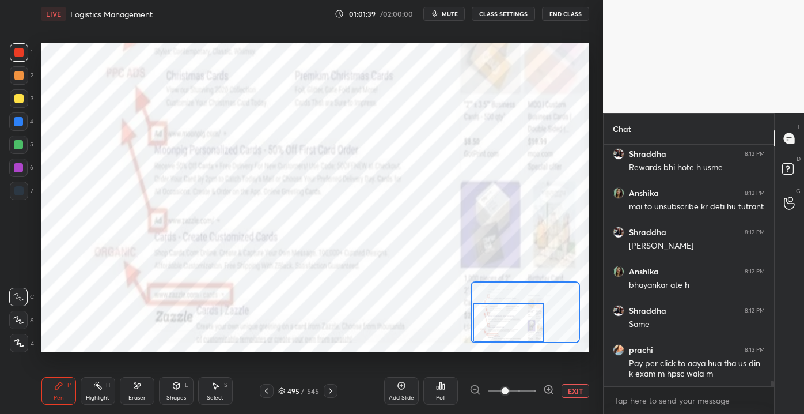
click at [485, 348] on div "Setting up your live class Poll for secs No correct answer Start poll" at bounding box center [315, 197] width 548 height 308
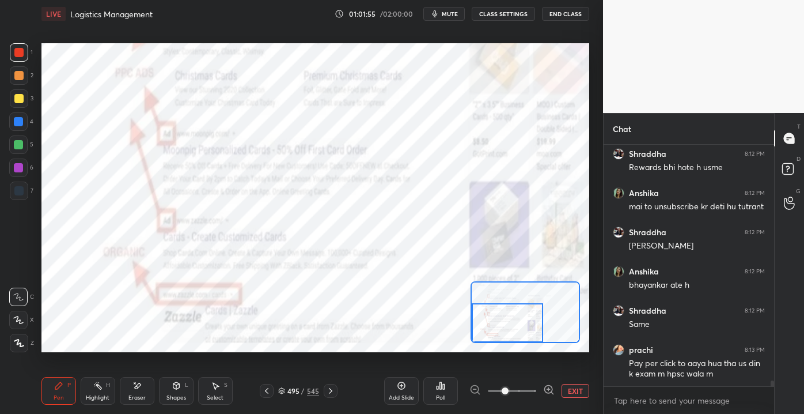
click at [566, 388] on button "EXIT" at bounding box center [576, 391] width 28 height 14
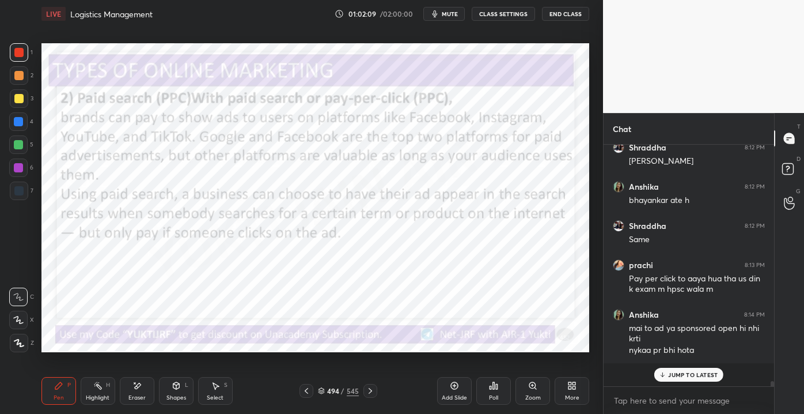
scroll to position [9555, 0]
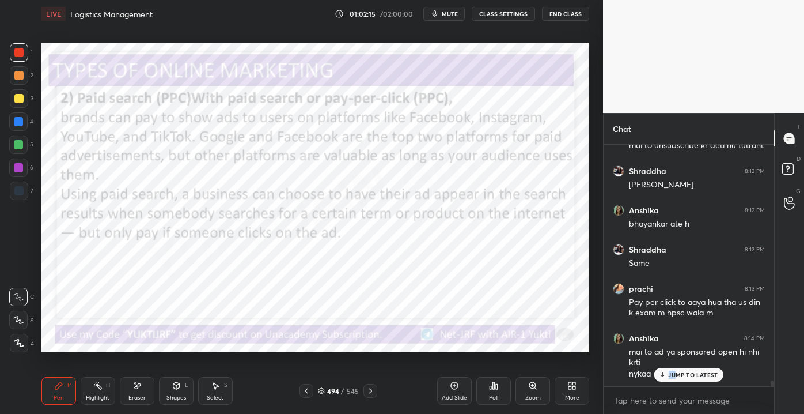
click at [677, 368] on div "Priyanshu 8:07 PM 🤣🤣 Khushi 8:08 PM yes mam Nisha 8:08 PM Yes Shraddha 8:08 PM …" at bounding box center [689, 265] width 171 height 241
click at [679, 377] on p "JUMP TO LATEST" at bounding box center [693, 374] width 50 height 7
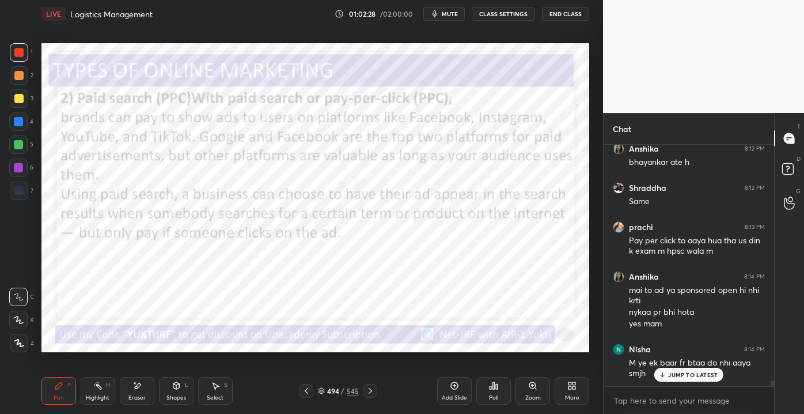
scroll to position [9655, 0]
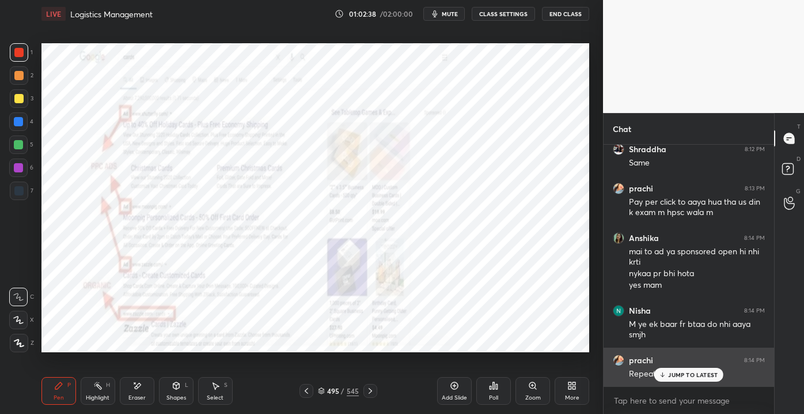
drag, startPoint x: 680, startPoint y: 380, endPoint x: 668, endPoint y: 376, distance: 12.4
click at [680, 380] on div "JUMP TO LATEST" at bounding box center [688, 375] width 69 height 14
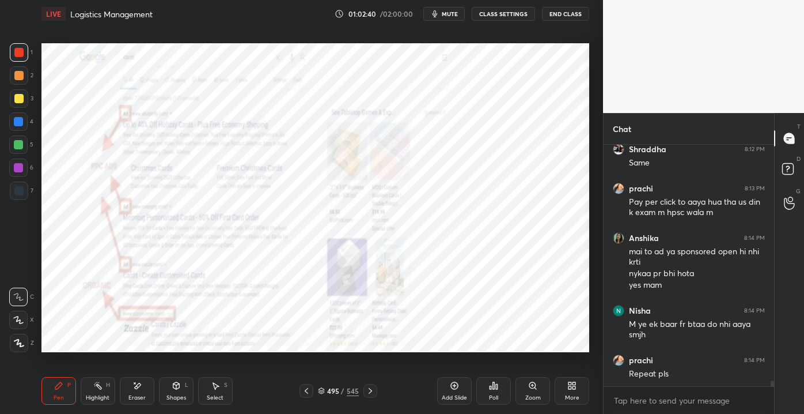
click at [523, 398] on div "Zoom" at bounding box center [533, 391] width 35 height 28
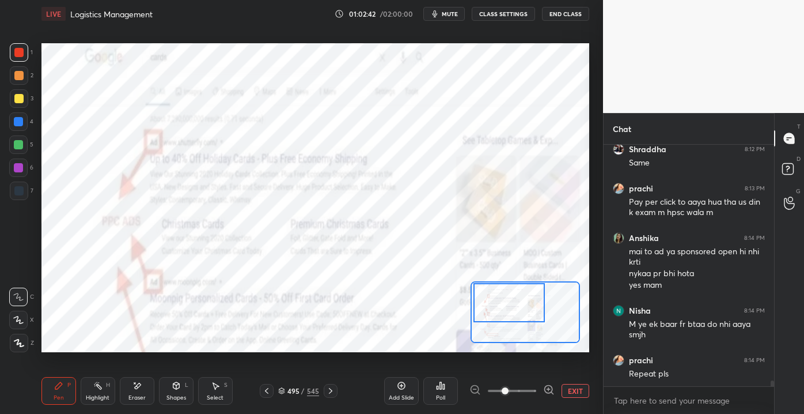
drag, startPoint x: 498, startPoint y: 328, endPoint x: 493, endPoint y: 320, distance: 8.8
click at [493, 320] on div at bounding box center [509, 303] width 71 height 40
drag, startPoint x: 130, startPoint y: 402, endPoint x: 115, endPoint y: 396, distance: 16.0
click at [130, 402] on div "Eraser" at bounding box center [137, 391] width 35 height 28
drag, startPoint x: 8, startPoint y: 348, endPoint x: 15, endPoint y: 352, distance: 8.0
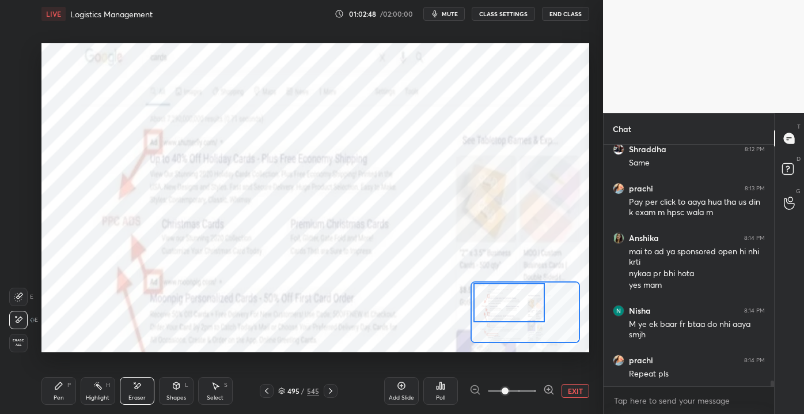
click at [9, 347] on div "1 2 3 4 5 6 7 C X Z E E Erase all H H" at bounding box center [18, 197] width 37 height 308
click at [22, 339] on span "Erase all" at bounding box center [18, 342] width 17 height 8
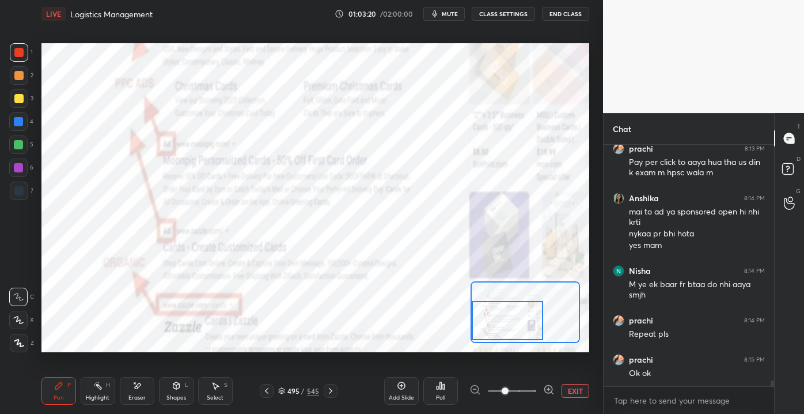
drag, startPoint x: 513, startPoint y: 302, endPoint x: 511, endPoint y: 314, distance: 12.2
click at [509, 318] on div at bounding box center [507, 321] width 71 height 40
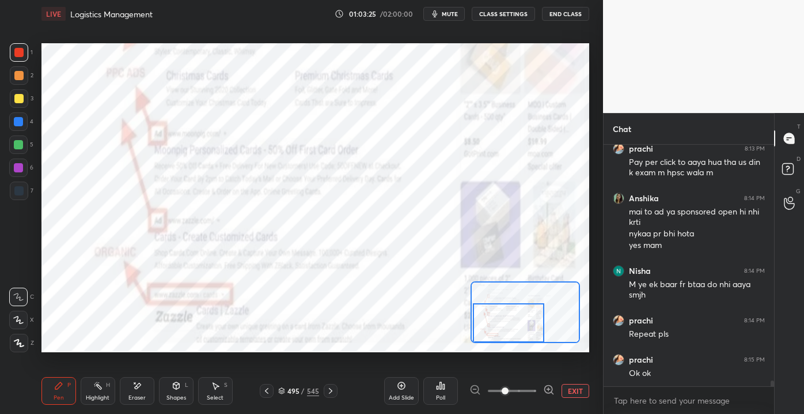
click at [488, 346] on div "Setting up your live class Poll for secs No correct answer Start poll" at bounding box center [315, 197] width 548 height 308
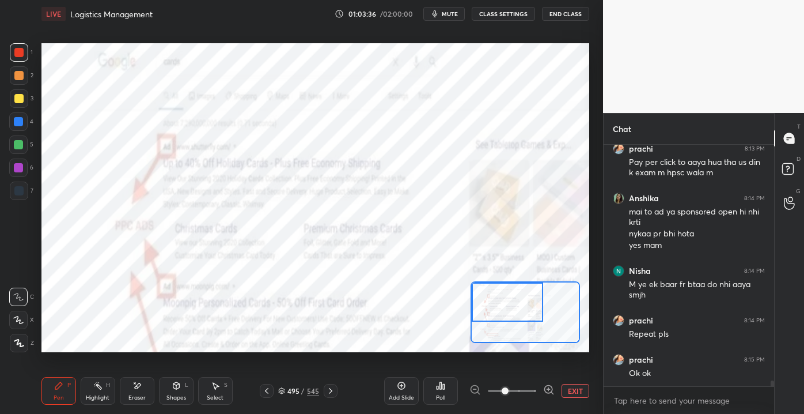
click at [484, 256] on div "Setting up your live class Poll for secs No correct answer Start poll" at bounding box center [315, 197] width 548 height 308
click at [577, 386] on button "EXIT" at bounding box center [576, 391] width 28 height 14
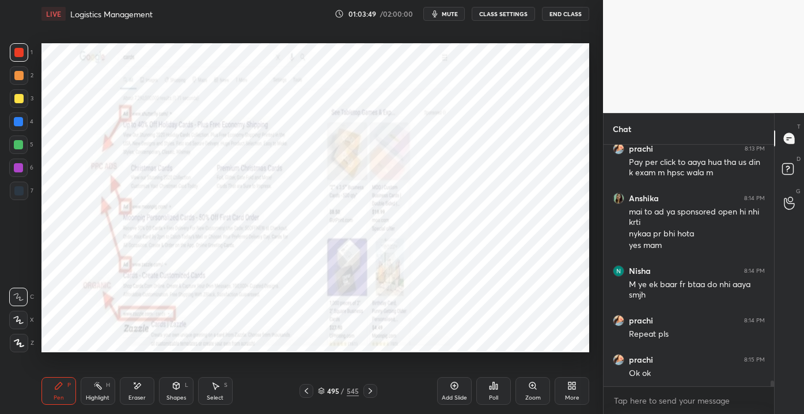
scroll to position [9734, 0]
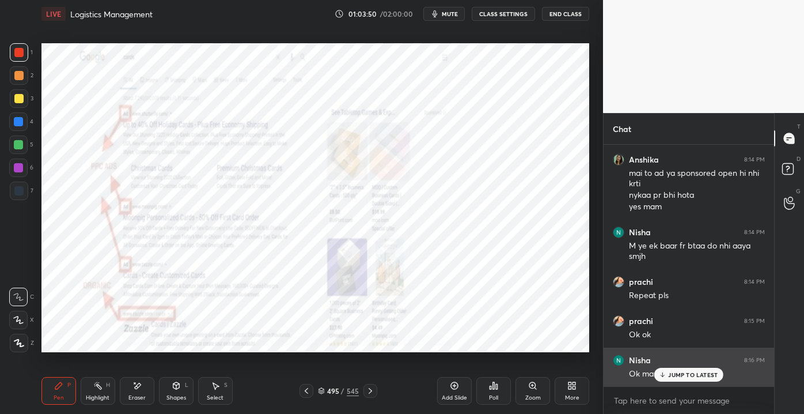
click at [667, 376] on icon at bounding box center [662, 374] width 7 height 7
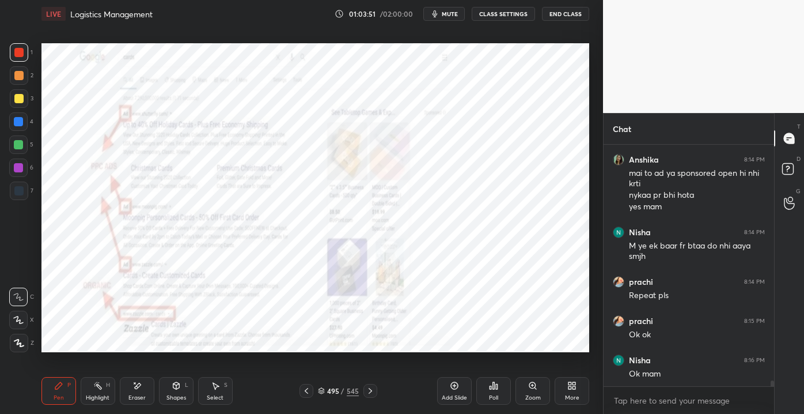
click at [371, 393] on icon at bounding box center [370, 390] width 9 height 9
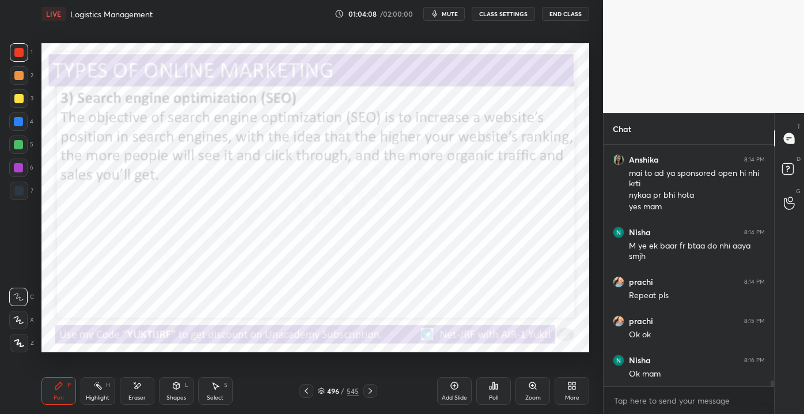
click at [452, 392] on div "Add Slide" at bounding box center [454, 391] width 35 height 28
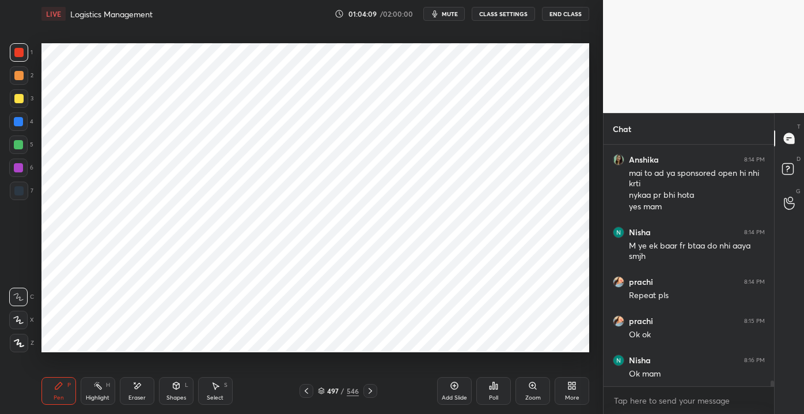
click at [20, 135] on div "4" at bounding box center [21, 123] width 24 height 23
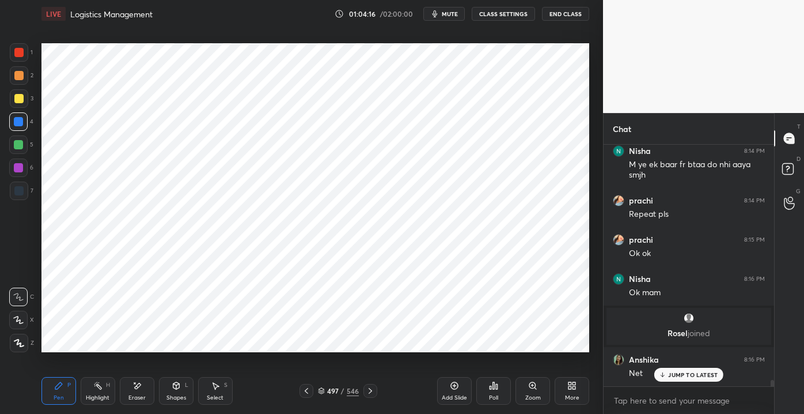
scroll to position [9070, 0]
click at [697, 376] on p "JUMP TO LATEST" at bounding box center [693, 374] width 50 height 7
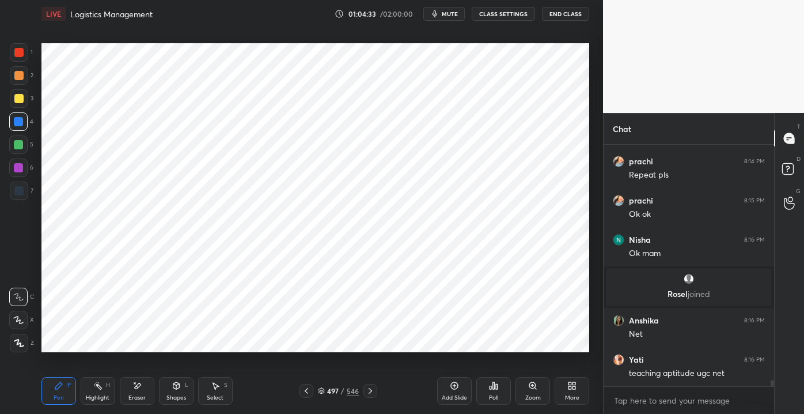
scroll to position [9148, 0]
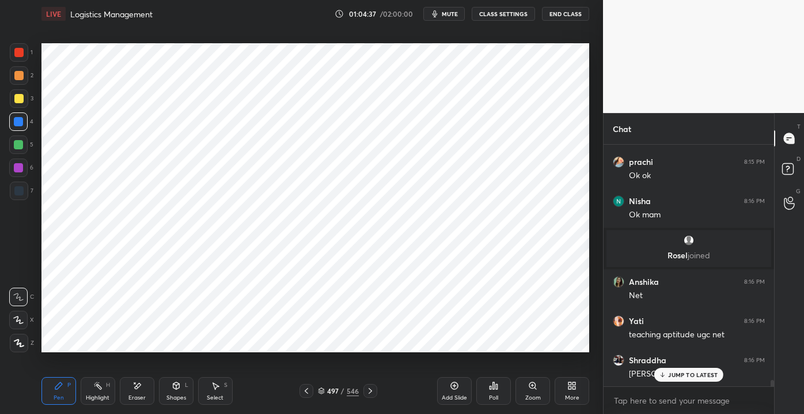
drag, startPoint x: 129, startPoint y: 395, endPoint x: 134, endPoint y: 372, distance: 23.5
click at [131, 395] on div "Eraser" at bounding box center [137, 391] width 35 height 28
click at [21, 349] on div "Erase all" at bounding box center [18, 343] width 18 height 18
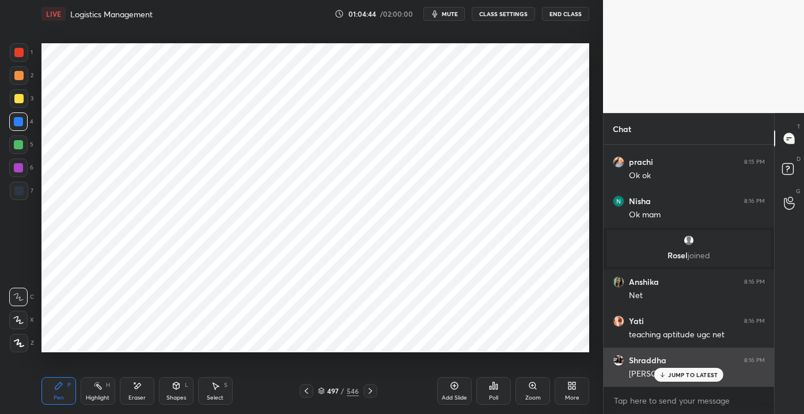
click at [667, 363] on div "Shraddha 8:16 PM" at bounding box center [689, 360] width 152 height 12
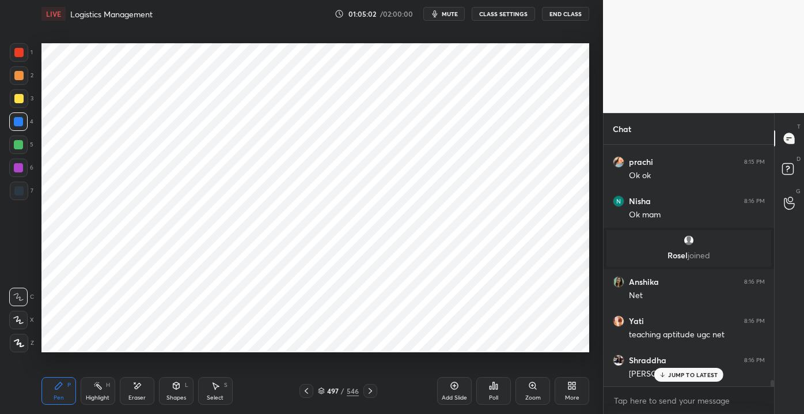
click at [683, 369] on div "JUMP TO LATEST" at bounding box center [688, 375] width 69 height 14
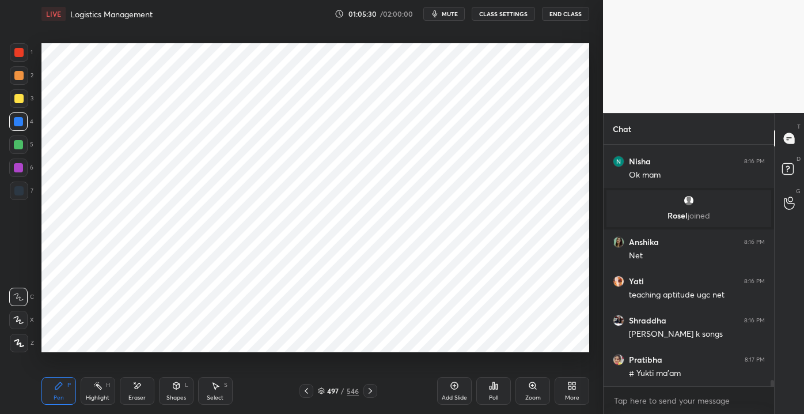
click at [437, 303] on div "Setting up your live class Poll for secs No correct answer Start poll" at bounding box center [315, 198] width 557 height 340
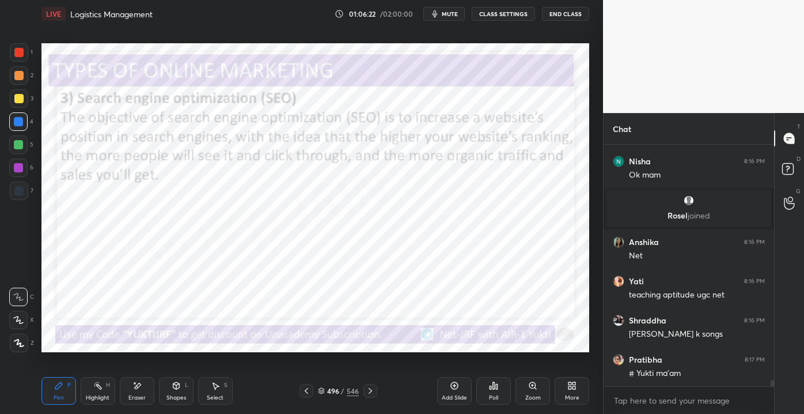
scroll to position [9227, 0]
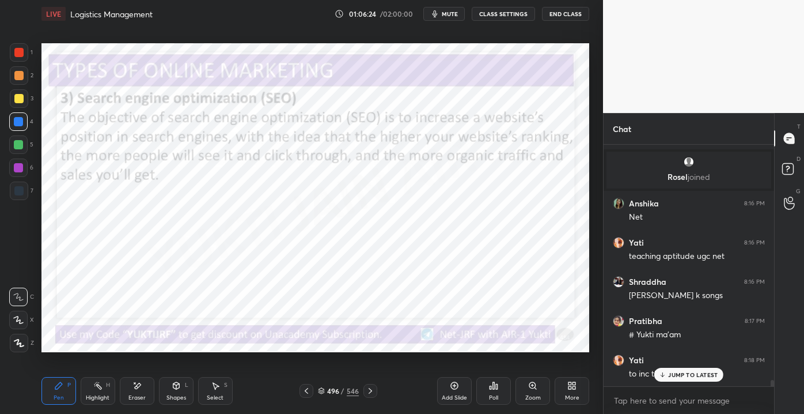
click at [52, 251] on div "Setting up your live class Poll for secs No correct answer Start poll" at bounding box center [315, 198] width 557 height 340
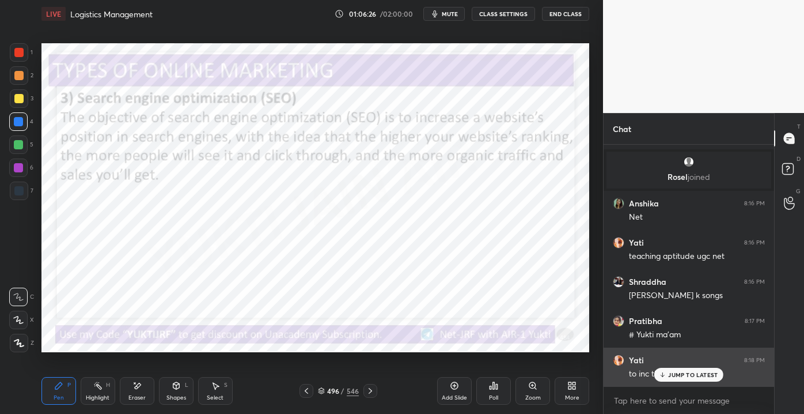
click at [665, 376] on icon at bounding box center [662, 374] width 7 height 7
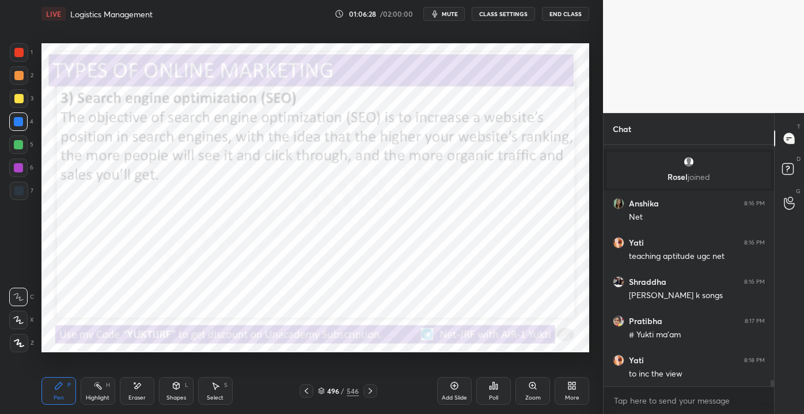
click at [150, 391] on div "Eraser" at bounding box center [137, 391] width 35 height 28
click at [17, 342] on span "Erase all" at bounding box center [18, 342] width 17 height 8
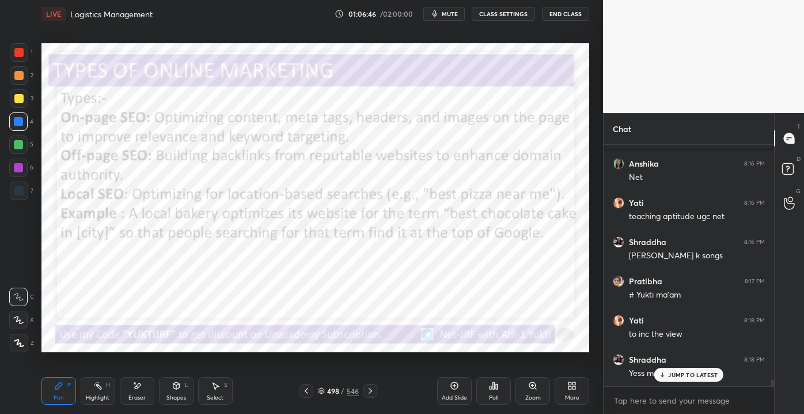
scroll to position [9305, 0]
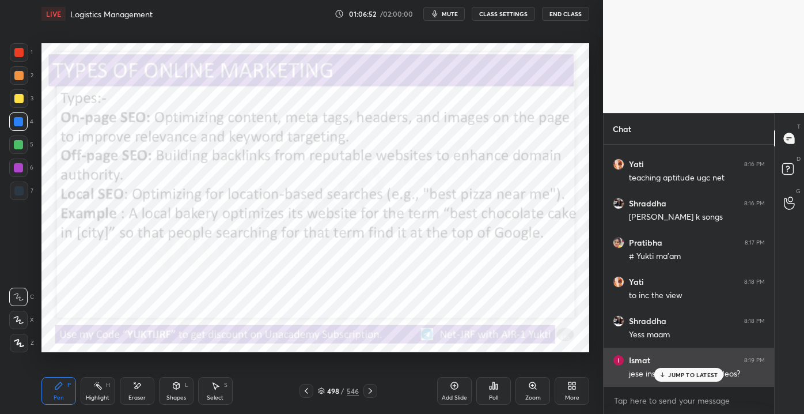
click at [664, 371] on icon at bounding box center [662, 374] width 7 height 7
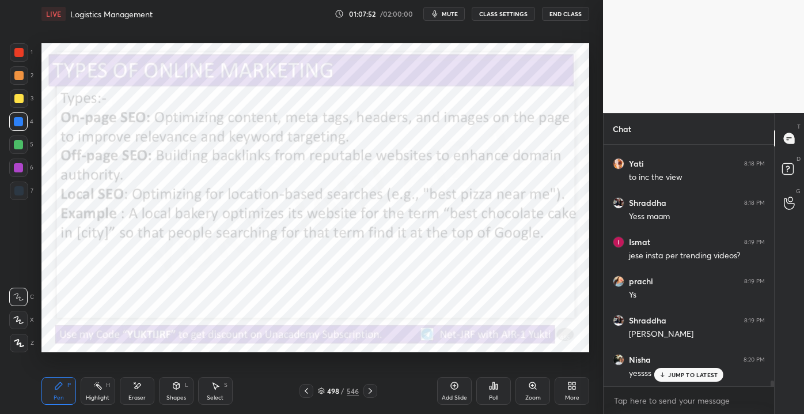
scroll to position [9462, 0]
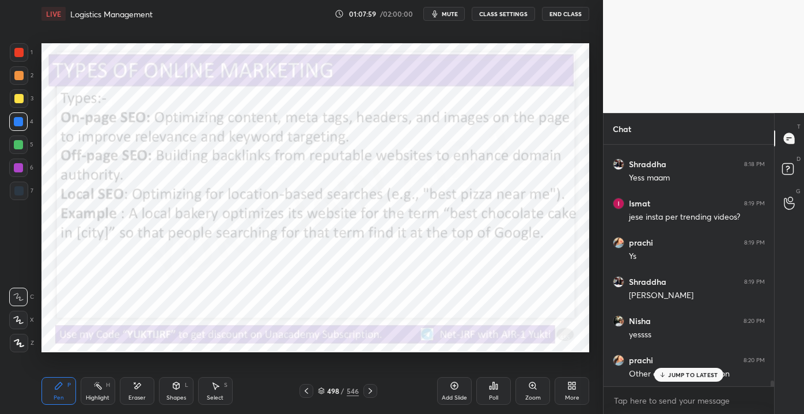
click at [677, 378] on div "JUMP TO LATEST" at bounding box center [688, 375] width 69 height 14
click at [300, 391] on div at bounding box center [307, 391] width 14 height 14
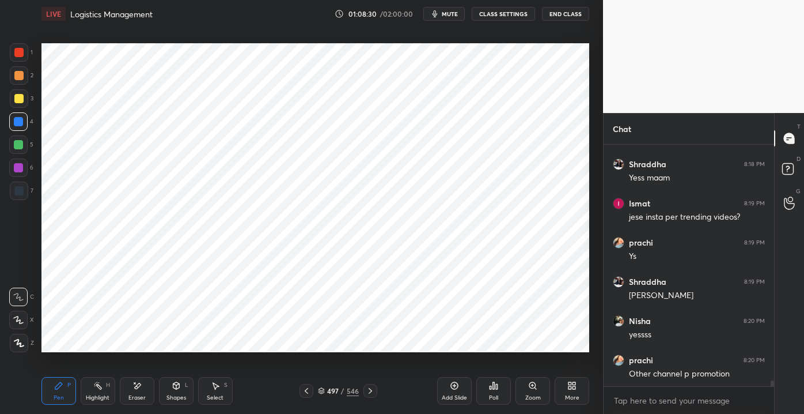
click at [309, 395] on icon at bounding box center [306, 390] width 9 height 9
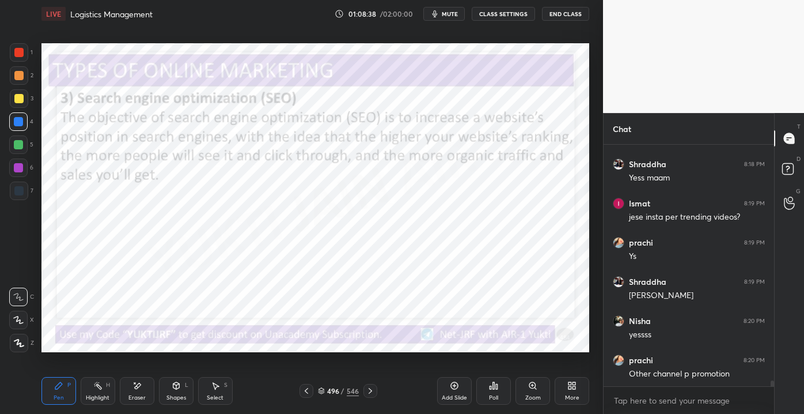
click at [364, 394] on div at bounding box center [371, 391] width 14 height 14
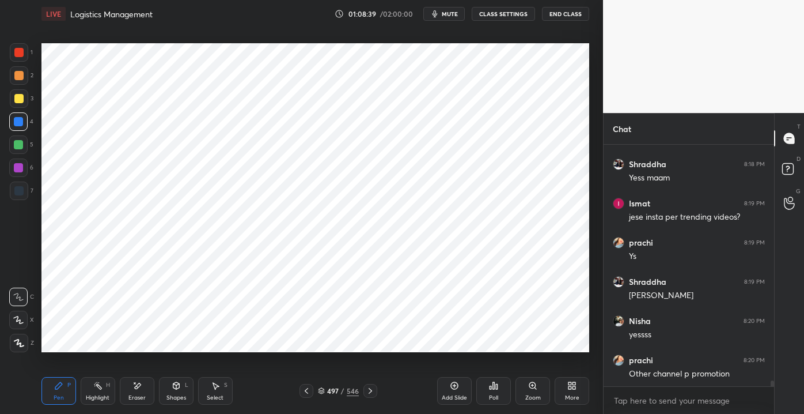
click at [366, 395] on div at bounding box center [371, 391] width 14 height 14
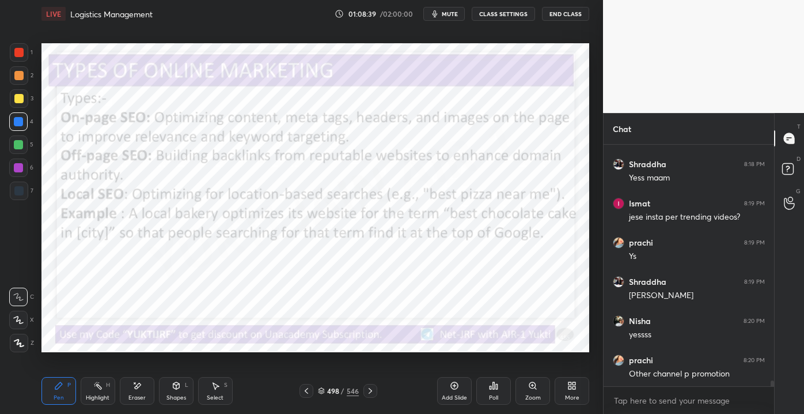
click at [367, 396] on div at bounding box center [371, 391] width 14 height 14
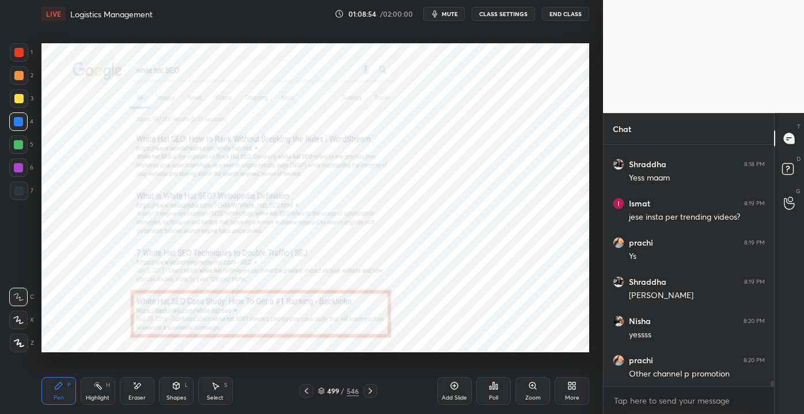
drag, startPoint x: 364, startPoint y: 393, endPoint x: 379, endPoint y: 389, distance: 16.1
click at [364, 393] on div at bounding box center [371, 391] width 14 height 14
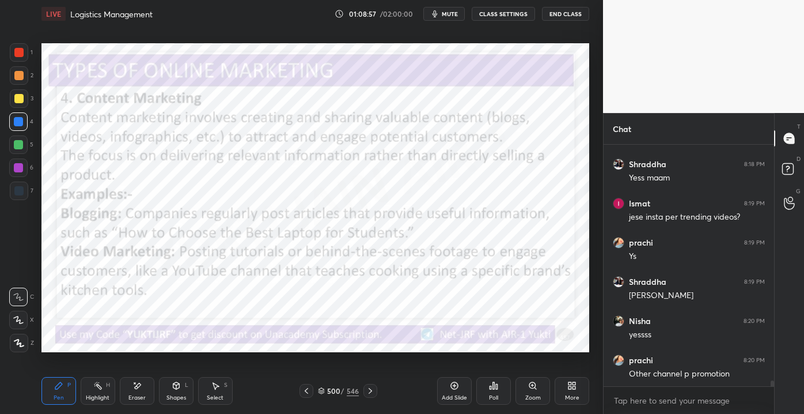
click at [335, 392] on div "500" at bounding box center [333, 390] width 12 height 7
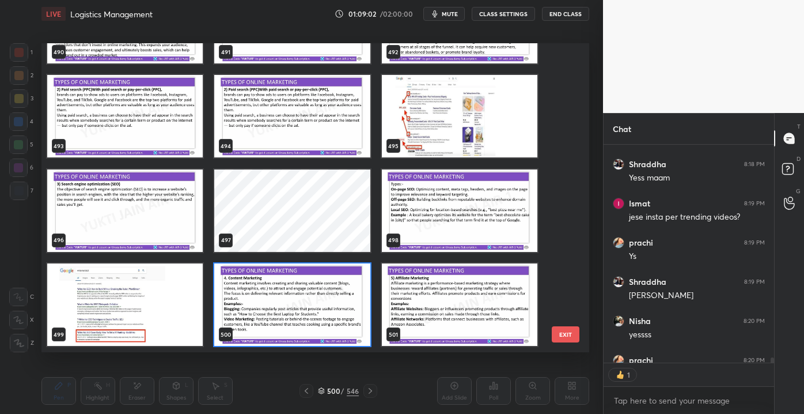
scroll to position [9525, 0]
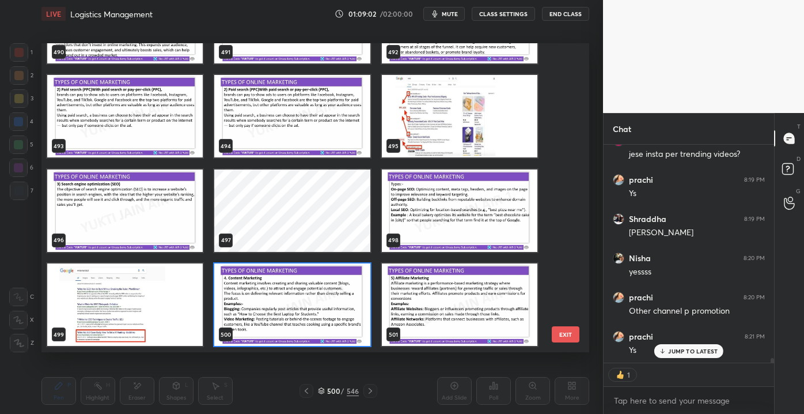
click at [572, 337] on button "EXIT" at bounding box center [566, 334] width 28 height 16
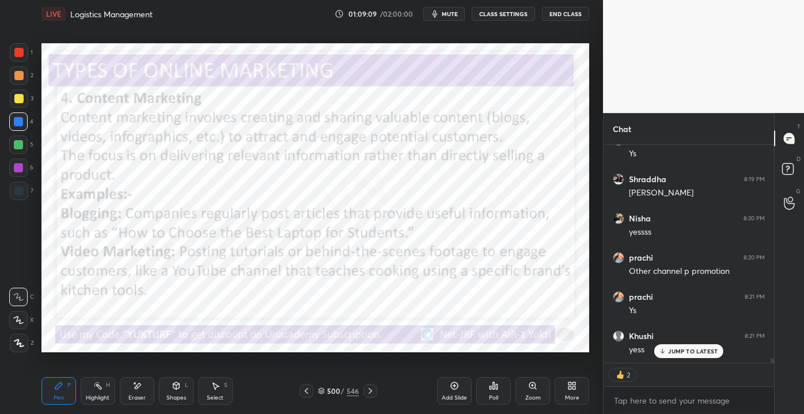
scroll to position [9603, 0]
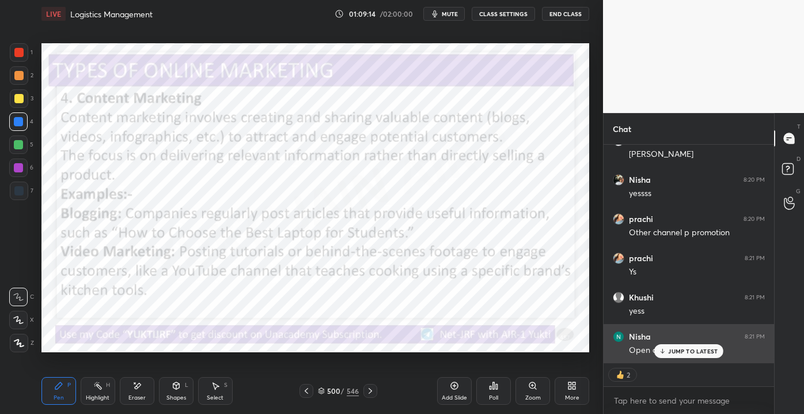
click at [685, 355] on div "JUMP TO LATEST" at bounding box center [688, 351] width 69 height 14
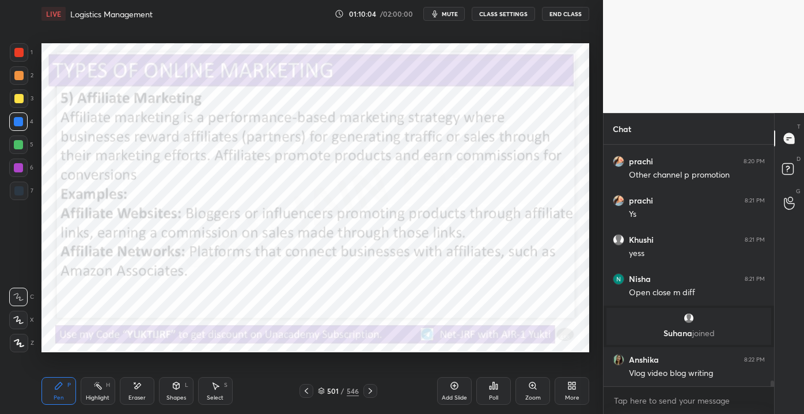
scroll to position [9476, 0]
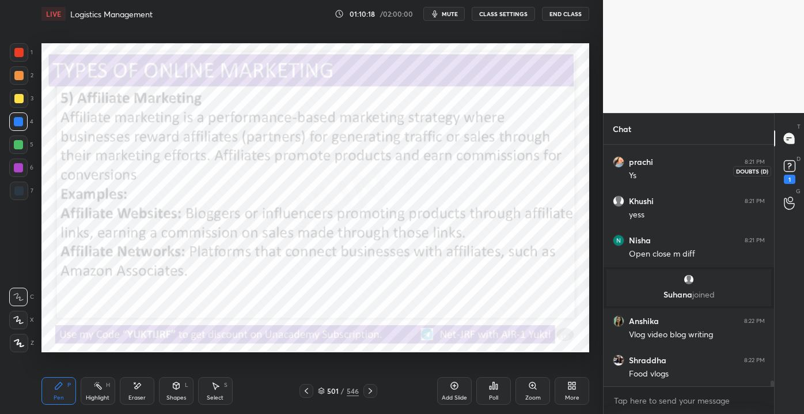
click at [786, 174] on icon at bounding box center [789, 165] width 17 height 17
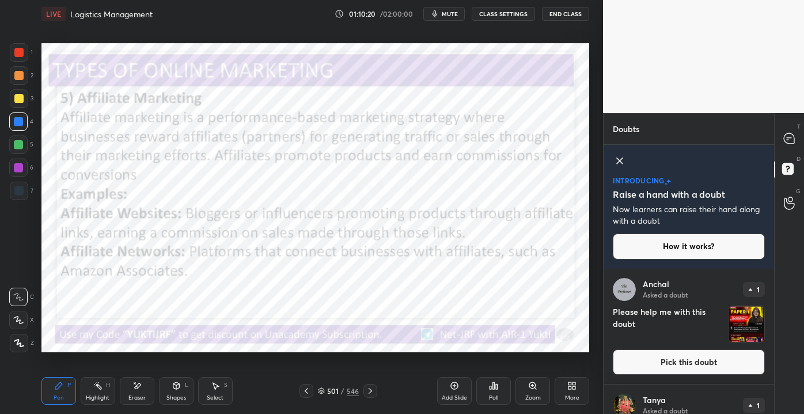
click at [673, 361] on button "Pick this doubt" at bounding box center [689, 361] width 152 height 25
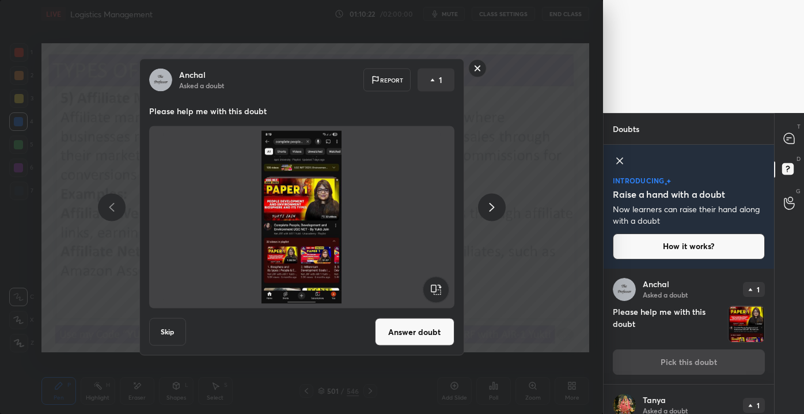
click at [437, 325] on button "Answer doubt" at bounding box center [415, 332] width 80 height 28
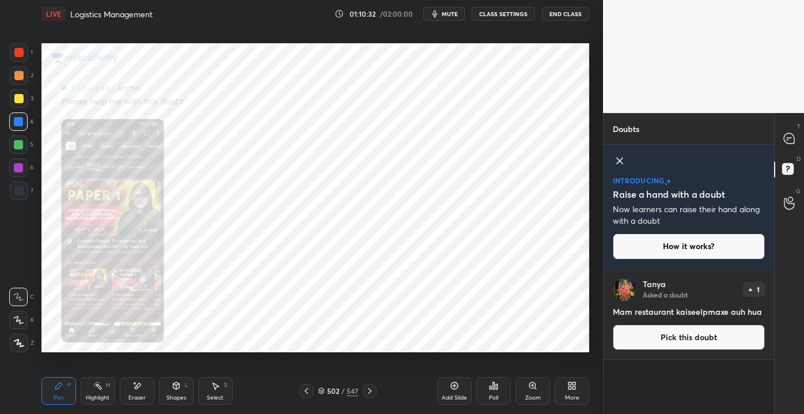
click at [537, 391] on div "Zoom" at bounding box center [533, 391] width 35 height 28
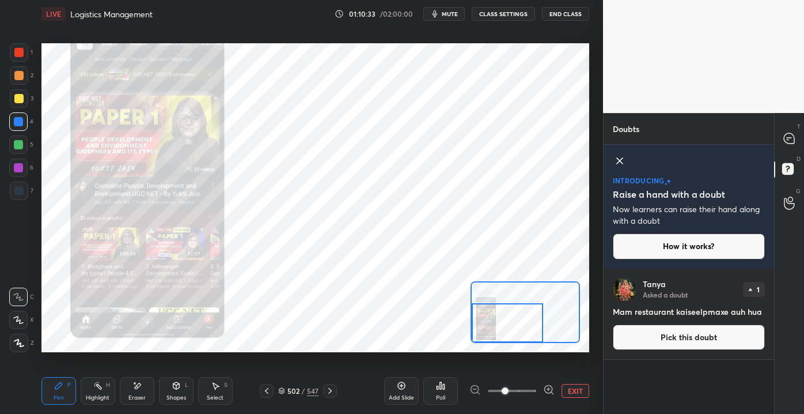
click at [447, 340] on div "Setting up your live class Poll for secs No correct answer Start poll" at bounding box center [315, 197] width 548 height 308
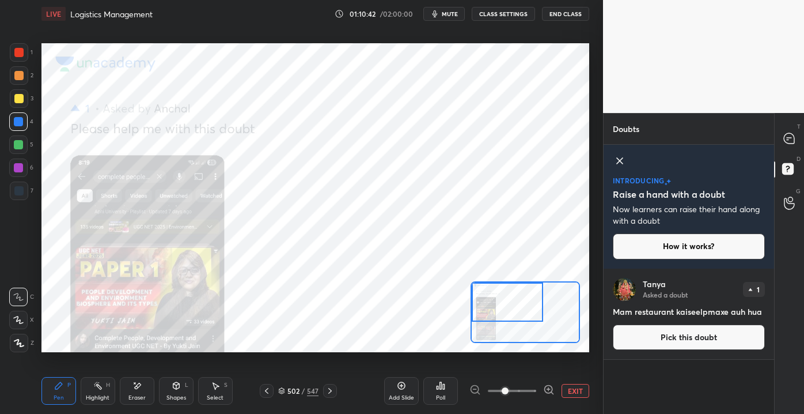
drag, startPoint x: 521, startPoint y: 337, endPoint x: 507, endPoint y: 308, distance: 32.5
click at [507, 306] on div at bounding box center [507, 302] width 71 height 40
click at [790, 141] on icon at bounding box center [789, 138] width 10 height 10
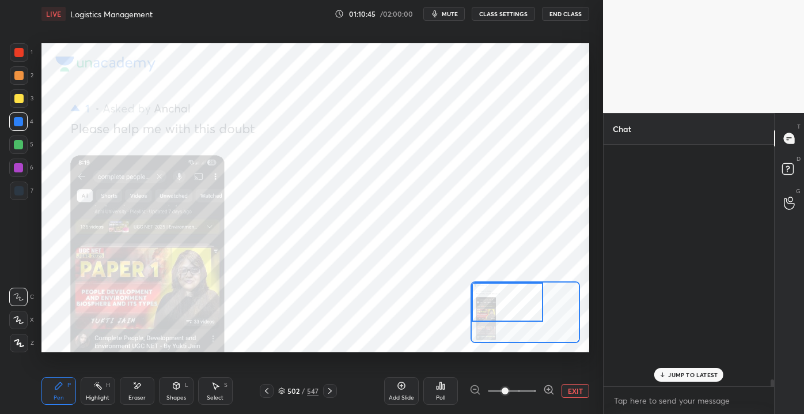
scroll to position [238, 167]
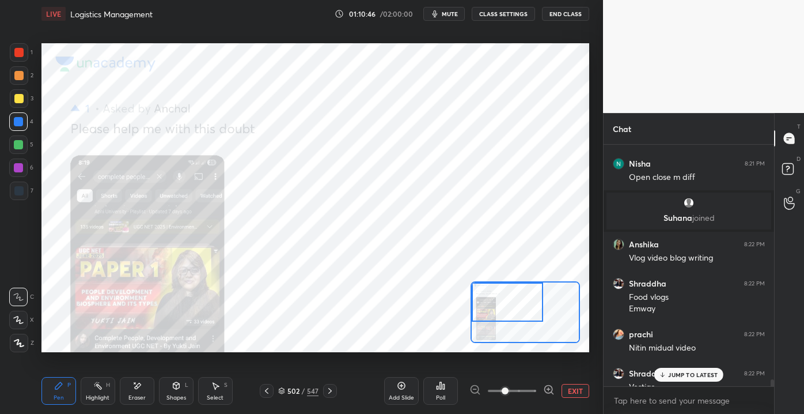
click at [702, 369] on div "JUMP TO LATEST" at bounding box center [688, 375] width 69 height 14
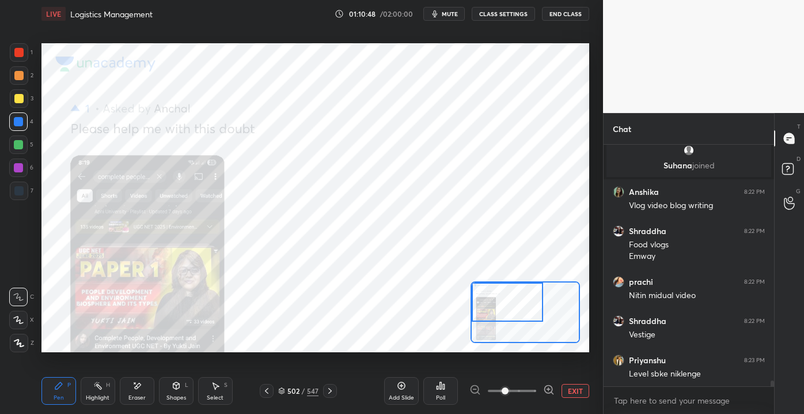
scroll to position [3, 3]
click at [567, 389] on button "EXIT" at bounding box center [576, 391] width 28 height 14
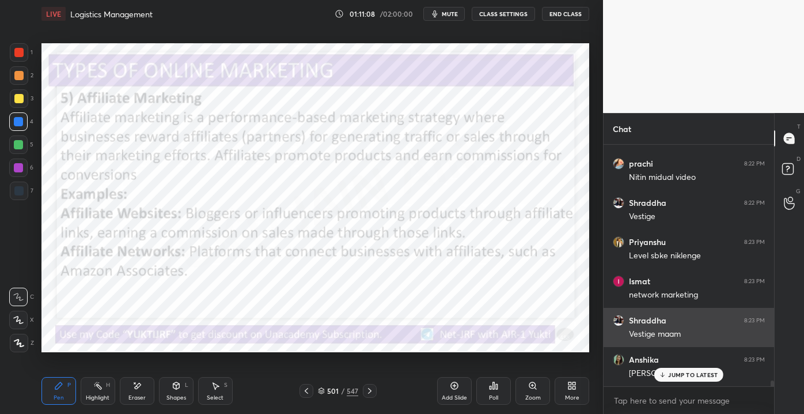
scroll to position [10002, 0]
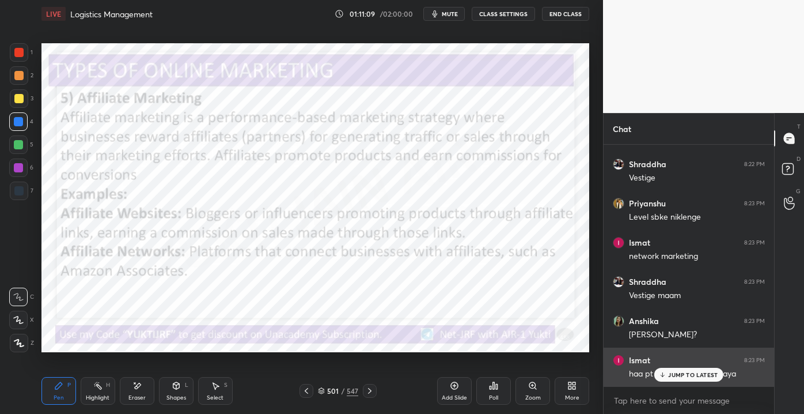
click at [669, 371] on p "JUMP TO LATEST" at bounding box center [693, 374] width 50 height 7
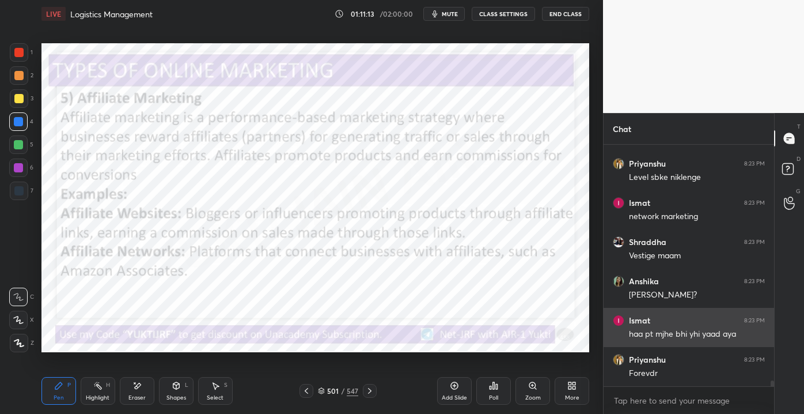
scroll to position [10081, 0]
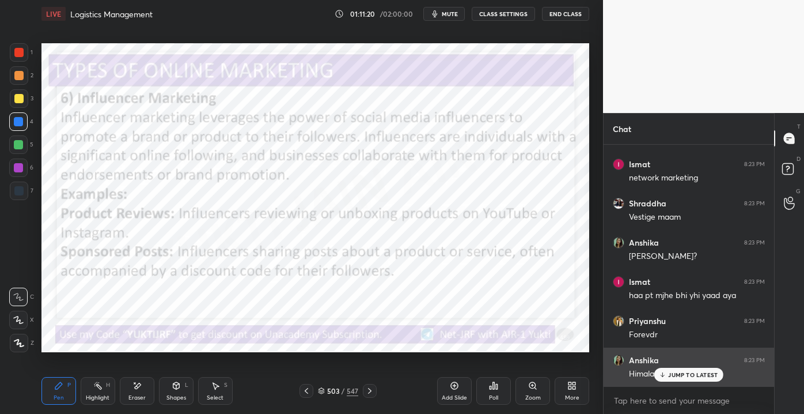
click at [691, 378] on div "JUMP TO LATEST" at bounding box center [688, 375] width 69 height 14
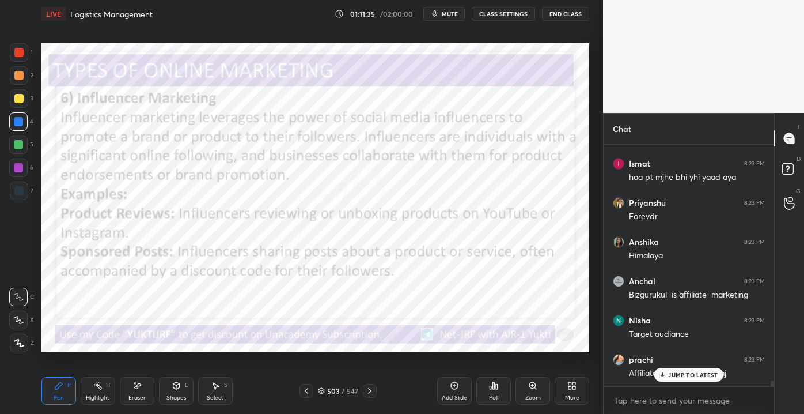
scroll to position [10237, 0]
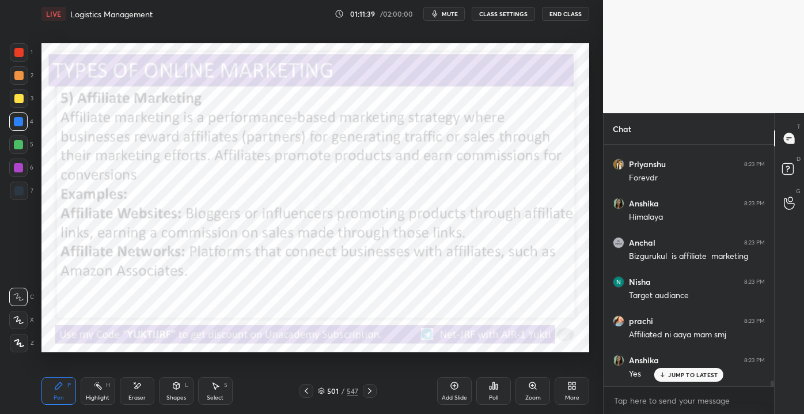
click at [448, 385] on div "Add Slide" at bounding box center [454, 391] width 35 height 28
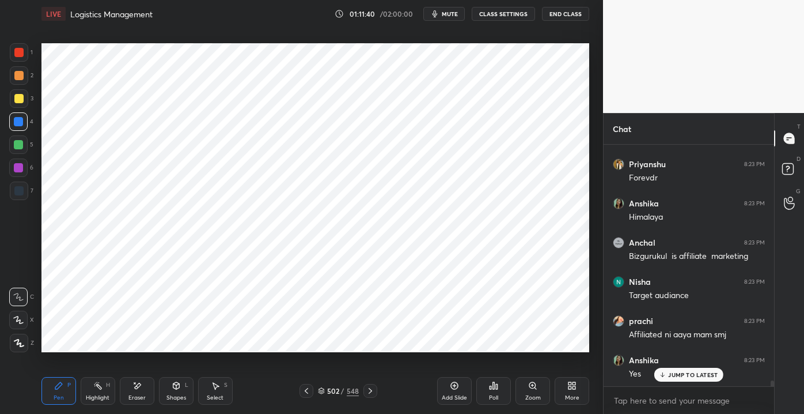
click at [16, 147] on div at bounding box center [18, 144] width 9 height 9
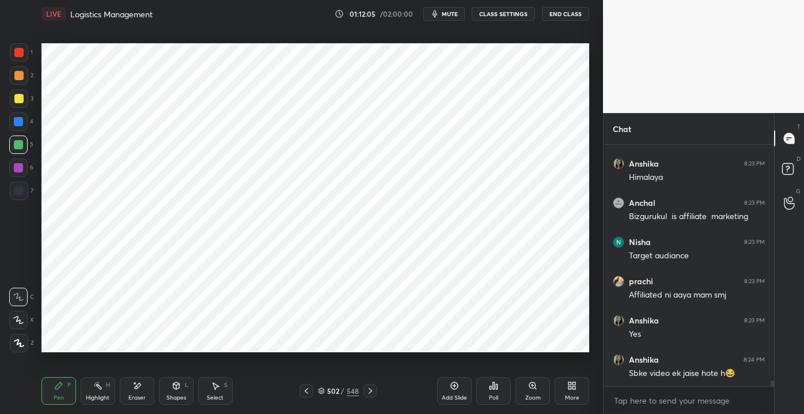
scroll to position [10316, 0]
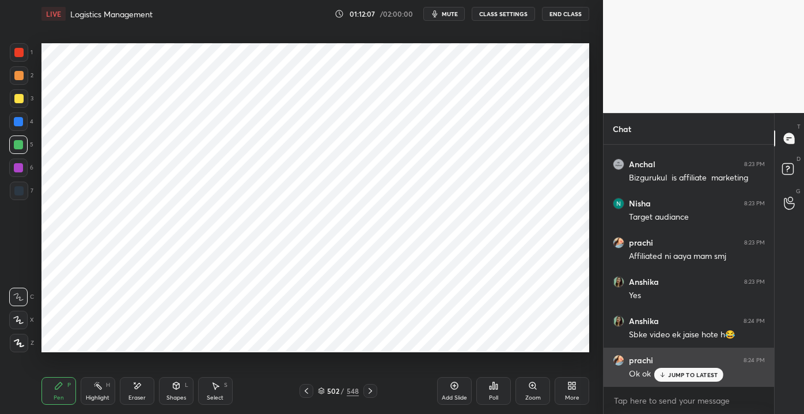
click at [698, 384] on div "prachi 8:24 PM Ok ok" at bounding box center [689, 366] width 171 height 39
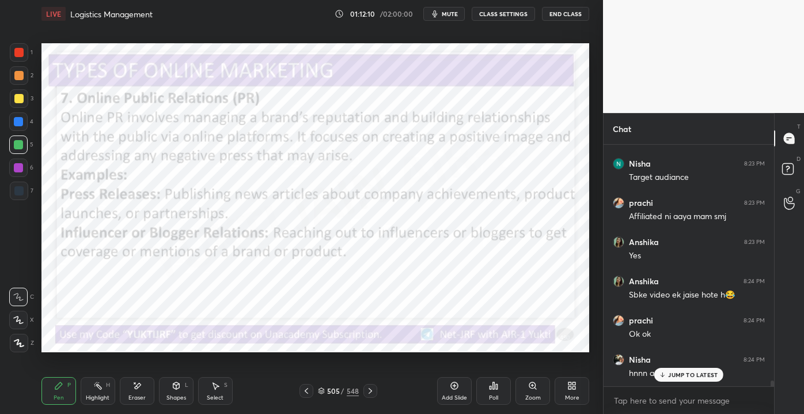
scroll to position [10394, 0]
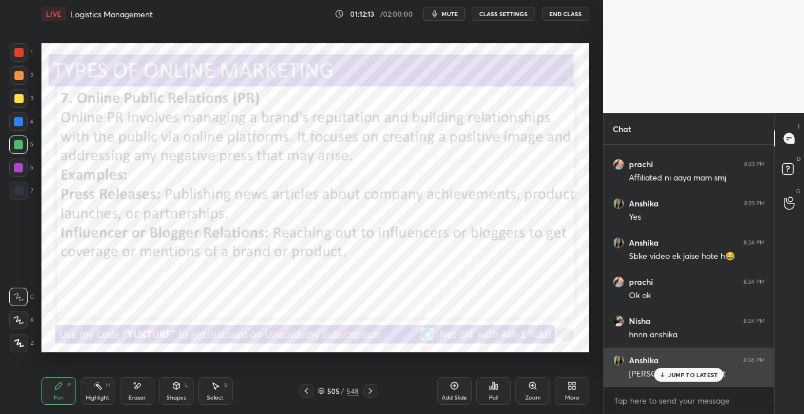
click at [683, 383] on div "Anshika 8:24 PM [PERSON_NAME] concept" at bounding box center [689, 366] width 171 height 39
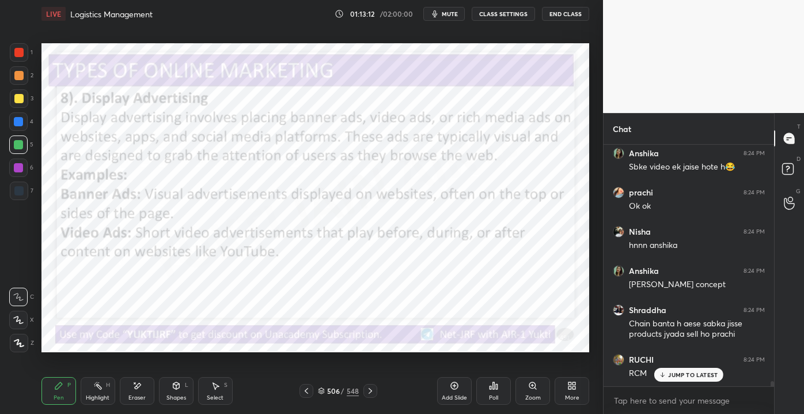
scroll to position [10522, 0]
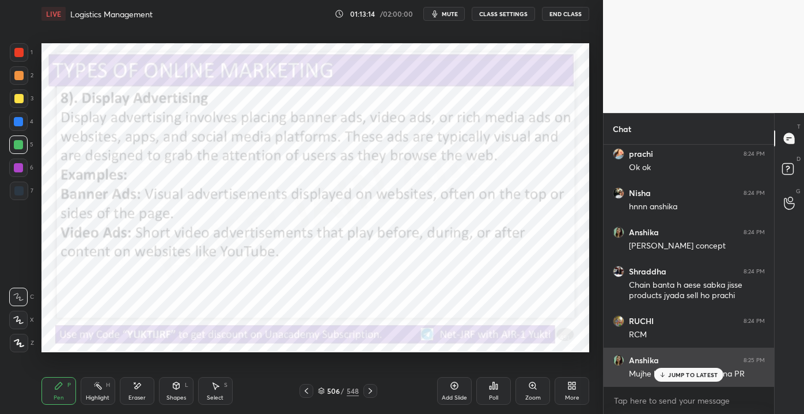
click at [664, 373] on icon at bounding box center [662, 374] width 7 height 7
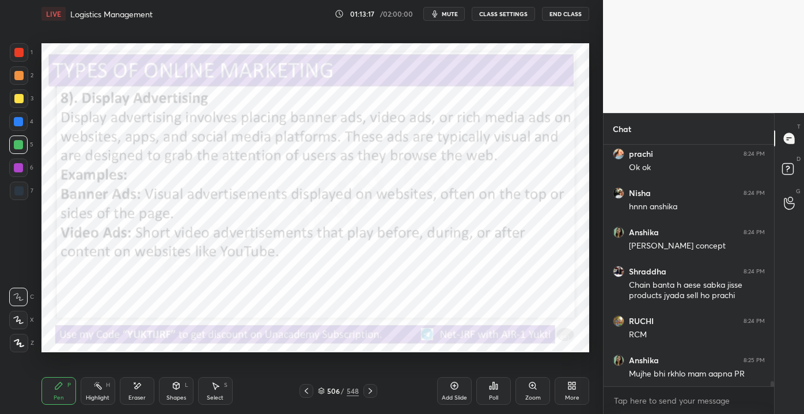
scroll to position [10562, 0]
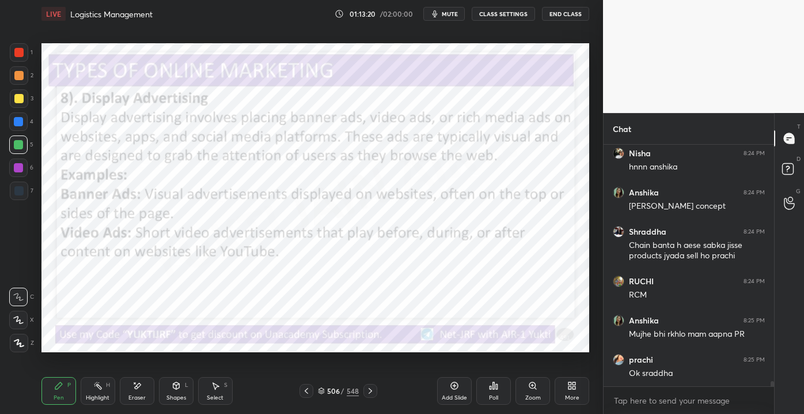
click at [445, 400] on div "Add Slide" at bounding box center [454, 398] width 25 height 6
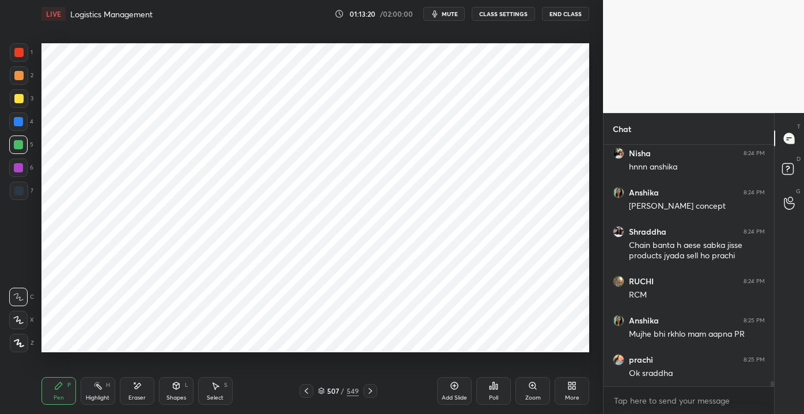
click at [445, 397] on div "Add Slide" at bounding box center [454, 398] width 25 height 6
click at [20, 50] on div at bounding box center [18, 52] width 9 height 9
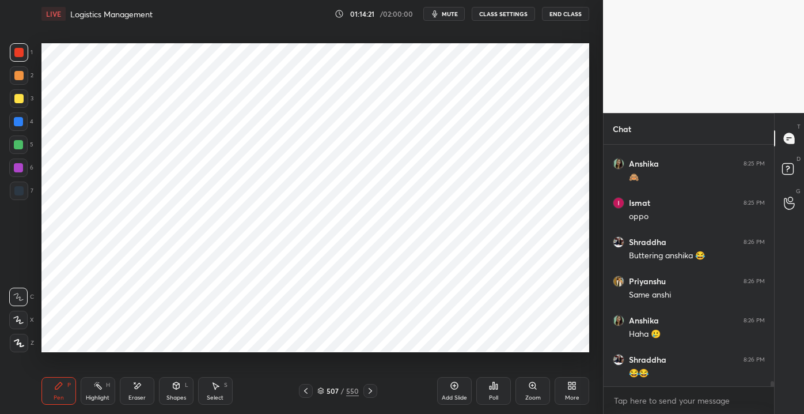
scroll to position [10835, 0]
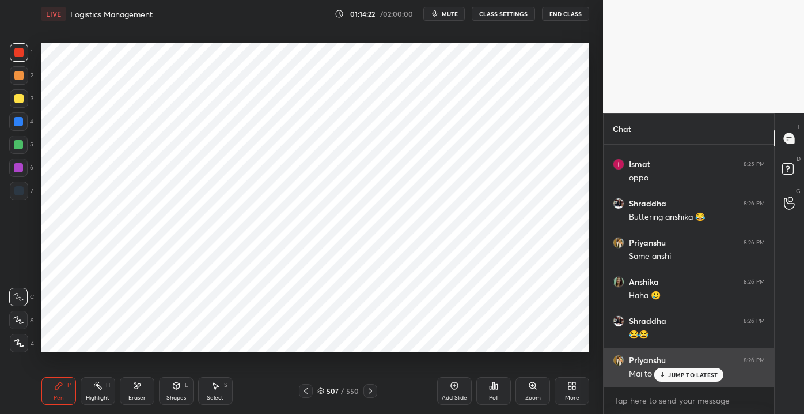
click at [675, 377] on p "JUMP TO LATEST" at bounding box center [693, 374] width 50 height 7
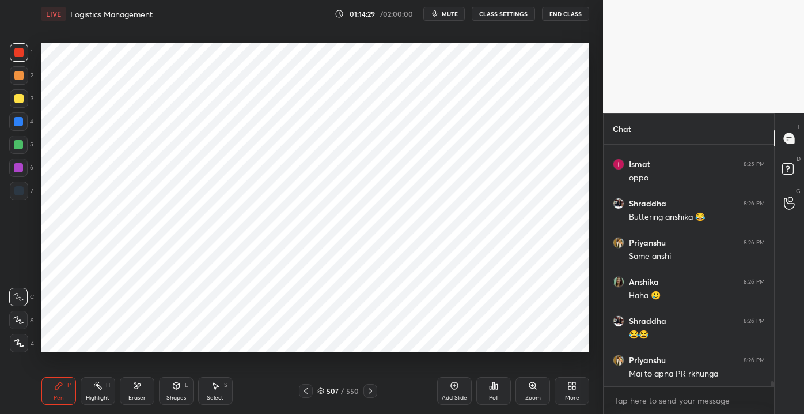
click at [135, 405] on div "Pen P Highlight H Eraser Shapes L Select S 507 / 550 Add Slide Poll Zoom More" at bounding box center [315, 391] width 548 height 46
click at [130, 408] on div "Pen P Highlight H Eraser Shapes L Select S 507 / 550 Add Slide Poll Zoom More" at bounding box center [315, 391] width 548 height 46
click at [124, 400] on div "Eraser" at bounding box center [137, 391] width 35 height 28
click at [141, 395] on div "Eraser" at bounding box center [136, 398] width 17 height 6
click at [14, 337] on div "Erase all" at bounding box center [18, 343] width 18 height 18
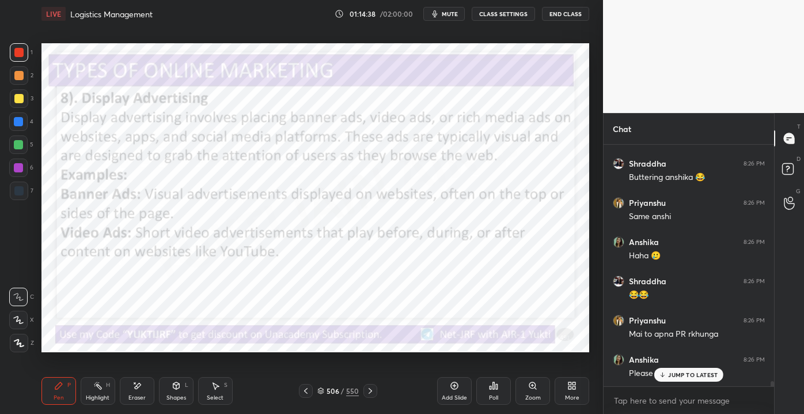
scroll to position [10914, 0]
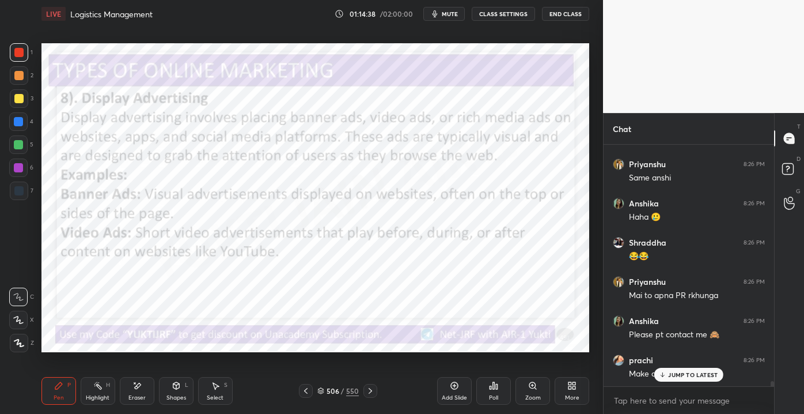
click at [173, 394] on div "Shapes L" at bounding box center [176, 391] width 35 height 28
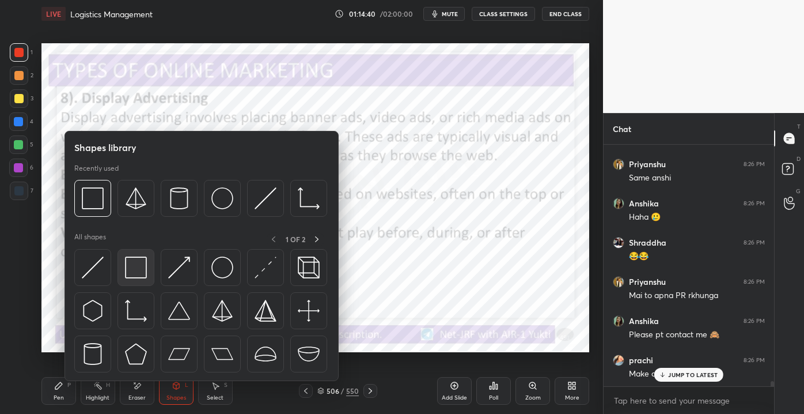
click at [130, 272] on img at bounding box center [136, 267] width 22 height 22
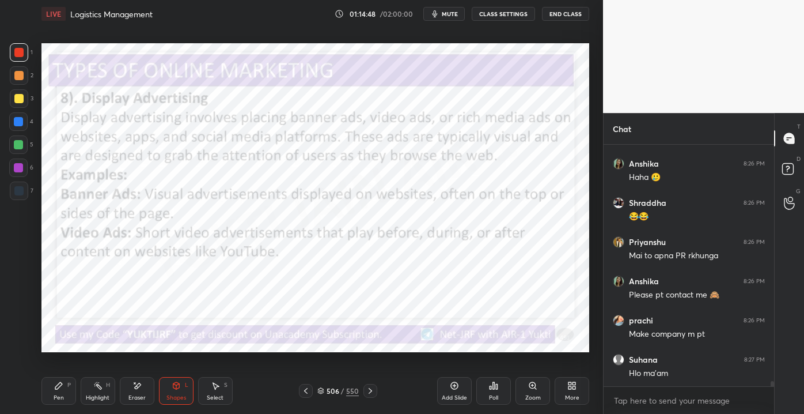
scroll to position [10992, 0]
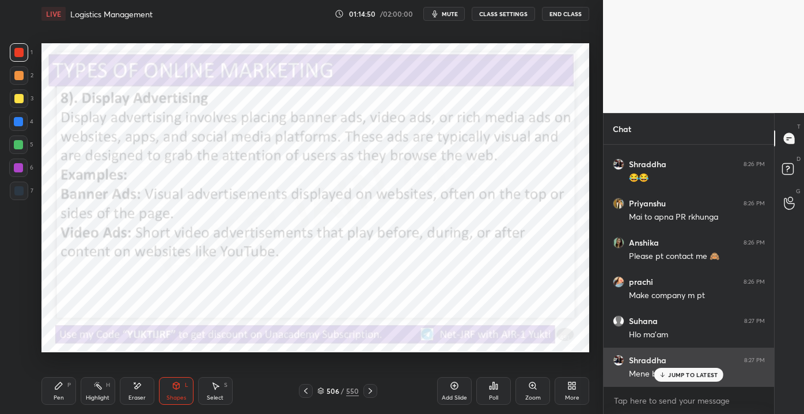
drag, startPoint x: 667, startPoint y: 371, endPoint x: 654, endPoint y: 372, distance: 12.7
click at [667, 373] on icon at bounding box center [662, 374] width 7 height 7
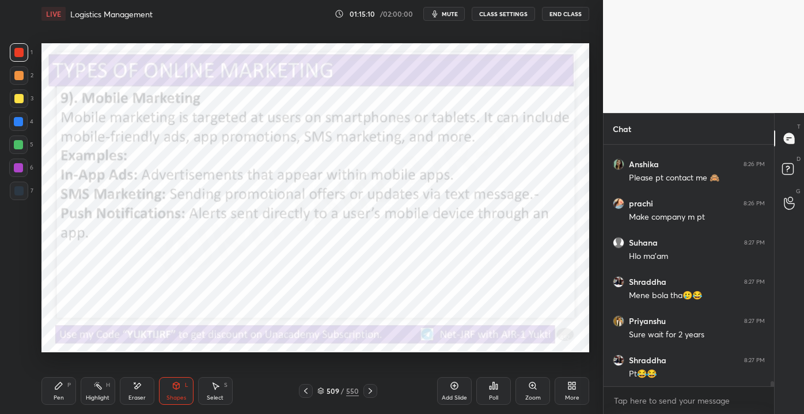
scroll to position [11110, 0]
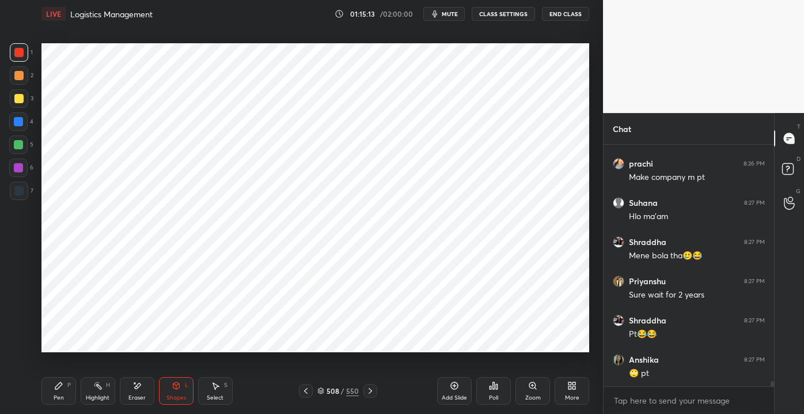
click at [124, 392] on div "Eraser" at bounding box center [137, 391] width 35 height 28
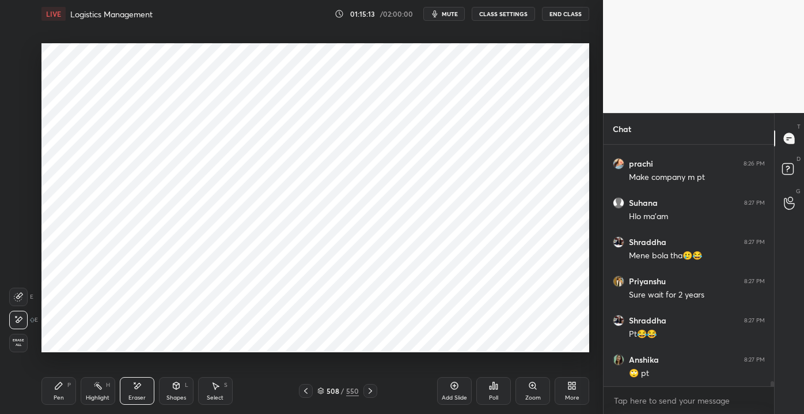
click at [17, 337] on div "Erase all" at bounding box center [18, 343] width 18 height 18
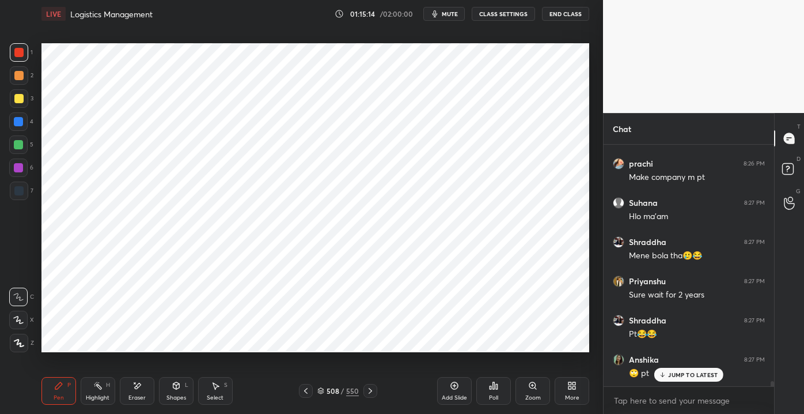
scroll to position [11149, 0]
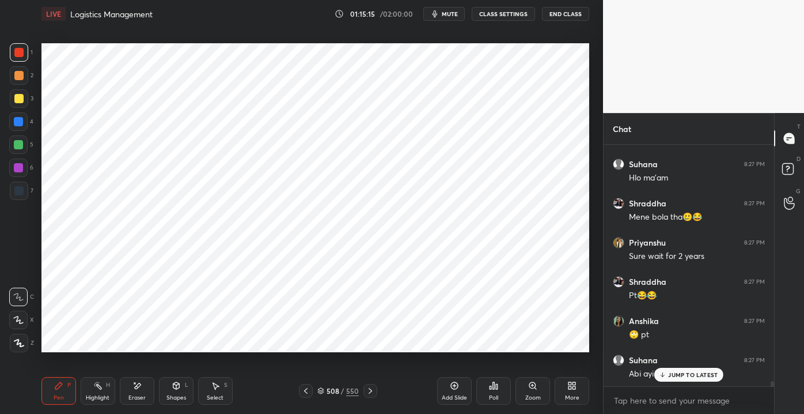
click at [169, 385] on div "Shapes L" at bounding box center [176, 391] width 35 height 28
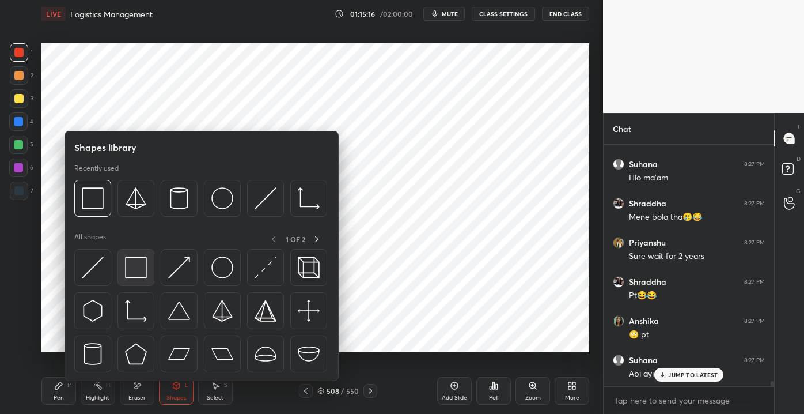
click at [138, 274] on img at bounding box center [136, 267] width 22 height 22
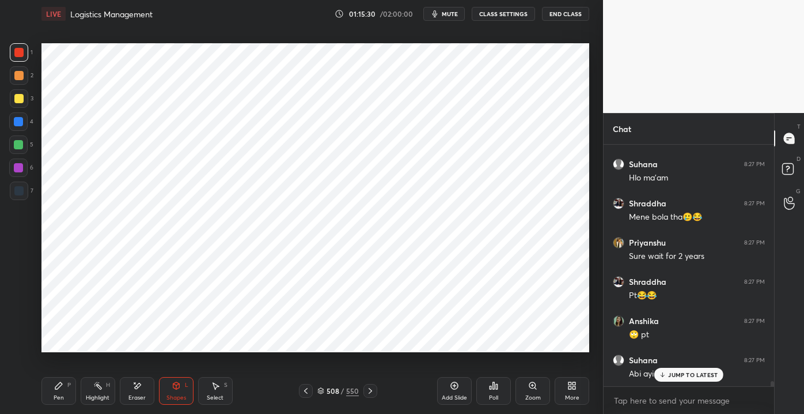
click at [17, 145] on div at bounding box center [18, 144] width 9 height 9
click at [56, 384] on icon at bounding box center [58, 385] width 9 height 9
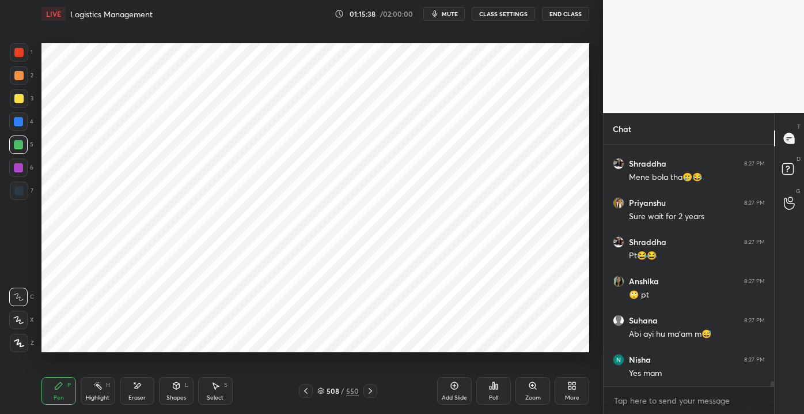
scroll to position [11227, 0]
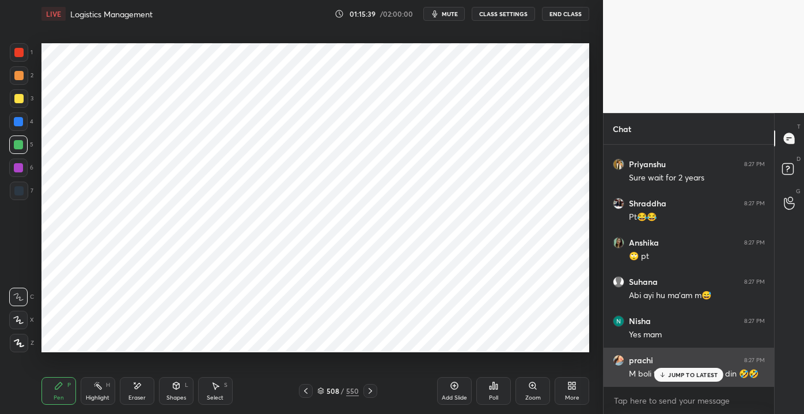
click at [672, 378] on div "JUMP TO LATEST" at bounding box center [688, 375] width 69 height 14
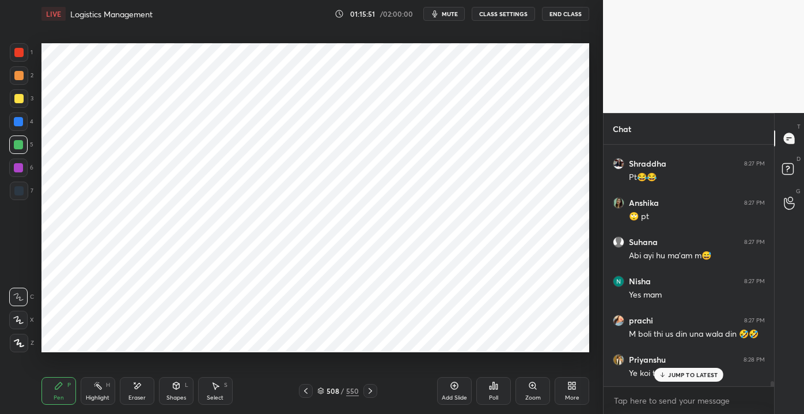
scroll to position [11305, 0]
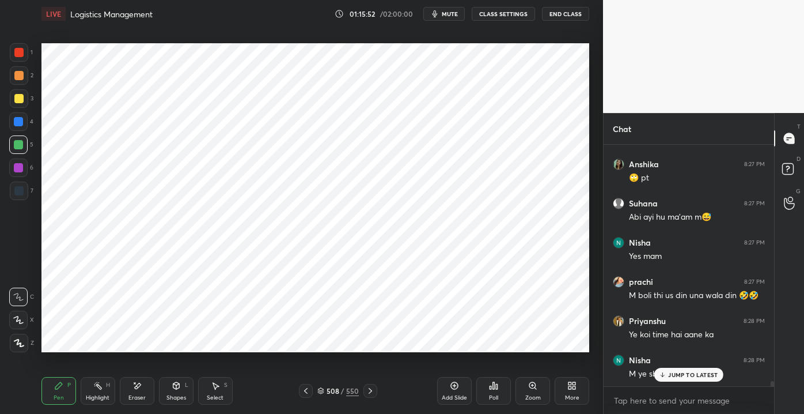
drag, startPoint x: 171, startPoint y: 398, endPoint x: 174, endPoint y: 384, distance: 14.7
click at [171, 395] on div "Shapes" at bounding box center [176, 398] width 20 height 6
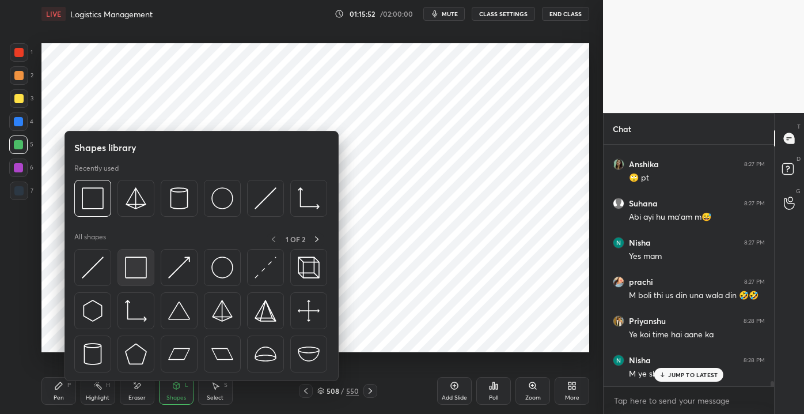
click at [130, 280] on div at bounding box center [136, 267] width 37 height 37
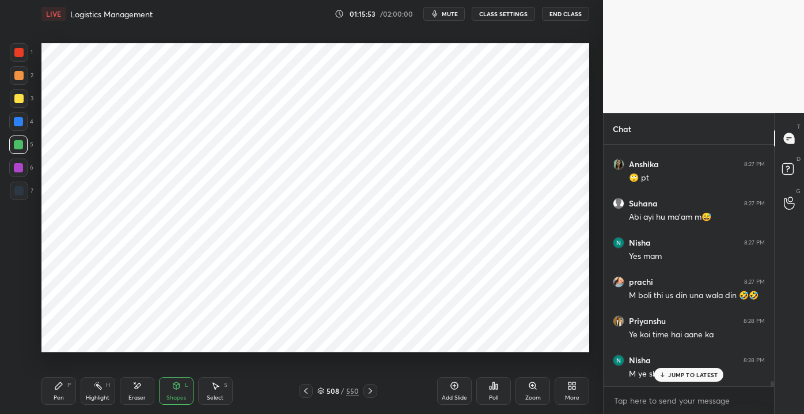
click at [20, 47] on div at bounding box center [19, 52] width 18 height 18
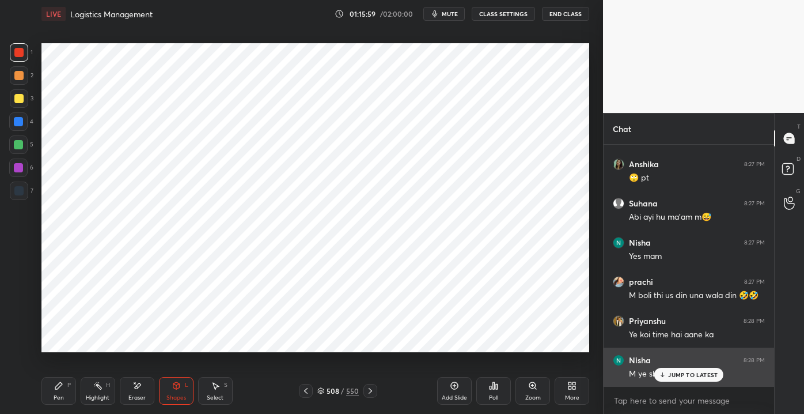
click at [686, 377] on p "JUMP TO LATEST" at bounding box center [693, 374] width 50 height 7
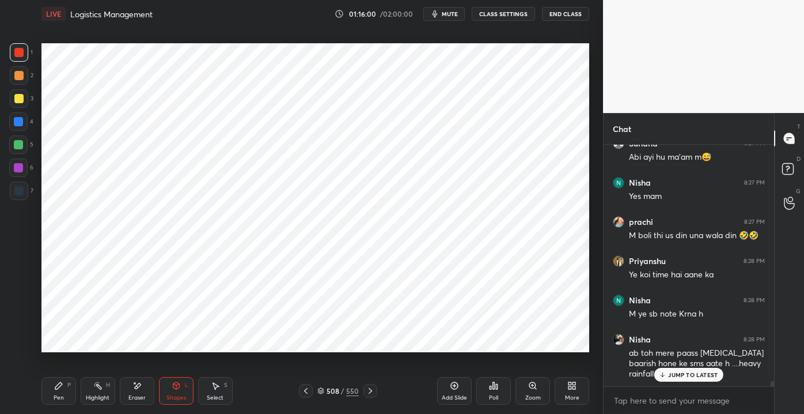
click at [690, 378] on div "Anshika 8:26 PM Haha 🥲 Shraddha 8:26 PM 😂😂 Priyanshu 8:26 PM Mai to apna PR rkh…" at bounding box center [689, 265] width 171 height 241
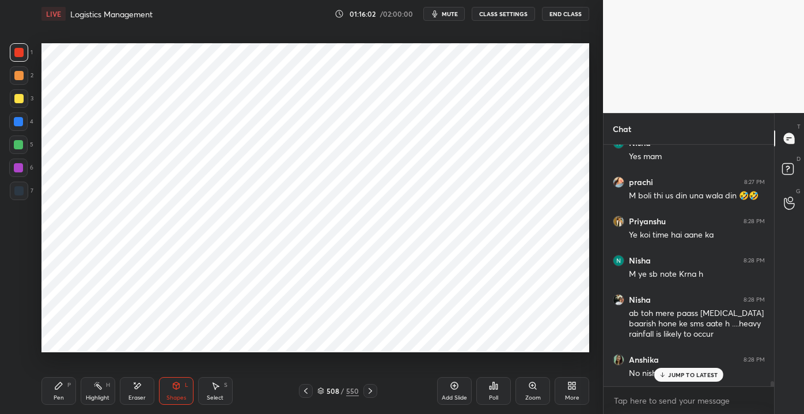
scroll to position [11444, 0]
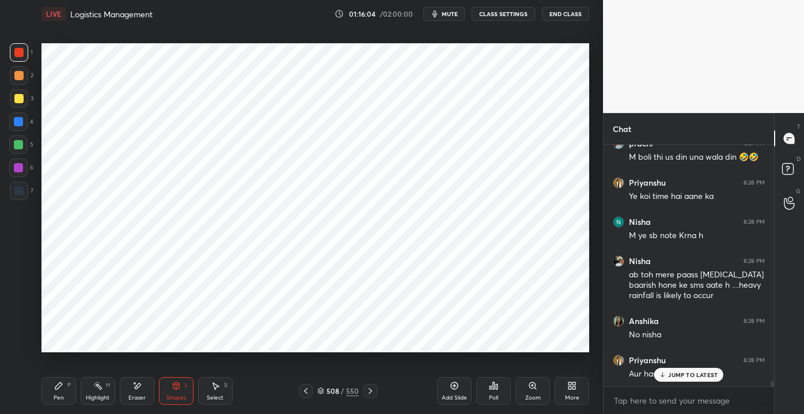
click at [679, 374] on p "JUMP TO LATEST" at bounding box center [693, 374] width 50 height 7
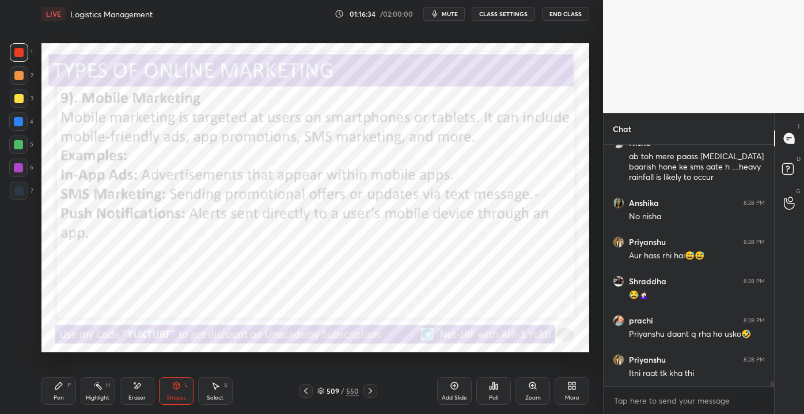
scroll to position [11573, 0]
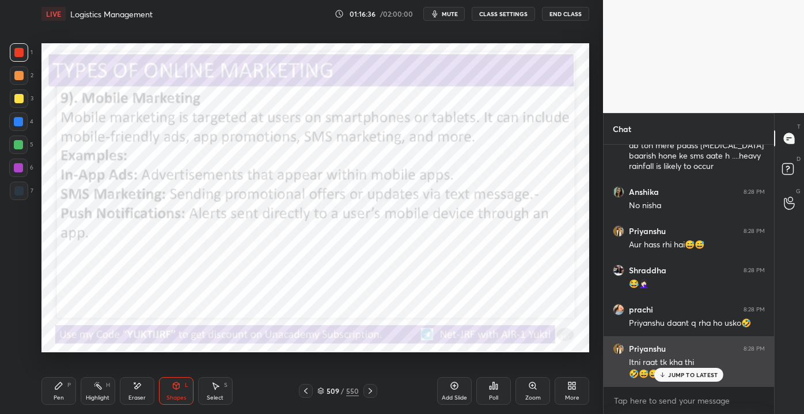
click at [676, 383] on div "Priyanshu 8:28 PM Itni raat tk kha thi 🤣😅😅" at bounding box center [689, 361] width 171 height 51
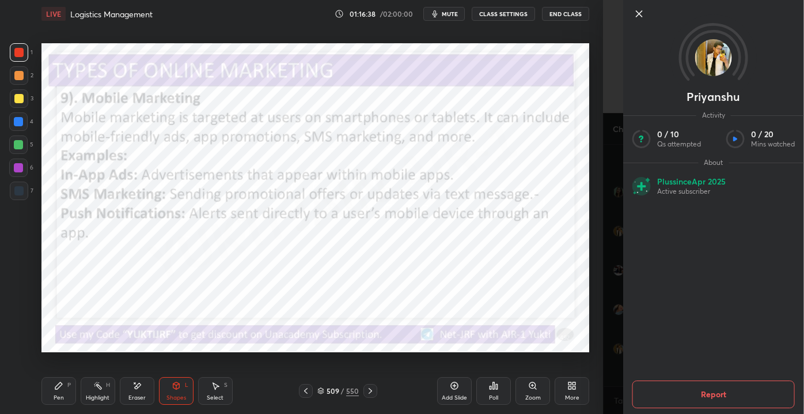
click at [625, 16] on div at bounding box center [713, 33] width 181 height 66
click at [631, 16] on div "Priyanshu Activity 0 / 10 Qs attempted 0 / 20 Mins watched About Plus since [DA…" at bounding box center [713, 207] width 181 height 414
click at [639, 14] on icon at bounding box center [640, 14] width 6 height 6
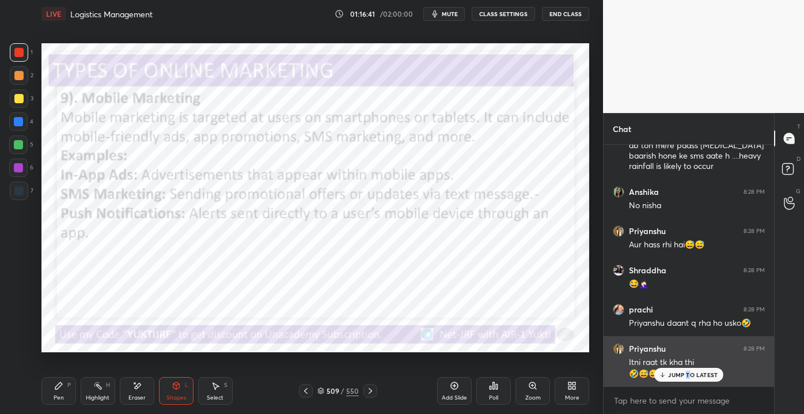
click at [687, 377] on p "JUMP TO LATEST" at bounding box center [693, 374] width 50 height 7
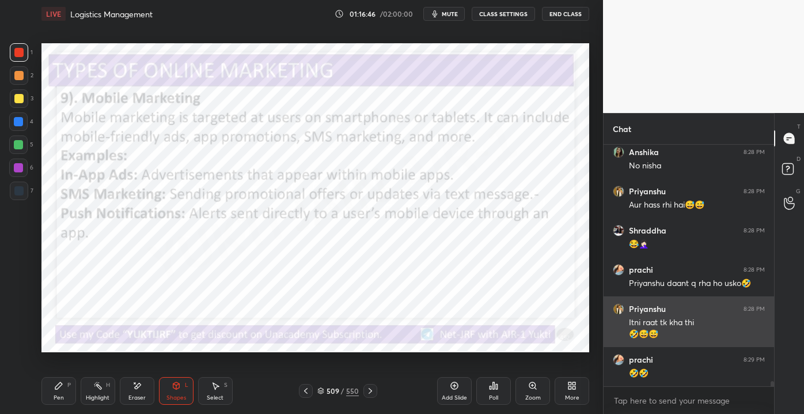
scroll to position [11651, 0]
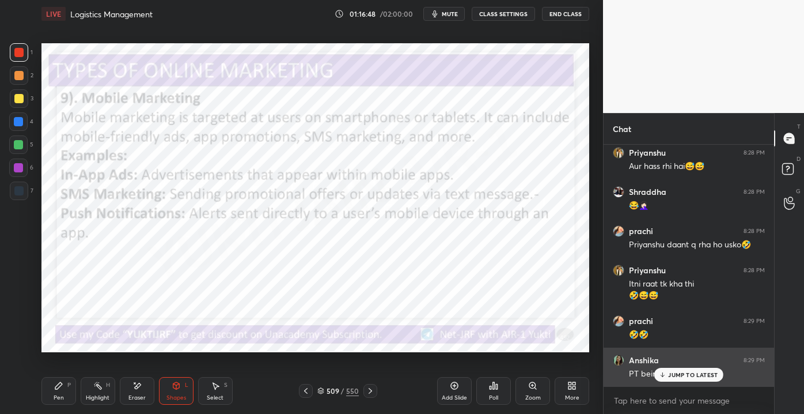
drag, startPoint x: 674, startPoint y: 374, endPoint x: 667, endPoint y: 372, distance: 7.7
click at [673, 374] on p "JUMP TO LATEST" at bounding box center [693, 374] width 50 height 7
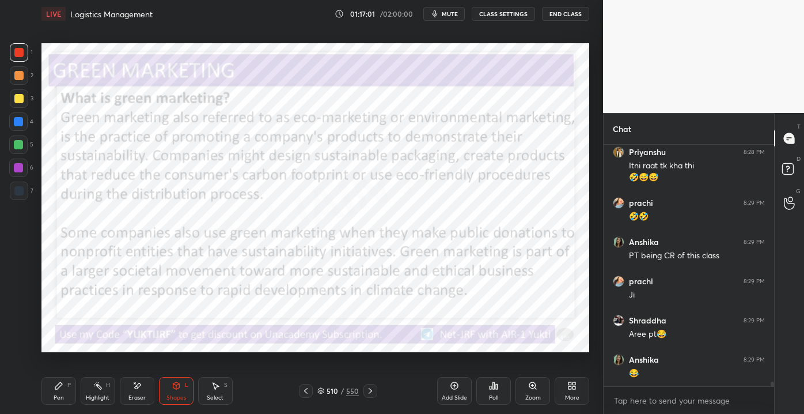
scroll to position [11808, 0]
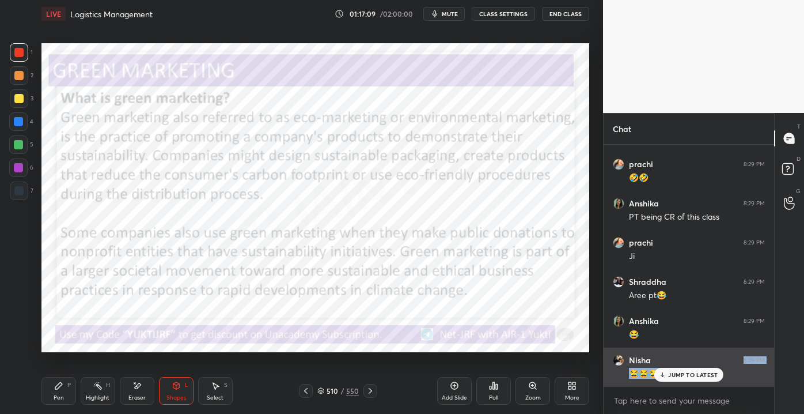
click at [669, 366] on div "Nisha 8:29 PM 😂😂😂😂" at bounding box center [689, 366] width 171 height 39
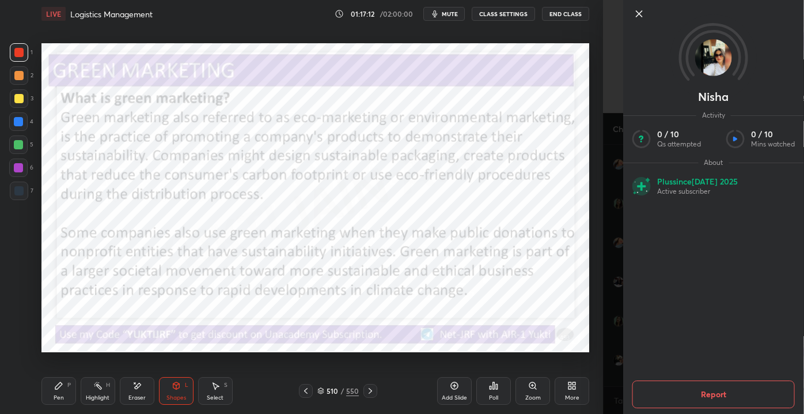
click at [639, 15] on icon at bounding box center [640, 14] width 14 height 14
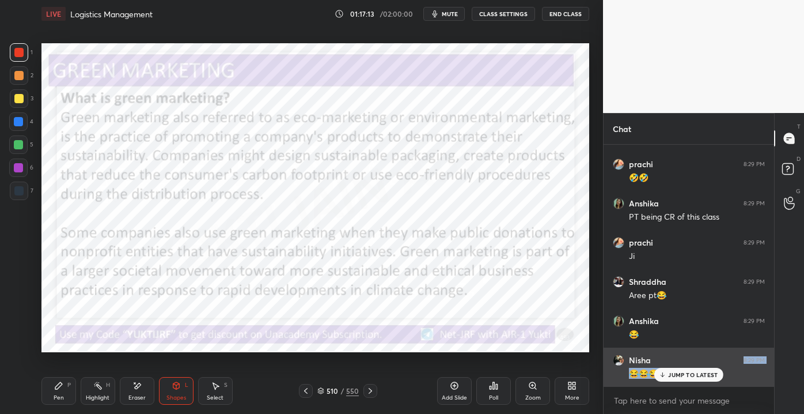
click at [677, 381] on div "Nisha 8:29 PM 😂😂😂😂" at bounding box center [689, 366] width 171 height 39
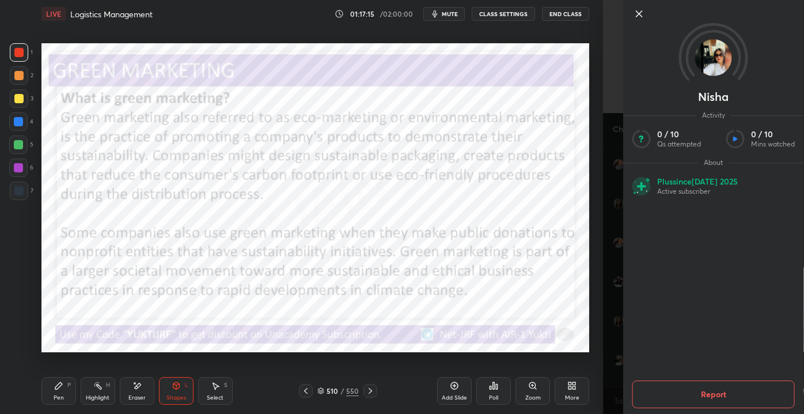
click at [628, 12] on div at bounding box center [713, 33] width 181 height 66
click at [633, 14] on icon at bounding box center [640, 14] width 14 height 14
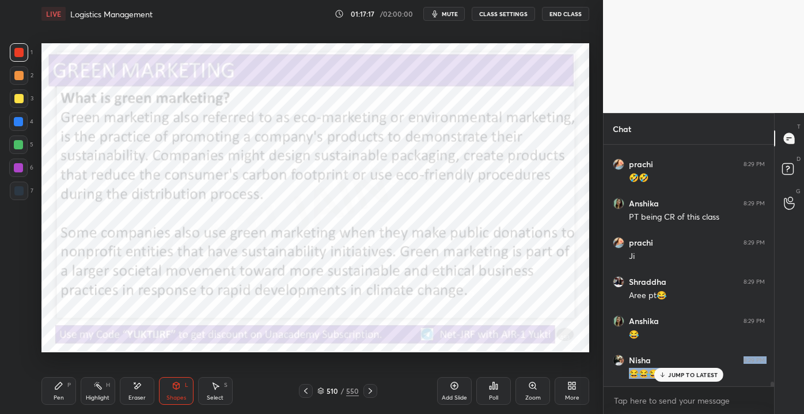
click at [668, 374] on div "JUMP TO LATEST" at bounding box center [688, 375] width 69 height 14
click at [53, 389] on div "Pen P" at bounding box center [58, 391] width 35 height 28
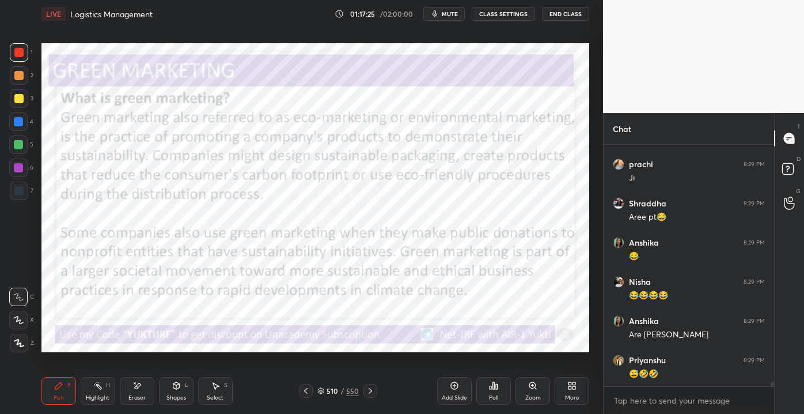
scroll to position [11926, 0]
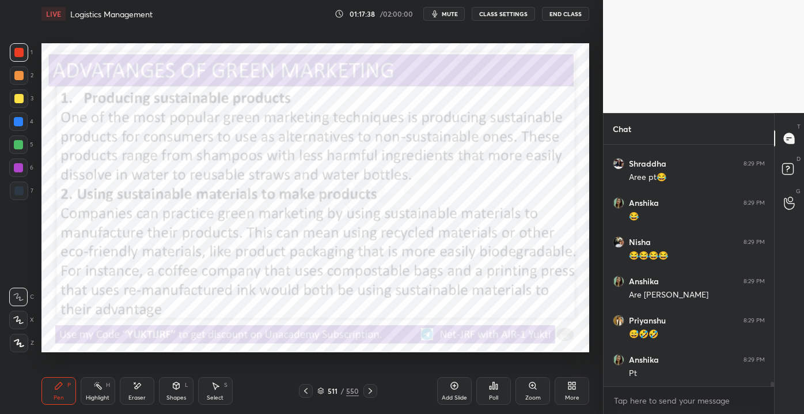
drag, startPoint x: 172, startPoint y: 395, endPoint x: 170, endPoint y: 385, distance: 10.6
click at [172, 396] on div "Shapes" at bounding box center [176, 398] width 20 height 6
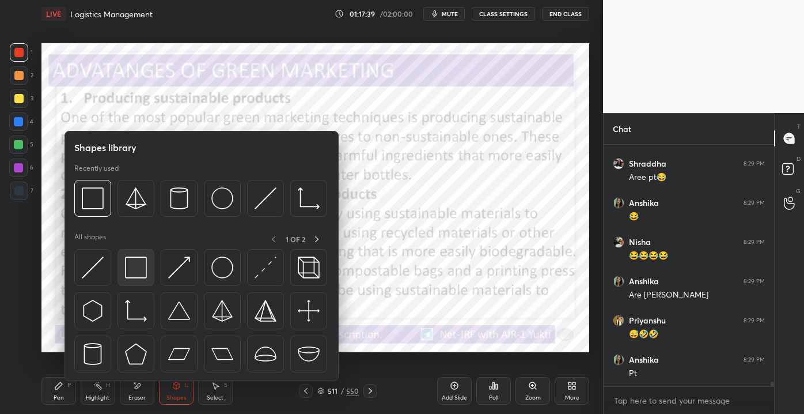
click at [139, 270] on img at bounding box center [136, 267] width 22 height 22
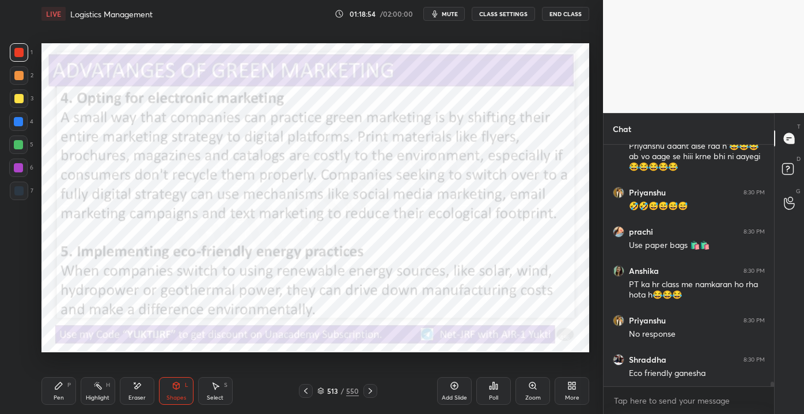
scroll to position [12270, 0]
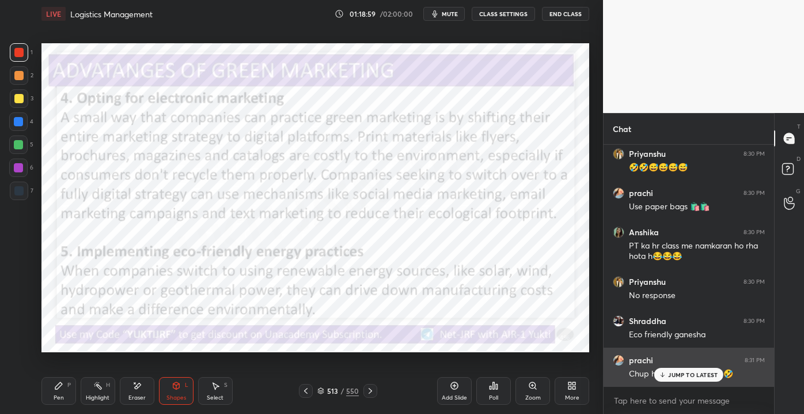
click at [690, 378] on div "JUMP TO LATEST" at bounding box center [688, 375] width 69 height 14
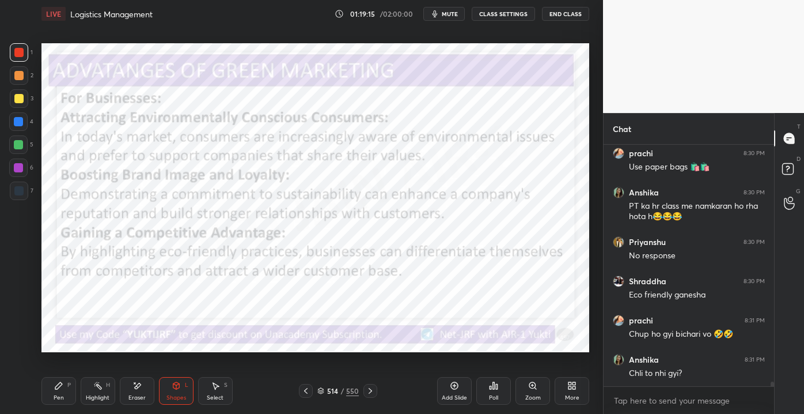
scroll to position [12348, 0]
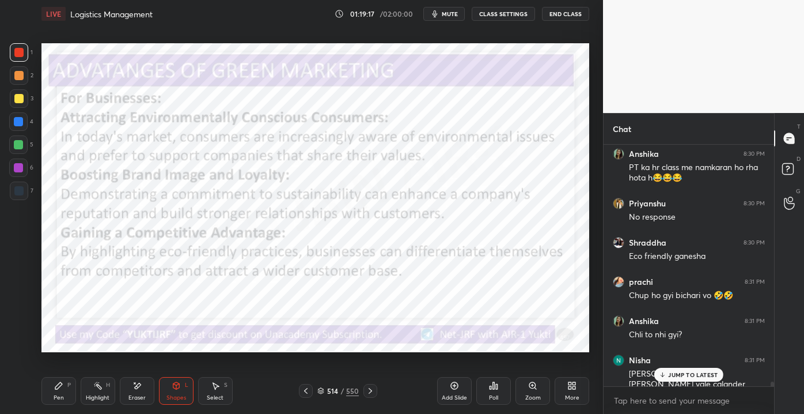
click at [682, 380] on div "JUMP TO LATEST" at bounding box center [688, 375] width 69 height 14
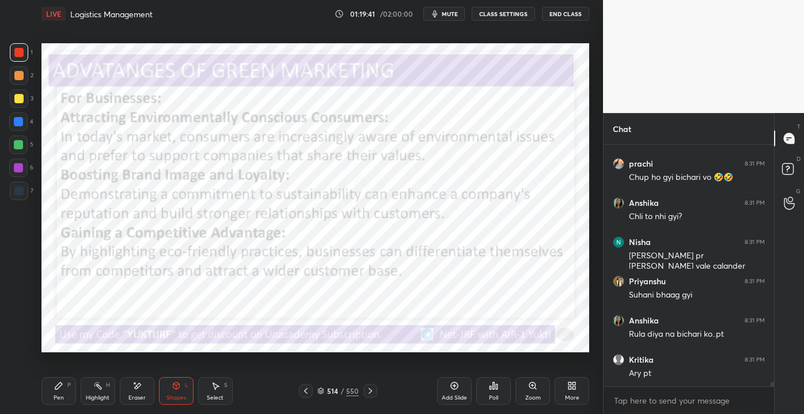
scroll to position [12505, 0]
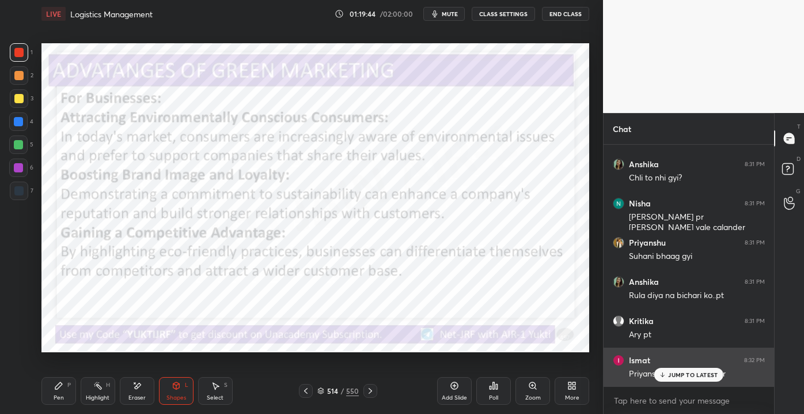
drag, startPoint x: 668, startPoint y: 371, endPoint x: 672, endPoint y: 378, distance: 8.5
click at [667, 371] on div "JUMP TO LATEST" at bounding box center [688, 375] width 69 height 14
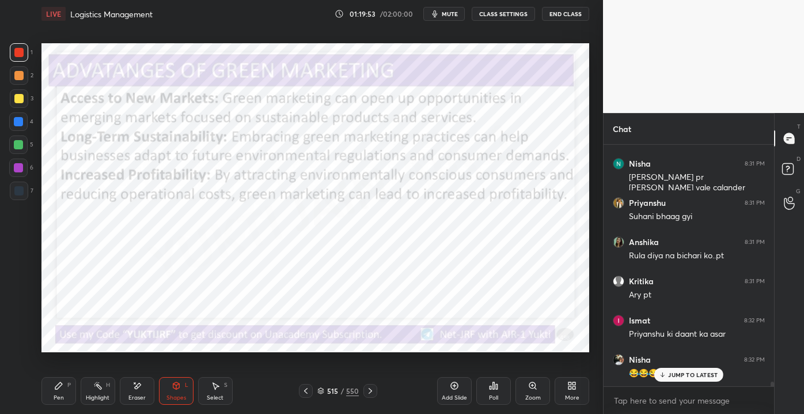
scroll to position [12583, 0]
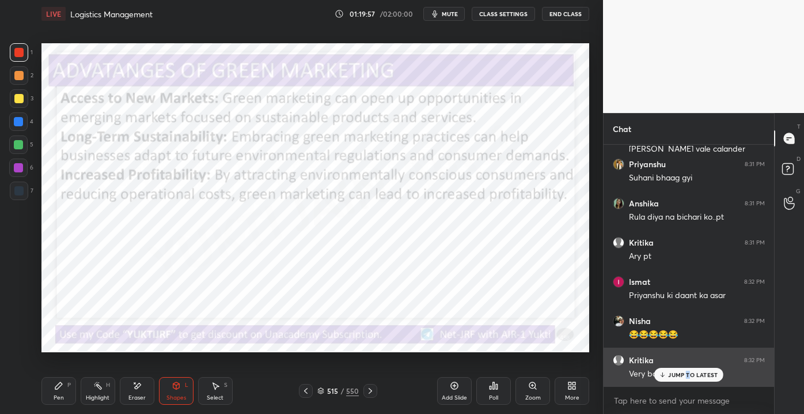
click at [688, 375] on p "JUMP TO LATEST" at bounding box center [693, 374] width 50 height 7
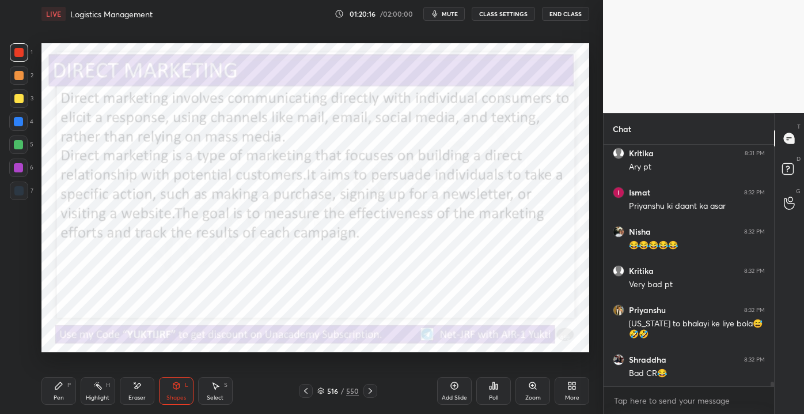
scroll to position [12711, 0]
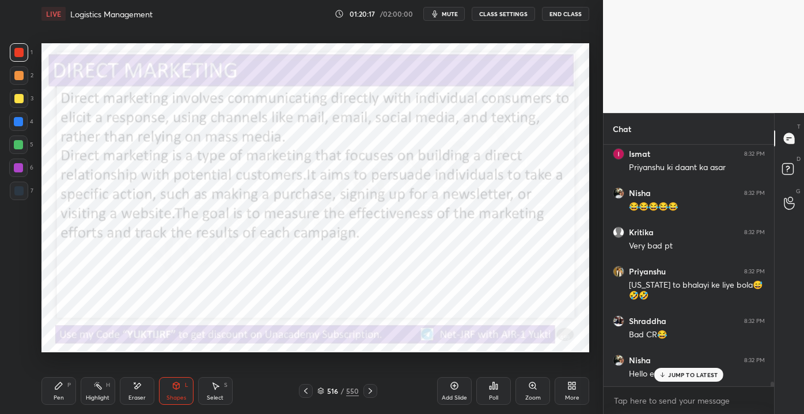
click at [683, 381] on div "JUMP TO LATEST" at bounding box center [688, 375] width 69 height 14
click at [337, 388] on div "516" at bounding box center [333, 390] width 12 height 7
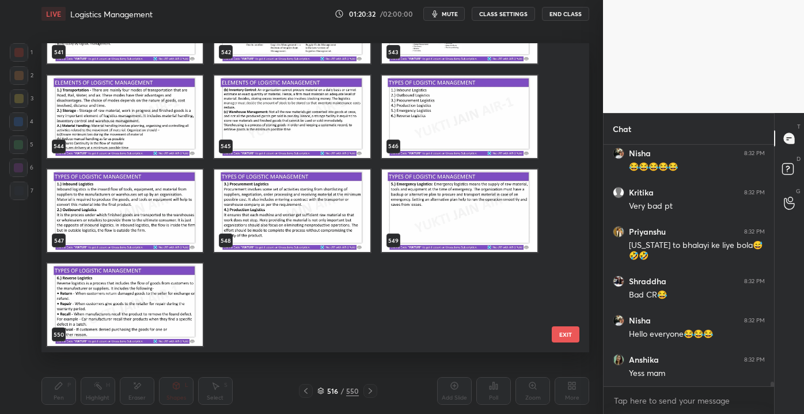
scroll to position [12789, 0]
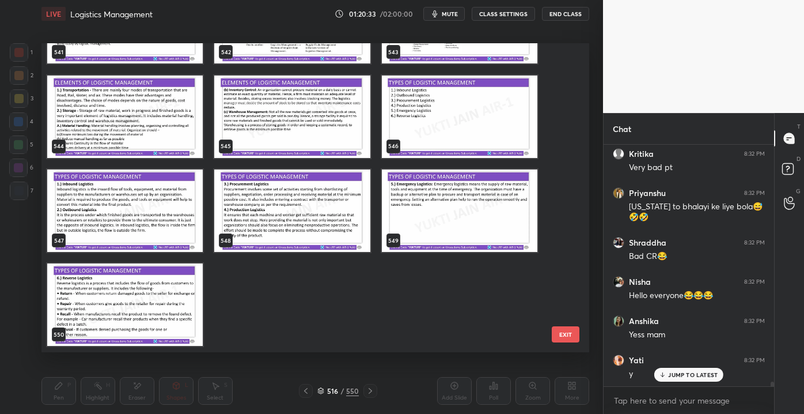
click at [576, 337] on button "EXIT" at bounding box center [566, 334] width 28 height 16
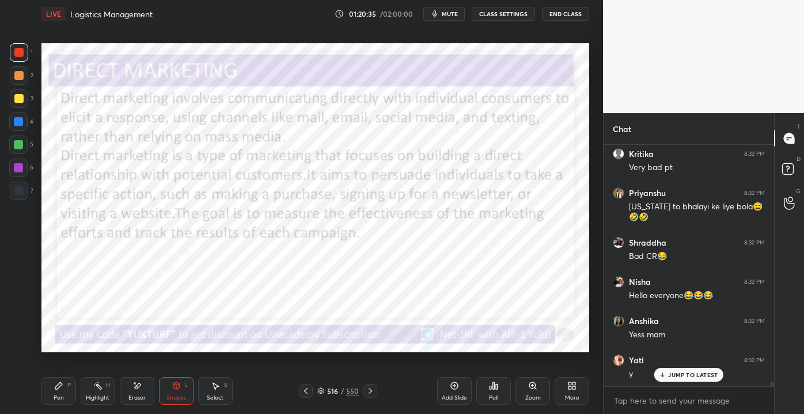
click at [694, 381] on div "JUMP TO LATEST" at bounding box center [688, 375] width 69 height 14
click at [58, 393] on div "Pen P" at bounding box center [58, 391] width 35 height 28
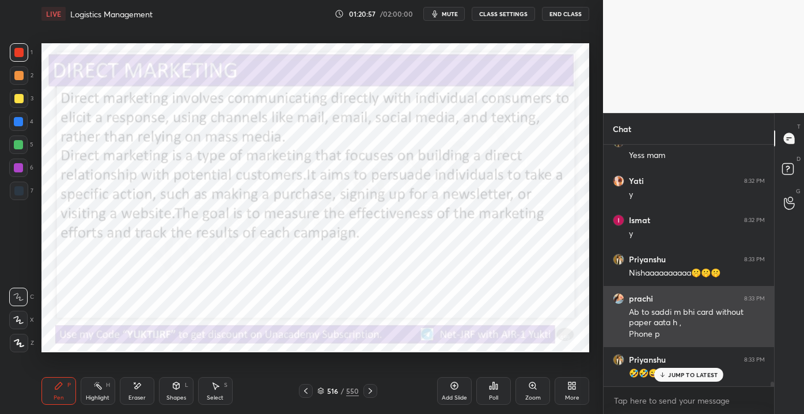
scroll to position [13007, 0]
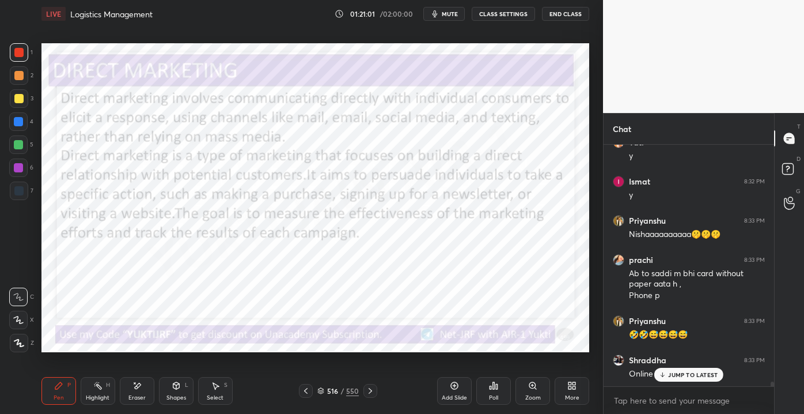
click at [169, 398] on div "Shapes" at bounding box center [176, 398] width 20 height 6
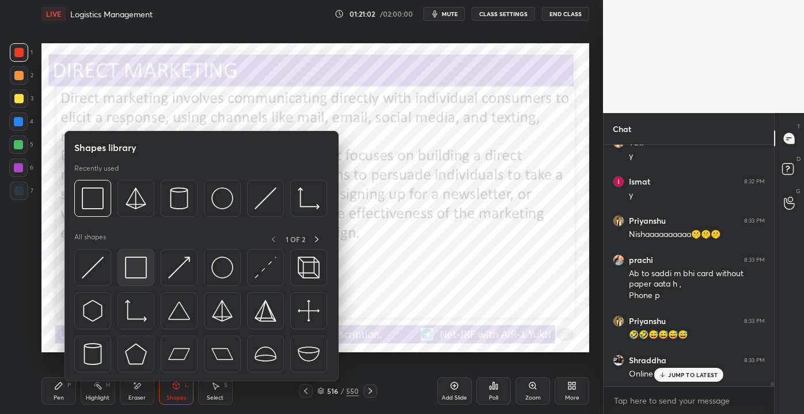
click at [138, 275] on img at bounding box center [136, 267] width 22 height 22
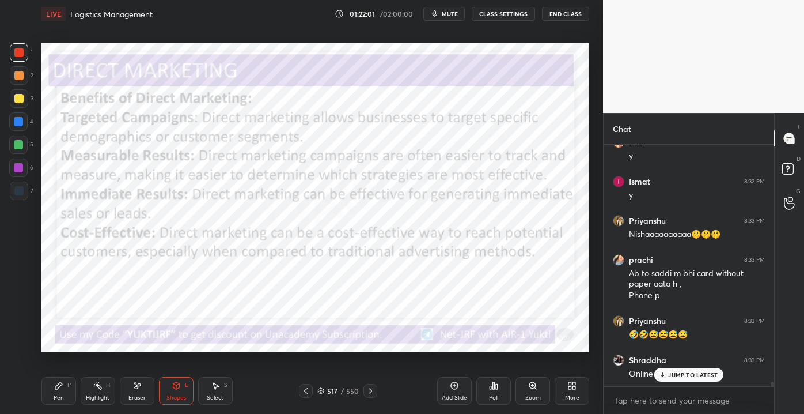
click at [669, 373] on p "JUMP TO LATEST" at bounding box center [693, 374] width 50 height 7
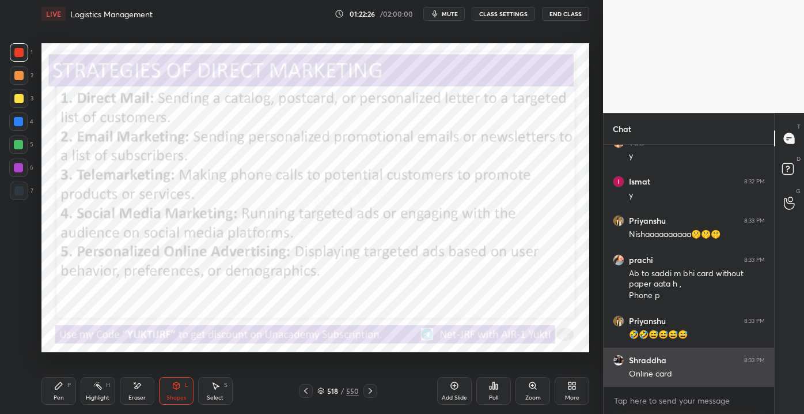
scroll to position [13047, 0]
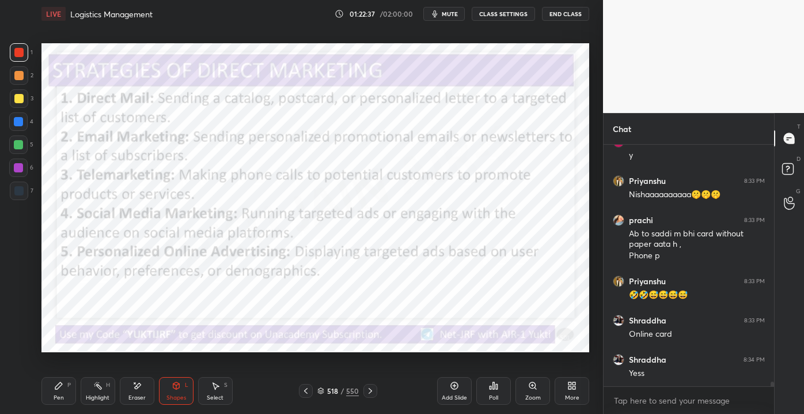
drag, startPoint x: 61, startPoint y: 397, endPoint x: 69, endPoint y: 392, distance: 8.8
click at [61, 395] on div "Pen" at bounding box center [59, 398] width 10 height 6
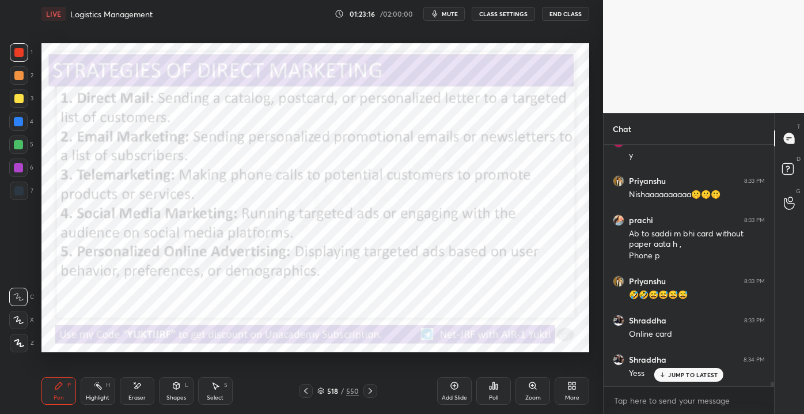
scroll to position [13085, 0]
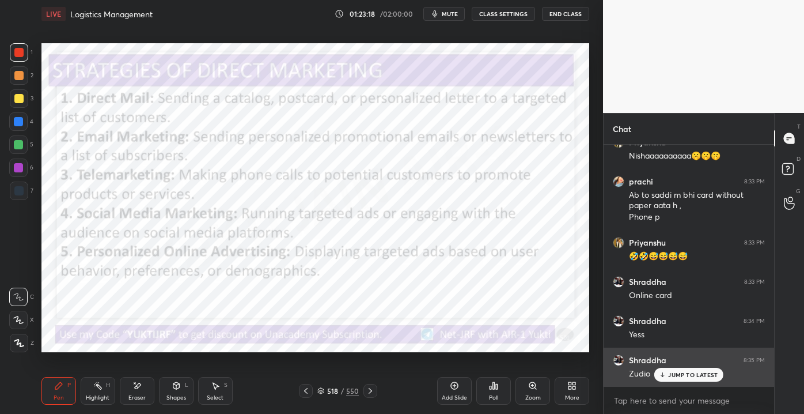
click at [674, 377] on p "JUMP TO LATEST" at bounding box center [693, 374] width 50 height 7
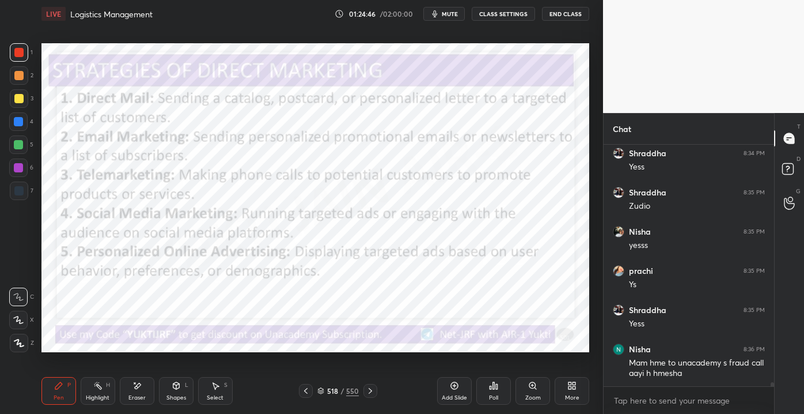
scroll to position [13292, 0]
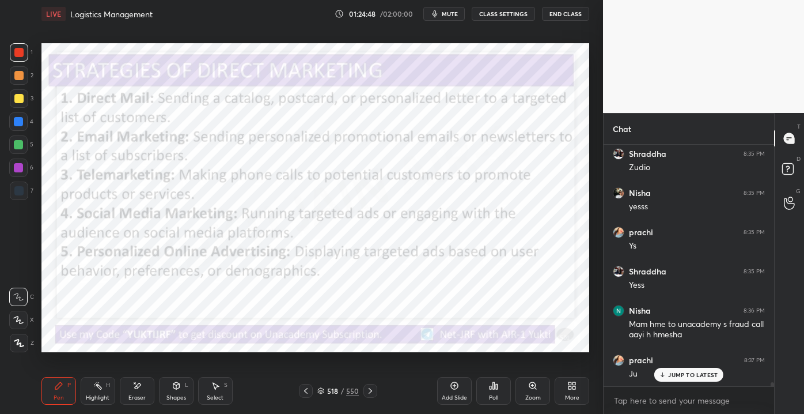
click at [681, 373] on p "JUMP TO LATEST" at bounding box center [693, 374] width 50 height 7
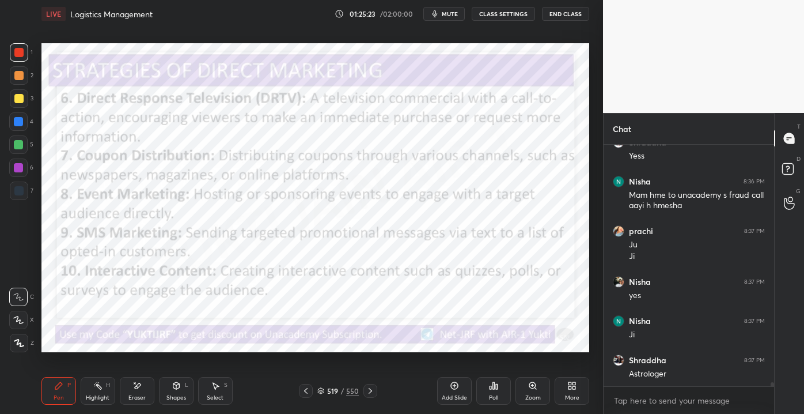
scroll to position [13461, 0]
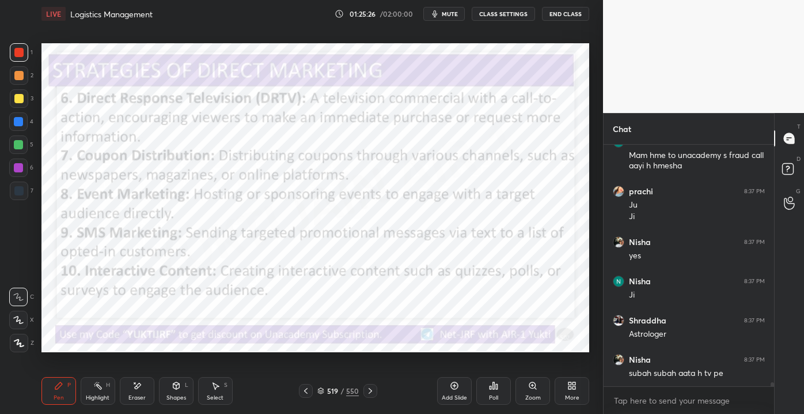
click at [134, 387] on icon at bounding box center [137, 386] width 9 height 10
click at [20, 349] on div "Erase all" at bounding box center [18, 343] width 18 height 18
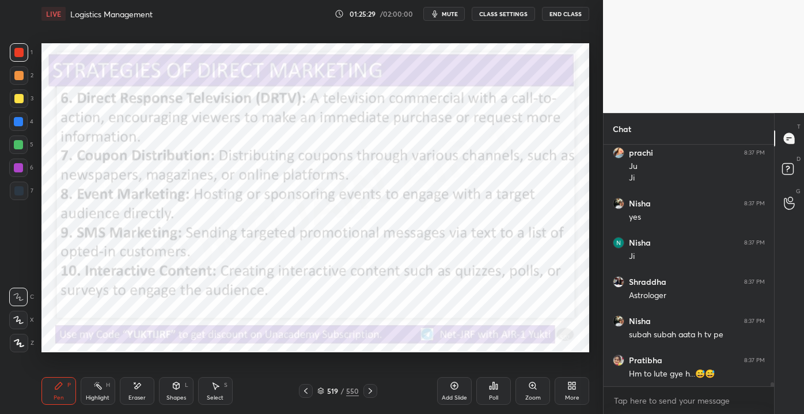
scroll to position [13539, 0]
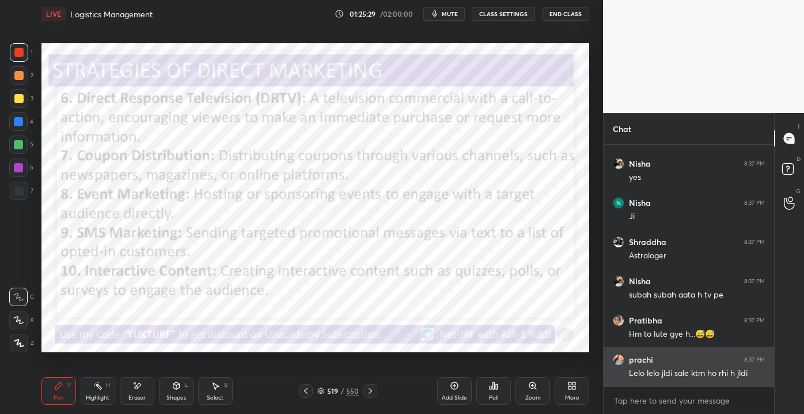
click at [691, 381] on div "Nisha 8:36 PM Mam hme to unacademy s fraud call aayi h hmesha prachi 8:37 PM [P…" at bounding box center [689, 265] width 171 height 241
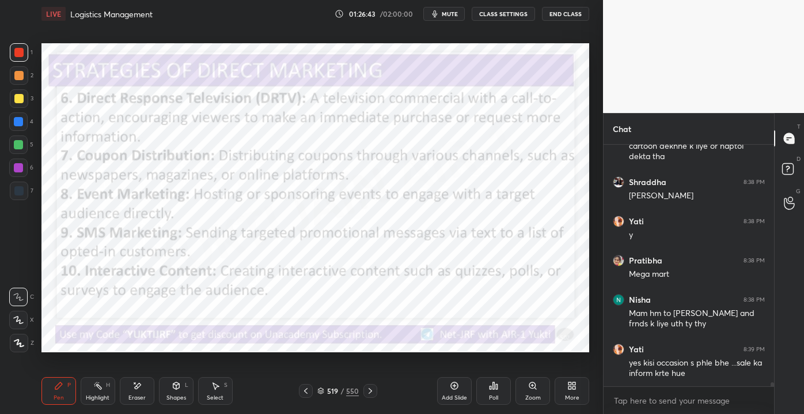
scroll to position [13943, 0]
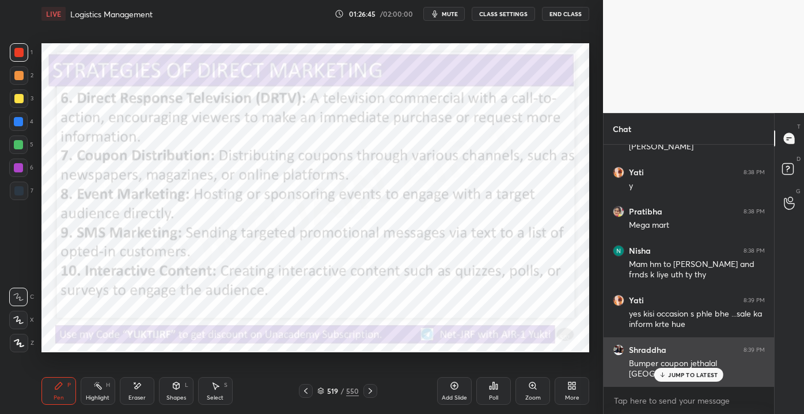
click at [677, 374] on p "JUMP TO LATEST" at bounding box center [693, 374] width 50 height 7
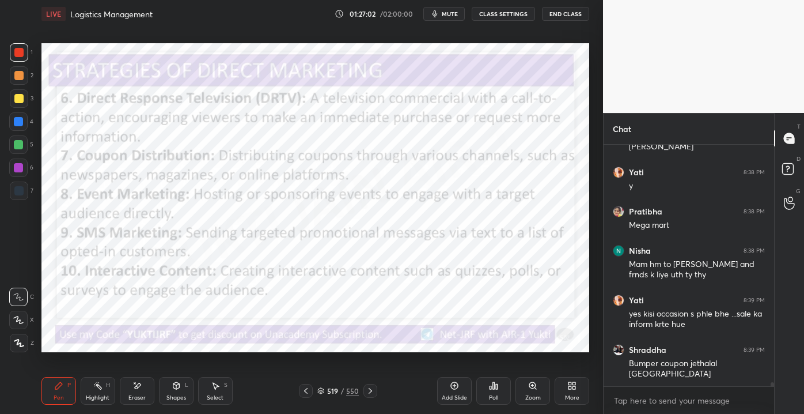
click at [139, 402] on div "Eraser" at bounding box center [137, 391] width 35 height 28
click at [176, 395] on div "Shapes" at bounding box center [176, 398] width 20 height 6
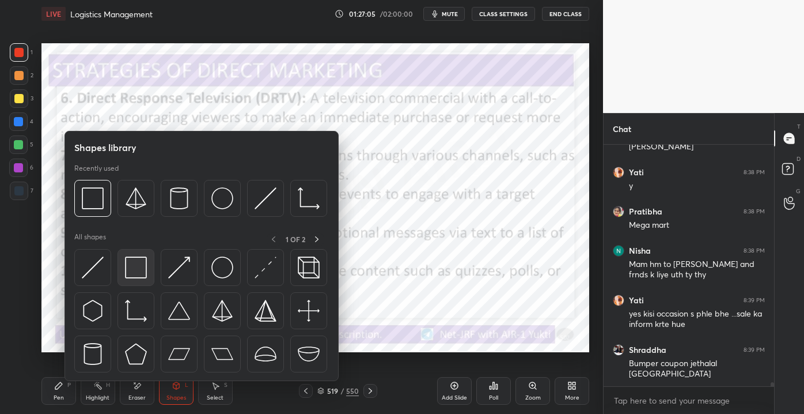
click at [135, 270] on img at bounding box center [136, 267] width 22 height 22
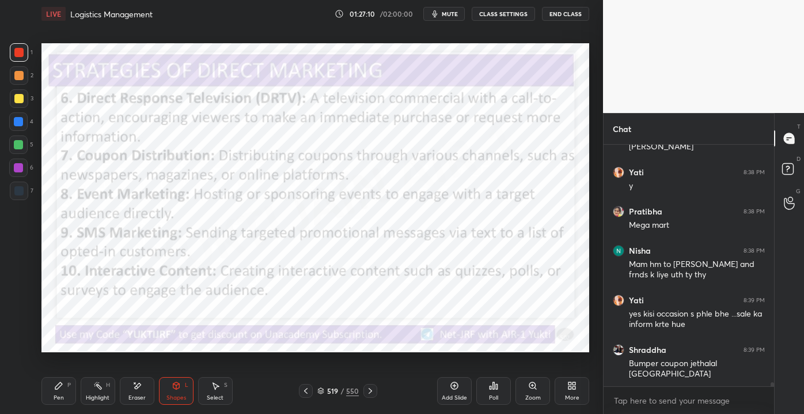
scroll to position [13992, 0]
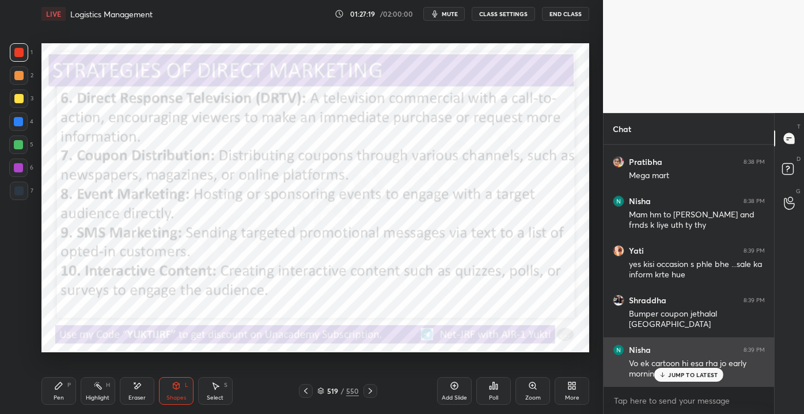
click at [665, 371] on icon at bounding box center [662, 374] width 7 height 7
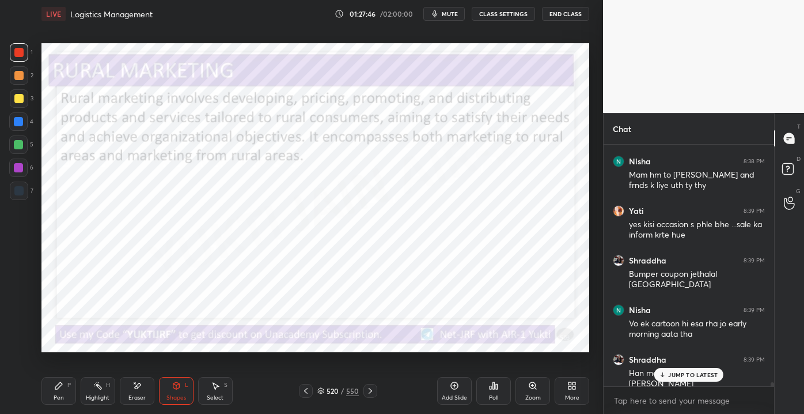
scroll to position [14071, 0]
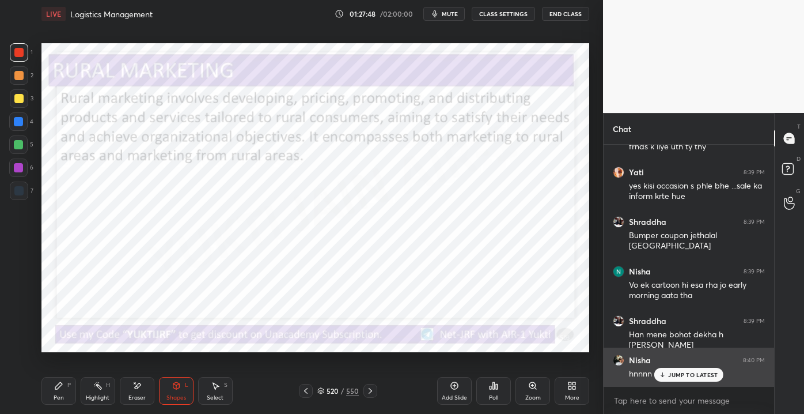
click at [685, 374] on p "JUMP TO LATEST" at bounding box center [693, 374] width 50 height 7
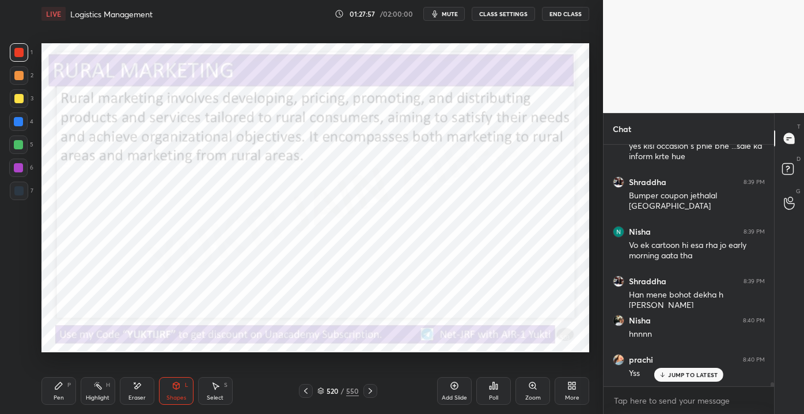
scroll to position [14159, 0]
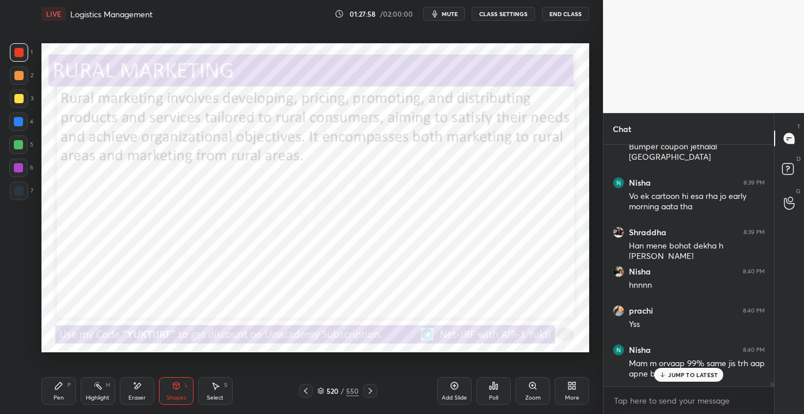
click at [67, 386] on div "P" at bounding box center [68, 385] width 3 height 6
click at [682, 374] on p "JUMP TO LATEST" at bounding box center [693, 374] width 50 height 7
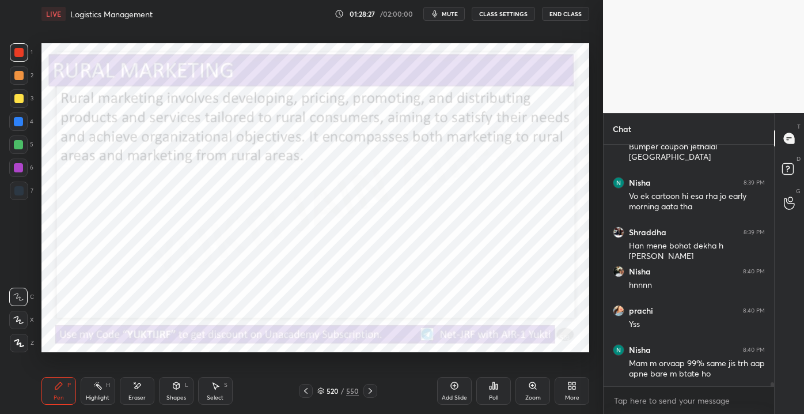
click at [165, 403] on div "Shapes L" at bounding box center [176, 391] width 35 height 28
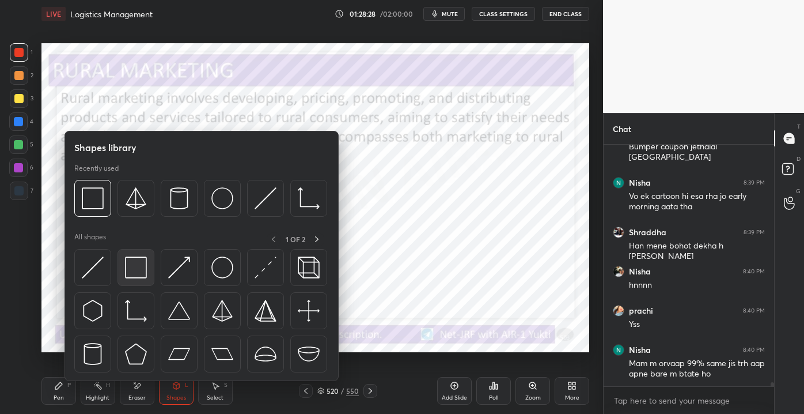
click at [141, 262] on img at bounding box center [136, 267] width 22 height 22
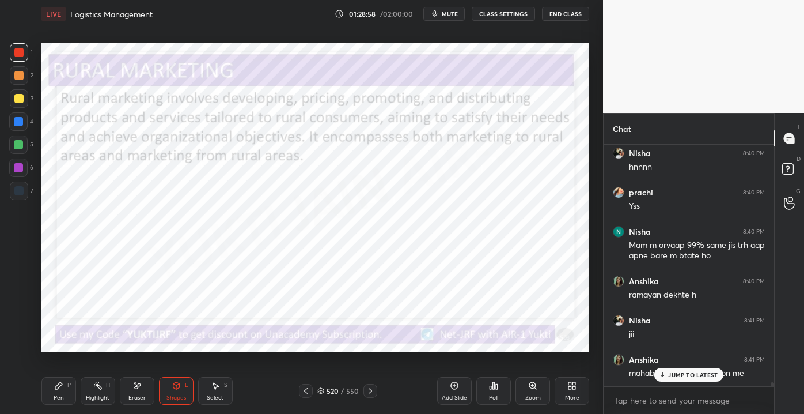
scroll to position [14316, 0]
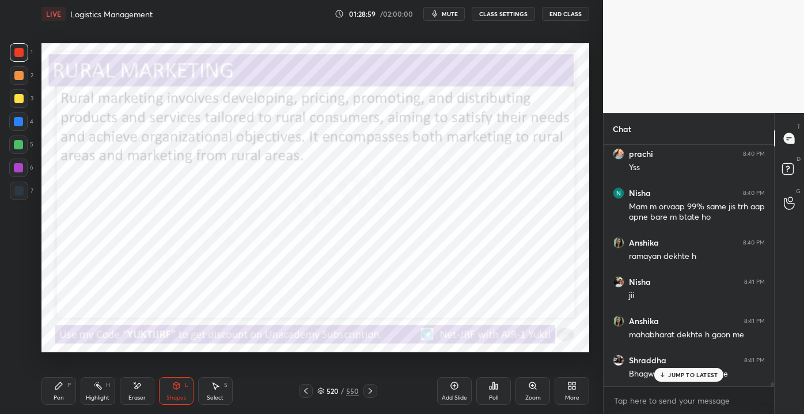
click at [676, 374] on p "JUMP TO LATEST" at bounding box center [693, 374] width 50 height 7
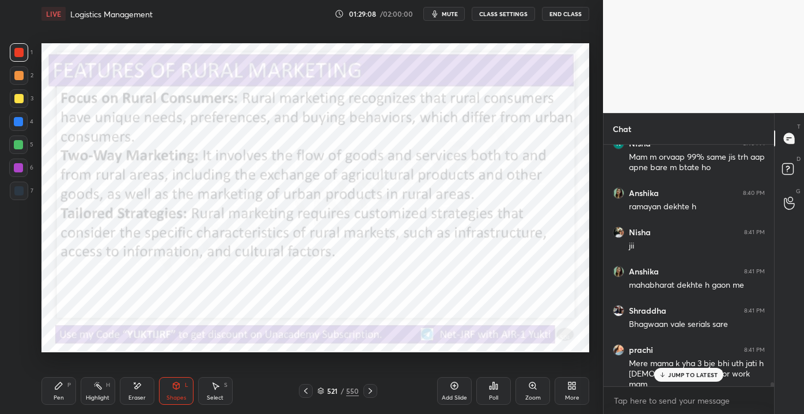
scroll to position [14425, 0]
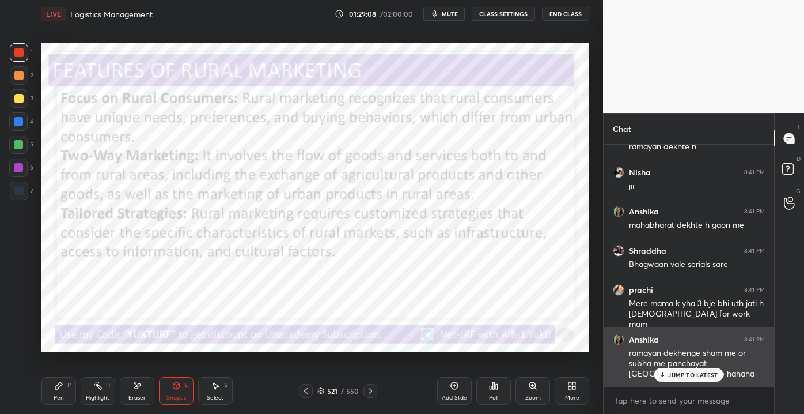
click at [699, 373] on p "JUMP TO LATEST" at bounding box center [693, 374] width 50 height 7
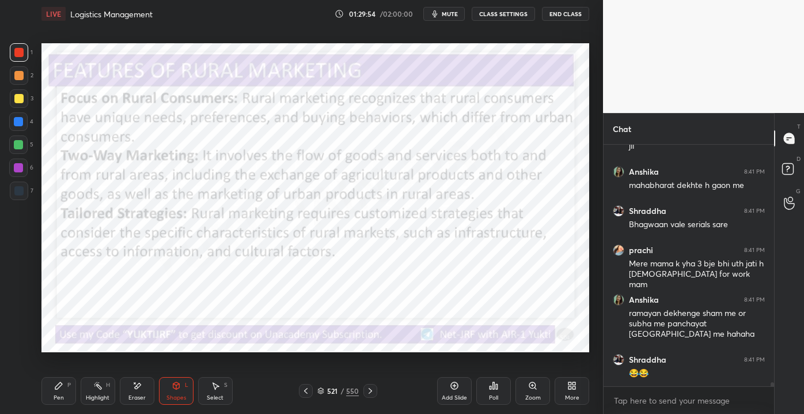
scroll to position [14514, 0]
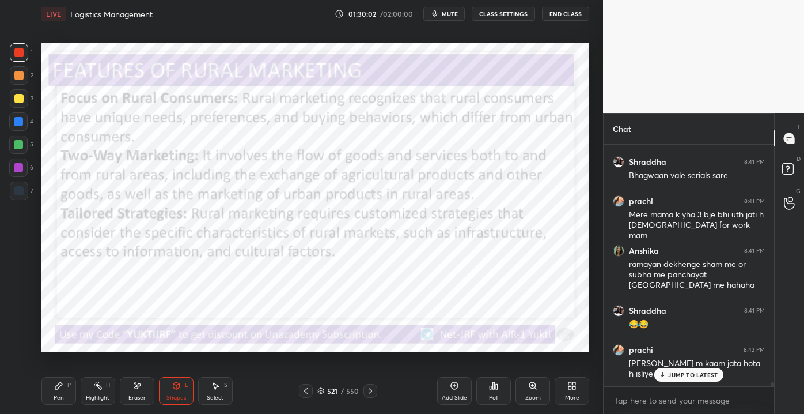
click at [669, 376] on p "JUMP TO LATEST" at bounding box center [693, 374] width 50 height 7
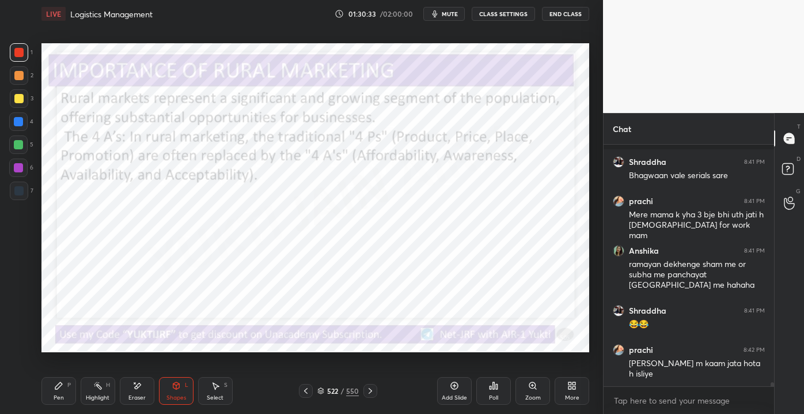
scroll to position [14574, 0]
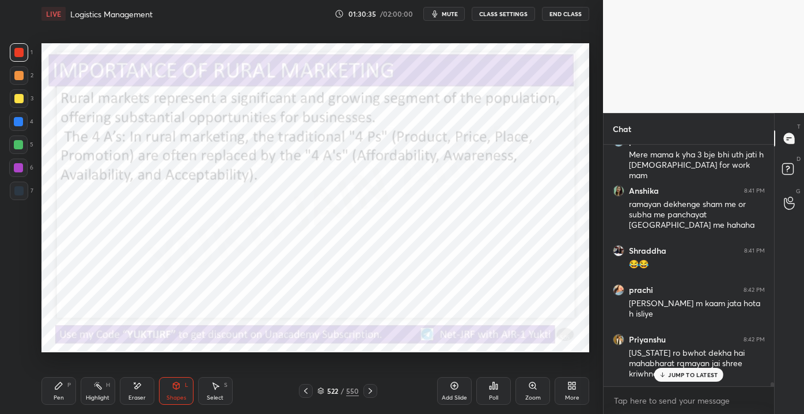
click at [679, 376] on p "JUMP TO LATEST" at bounding box center [693, 374] width 50 height 7
click at [160, 377] on div "Pen P Highlight H Eraser Shapes L Select S 522 / 550 Add Slide Poll Zoom More" at bounding box center [315, 391] width 548 height 46
drag, startPoint x: 155, startPoint y: 385, endPoint x: 176, endPoint y: 387, distance: 21.4
click at [152, 386] on div "Pen P Highlight H Eraser Shapes L Select S" at bounding box center [140, 391] width 198 height 28
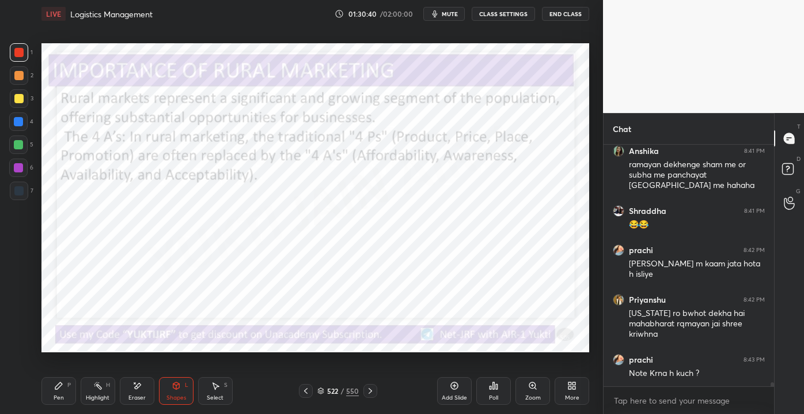
click at [135, 393] on div "Eraser" at bounding box center [137, 391] width 35 height 28
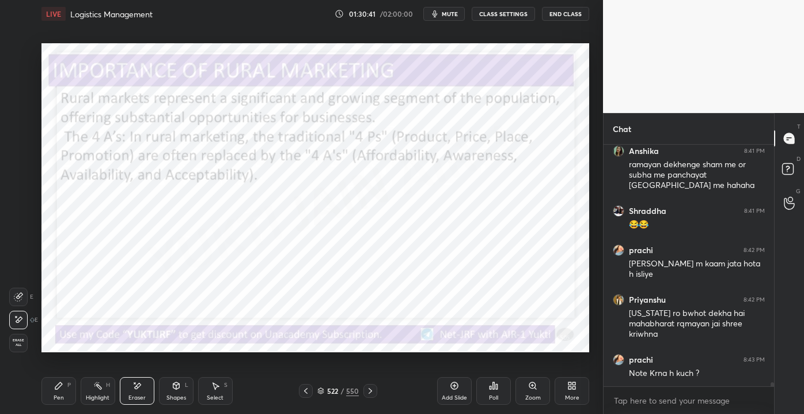
click at [18, 343] on span "Erase all" at bounding box center [18, 342] width 17 height 8
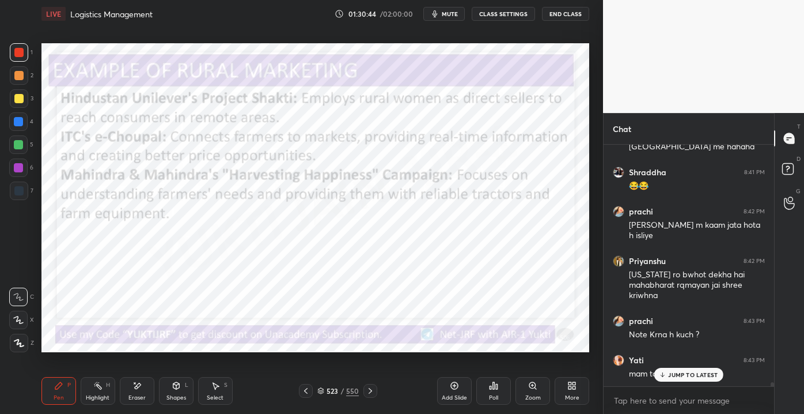
click at [659, 374] on div "JUMP TO LATEST" at bounding box center [688, 375] width 69 height 14
click at [134, 397] on div "Eraser" at bounding box center [136, 398] width 17 height 6
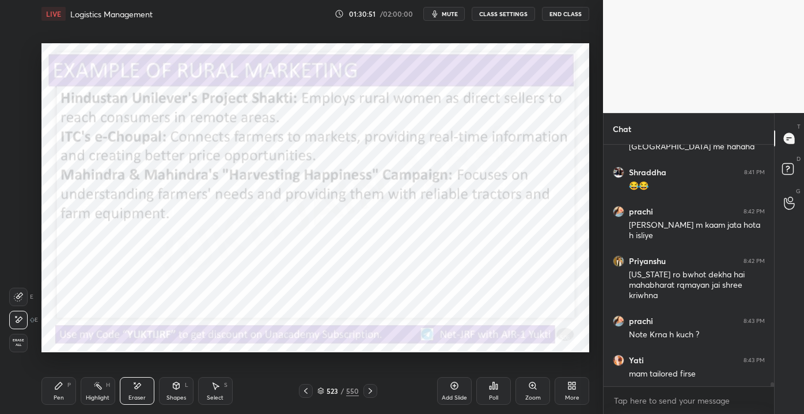
click at [15, 346] on span "Erase all" at bounding box center [18, 342] width 17 height 8
drag, startPoint x: 44, startPoint y: 357, endPoint x: 73, endPoint y: 396, distance: 47.8
click at [58, 374] on div "LIVE Logistics Management 01:30:52 / 02:00:00 mute CLASS SETTINGS End Class Set…" at bounding box center [315, 207] width 557 height 414
click at [26, 130] on div "4" at bounding box center [21, 121] width 24 height 18
click at [103, 395] on div "Highlight" at bounding box center [98, 398] width 24 height 6
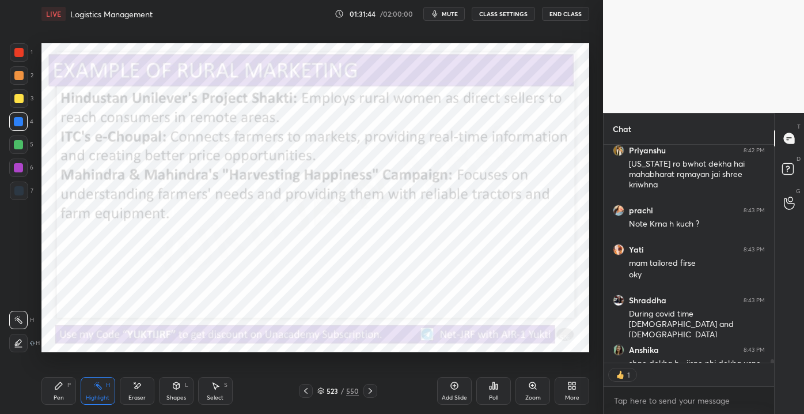
scroll to position [5, 3]
click at [40, 146] on div "Setting up your live class Poll for secs No correct answer Start poll" at bounding box center [315, 198] width 557 height 340
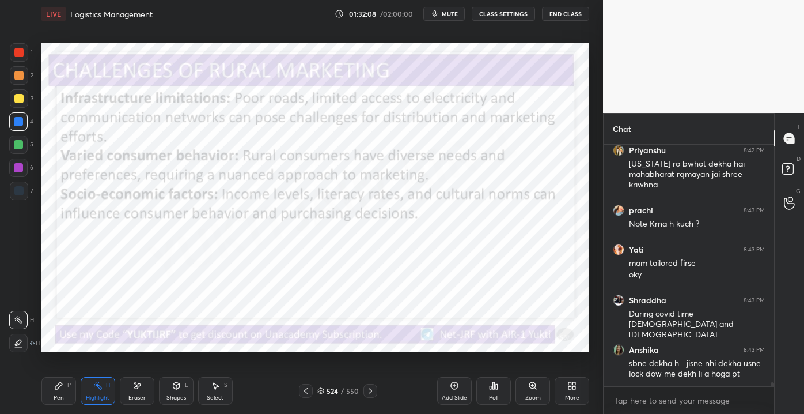
scroll to position [14813, 0]
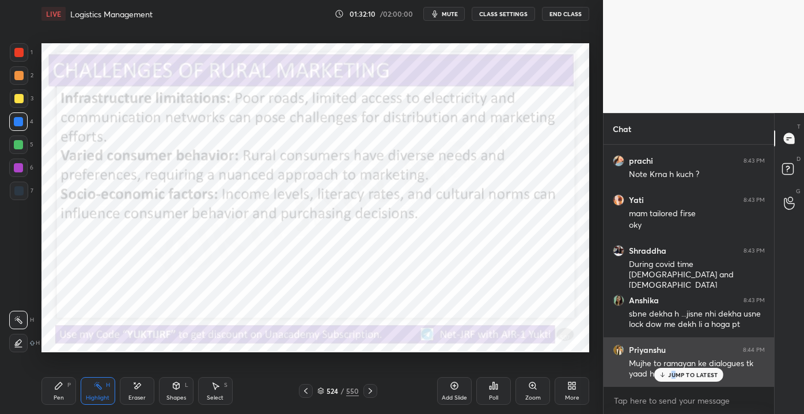
click at [673, 376] on p "JUMP TO LATEST" at bounding box center [693, 374] width 50 height 7
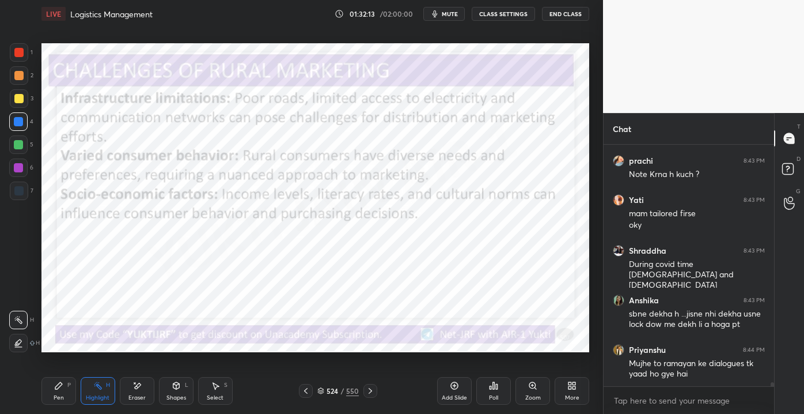
click at [15, 70] on div "1 2 3 4 5 6 7 C X Z E E Erase all H H LIVE Logistics Management 01:32:13 / 02:0…" at bounding box center [297, 207] width 594 height 414
drag, startPoint x: 15, startPoint y: 69, endPoint x: 39, endPoint y: 67, distance: 24.3
click at [32, 67] on div "2" at bounding box center [22, 75] width 24 height 18
click at [21, 129] on div at bounding box center [18, 121] width 18 height 18
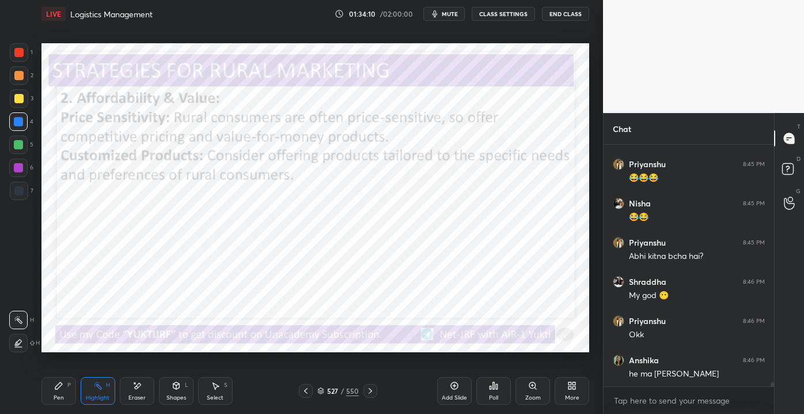
scroll to position [15254, 0]
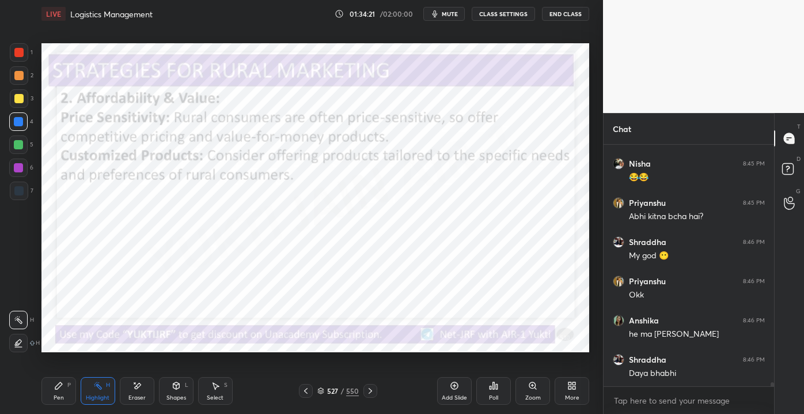
click at [20, 145] on div "1 2 3 4 5 6 7 C X Z E E Erase all H H LIVE Logistics Management 01:34:21 / 02:0…" at bounding box center [297, 207] width 594 height 414
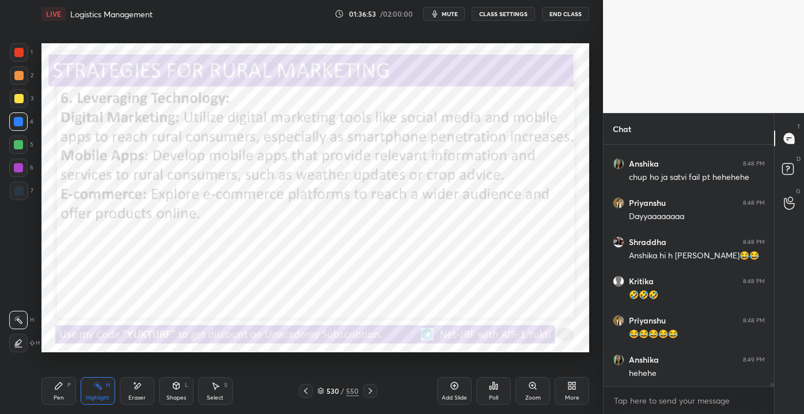
scroll to position [15891, 0]
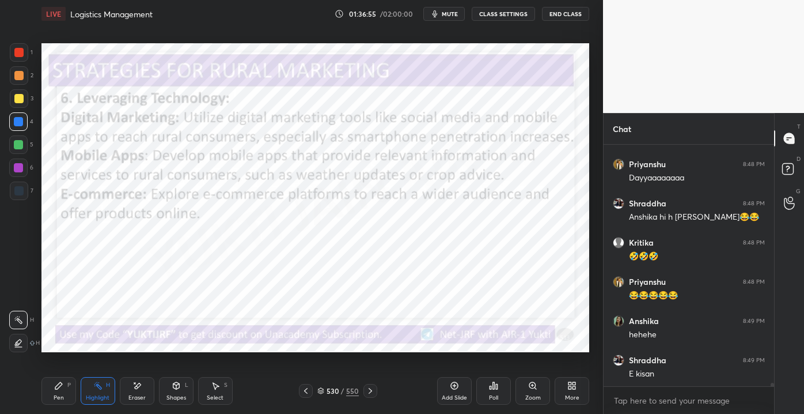
click at [63, 383] on div "Pen P" at bounding box center [58, 391] width 35 height 28
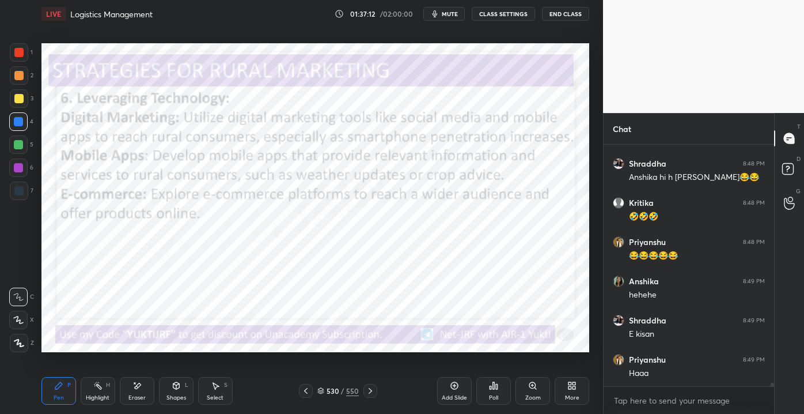
drag, startPoint x: 142, startPoint y: 380, endPoint x: 143, endPoint y: 371, distance: 9.4
click at [140, 376] on div "Pen P Highlight H Eraser Shapes L Select S 530 / 550 Add Slide Poll Zoom More" at bounding box center [315, 391] width 548 height 46
click at [20, 348] on div at bounding box center [19, 343] width 18 height 18
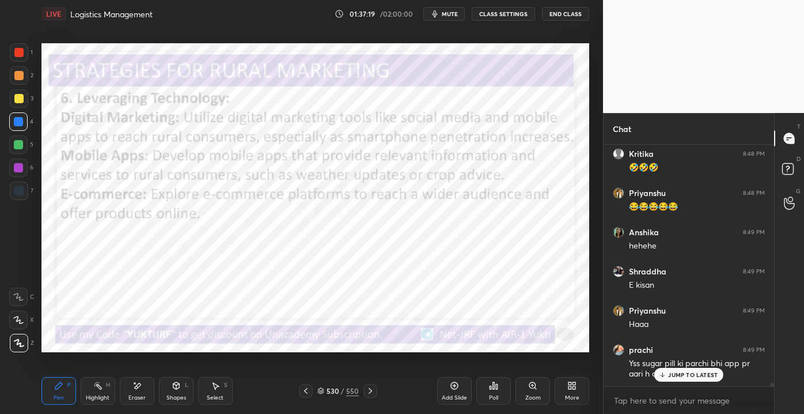
click at [673, 377] on p "JUMP TO LATEST" at bounding box center [693, 374] width 50 height 7
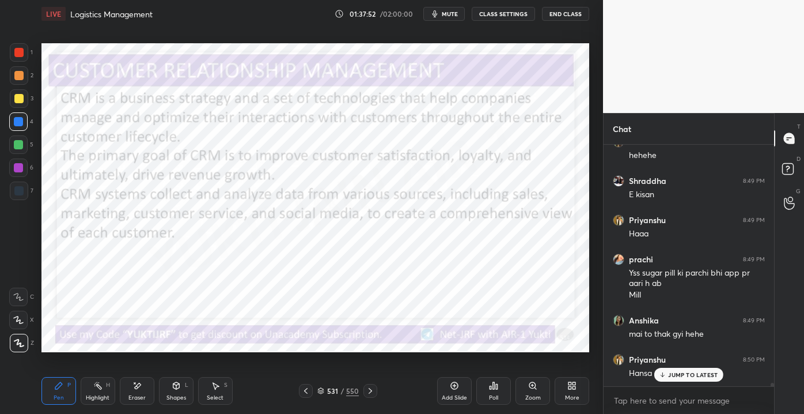
scroll to position [16109, 0]
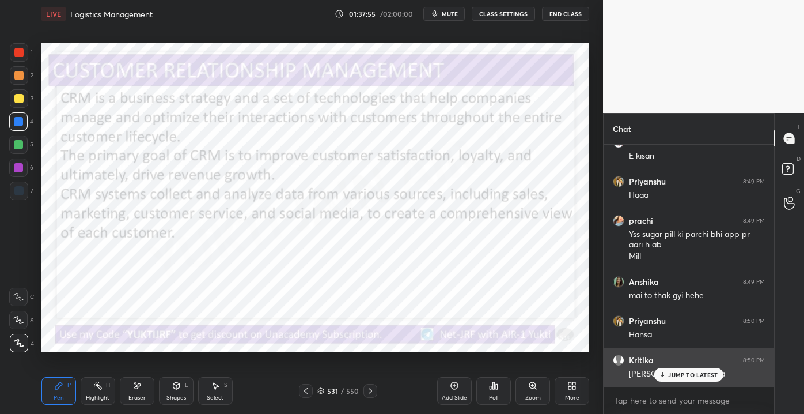
click at [668, 374] on p "JUMP TO LATEST" at bounding box center [693, 374] width 50 height 7
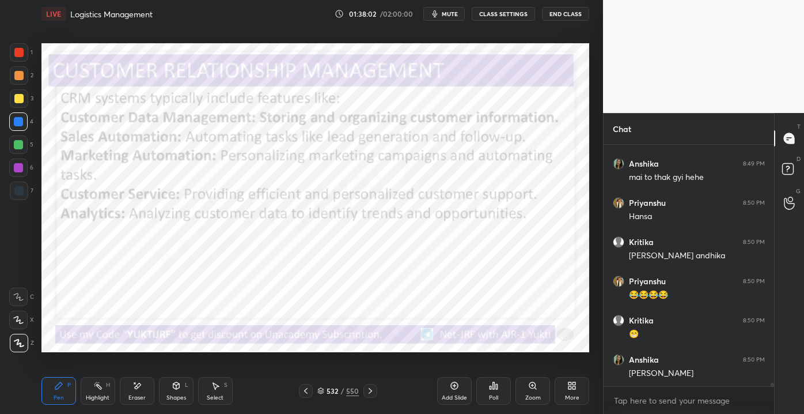
scroll to position [16266, 0]
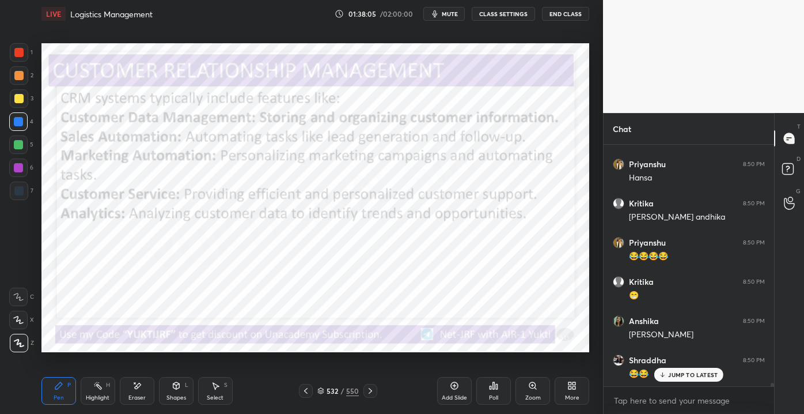
click at [447, 381] on div "Add Slide" at bounding box center [454, 391] width 35 height 28
click at [23, 139] on div at bounding box center [18, 144] width 18 height 18
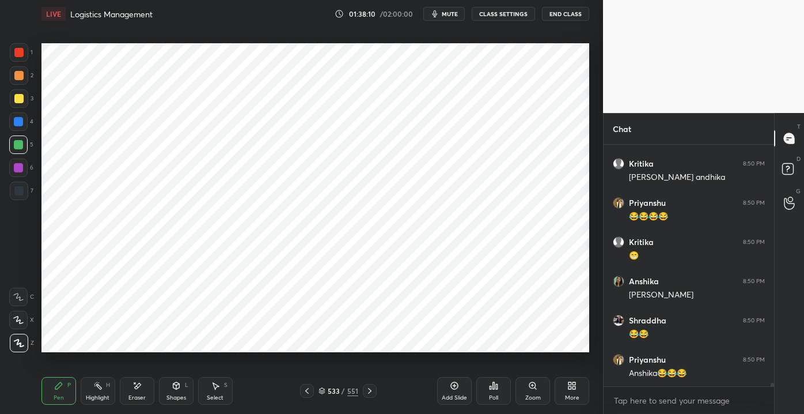
click at [28, 142] on div "1 2 3 4 5 6 7 C X Z E E Erase all H H LIVE Logistics Management 01:38:10 / 02:0…" at bounding box center [297, 207] width 594 height 414
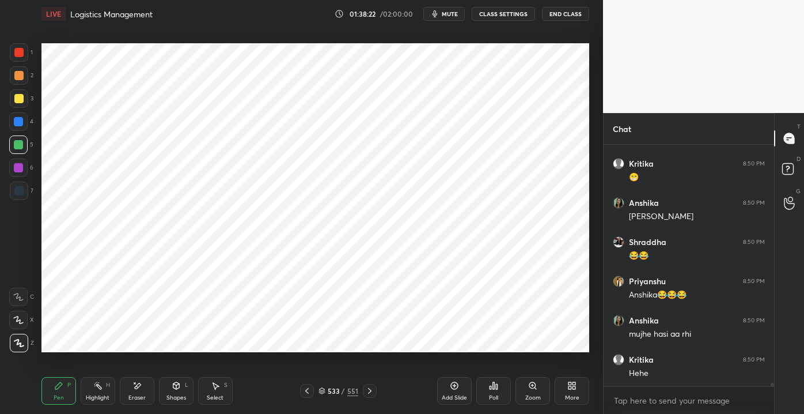
scroll to position [16422, 0]
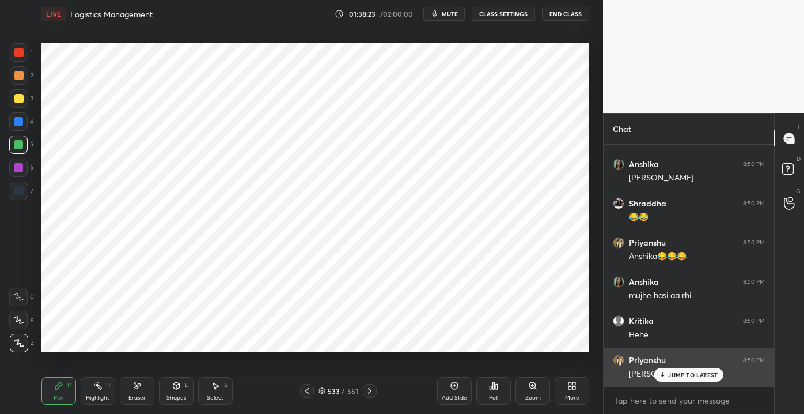
click at [662, 373] on icon at bounding box center [662, 374] width 7 height 7
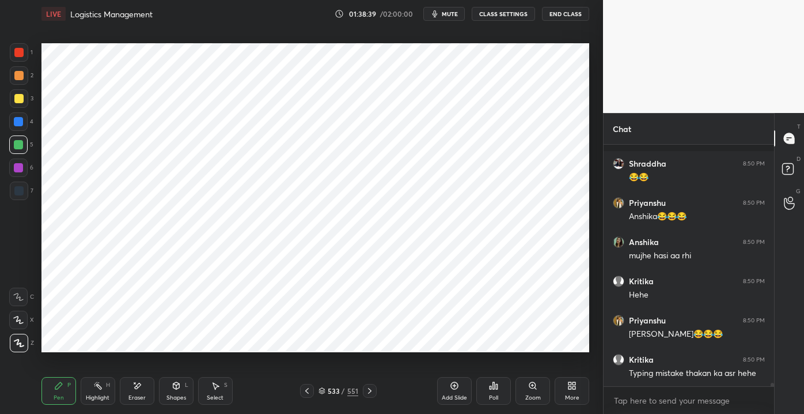
scroll to position [16522, 0]
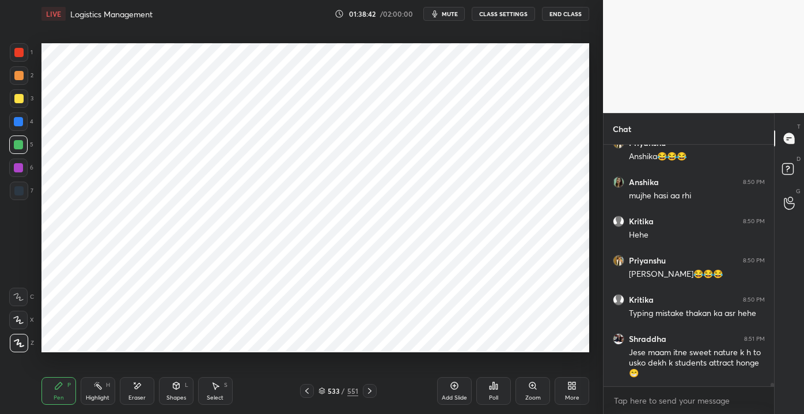
click at [180, 402] on div "Shapes L" at bounding box center [176, 391] width 35 height 28
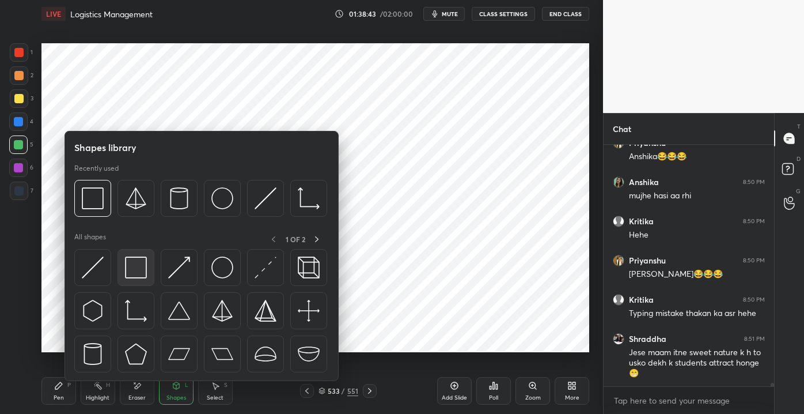
click at [137, 266] on img at bounding box center [136, 267] width 22 height 22
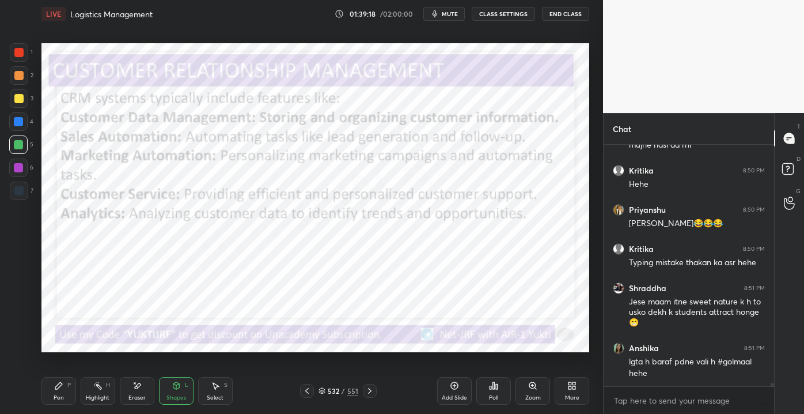
scroll to position [16611, 0]
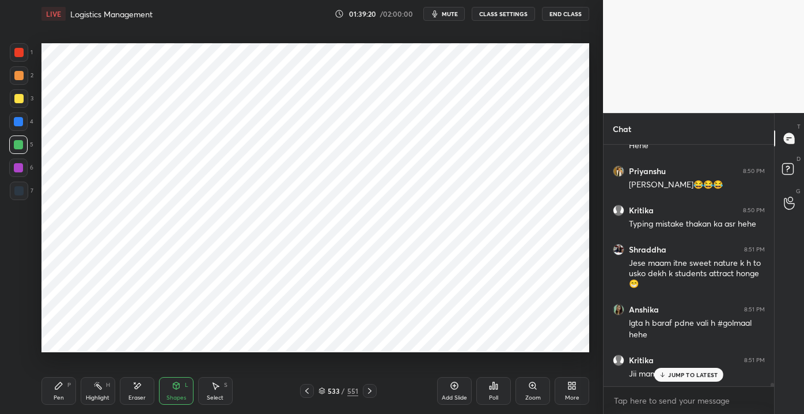
click at [23, 165] on div at bounding box center [18, 167] width 18 height 18
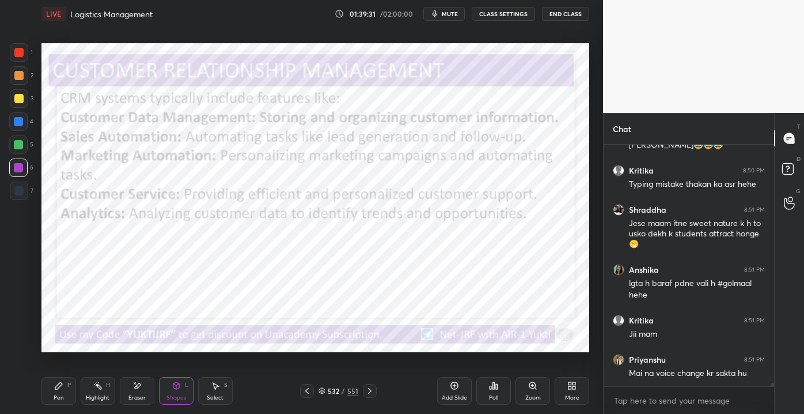
click at [28, 128] on div "4" at bounding box center [21, 121] width 24 height 18
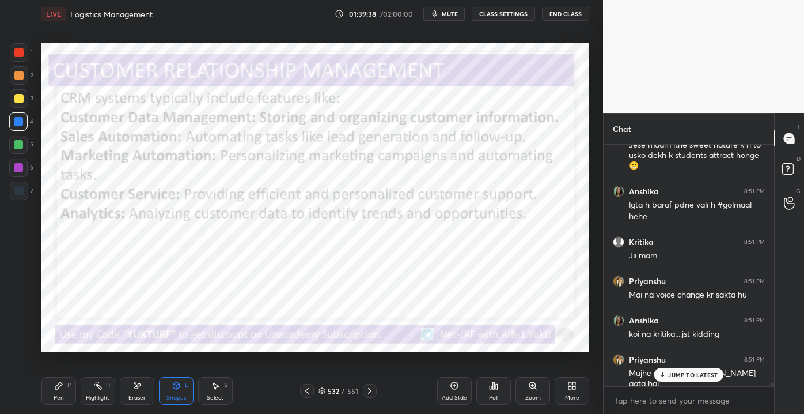
scroll to position [16768, 0]
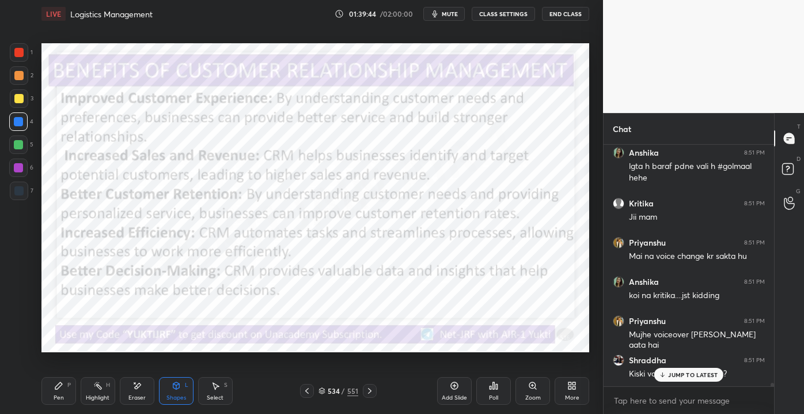
click at [665, 373] on icon at bounding box center [662, 374] width 7 height 7
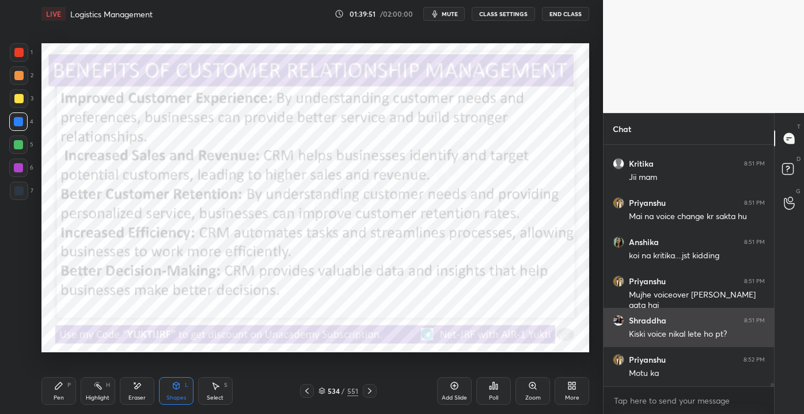
scroll to position [16846, 0]
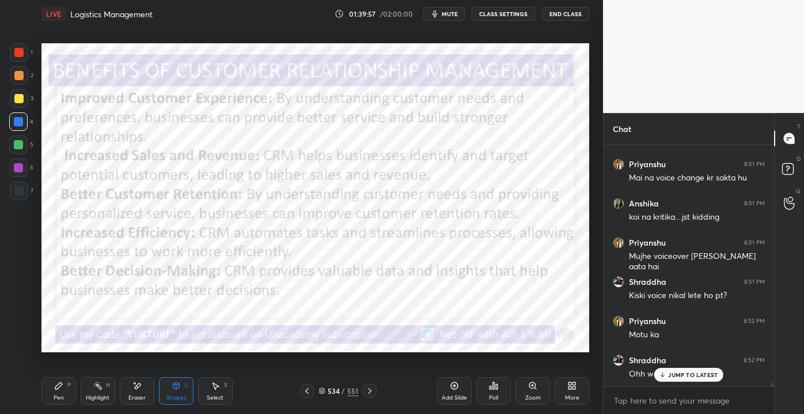
click at [667, 375] on div "JUMP TO LATEST" at bounding box center [688, 375] width 69 height 14
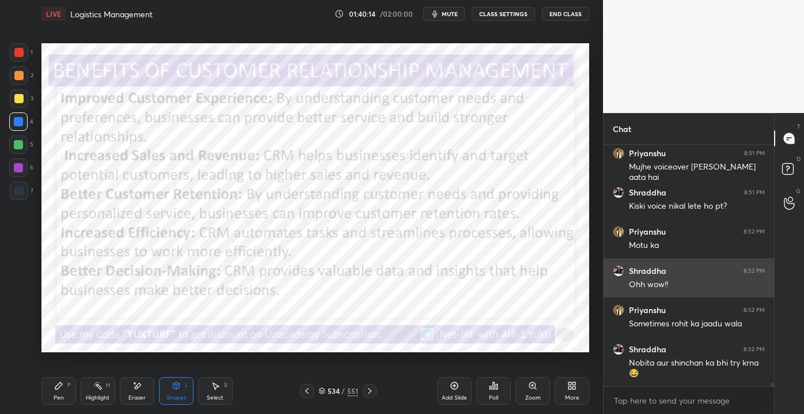
scroll to position [16974, 0]
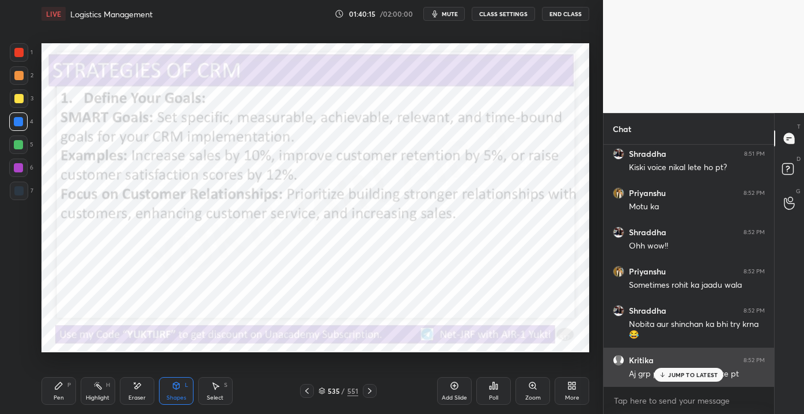
click at [679, 378] on p "JUMP TO LATEST" at bounding box center [693, 374] width 50 height 7
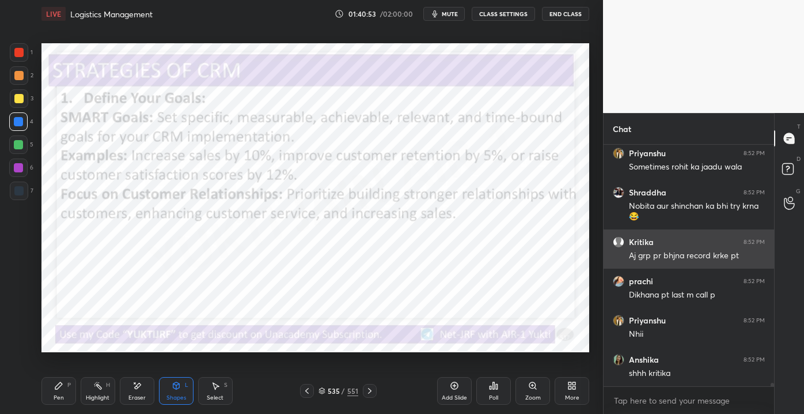
scroll to position [17131, 0]
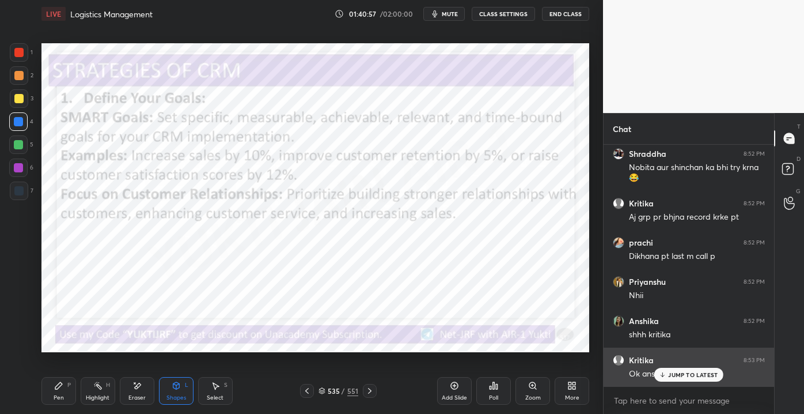
click at [675, 374] on p "JUMP TO LATEST" at bounding box center [693, 374] width 50 height 7
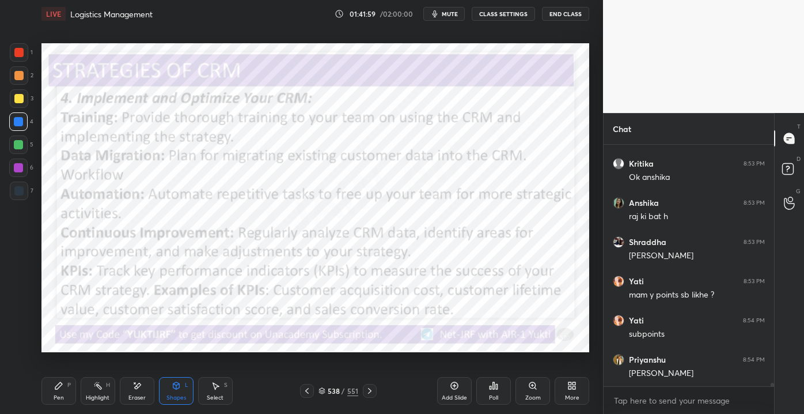
scroll to position [17366, 0]
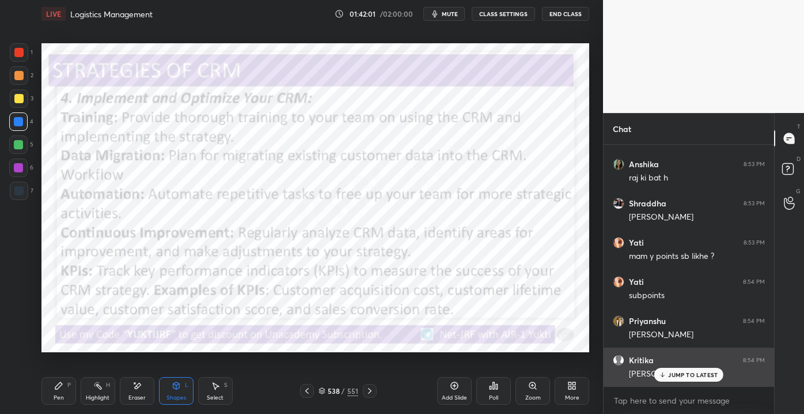
click at [671, 371] on p "JUMP TO LATEST" at bounding box center [693, 374] width 50 height 7
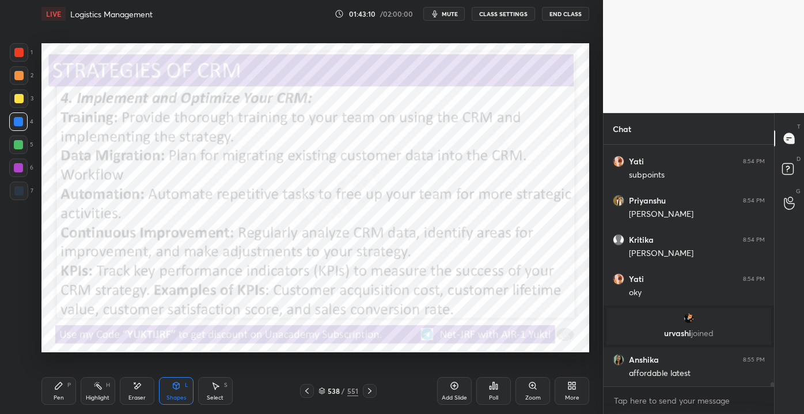
scroll to position [14911, 0]
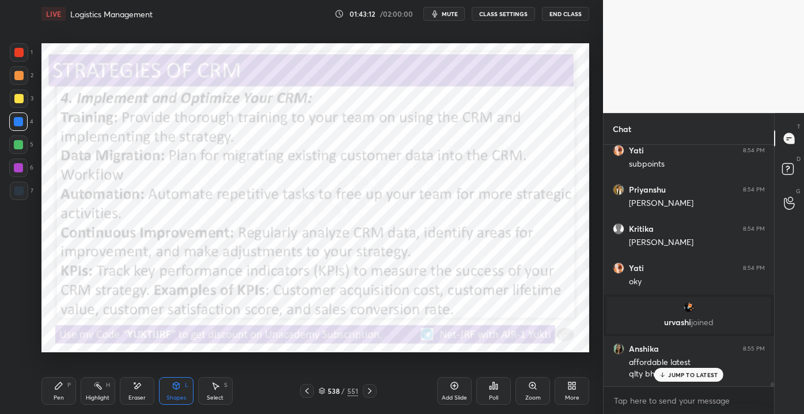
click at [669, 380] on div "JUMP TO LATEST" at bounding box center [688, 375] width 69 height 14
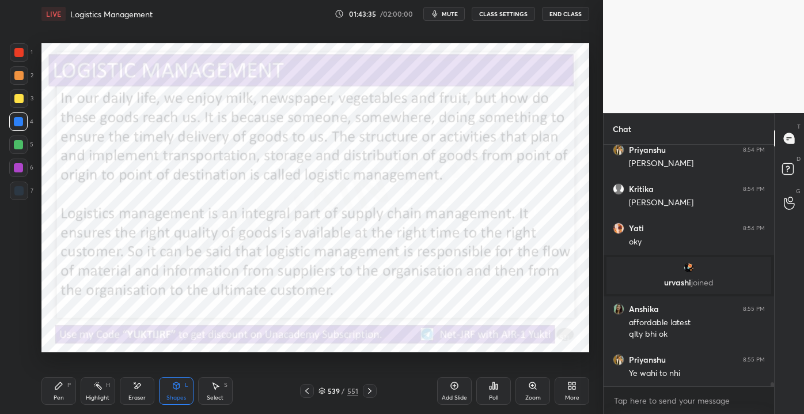
scroll to position [14989, 0]
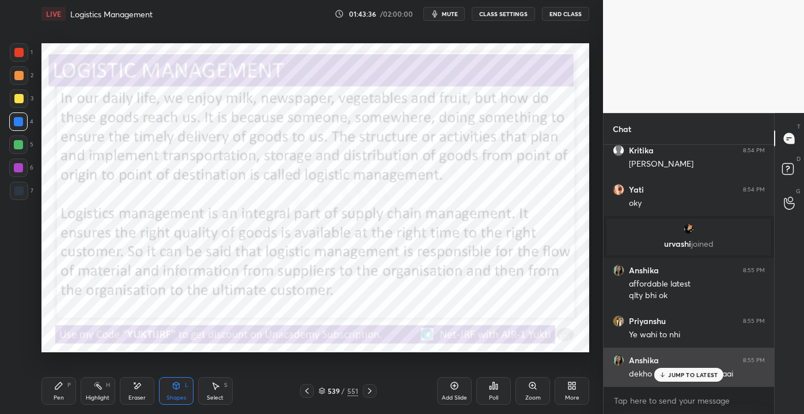
click at [694, 379] on div "JUMP TO LATEST" at bounding box center [688, 375] width 69 height 14
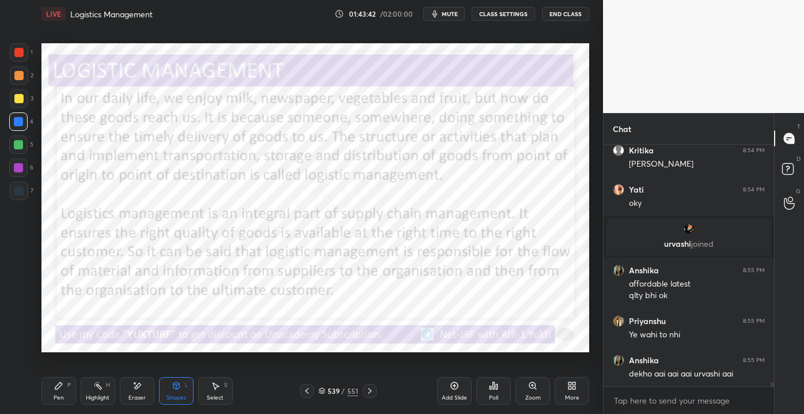
click at [687, 228] on img "grid" at bounding box center [689, 229] width 12 height 12
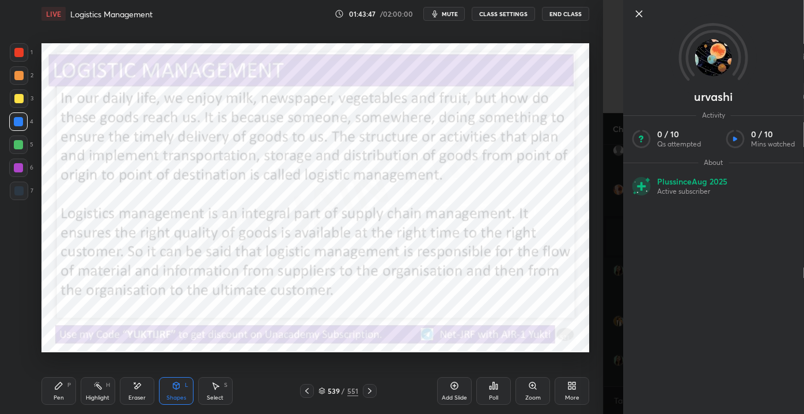
click at [709, 60] on img at bounding box center [713, 57] width 37 height 37
click at [637, 18] on icon at bounding box center [640, 14] width 14 height 14
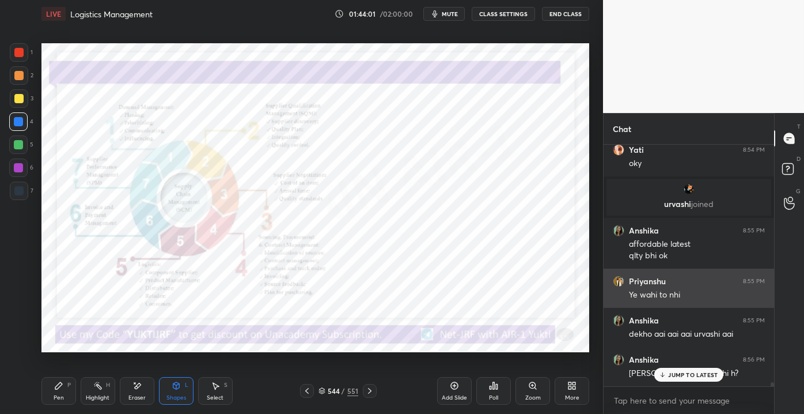
scroll to position [15067, 0]
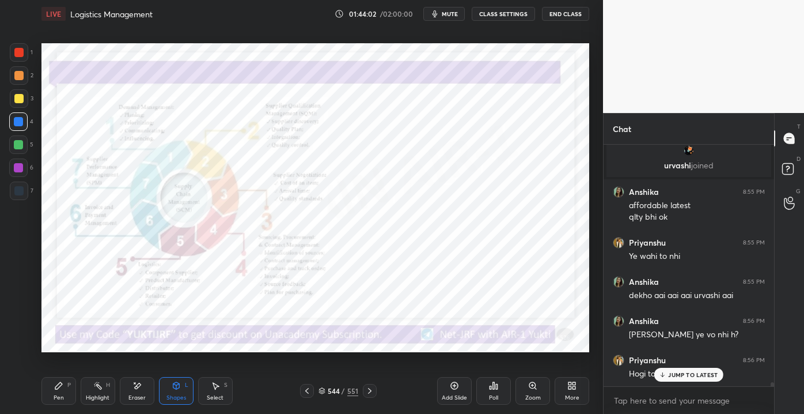
click at [683, 377] on div "JUMP TO LATEST" at bounding box center [688, 375] width 69 height 14
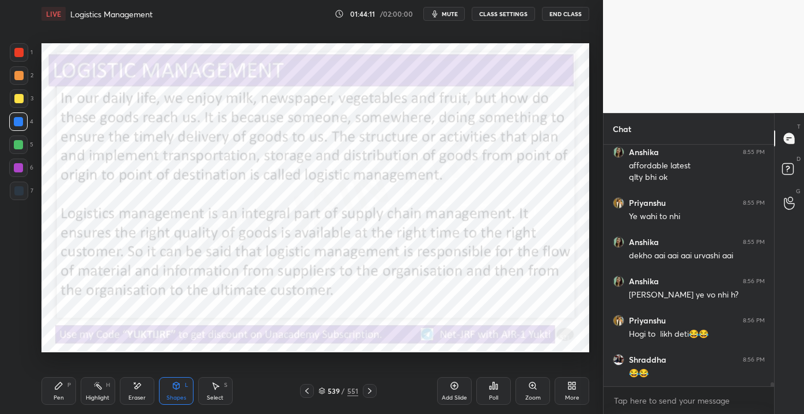
scroll to position [15146, 0]
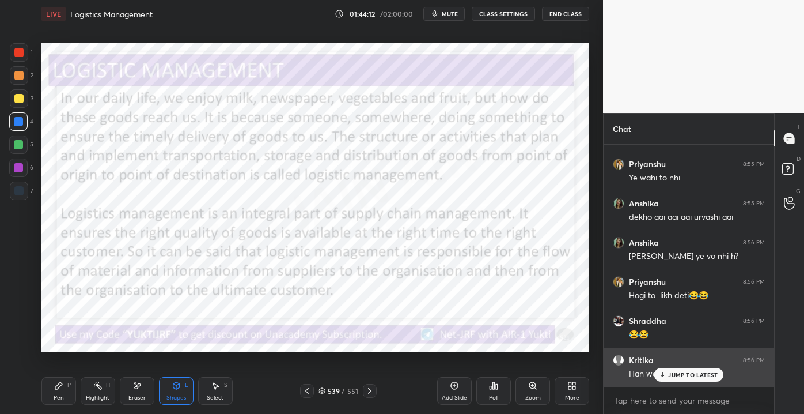
click at [682, 378] on div "JUMP TO LATEST" at bounding box center [688, 375] width 69 height 14
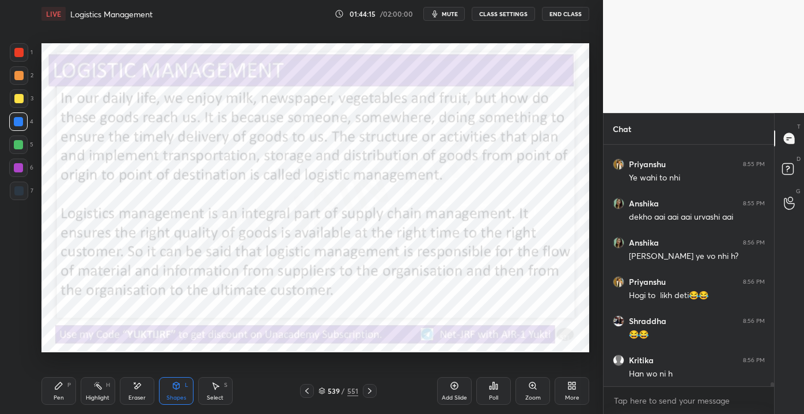
click at [141, 385] on icon at bounding box center [137, 386] width 9 height 10
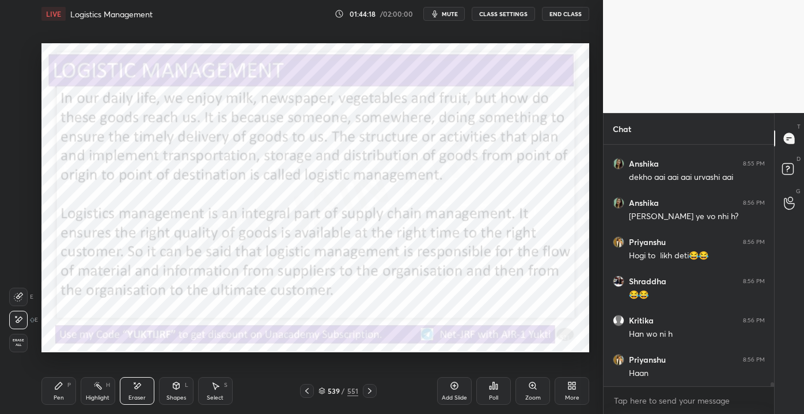
scroll to position [15224, 0]
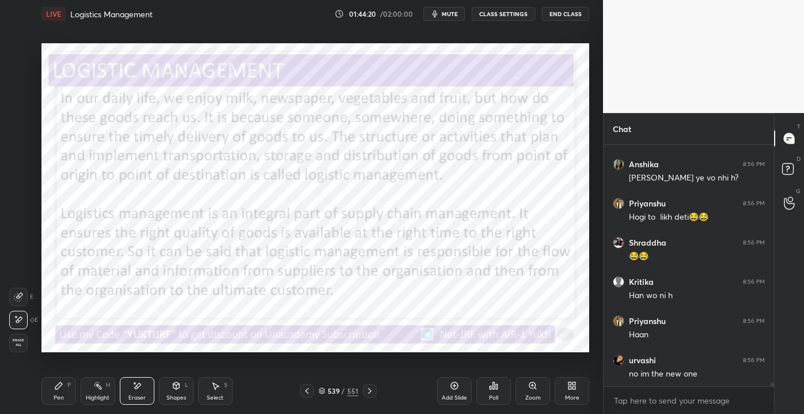
click at [58, 392] on div "Pen P" at bounding box center [58, 391] width 35 height 28
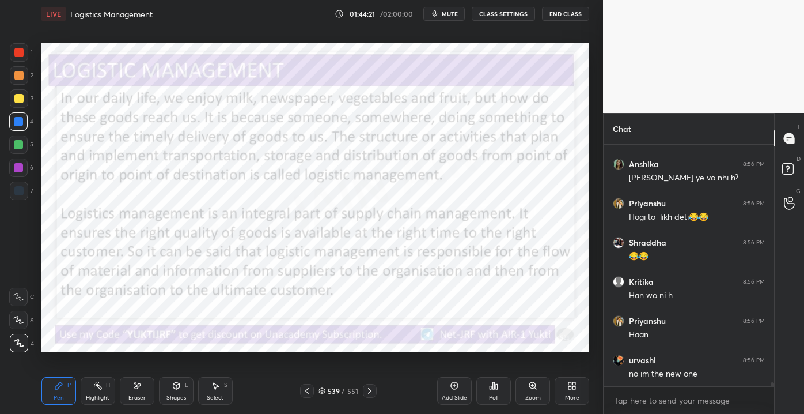
click at [143, 397] on div "Eraser" at bounding box center [136, 398] width 17 height 6
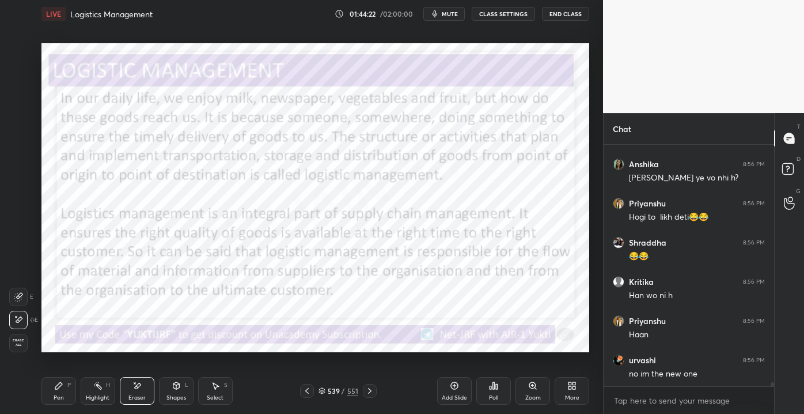
click at [103, 395] on div "Highlight" at bounding box center [98, 398] width 24 height 6
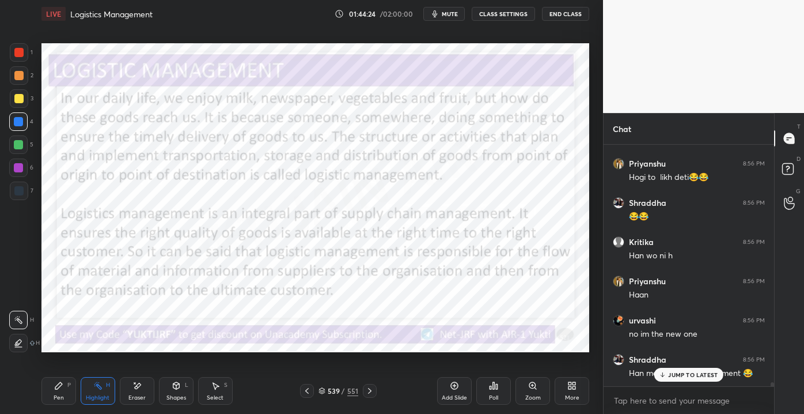
scroll to position [15302, 0]
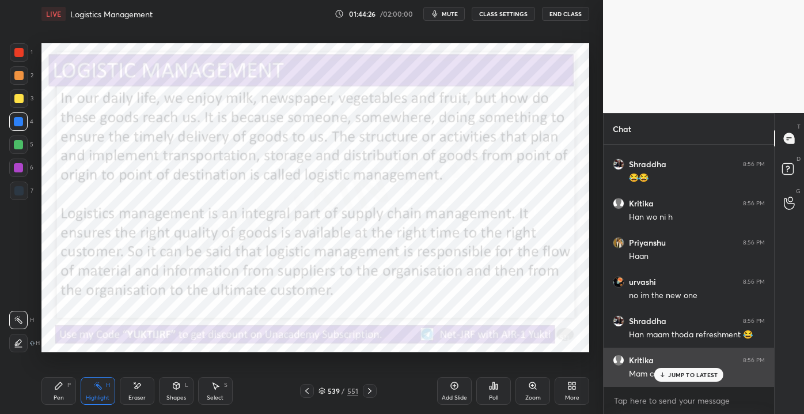
click at [692, 384] on div "Kritika 8:56 PM Mam continue" at bounding box center [689, 366] width 171 height 39
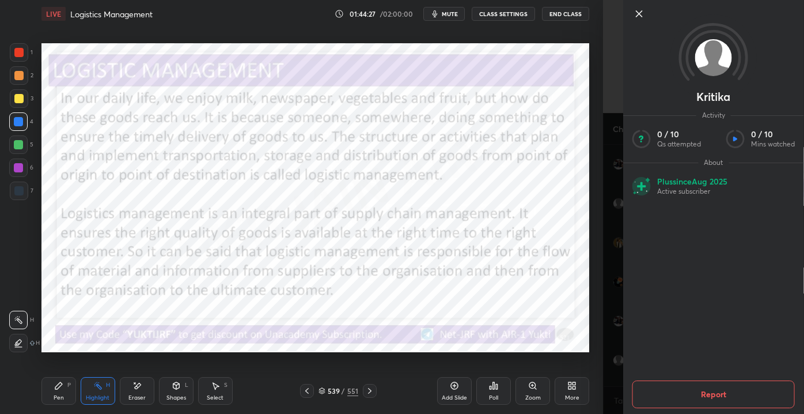
drag, startPoint x: 640, startPoint y: 17, endPoint x: 648, endPoint y: 16, distance: 8.2
click at [641, 18] on icon at bounding box center [640, 14] width 14 height 14
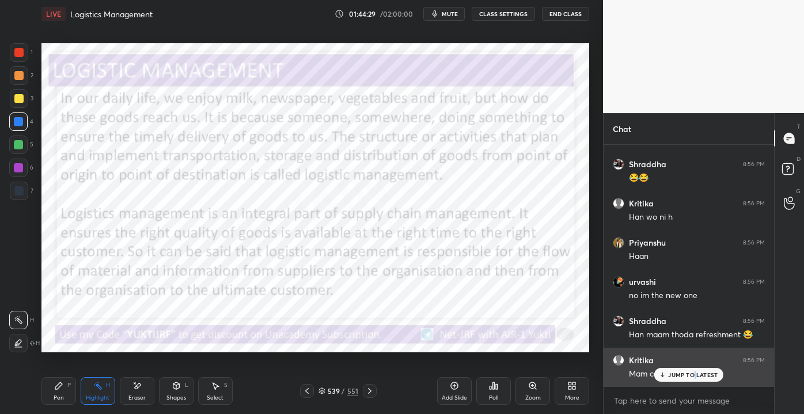
click at [694, 376] on p "JUMP TO LATEST" at bounding box center [693, 374] width 50 height 7
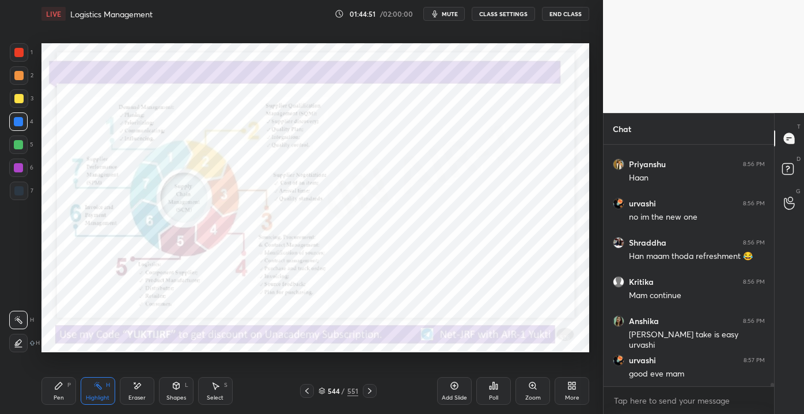
scroll to position [15430, 0]
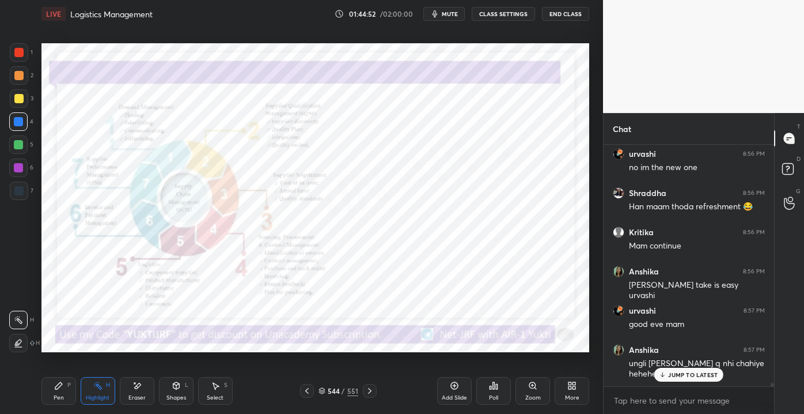
click at [690, 375] on p "JUMP TO LATEST" at bounding box center [693, 374] width 50 height 7
click at [68, 389] on div "Pen P" at bounding box center [58, 391] width 35 height 28
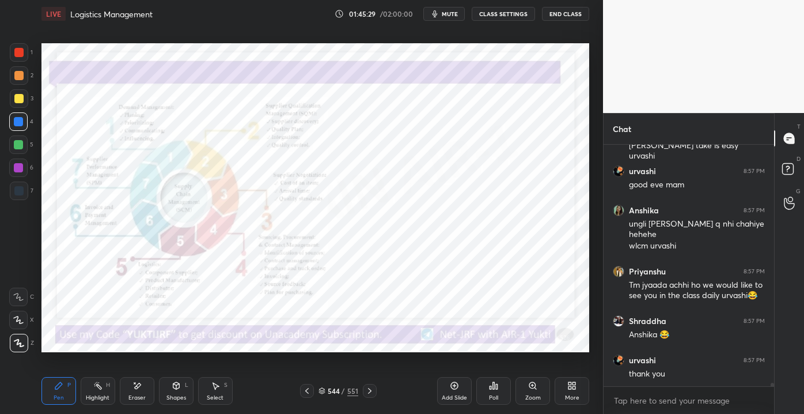
scroll to position [15619, 0]
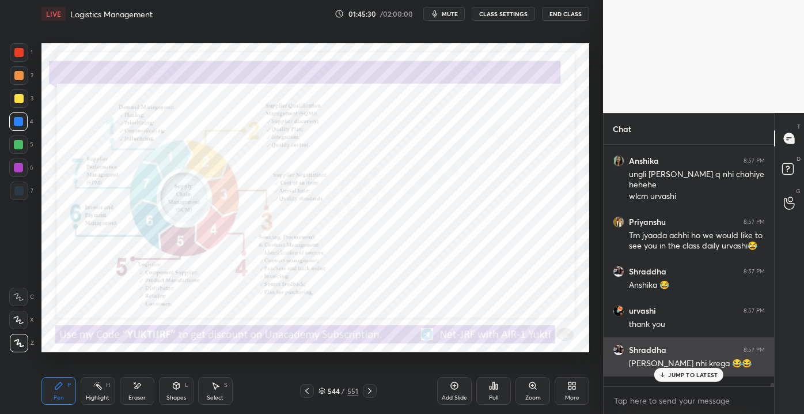
click at [667, 377] on div "JUMP TO LATEST" at bounding box center [688, 375] width 69 height 14
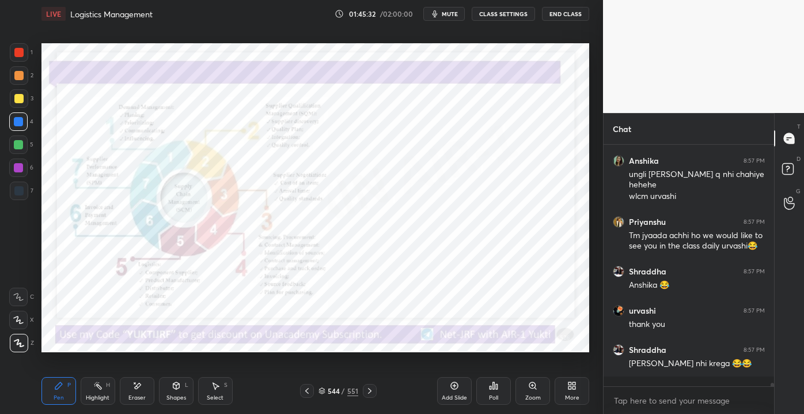
click at [528, 391] on div "Zoom" at bounding box center [533, 391] width 35 height 28
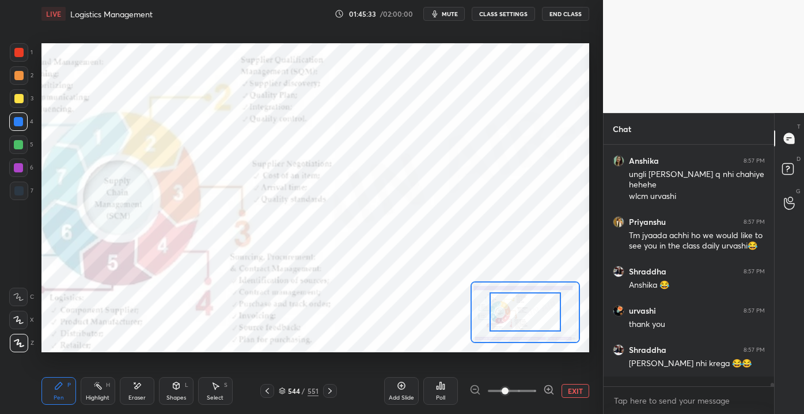
scroll to position [15669, 0]
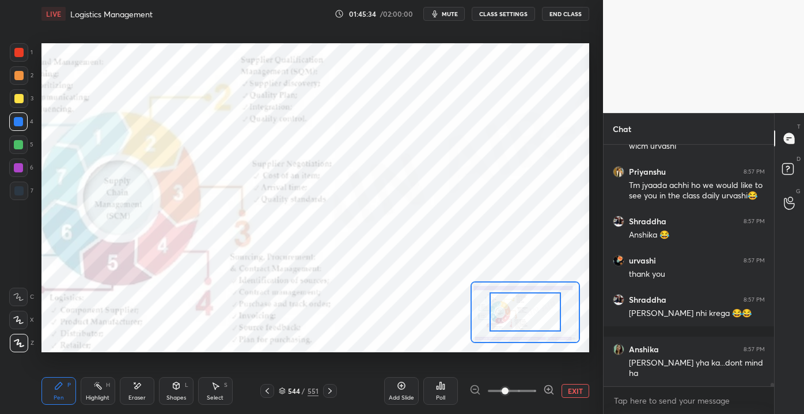
drag, startPoint x: 507, startPoint y: 385, endPoint x: 521, endPoint y: 386, distance: 13.8
click at [509, 387] on span at bounding box center [505, 390] width 7 height 7
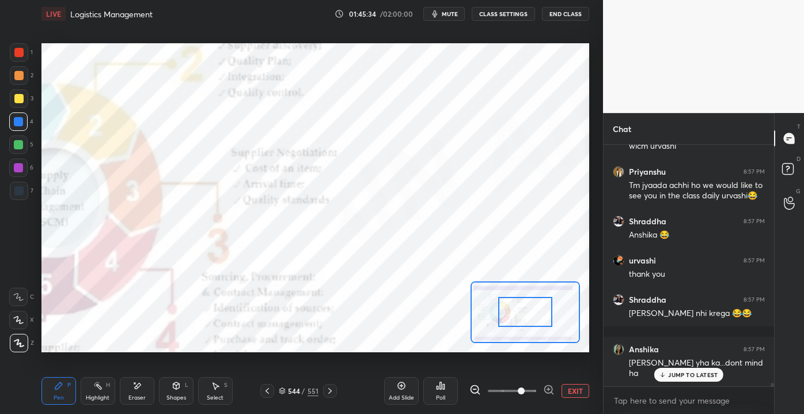
scroll to position [15708, 0]
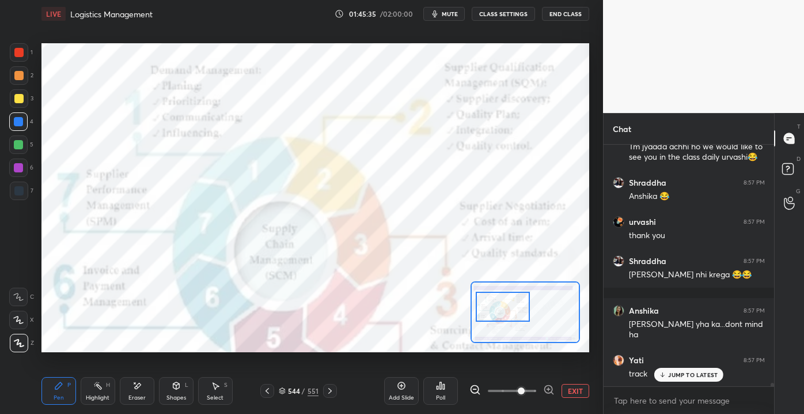
drag, startPoint x: 521, startPoint y: 325, endPoint x: 499, endPoint y: 321, distance: 22.9
click at [499, 321] on div at bounding box center [503, 307] width 54 height 30
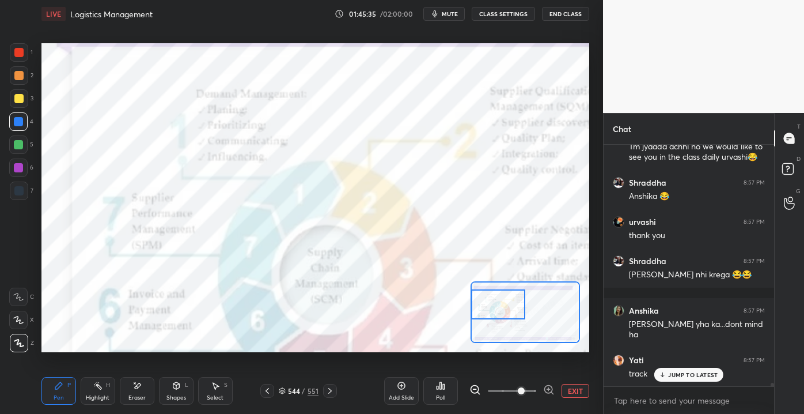
click at [495, 319] on div at bounding box center [525, 312] width 109 height 62
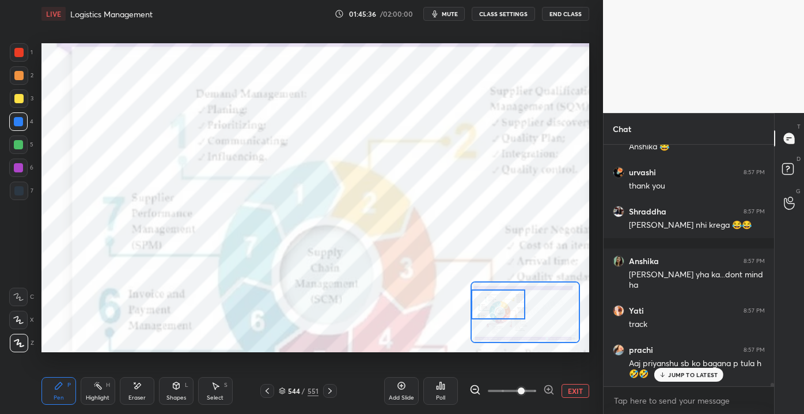
click at [503, 343] on div "Setting up your live class Poll for secs No correct answer Start poll" at bounding box center [315, 197] width 548 height 308
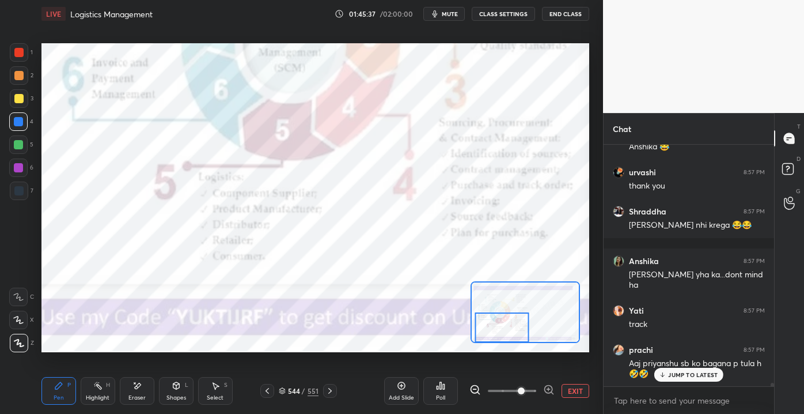
drag, startPoint x: 502, startPoint y: 321, endPoint x: 523, endPoint y: 332, distance: 23.5
click at [502, 325] on div at bounding box center [502, 327] width 54 height 30
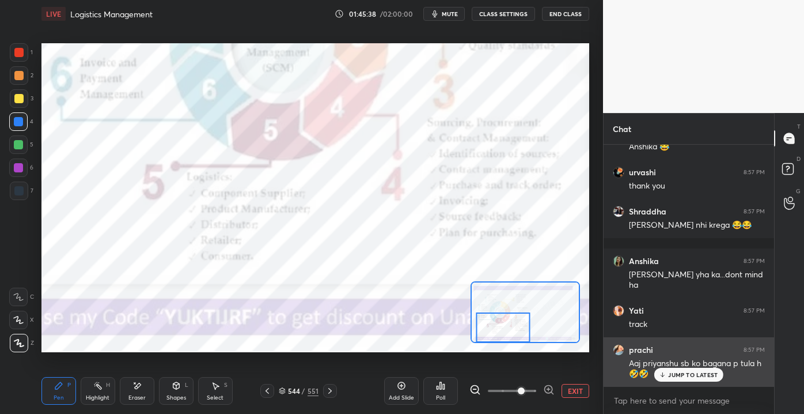
click at [679, 373] on p "JUMP TO LATEST" at bounding box center [693, 374] width 50 height 7
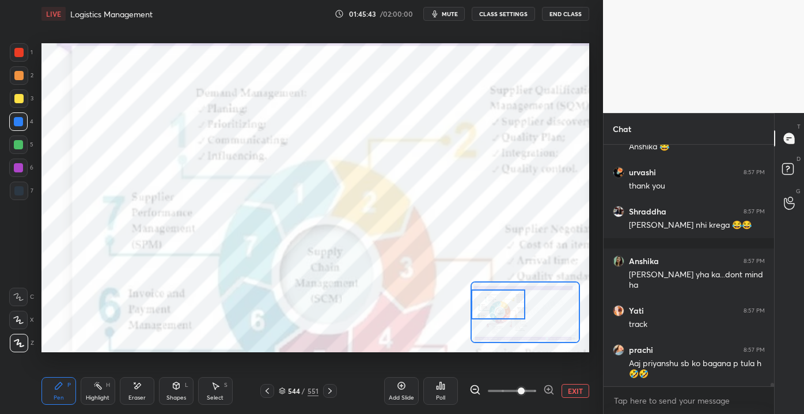
drag, startPoint x: 509, startPoint y: 333, endPoint x: 507, endPoint y: 314, distance: 19.1
click at [506, 314] on div at bounding box center [498, 304] width 54 height 30
click at [496, 308] on div at bounding box center [498, 304] width 54 height 30
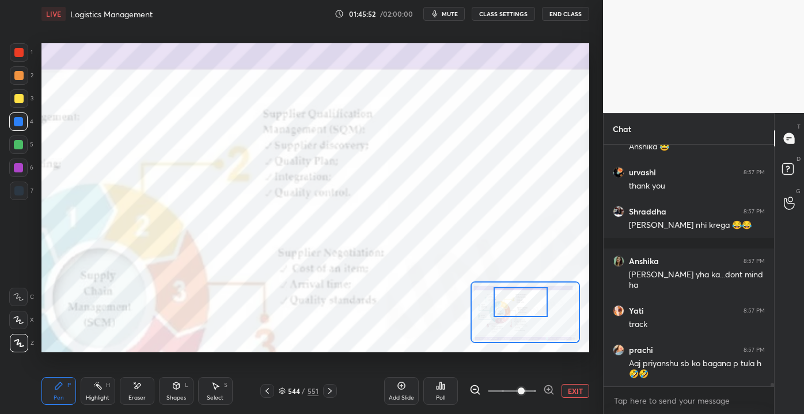
drag, startPoint x: 493, startPoint y: 306, endPoint x: 517, endPoint y: 306, distance: 24.2
click at [515, 306] on div at bounding box center [521, 302] width 54 height 30
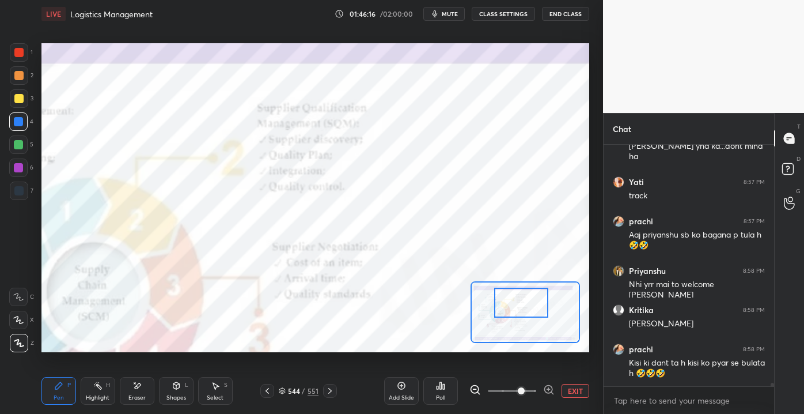
scroll to position [15924, 0]
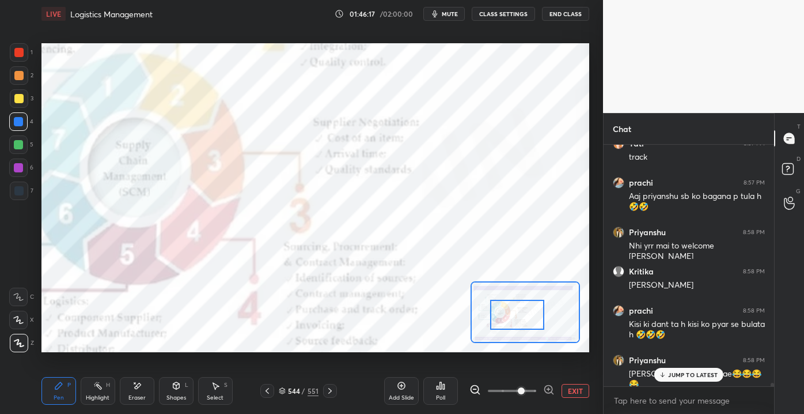
click at [504, 316] on div at bounding box center [517, 315] width 54 height 30
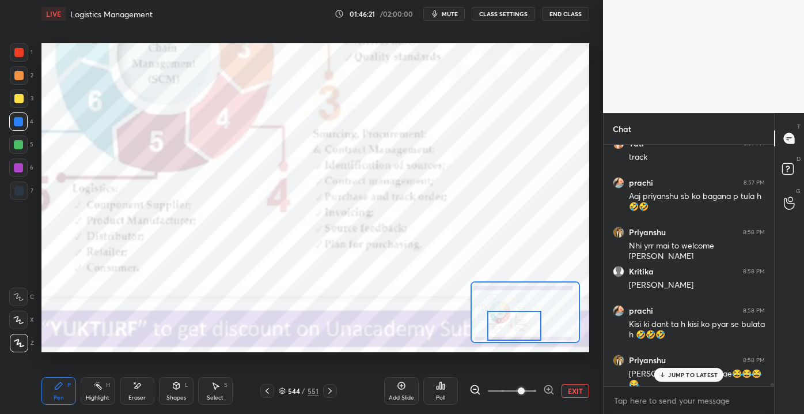
drag, startPoint x: 513, startPoint y: 315, endPoint x: 510, endPoint y: 323, distance: 8.6
click at [510, 325] on div at bounding box center [514, 326] width 54 height 30
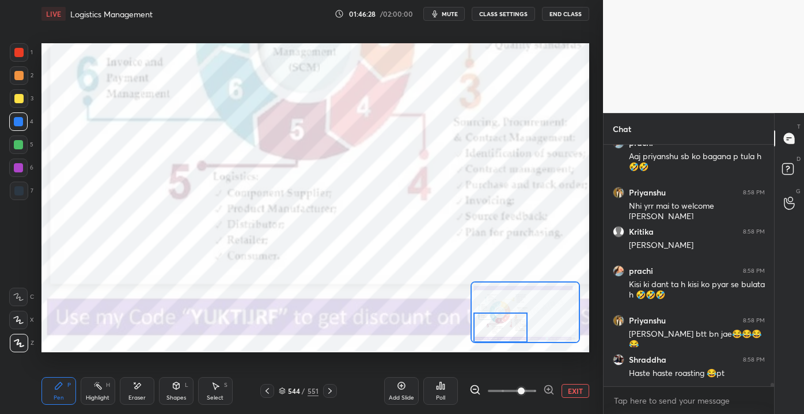
drag, startPoint x: 522, startPoint y: 336, endPoint x: 509, endPoint y: 334, distance: 13.4
click at [508, 339] on div at bounding box center [501, 327] width 54 height 30
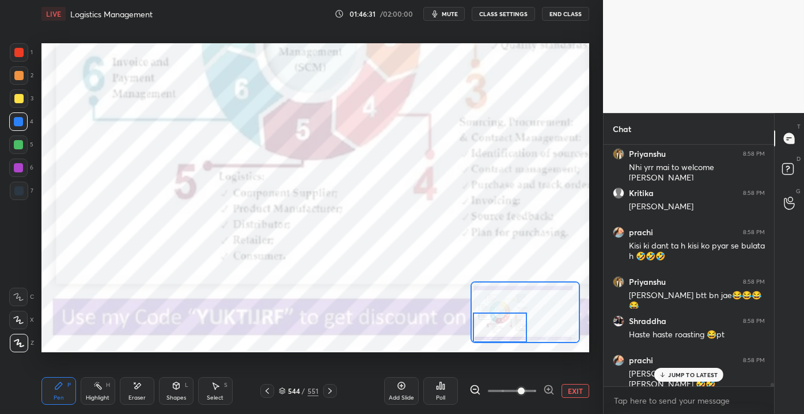
scroll to position [16052, 0]
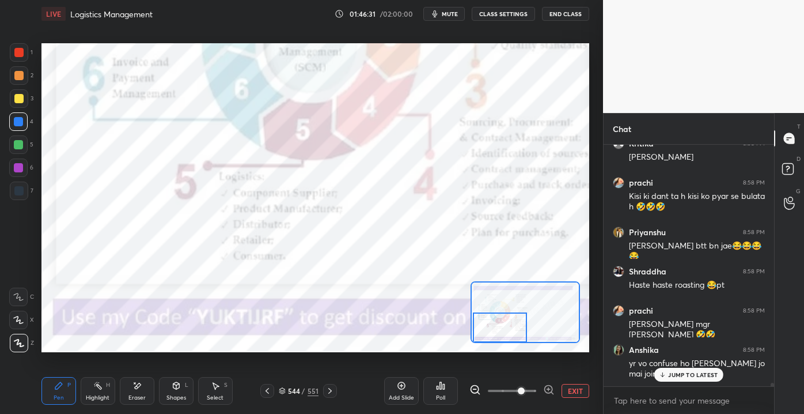
click at [582, 394] on button "EXIT" at bounding box center [576, 391] width 28 height 14
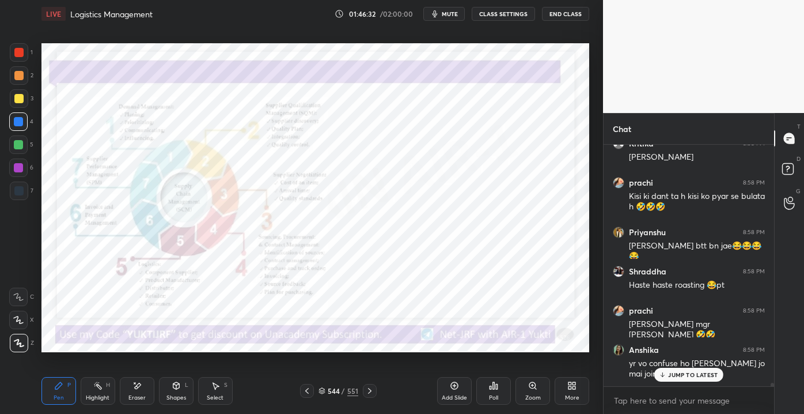
drag, startPoint x: 459, startPoint y: 391, endPoint x: 467, endPoint y: 388, distance: 8.0
click at [459, 388] on div "Add Slide" at bounding box center [454, 391] width 35 height 28
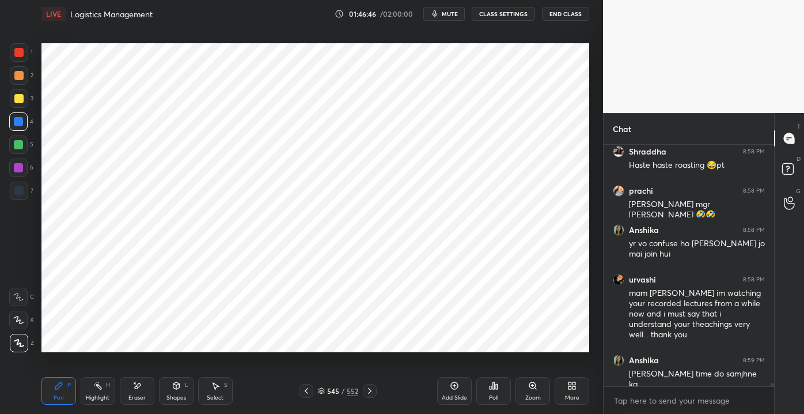
scroll to position [16184, 0]
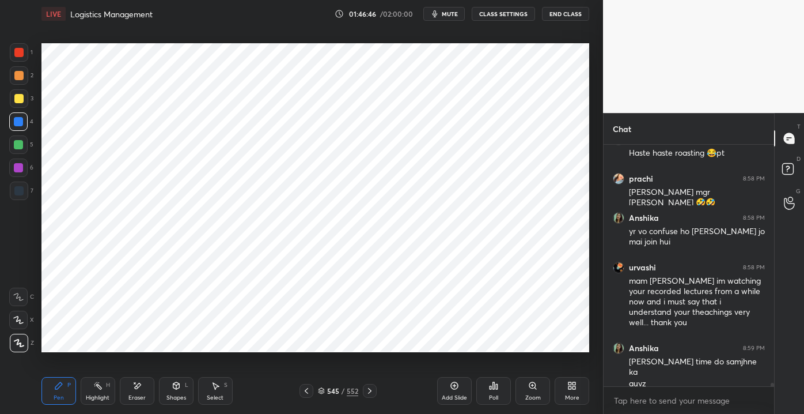
click at [680, 380] on div "Priyanshu 8:58 PM [PERSON_NAME] btt bn jae😂😂😂😂 Shraddha 8:58 PM Haste haste roa…" at bounding box center [689, 265] width 171 height 241
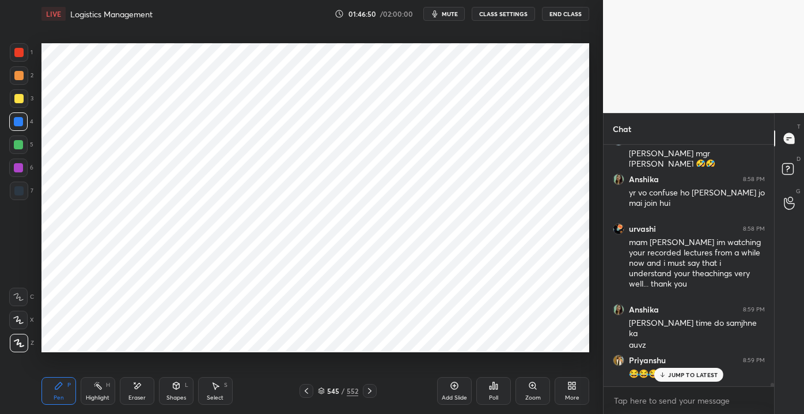
click at [697, 379] on div "JUMP TO LATEST" at bounding box center [688, 375] width 69 height 14
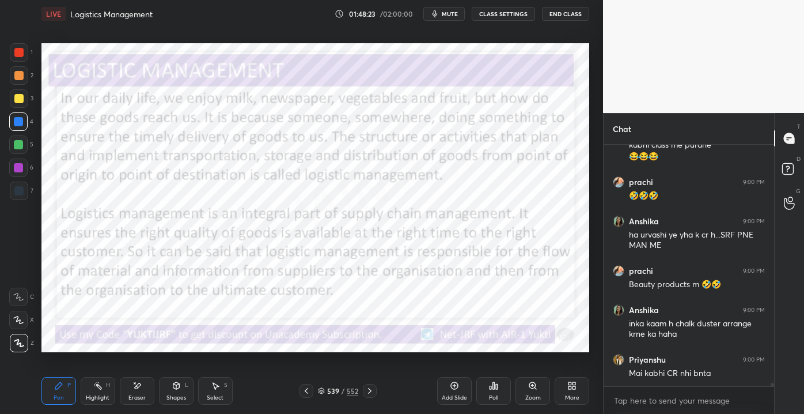
scroll to position [16579, 0]
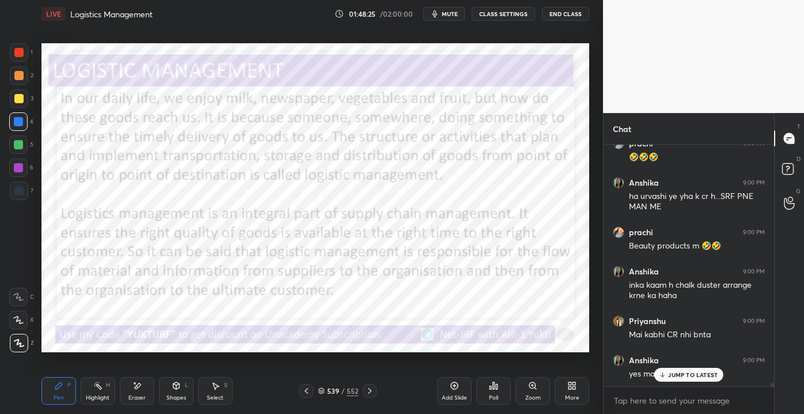
click at [662, 369] on div "JUMP TO LATEST" at bounding box center [688, 375] width 69 height 14
click at [105, 388] on div "Highlight H" at bounding box center [98, 391] width 35 height 28
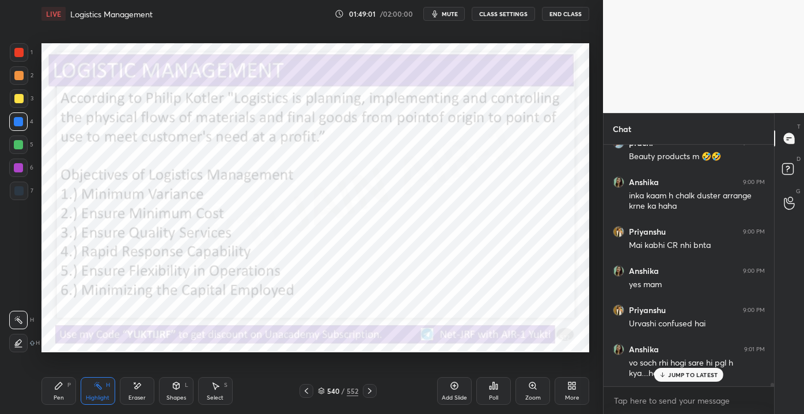
scroll to position [16707, 0]
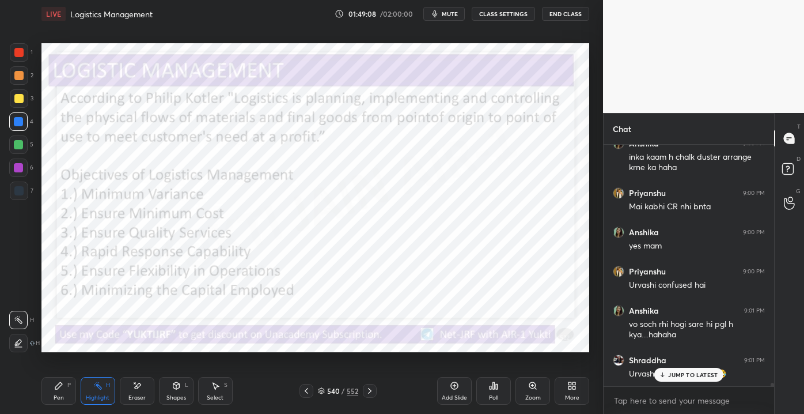
click at [682, 377] on p "JUMP TO LATEST" at bounding box center [693, 374] width 50 height 7
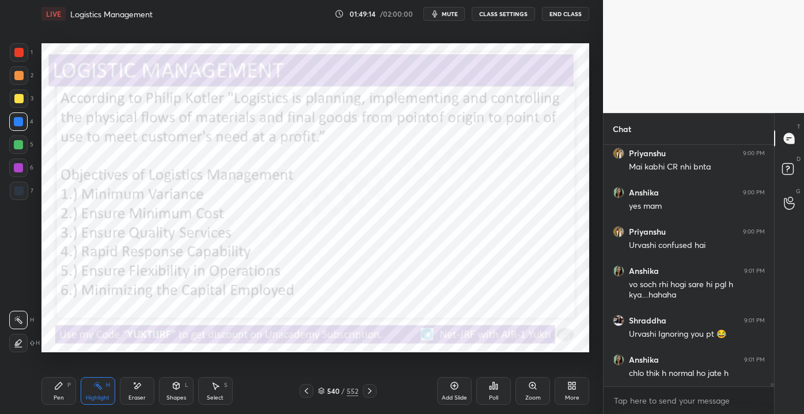
drag, startPoint x: 62, startPoint y: 380, endPoint x: 65, endPoint y: 373, distance: 7.5
click at [62, 380] on div "Pen P" at bounding box center [58, 391] width 35 height 28
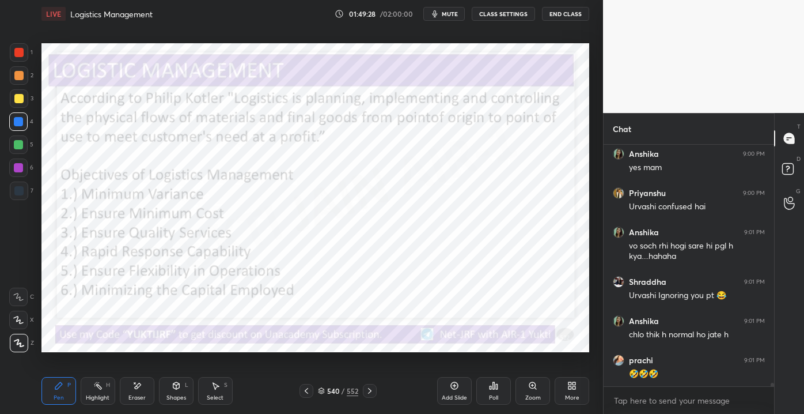
scroll to position [16825, 0]
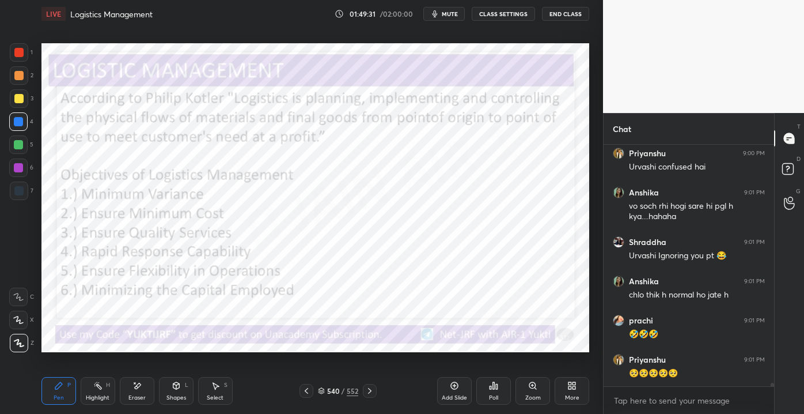
click at [118, 400] on div "Pen P Highlight H Eraser Shapes L Select S" at bounding box center [140, 391] width 198 height 28
click at [94, 390] on icon at bounding box center [97, 385] width 9 height 9
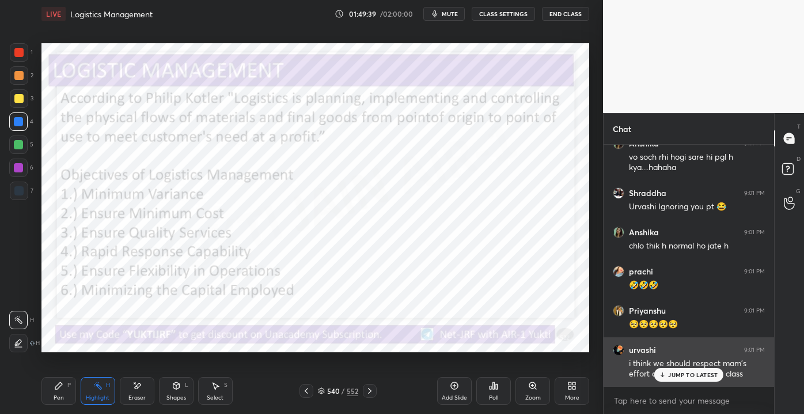
click at [679, 377] on p "JUMP TO LATEST" at bounding box center [693, 374] width 50 height 7
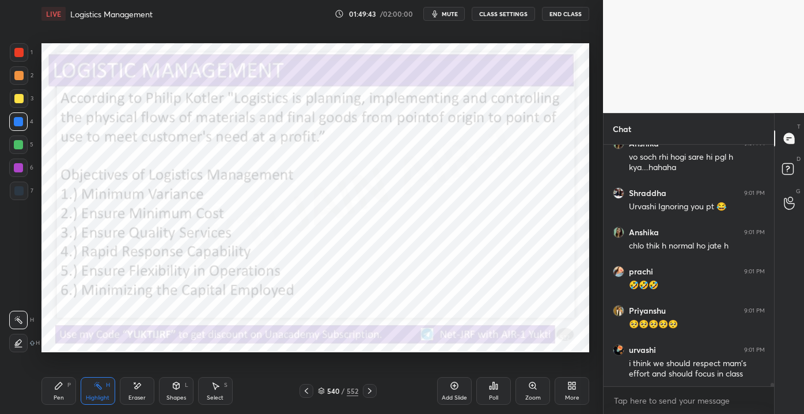
scroll to position [16914, 0]
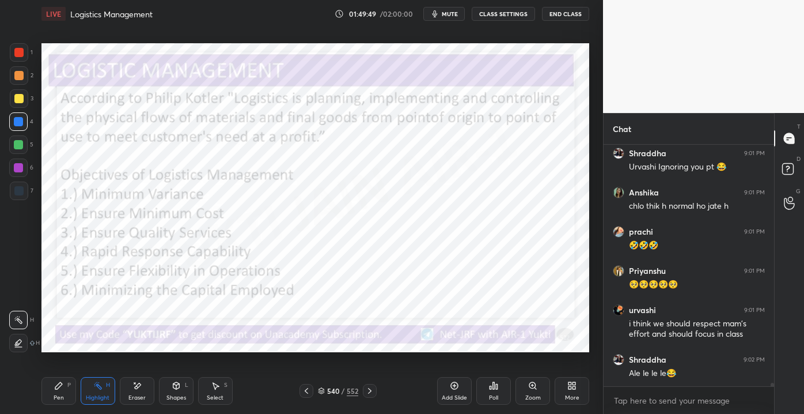
click at [53, 393] on div "Pen P" at bounding box center [58, 391] width 35 height 28
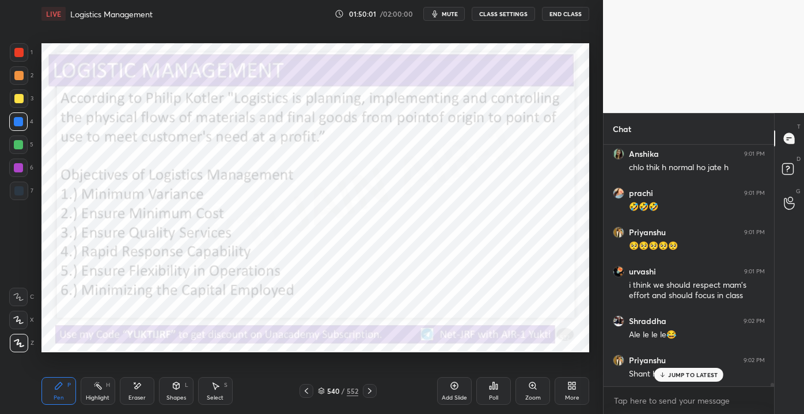
scroll to position [17002, 0]
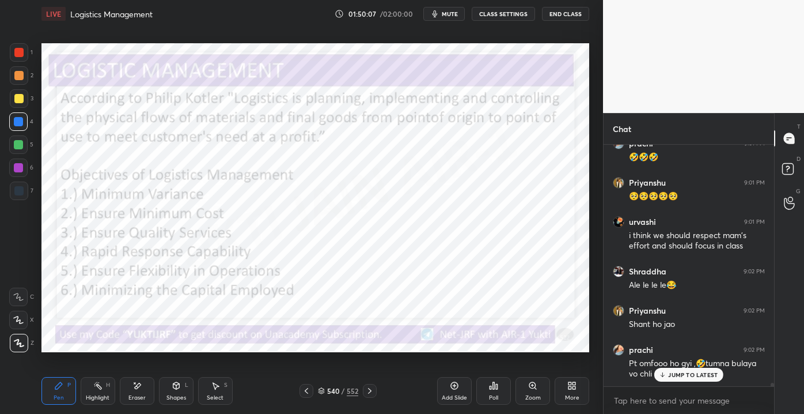
click at [92, 402] on div "Highlight H" at bounding box center [98, 391] width 35 height 28
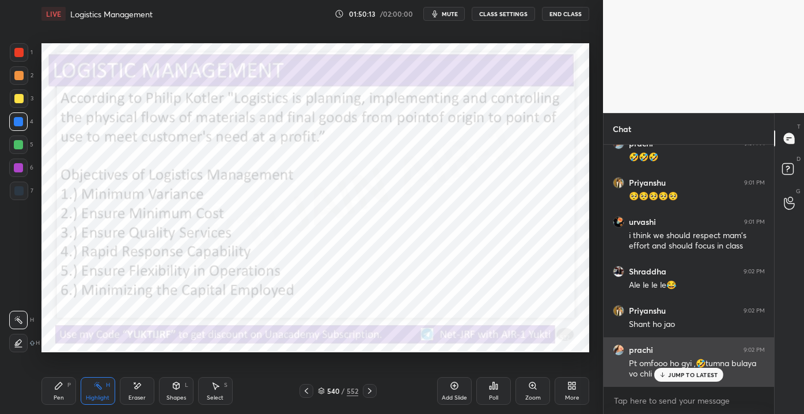
click at [690, 381] on div "prachi 9:02 PM Pt omfooo ho gyi ,🤣tumna bulaya vo chli gyi 🤣🤣🤣" at bounding box center [689, 362] width 171 height 50
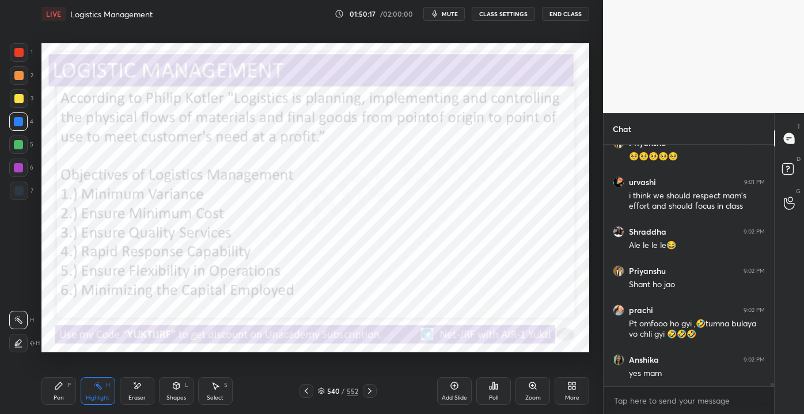
scroll to position [17080, 0]
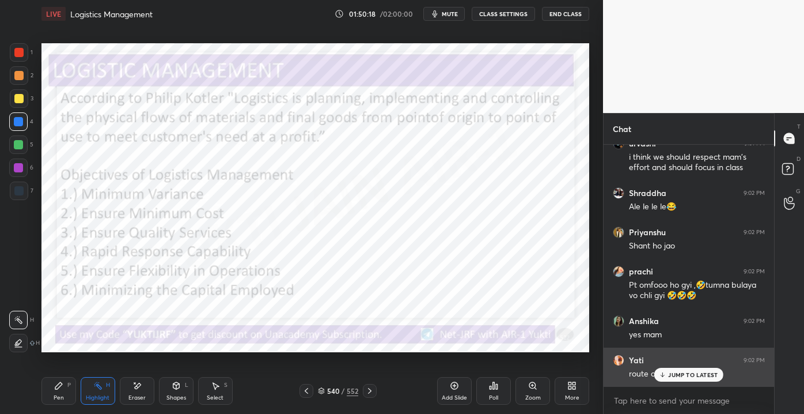
click at [670, 374] on p "JUMP TO LATEST" at bounding box center [693, 374] width 50 height 7
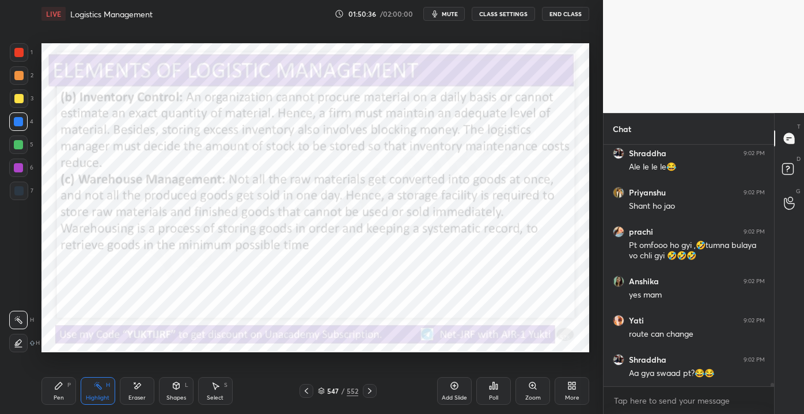
scroll to position [17158, 0]
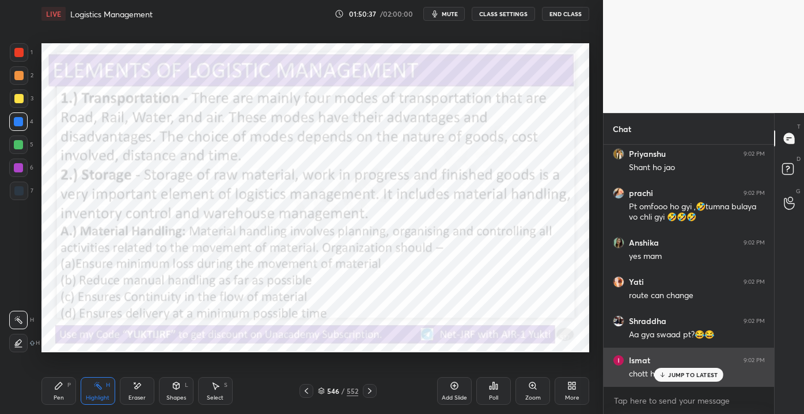
drag, startPoint x: 676, startPoint y: 373, endPoint x: 656, endPoint y: 376, distance: 20.9
click at [676, 372] on p "JUMP TO LATEST" at bounding box center [693, 374] width 50 height 7
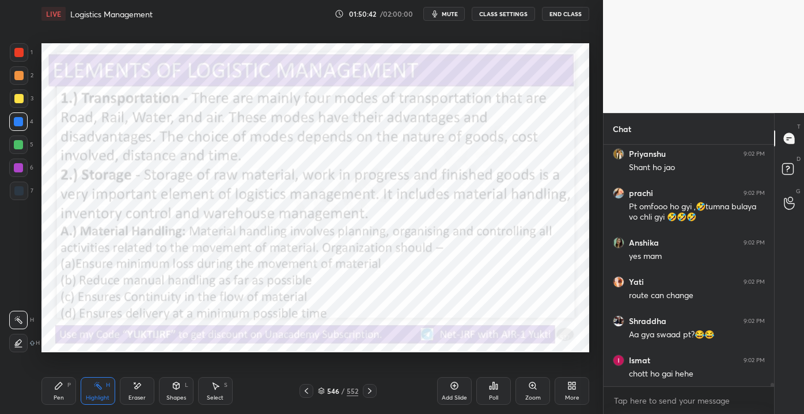
scroll to position [17198, 0]
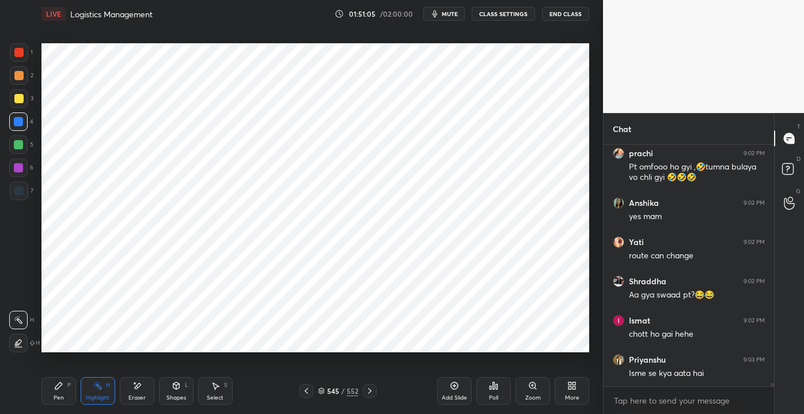
click at [457, 404] on div "Add Slide" at bounding box center [454, 391] width 35 height 28
click at [183, 392] on div "Shapes L" at bounding box center [176, 391] width 35 height 28
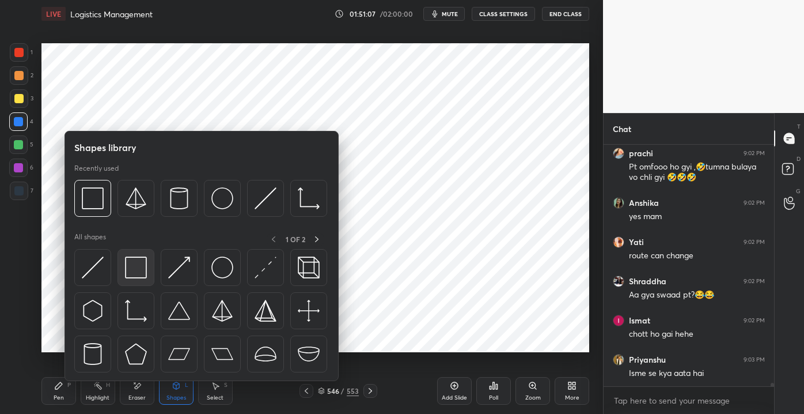
click at [143, 250] on div at bounding box center [136, 267] width 37 height 37
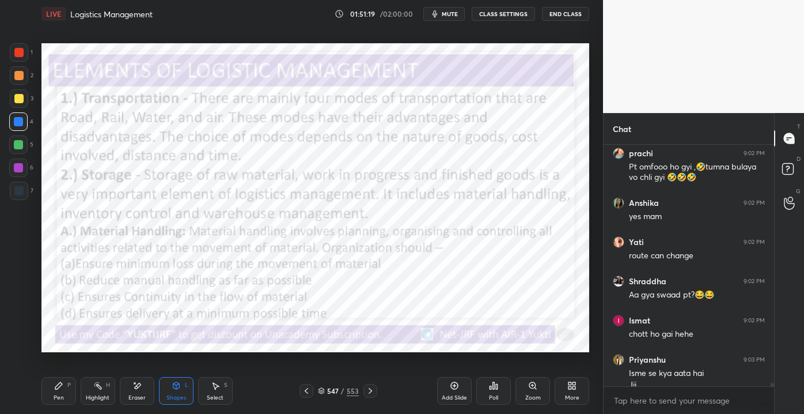
scroll to position [17209, 0]
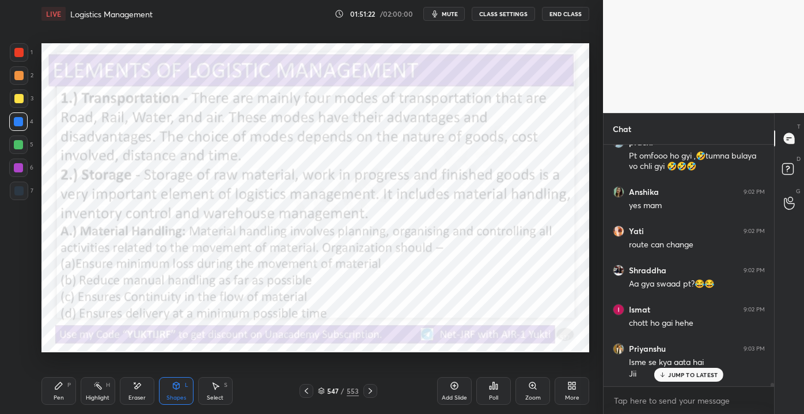
click at [669, 369] on div "JUMP TO LATEST" at bounding box center [688, 375] width 69 height 14
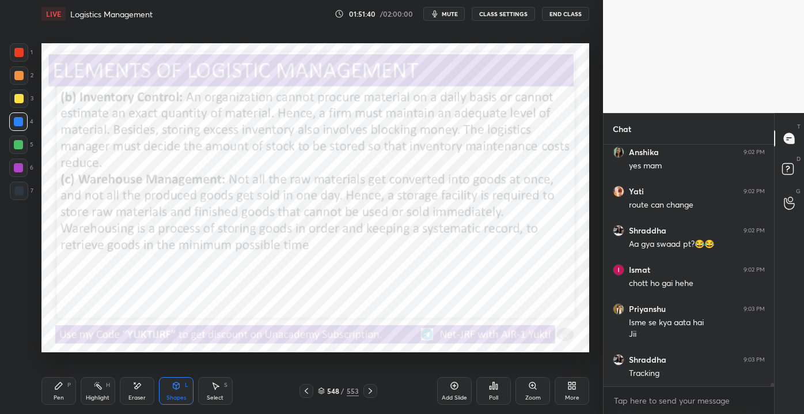
drag, startPoint x: 58, startPoint y: 388, endPoint x: 69, endPoint y: 378, distance: 14.3
click at [58, 387] on icon at bounding box center [58, 385] width 7 height 7
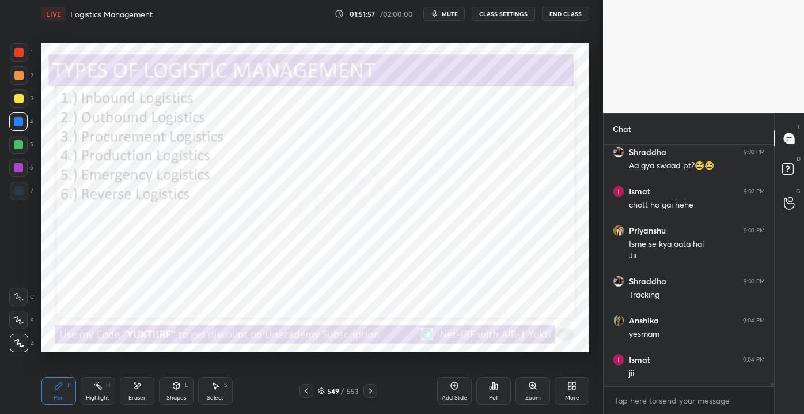
drag, startPoint x: 453, startPoint y: 389, endPoint x: 450, endPoint y: 380, distance: 10.2
click at [452, 386] on icon at bounding box center [454, 385] width 9 height 9
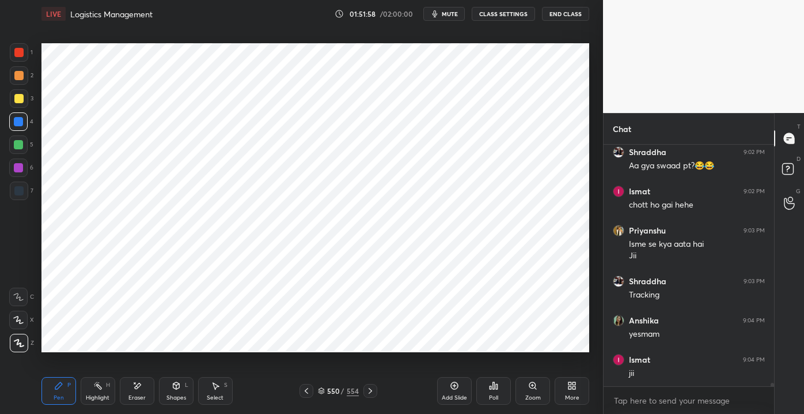
scroll to position [17366, 0]
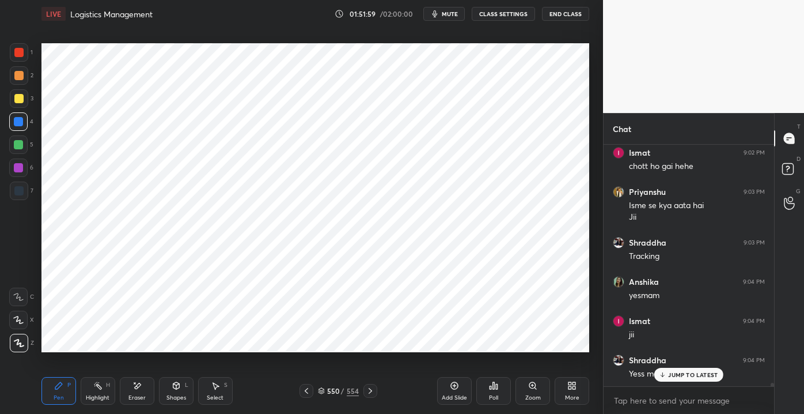
click at [4, 29] on div "1 2 3 4 5 6 7 C X Z E E Erase all H H LIVE Logistics Management 01:51:59 / 02:0…" at bounding box center [297, 207] width 594 height 414
click at [18, 55] on div at bounding box center [18, 52] width 9 height 9
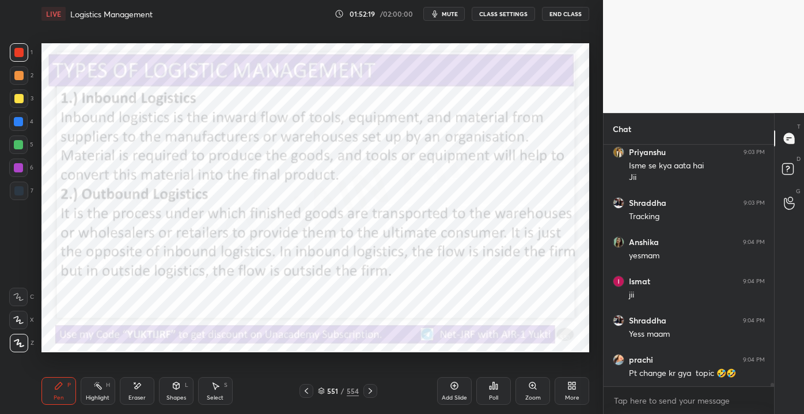
scroll to position [17417, 0]
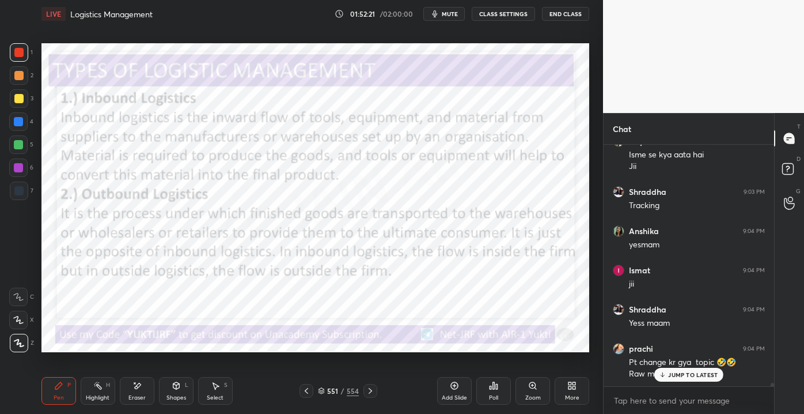
drag, startPoint x: 80, startPoint y: 400, endPoint x: 87, endPoint y: 395, distance: 9.1
click at [84, 399] on div "Pen P Highlight H Eraser Shapes L Select S 551 / 554 Add Slide Poll Zoom More" at bounding box center [315, 391] width 548 height 46
click at [89, 395] on div "Highlight" at bounding box center [98, 398] width 24 height 6
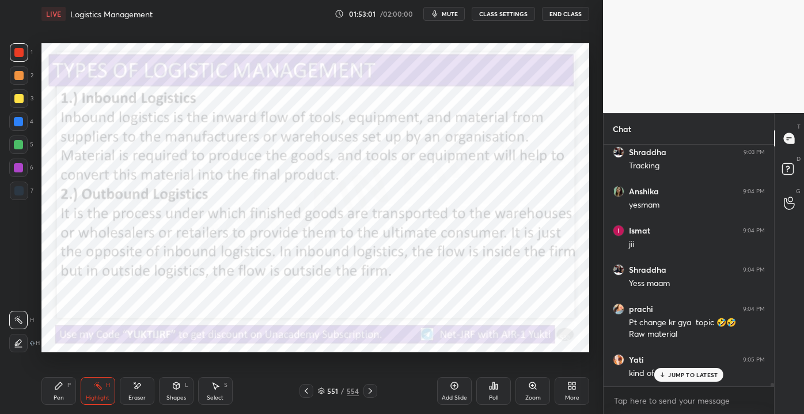
scroll to position [17495, 0]
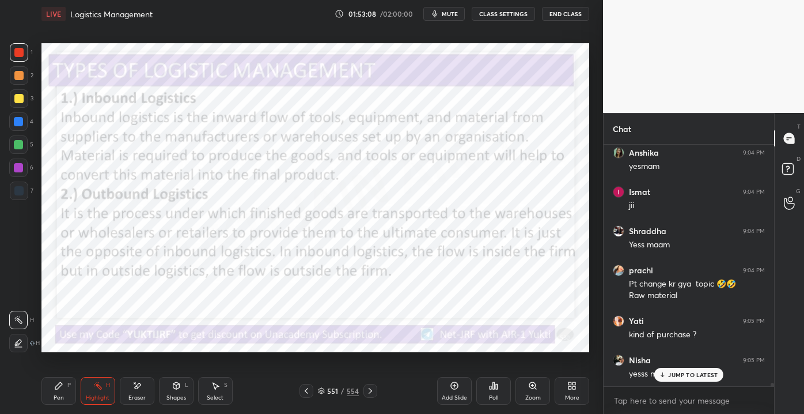
click at [59, 385] on icon at bounding box center [58, 385] width 7 height 7
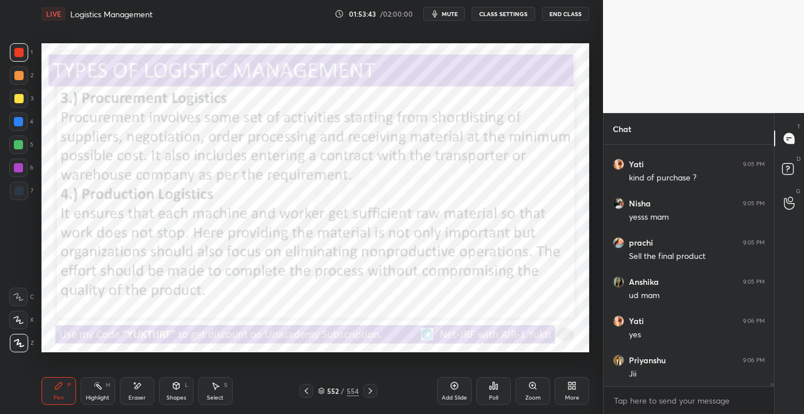
scroll to position [17691, 0]
click at [433, 386] on div "552 / 554" at bounding box center [339, 391] width 198 height 14
click at [445, 391] on div "Add Slide" at bounding box center [454, 391] width 35 height 28
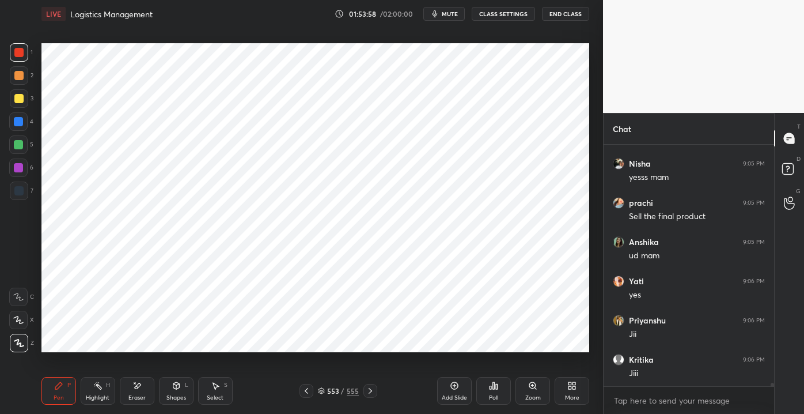
click at [169, 392] on div "Shapes L" at bounding box center [176, 391] width 35 height 28
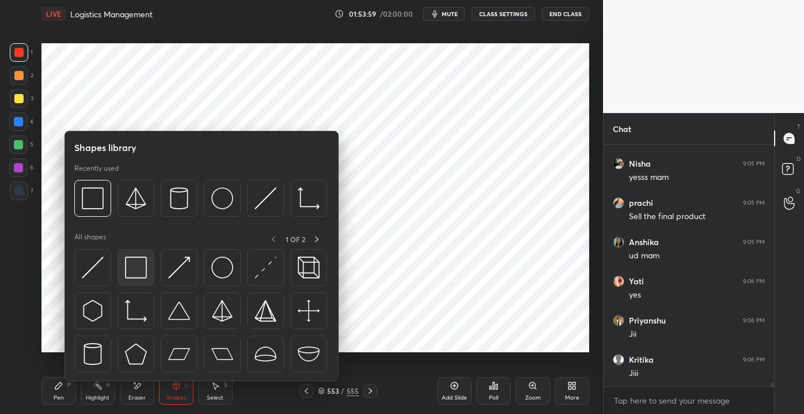
click at [144, 272] on img at bounding box center [136, 267] width 22 height 22
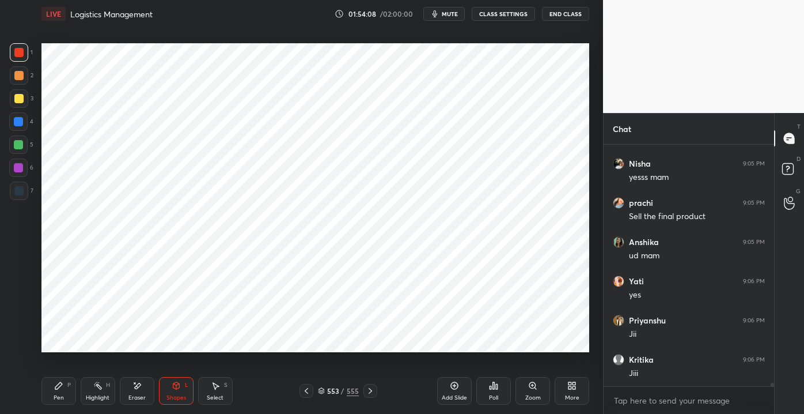
click at [17, 100] on div at bounding box center [18, 98] width 9 height 9
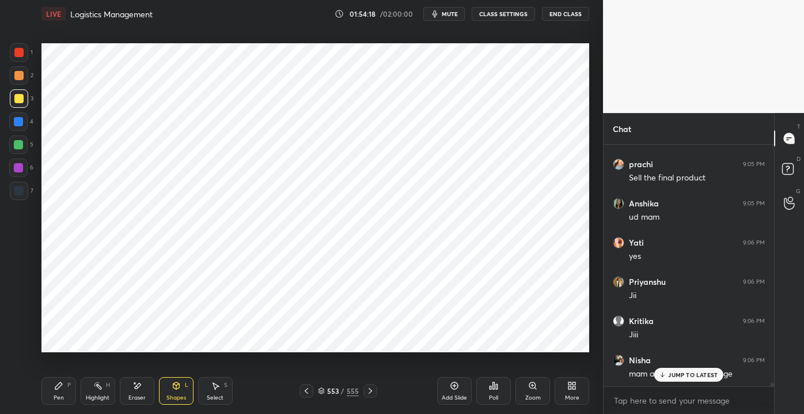
click at [672, 373] on p "JUMP TO LATEST" at bounding box center [693, 374] width 50 height 7
click at [56, 386] on icon at bounding box center [58, 385] width 7 height 7
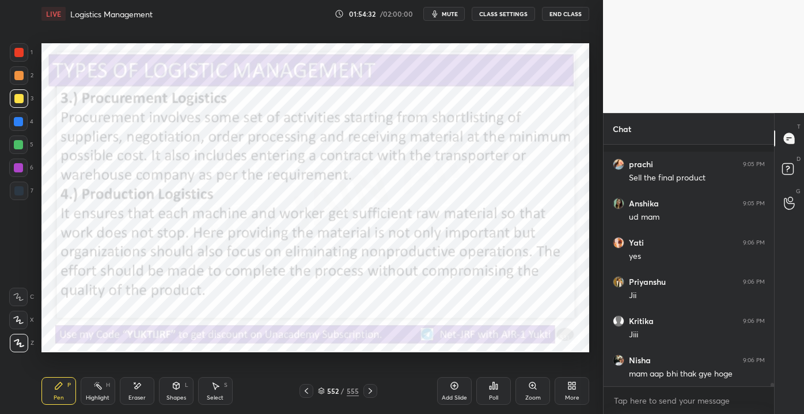
scroll to position [17780, 0]
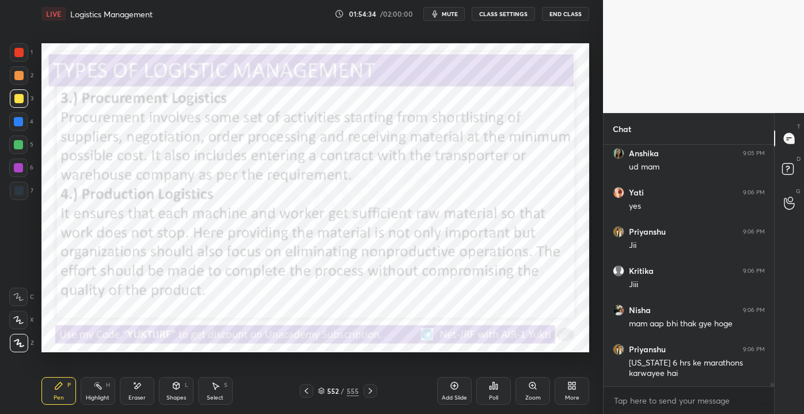
click at [23, 57] on div at bounding box center [19, 52] width 18 height 18
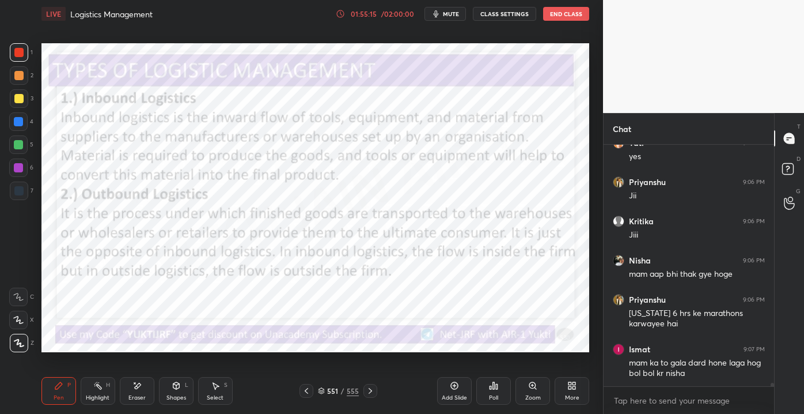
scroll to position [17868, 0]
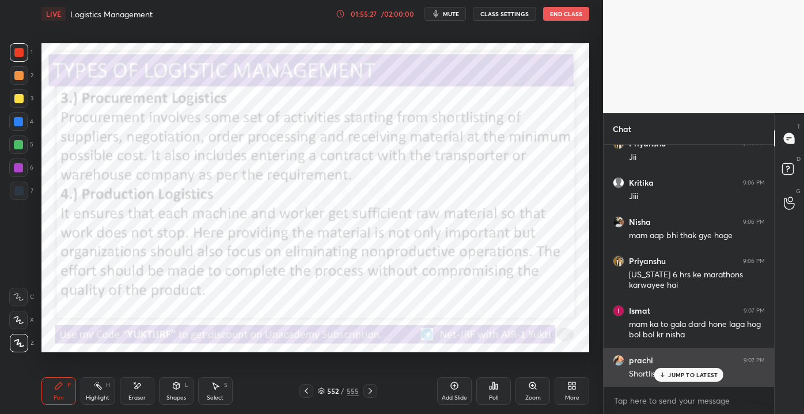
click at [695, 384] on div "prachi 9:07 PM Shortlist krta h" at bounding box center [689, 366] width 171 height 39
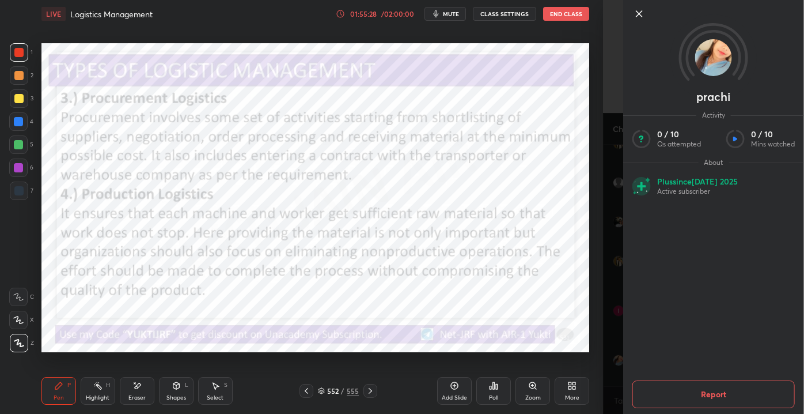
click at [641, 16] on icon at bounding box center [640, 14] width 6 height 6
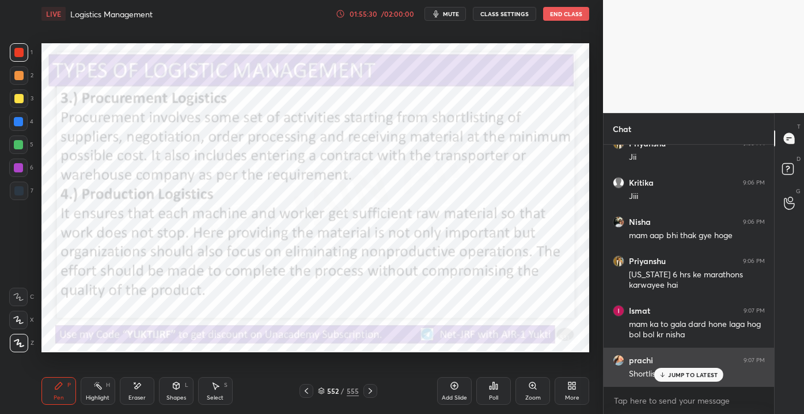
click at [674, 378] on div "JUMP TO LATEST" at bounding box center [688, 375] width 69 height 14
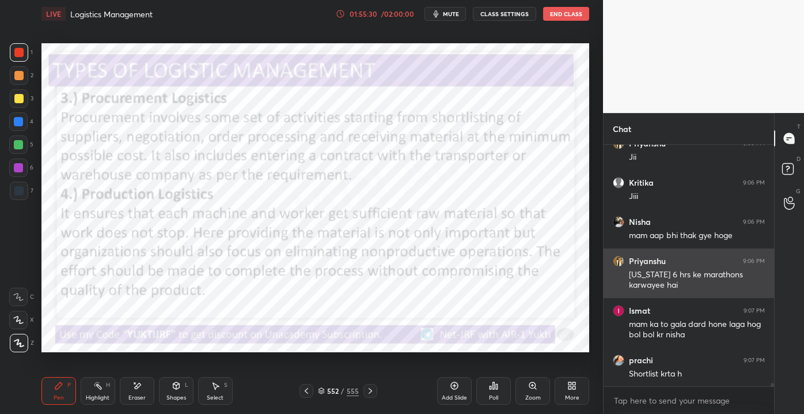
click at [671, 292] on div "Priyanshu 9:06 PM [US_STATE] 6 hrs ke marathons karwayee hai" at bounding box center [689, 273] width 171 height 50
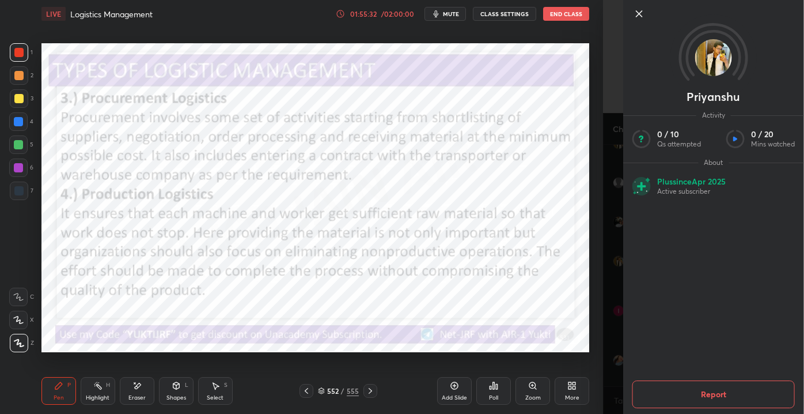
click at [640, 18] on icon at bounding box center [640, 14] width 14 height 14
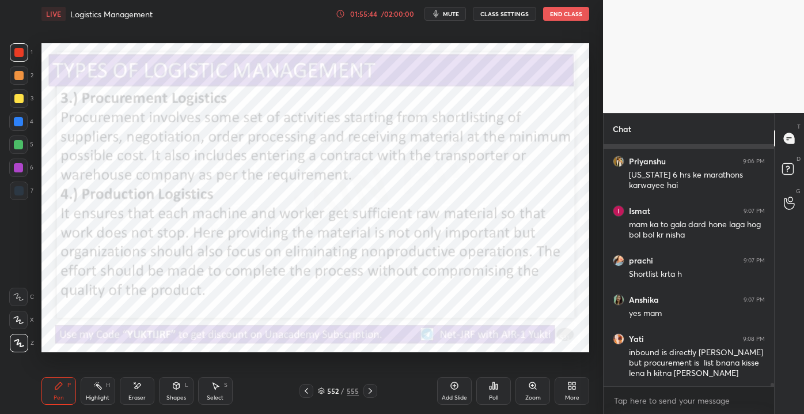
scroll to position [18007, 0]
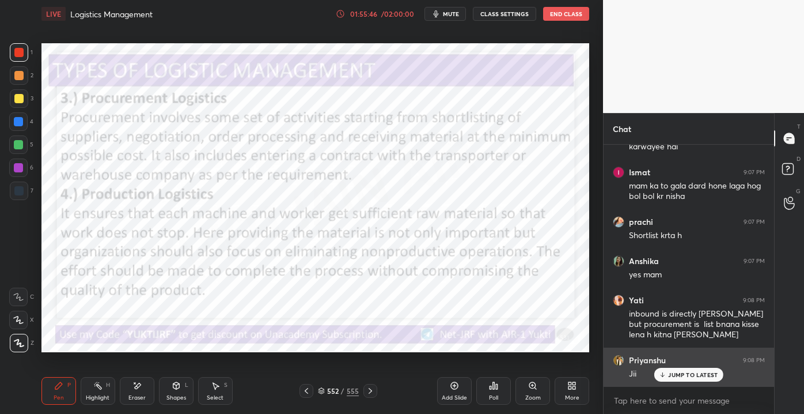
click at [695, 385] on div "Priyanshu 9:08 PM Jii" at bounding box center [689, 366] width 171 height 39
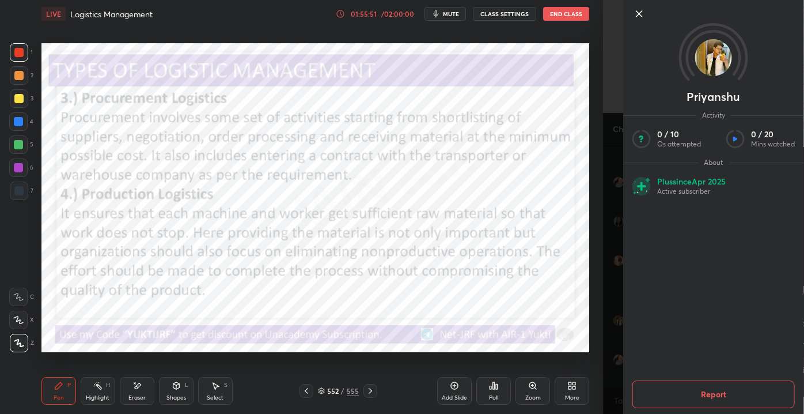
scroll to position [18095, 0]
click at [636, 17] on icon at bounding box center [640, 14] width 14 height 14
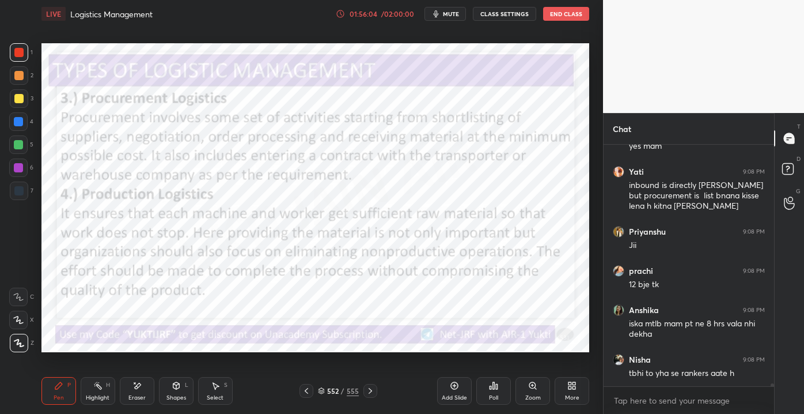
scroll to position [18174, 0]
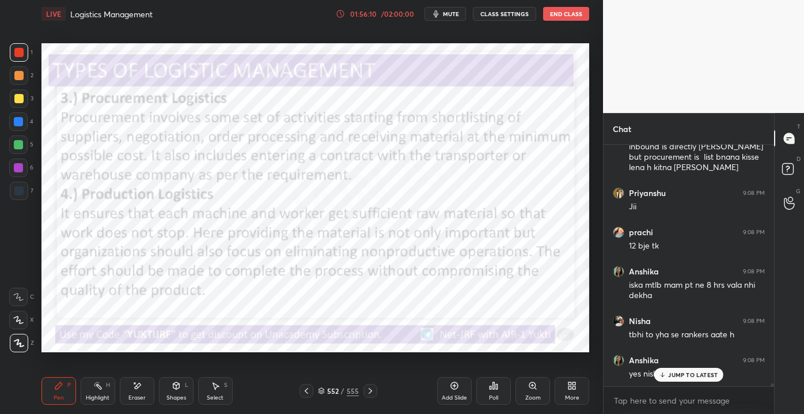
click at [25, 116] on div at bounding box center [18, 121] width 18 height 18
click at [101, 391] on div "Highlight H" at bounding box center [98, 391] width 35 height 28
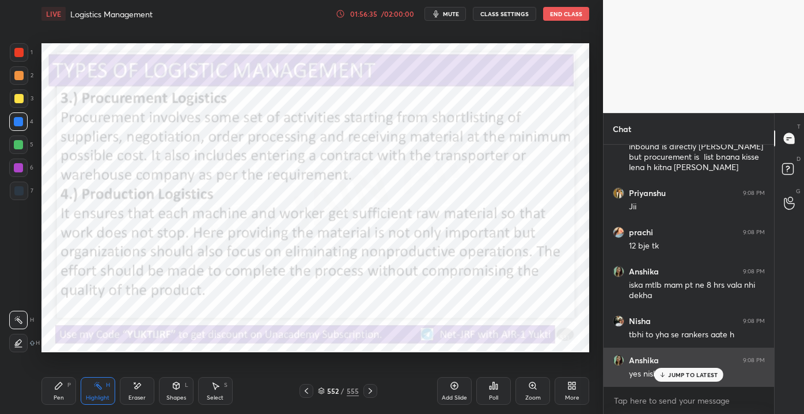
click at [668, 374] on div "JUMP TO LATEST" at bounding box center [688, 375] width 69 height 14
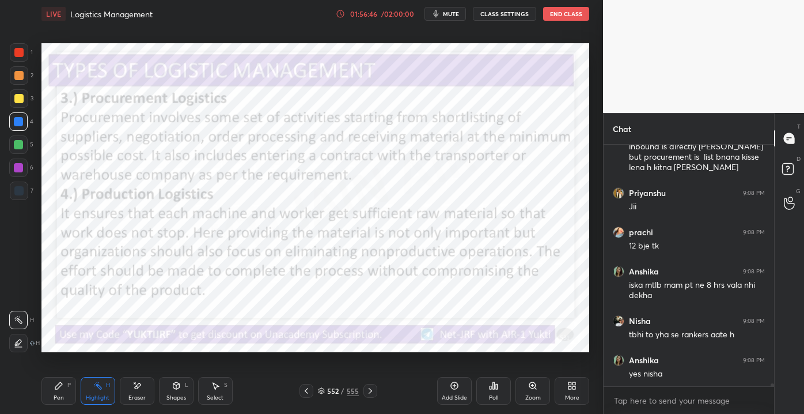
click at [28, 188] on div "1 2 3 4 5 6 7 C X Z E E Erase all H H LIVE Logistics Management 01:56:46 / 02:0…" at bounding box center [297, 207] width 594 height 414
click at [210, 196] on div "1 2 3 4 5 6 7 C X Z E E Erase all H H LIVE Logistics Management 01:56:47 / 02:0…" at bounding box center [297, 207] width 594 height 414
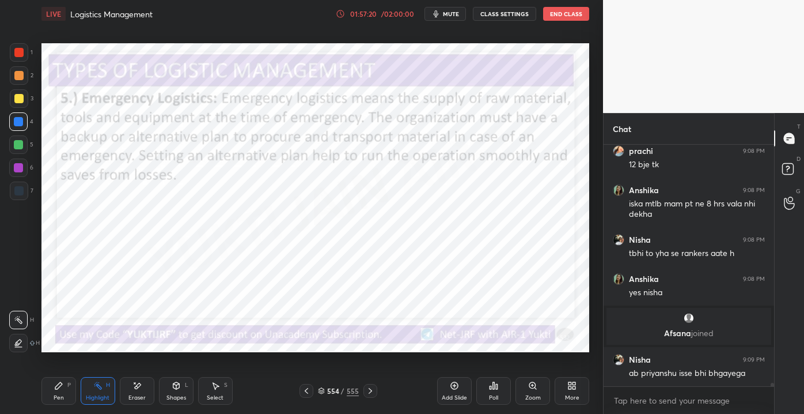
scroll to position [17195, 0]
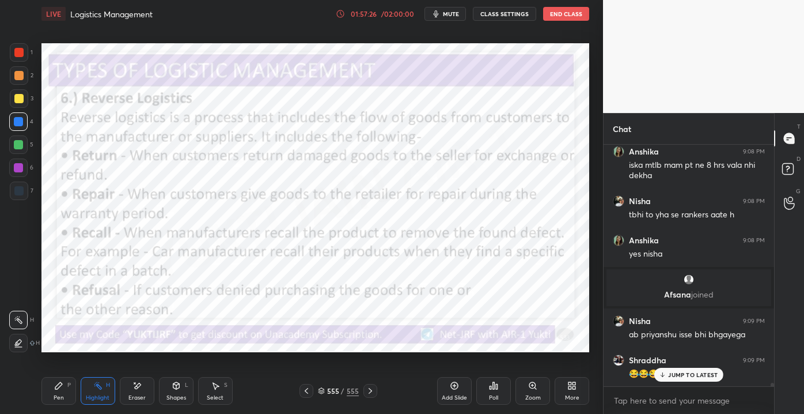
click at [439, 378] on div "Add Slide" at bounding box center [454, 391] width 35 height 28
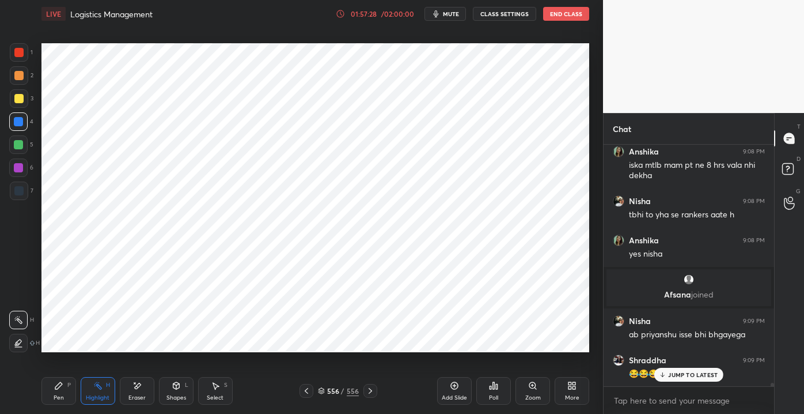
click at [13, 54] on div at bounding box center [19, 52] width 18 height 18
drag, startPoint x: 60, startPoint y: 387, endPoint x: 67, endPoint y: 363, distance: 25.3
click at [59, 384] on icon at bounding box center [58, 385] width 9 height 9
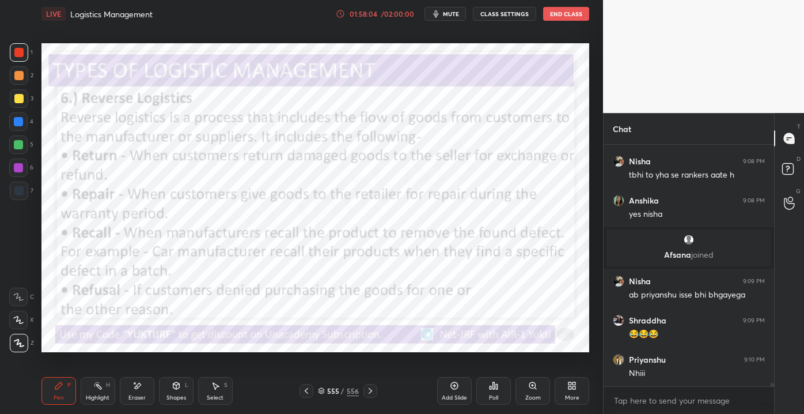
scroll to position [17274, 0]
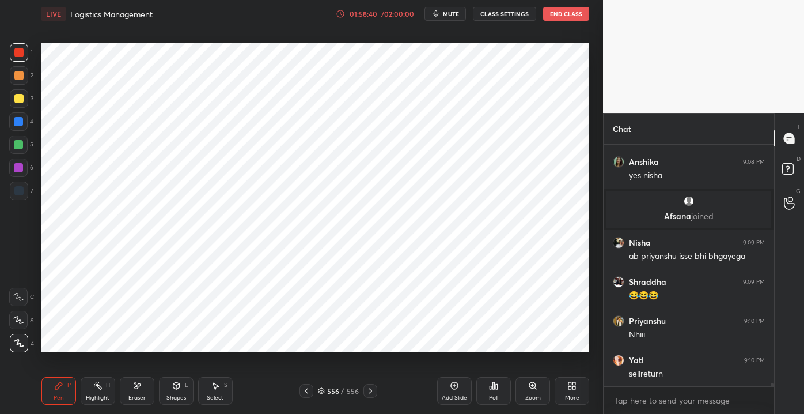
click at [449, 392] on div "Add Slide" at bounding box center [454, 391] width 35 height 28
click at [18, 115] on div at bounding box center [18, 121] width 18 height 18
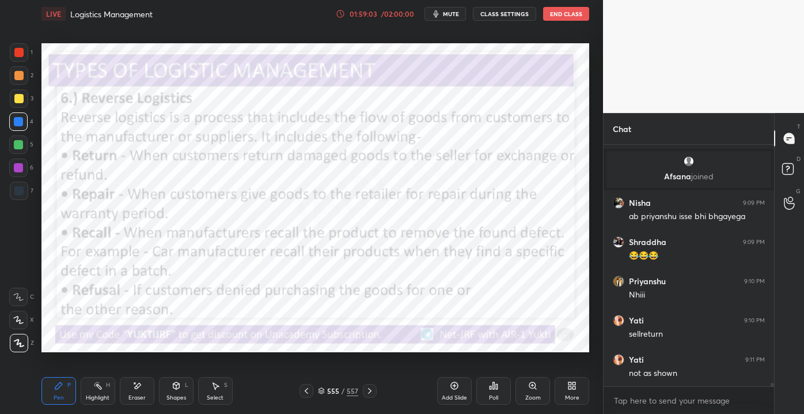
scroll to position [17352, 0]
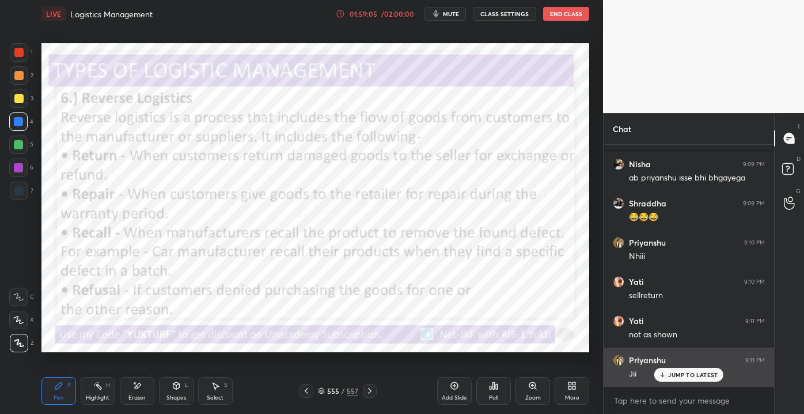
click at [675, 375] on p "JUMP TO LATEST" at bounding box center [693, 374] width 50 height 7
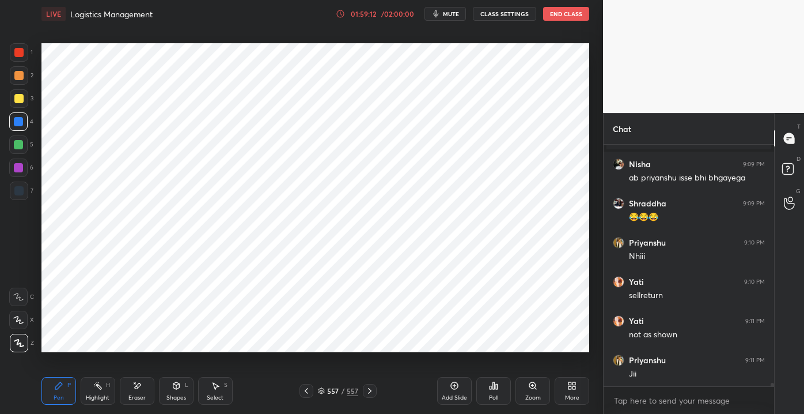
drag, startPoint x: 138, startPoint y: 386, endPoint x: 131, endPoint y: 386, distance: 6.9
click at [137, 386] on icon at bounding box center [137, 386] width 9 height 10
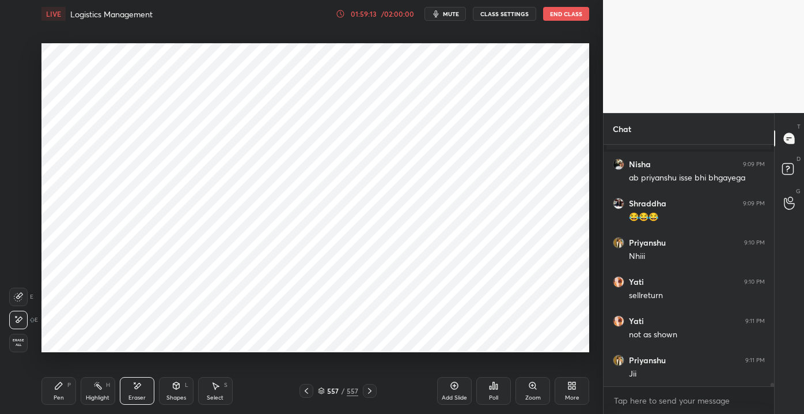
click at [20, 346] on div "Erase all" at bounding box center [18, 343] width 18 height 18
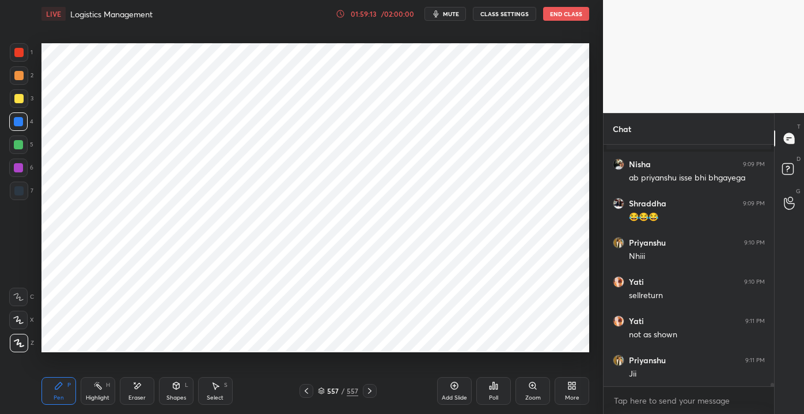
scroll to position [17392, 0]
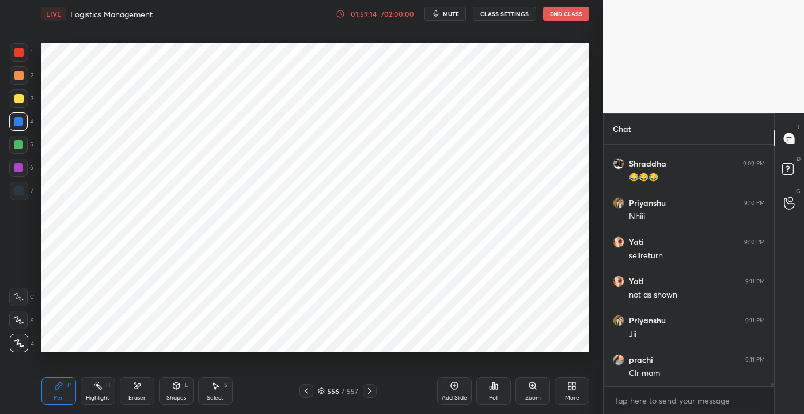
click at [134, 395] on div "Eraser" at bounding box center [136, 398] width 17 height 6
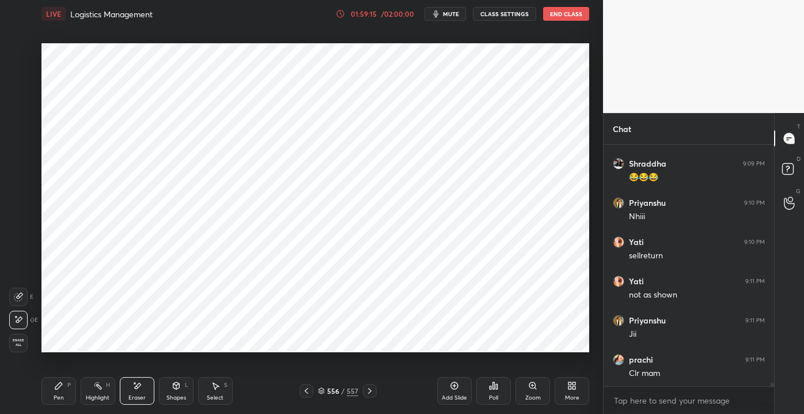
click at [28, 349] on div "Erase all" at bounding box center [19, 343] width 21 height 18
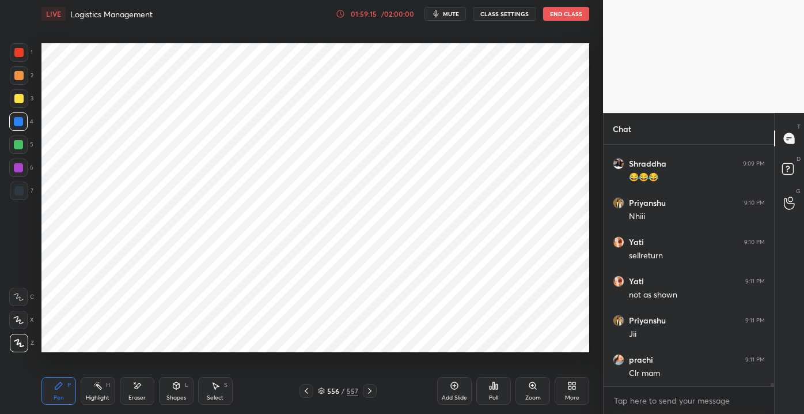
scroll to position [17430, 0]
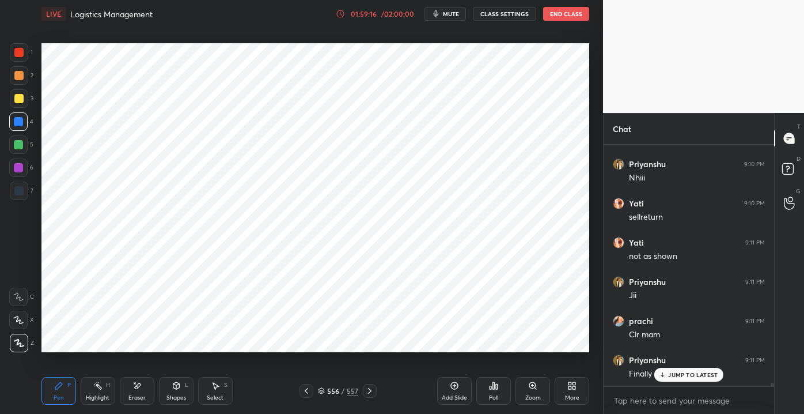
click at [22, 62] on div "1" at bounding box center [21, 54] width 23 height 23
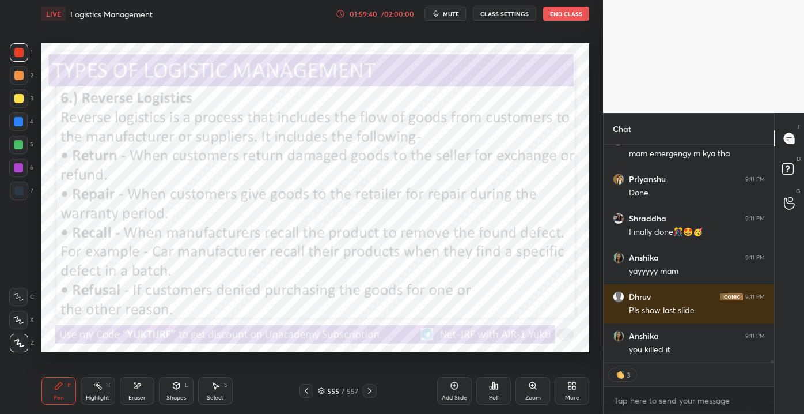
scroll to position [17728, 0]
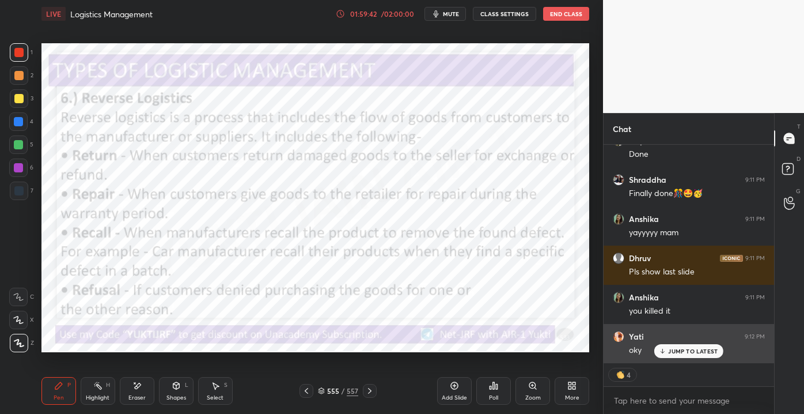
click at [664, 353] on icon at bounding box center [662, 350] width 7 height 7
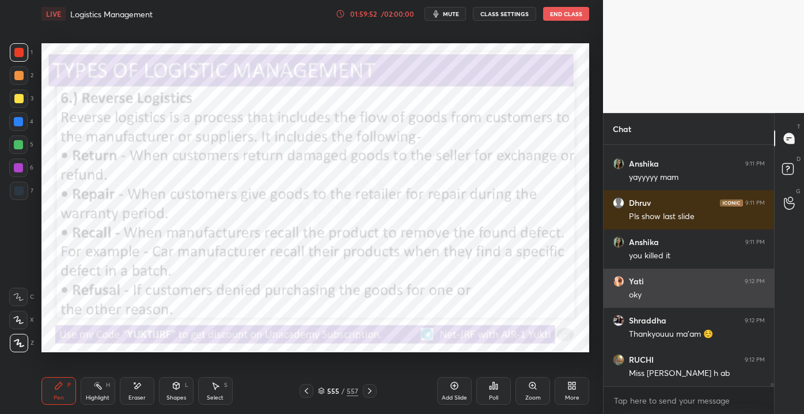
scroll to position [17822, 0]
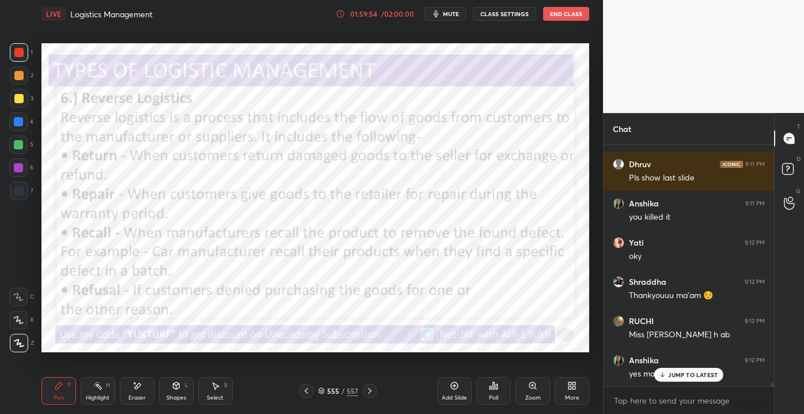
click at [125, 392] on div "Eraser" at bounding box center [137, 391] width 35 height 28
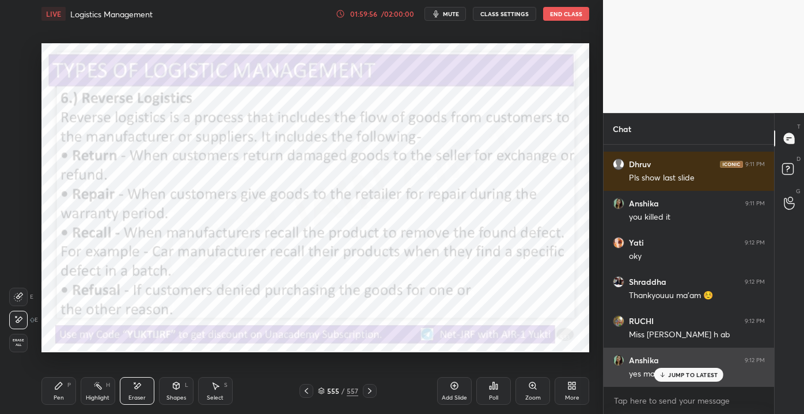
click at [621, 374] on div "1 2 3 4 5 6 7 C X Z E E Erase all H H LIVE Logistics Management 01:59:56 / 02:0…" at bounding box center [402, 207] width 804 height 414
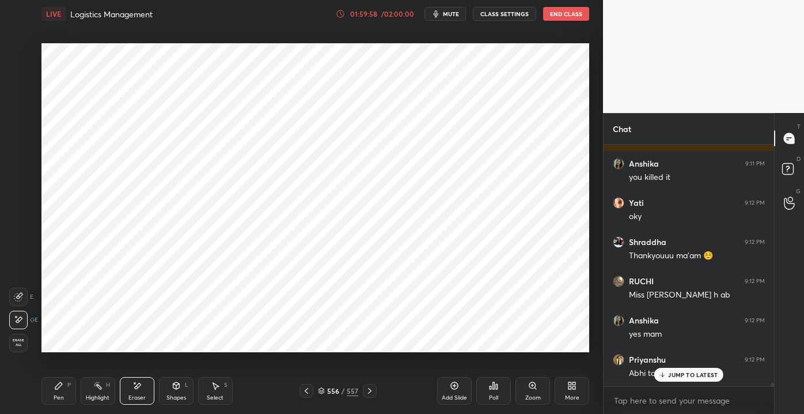
scroll to position [17911, 0]
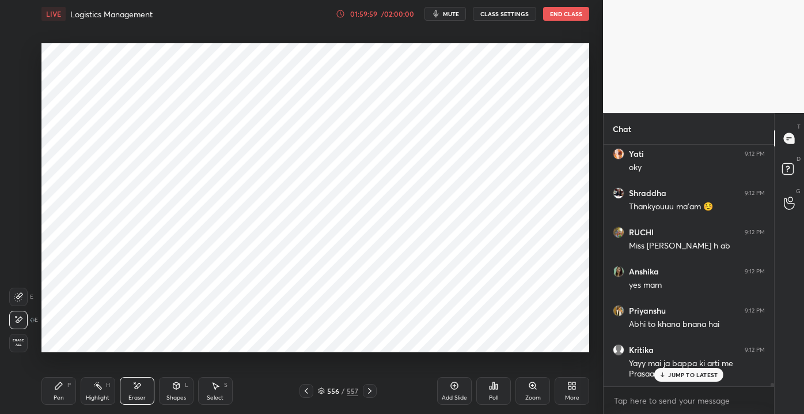
click at [683, 374] on p "JUMP TO LATEST" at bounding box center [693, 374] width 50 height 7
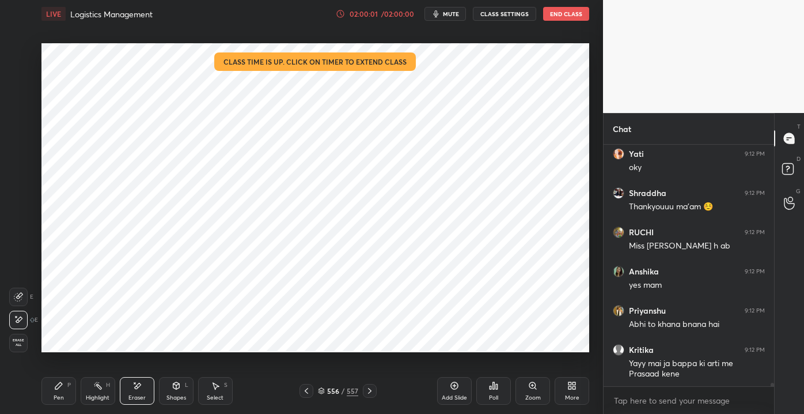
click at [59, 388] on icon at bounding box center [58, 385] width 7 height 7
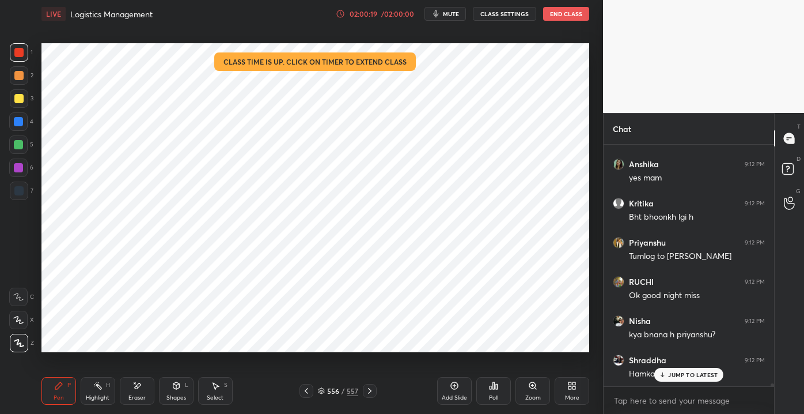
scroll to position [18186, 0]
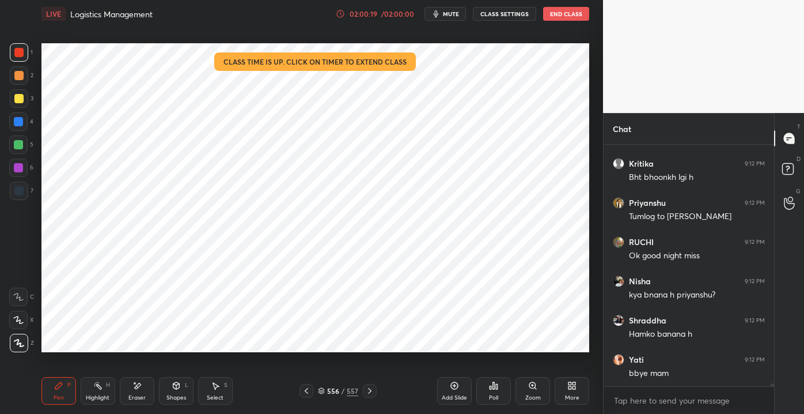
click at [406, 192] on div "Setting up your live class Class time is up. Click on timer to extend class Pol…" at bounding box center [315, 198] width 557 height 340
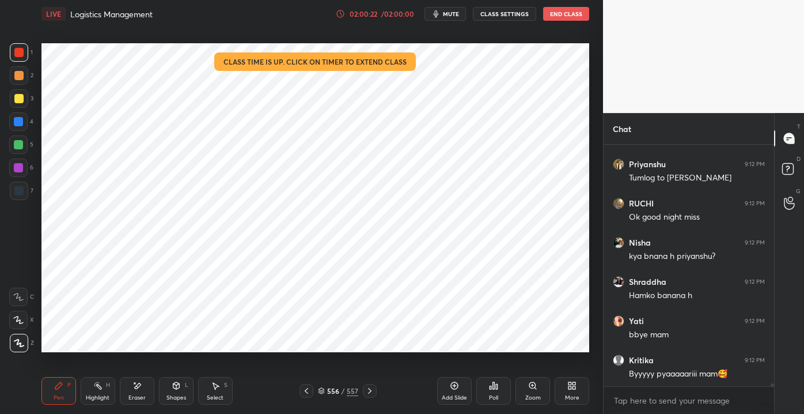
click at [565, 14] on button "End Class" at bounding box center [566, 14] width 46 height 14
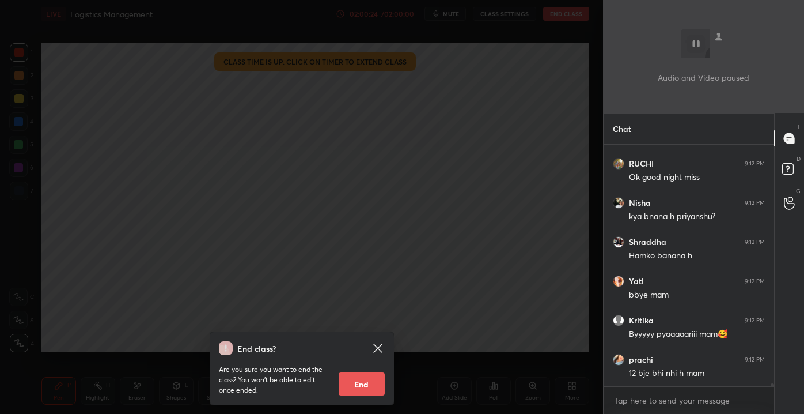
scroll to position [18303, 0]
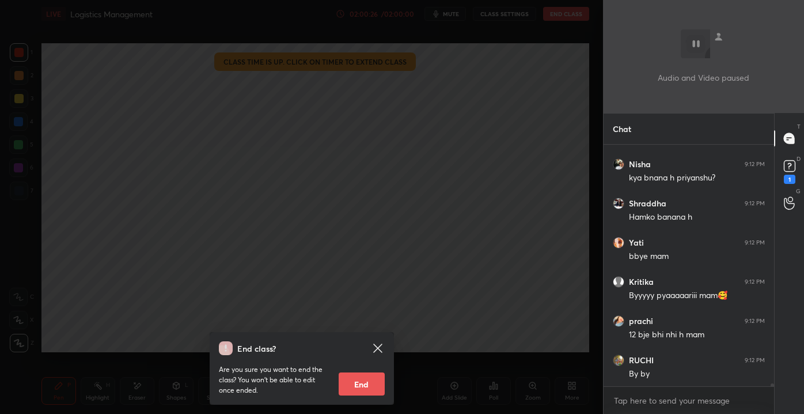
click at [365, 384] on button "End" at bounding box center [362, 383] width 46 height 23
click at [330, 384] on p "Are you sure you want to end the class? You won’t be able to edit once ended." at bounding box center [274, 379] width 111 height 31
type textarea "x"
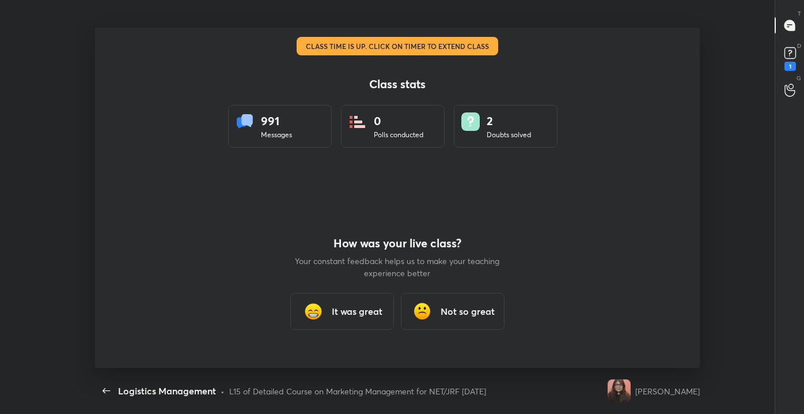
scroll to position [0, 0]
click at [800, 56] on div "1" at bounding box center [790, 57] width 23 height 21
click at [781, 74] on div "G Raise Hand (G)" at bounding box center [789, 90] width 29 height 32
click at [792, 62] on icon at bounding box center [790, 57] width 21 height 21
click at [341, 309] on h3 "It was great" at bounding box center [357, 311] width 51 height 14
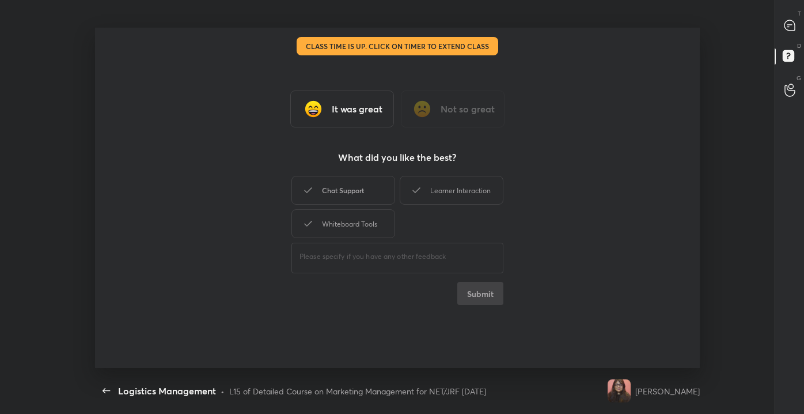
click at [355, 190] on div "Chat Support" at bounding box center [344, 190] width 104 height 29
click at [355, 219] on div "Whiteboard Tools" at bounding box center [344, 223] width 104 height 29
drag, startPoint x: 431, startPoint y: 194, endPoint x: 425, endPoint y: 205, distance: 12.6
click at [431, 195] on div "Learner Interaction" at bounding box center [452, 190] width 104 height 29
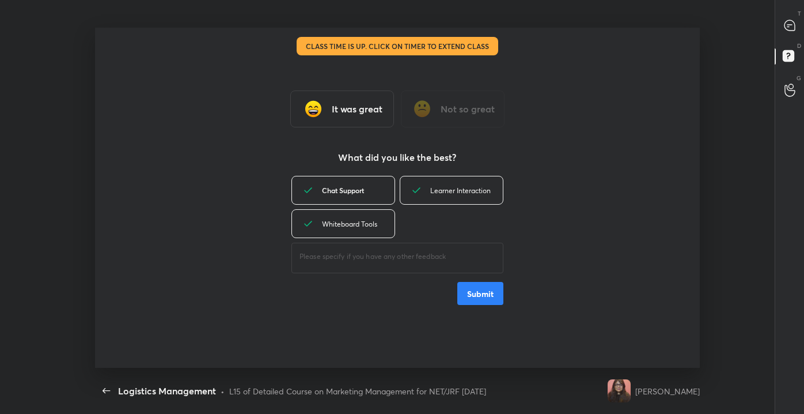
click at [375, 193] on div "Chat Support" at bounding box center [344, 190] width 104 height 29
click at [476, 296] on button "Submit" at bounding box center [480, 293] width 46 height 23
